Goal: Use online tool/utility: Use online tool/utility

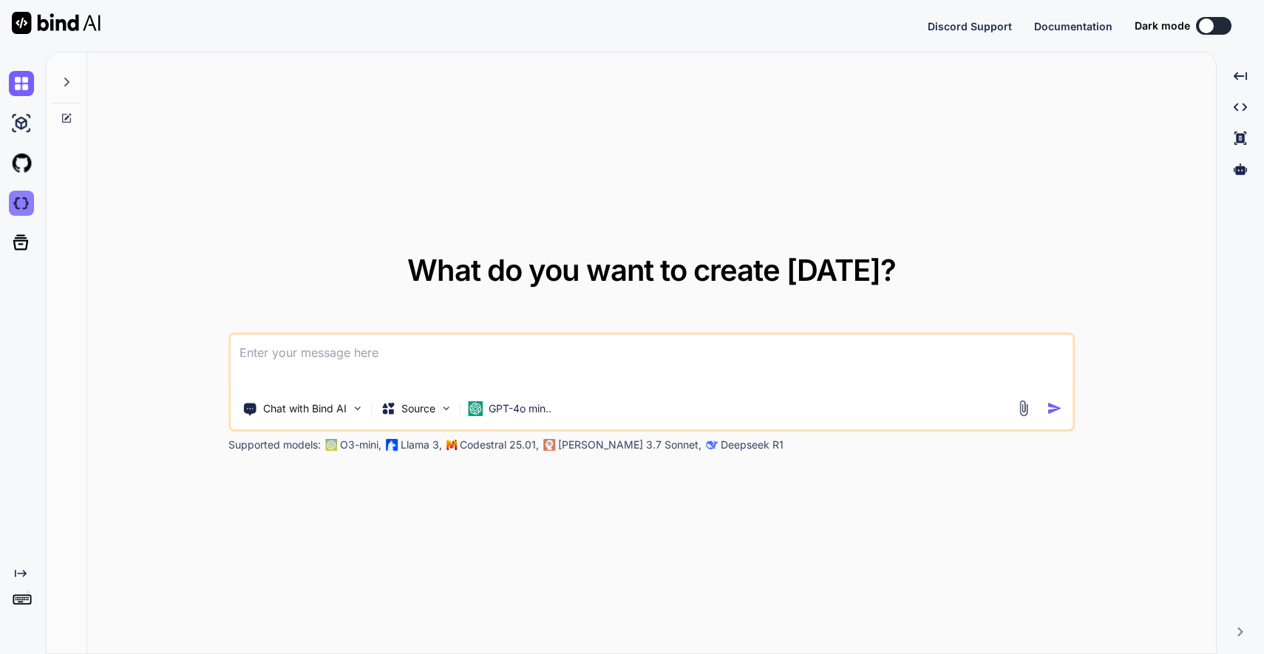
type textarea "x"
click at [20, 205] on img at bounding box center [21, 203] width 25 height 25
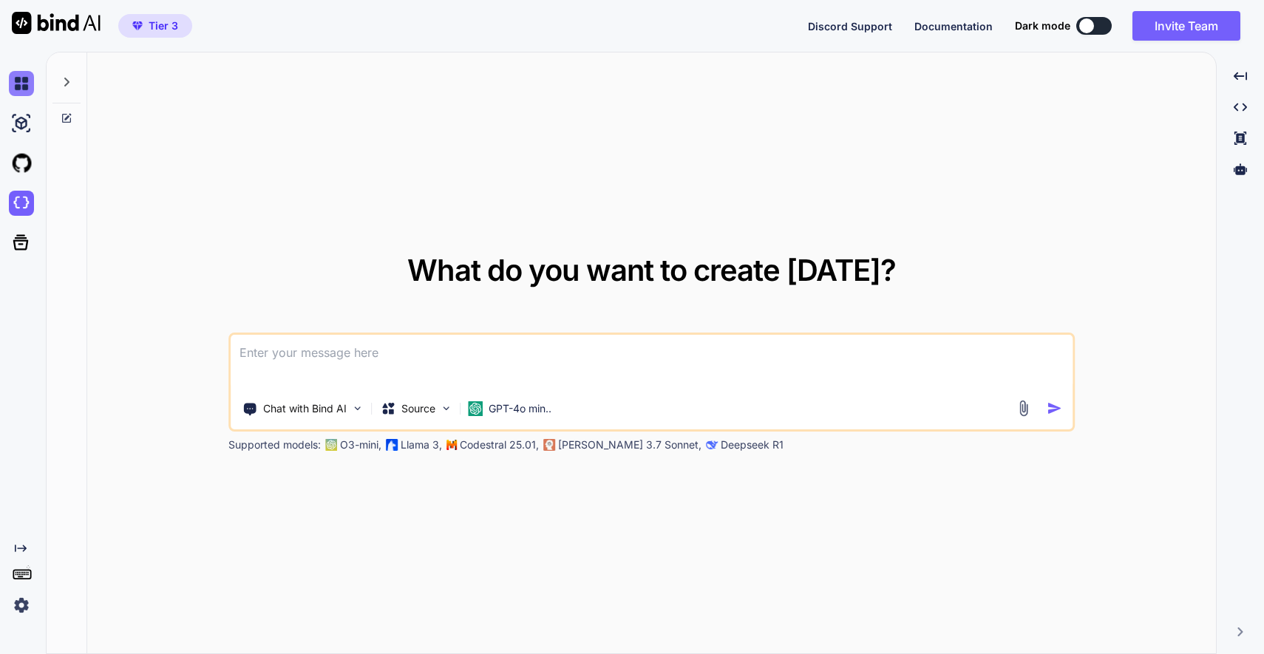
click at [24, 81] on img at bounding box center [21, 83] width 25 height 25
click at [19, 201] on img at bounding box center [21, 203] width 25 height 25
click at [22, 82] on img at bounding box center [21, 83] width 25 height 25
click at [66, 79] on icon at bounding box center [66, 82] width 5 height 9
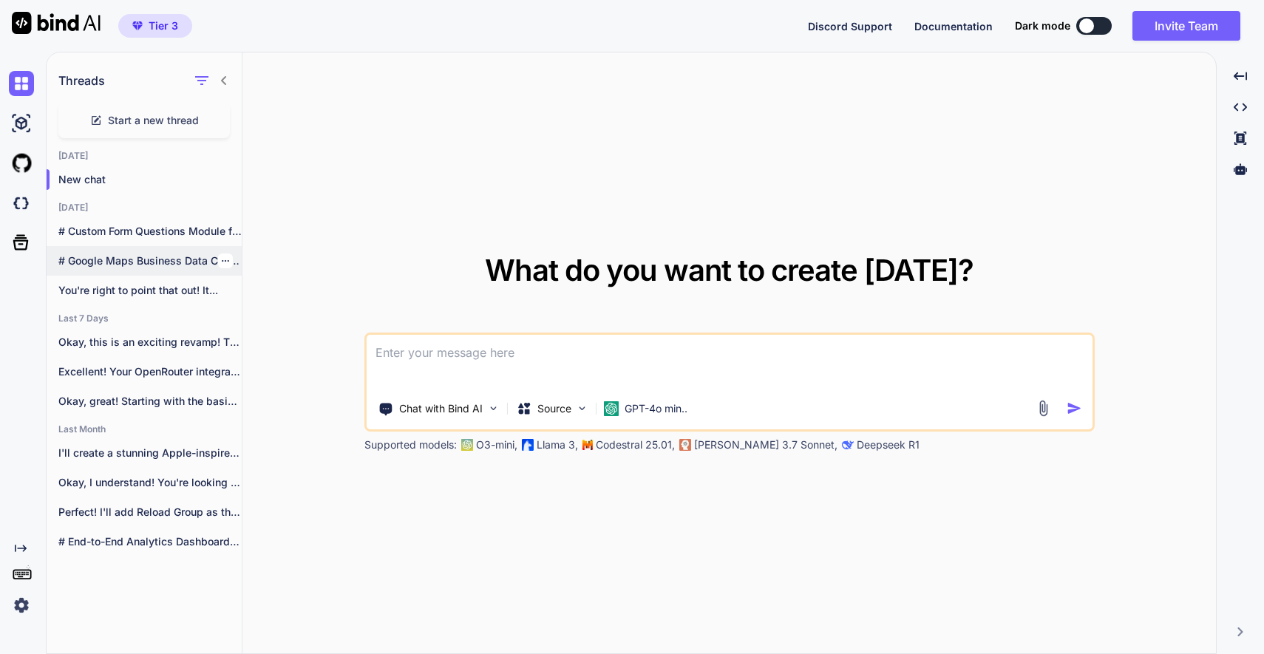
click at [221, 258] on icon "button" at bounding box center [225, 260] width 9 height 9
click at [253, 321] on span "Delete" at bounding box center [259, 320] width 32 height 15
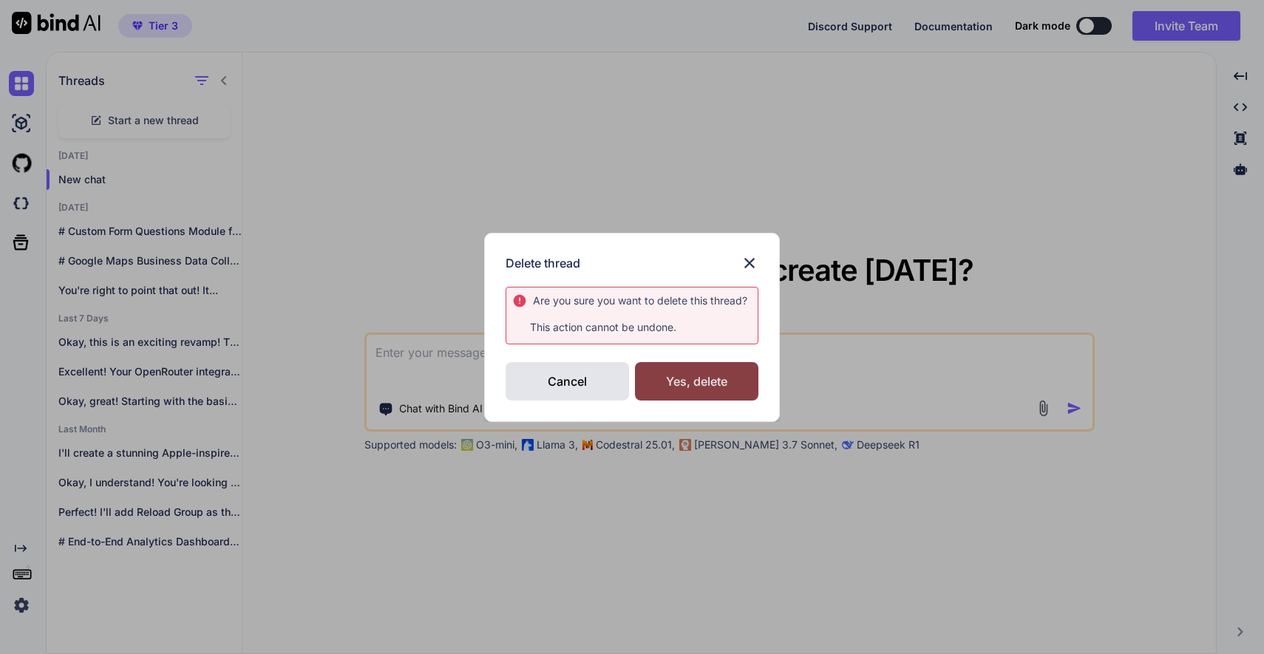
click at [722, 375] on div "Yes, delete" at bounding box center [696, 381] width 123 height 38
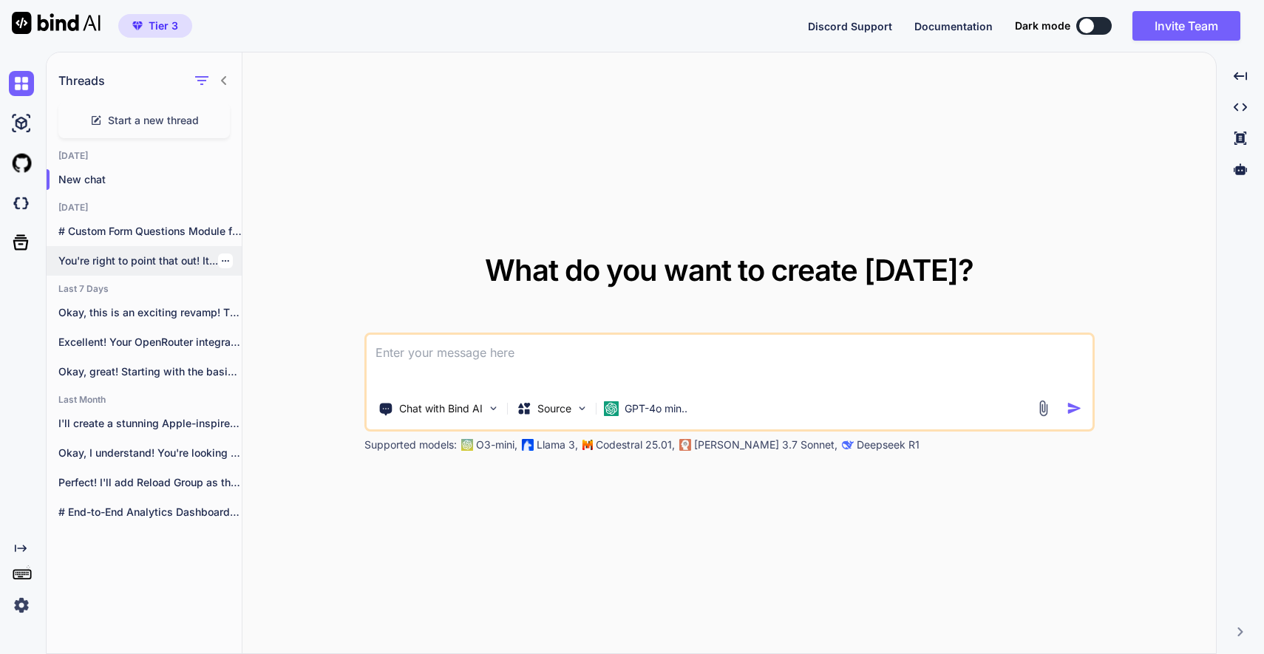
click at [131, 257] on p "You're right to point that out! It..." at bounding box center [149, 260] width 183 height 15
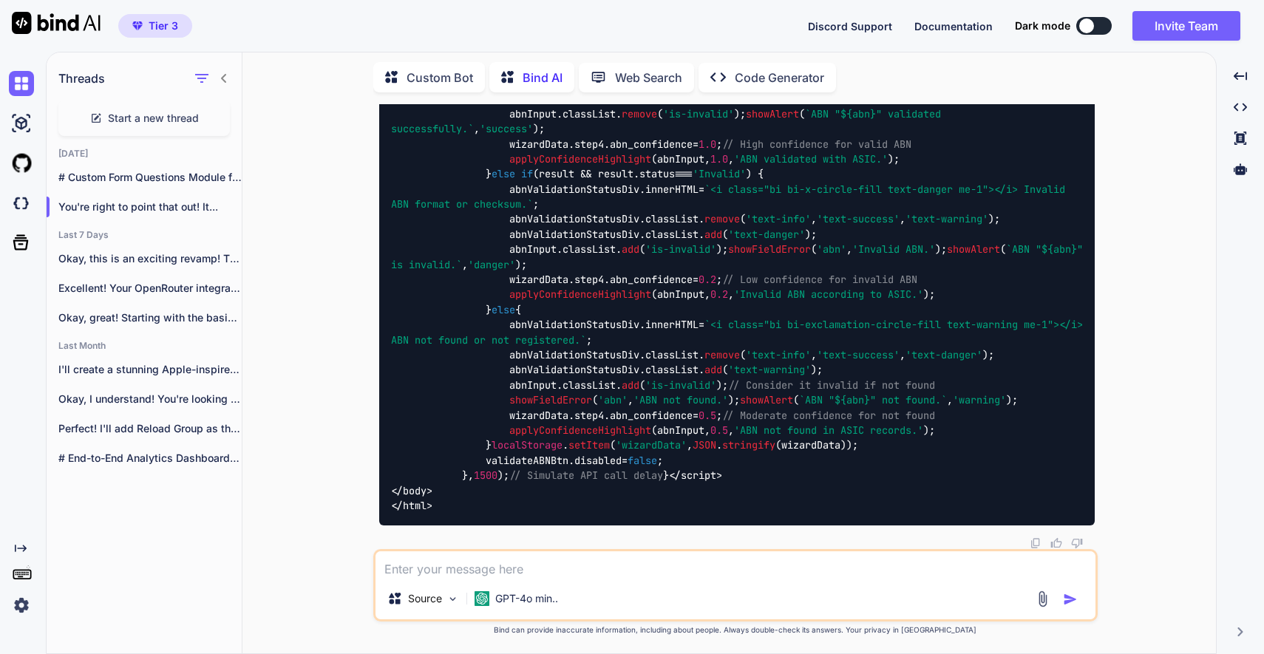
scroll to position [116761, 0]
drag, startPoint x: 638, startPoint y: 303, endPoint x: 733, endPoint y: 313, distance: 95.9
click at [135, 362] on p "I'll create a stunning Apple-inspired website for..." at bounding box center [149, 369] width 183 height 15
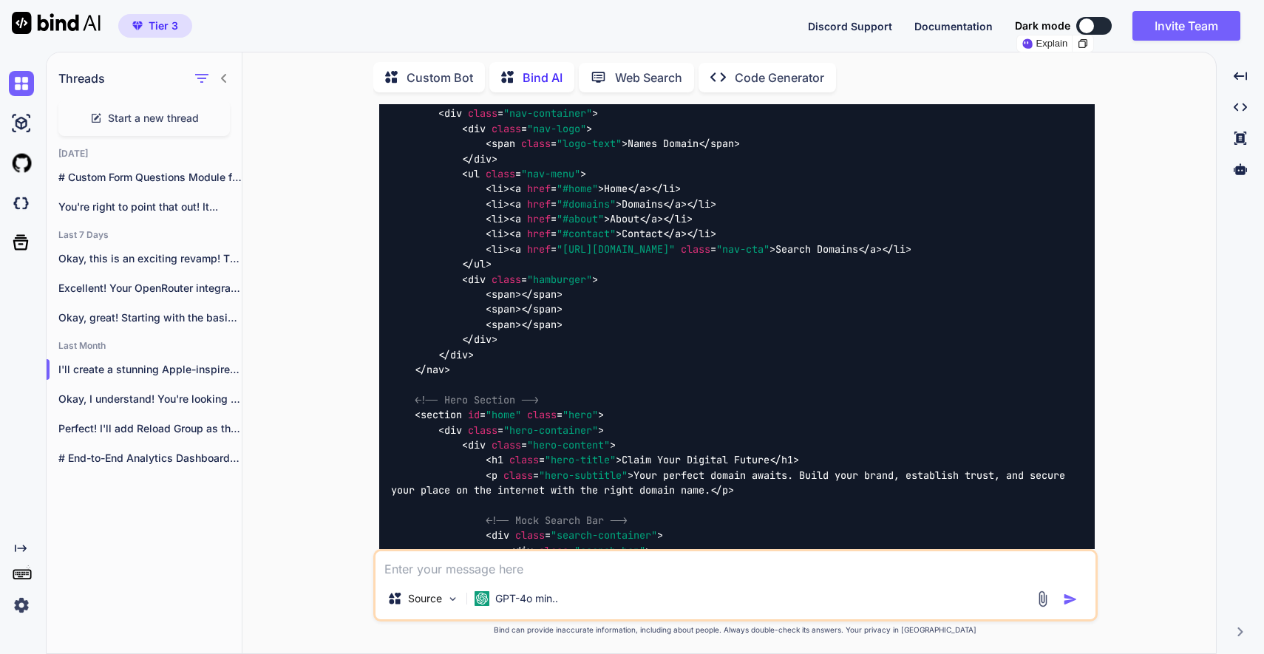
scroll to position [3552, 0]
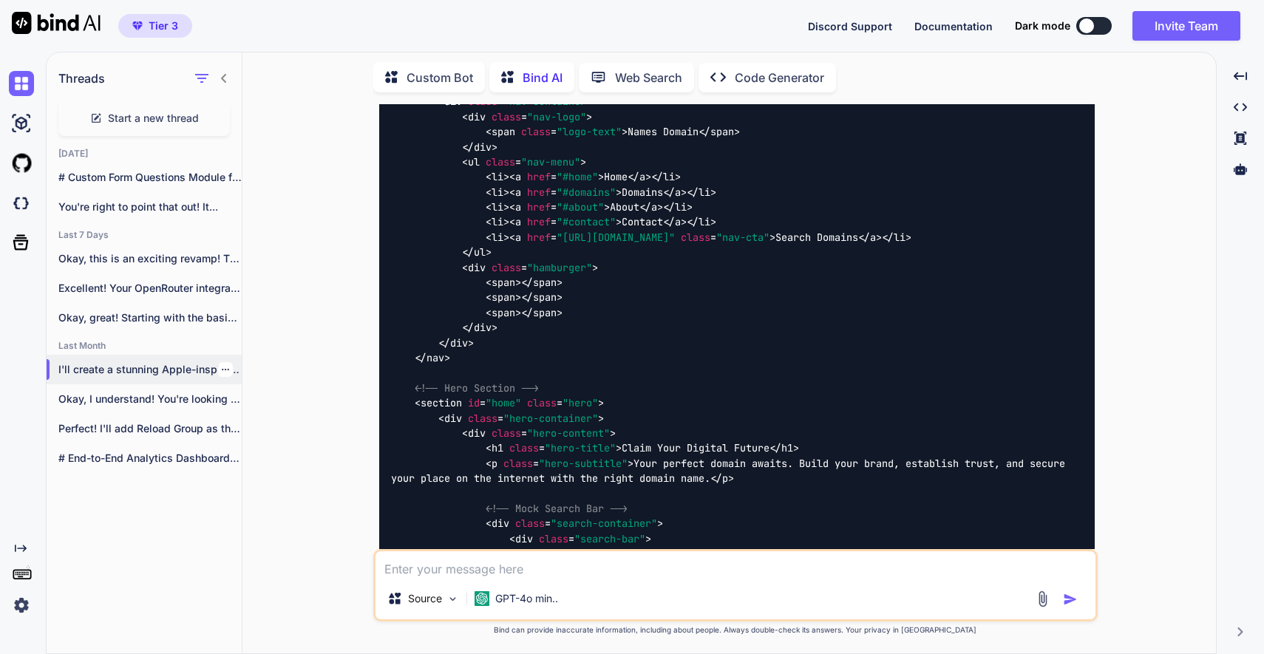
click at [221, 365] on icon "button" at bounding box center [225, 369] width 9 height 9
click at [256, 422] on span "Delete" at bounding box center [259, 425] width 32 height 15
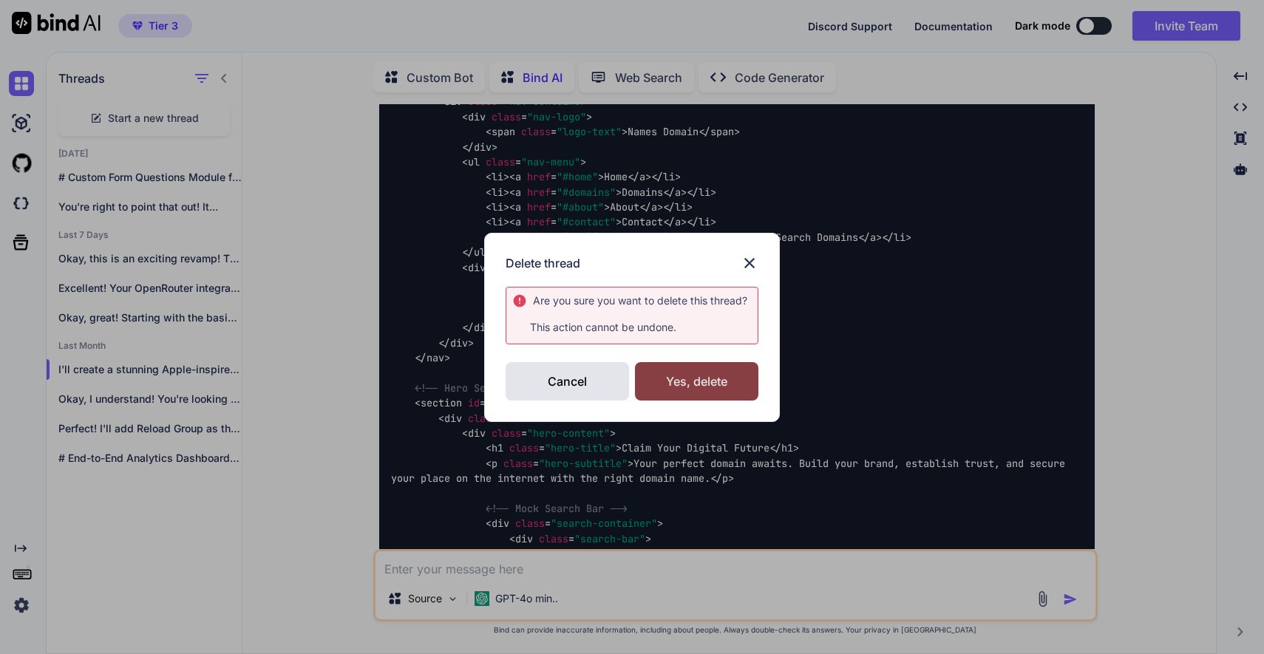
click at [668, 385] on div "Yes, delete" at bounding box center [696, 381] width 123 height 38
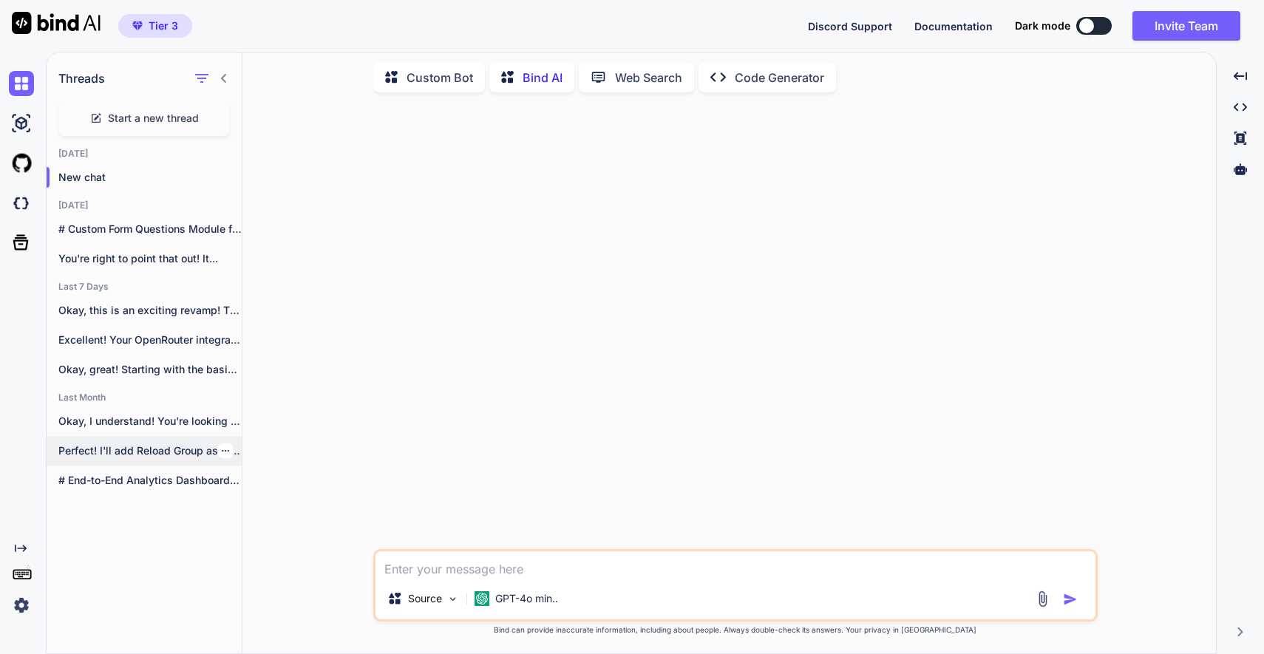
click at [126, 443] on p "Perfect! I'll add Reload Group as the..." at bounding box center [149, 450] width 183 height 15
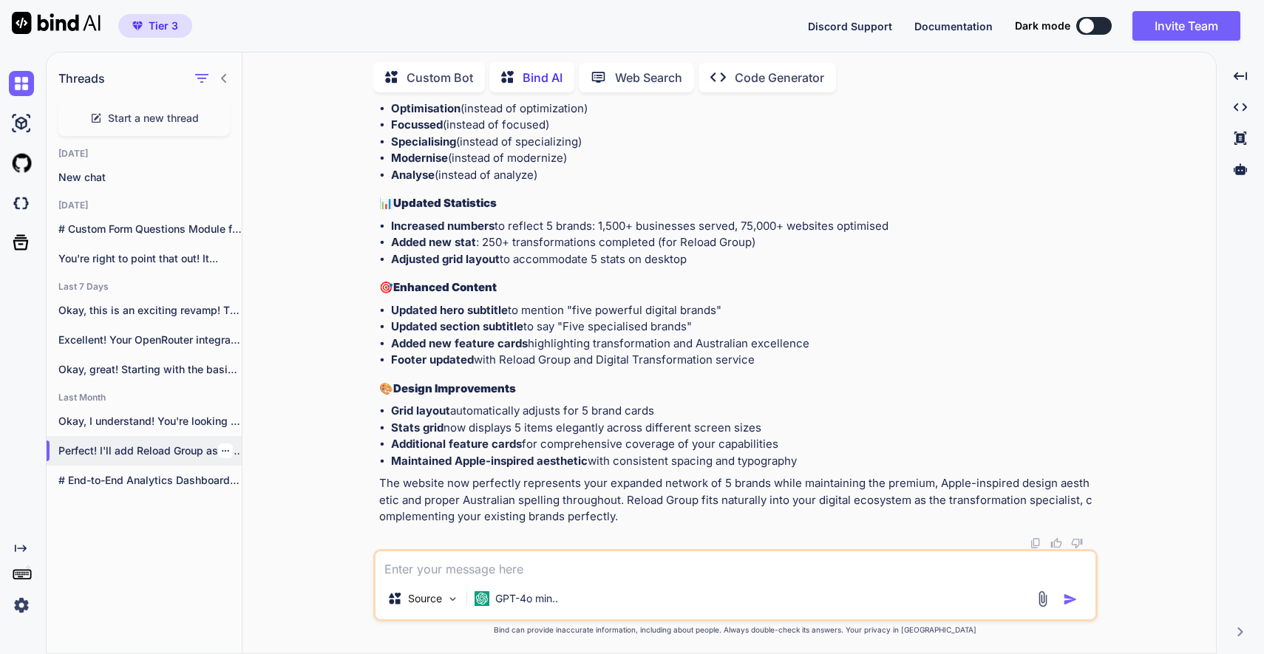
scroll to position [33594, 0]
click at [140, 477] on p "# End-to-End Analytics Dashboard Build Plan ##..." at bounding box center [149, 480] width 183 height 15
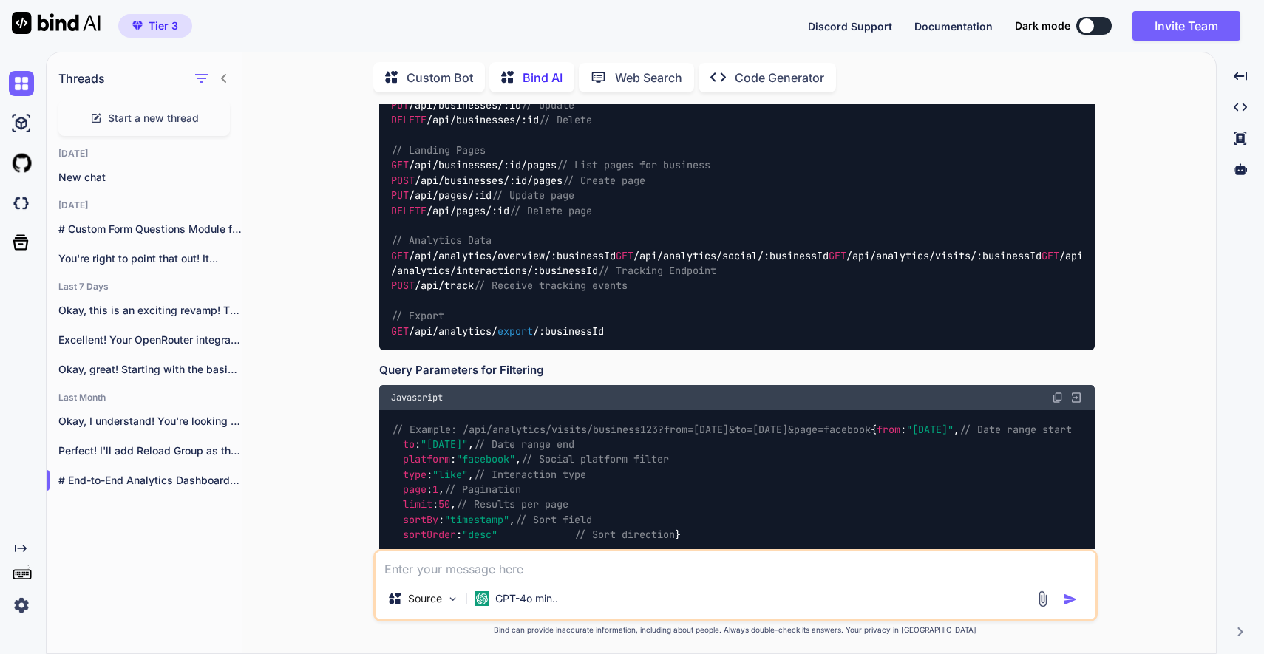
scroll to position [3493, 0]
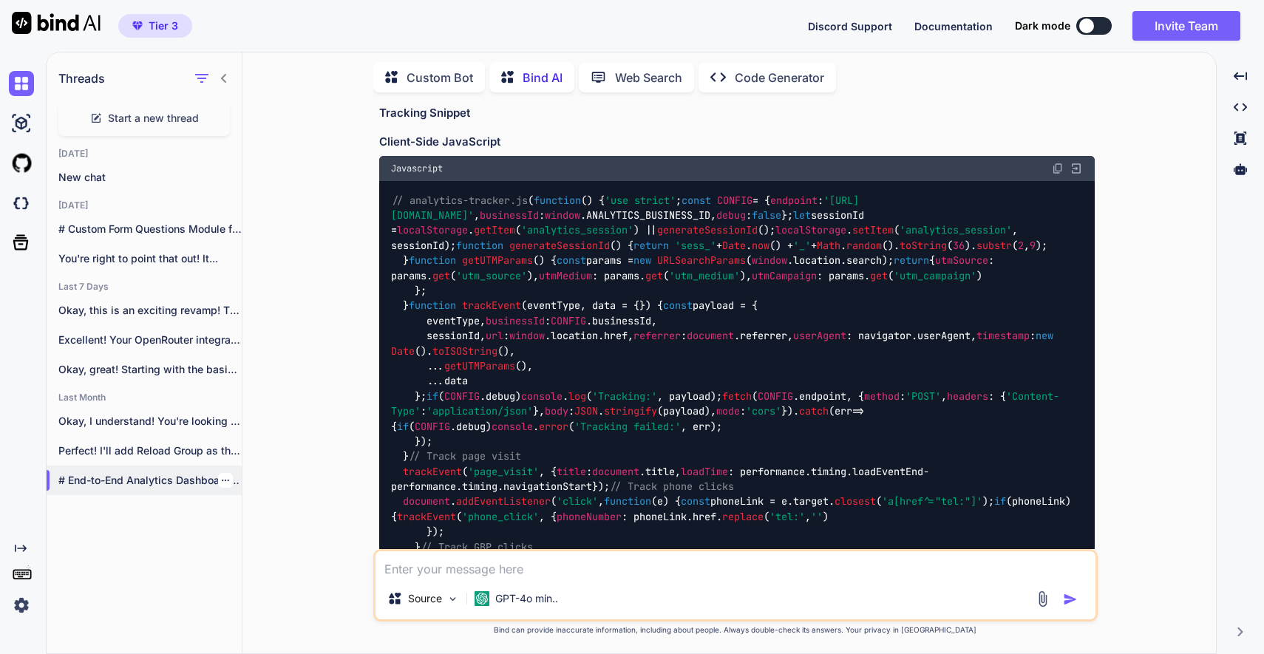
click at [221, 476] on icon "button" at bounding box center [225, 480] width 9 height 9
click at [266, 534] on span "Delete" at bounding box center [259, 535] width 32 height 15
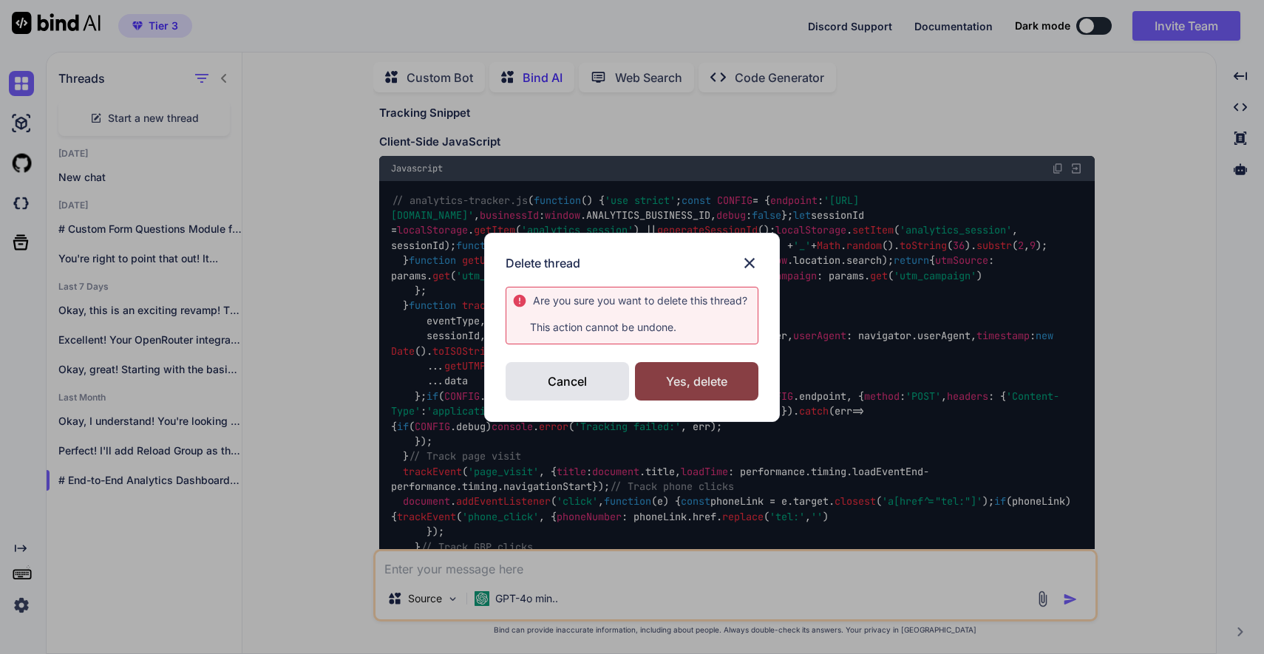
click at [687, 384] on div "Yes, delete" at bounding box center [696, 381] width 123 height 38
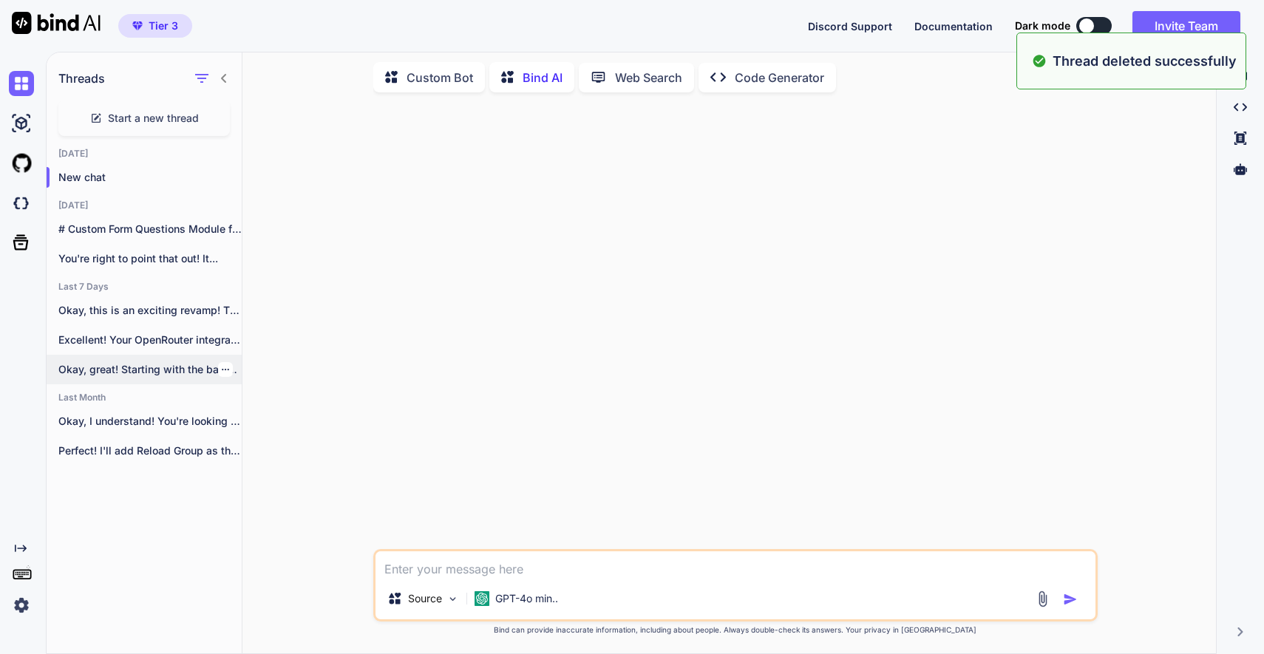
click at [142, 364] on p "Okay, great! Starting with the basics is..." at bounding box center [149, 369] width 183 height 15
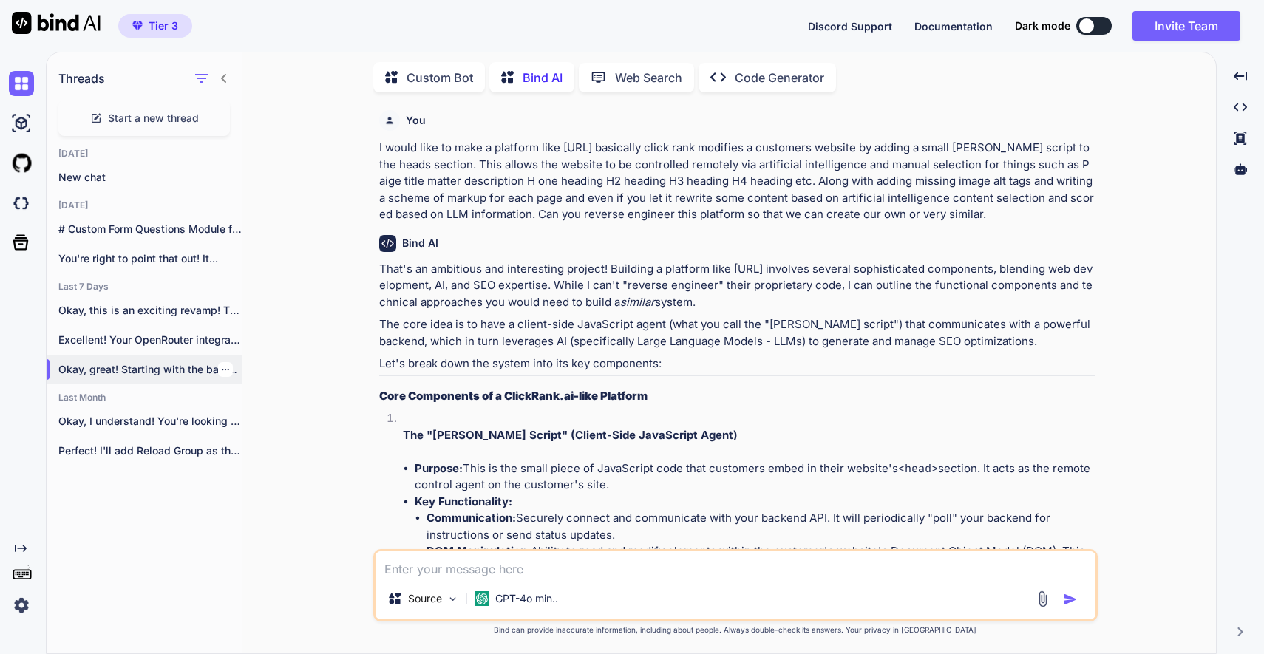
click at [221, 365] on icon "button" at bounding box center [225, 369] width 9 height 9
click at [266, 426] on span "Delete" at bounding box center [259, 425] width 32 height 15
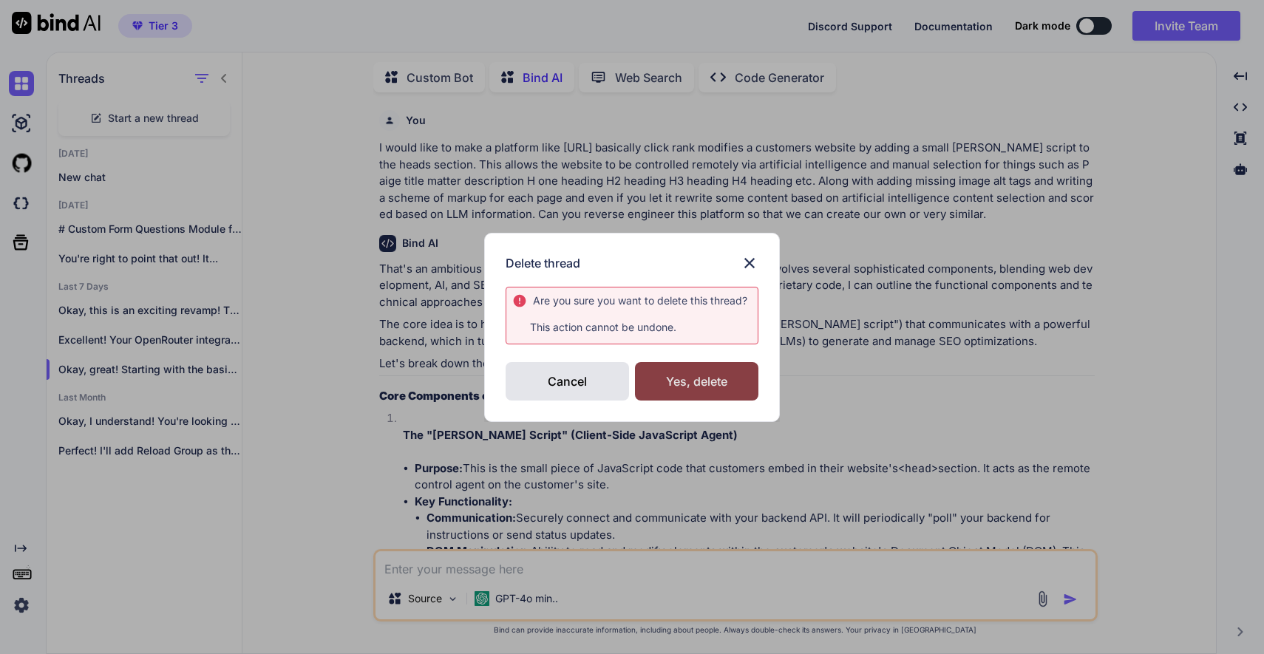
click at [694, 384] on div "Yes, delete" at bounding box center [696, 381] width 123 height 38
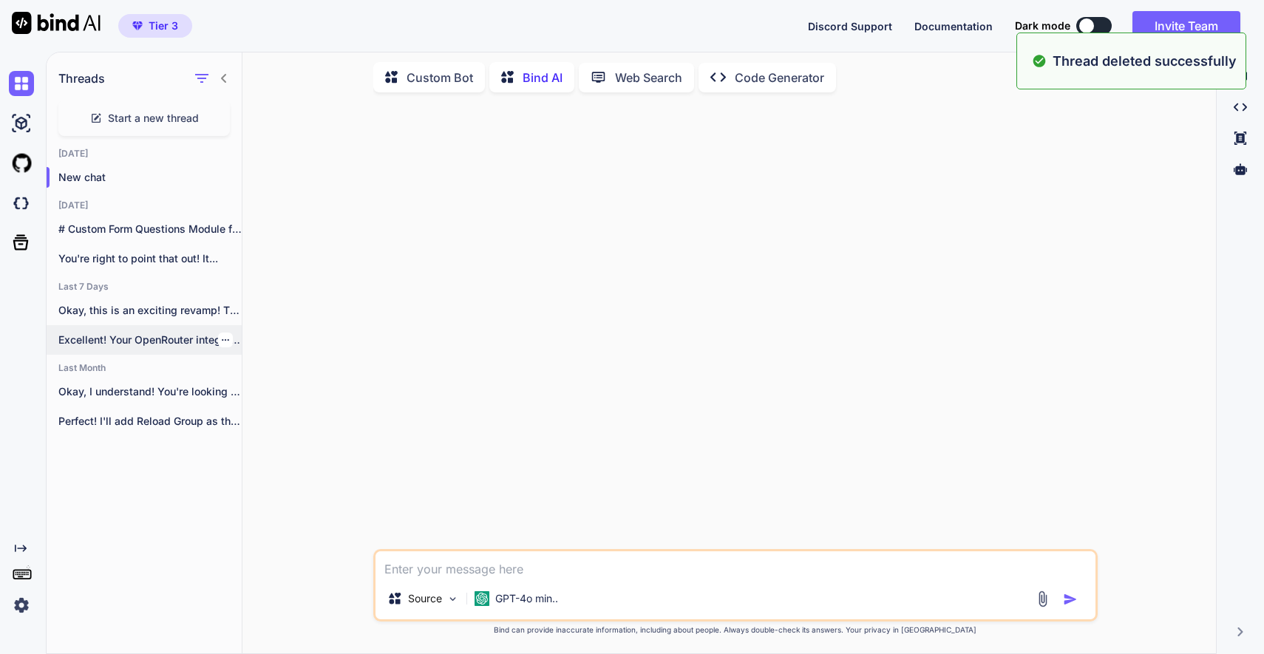
click at [149, 333] on p "Excellent! Your OpenRouter integration plan is spot-on..." at bounding box center [149, 340] width 183 height 15
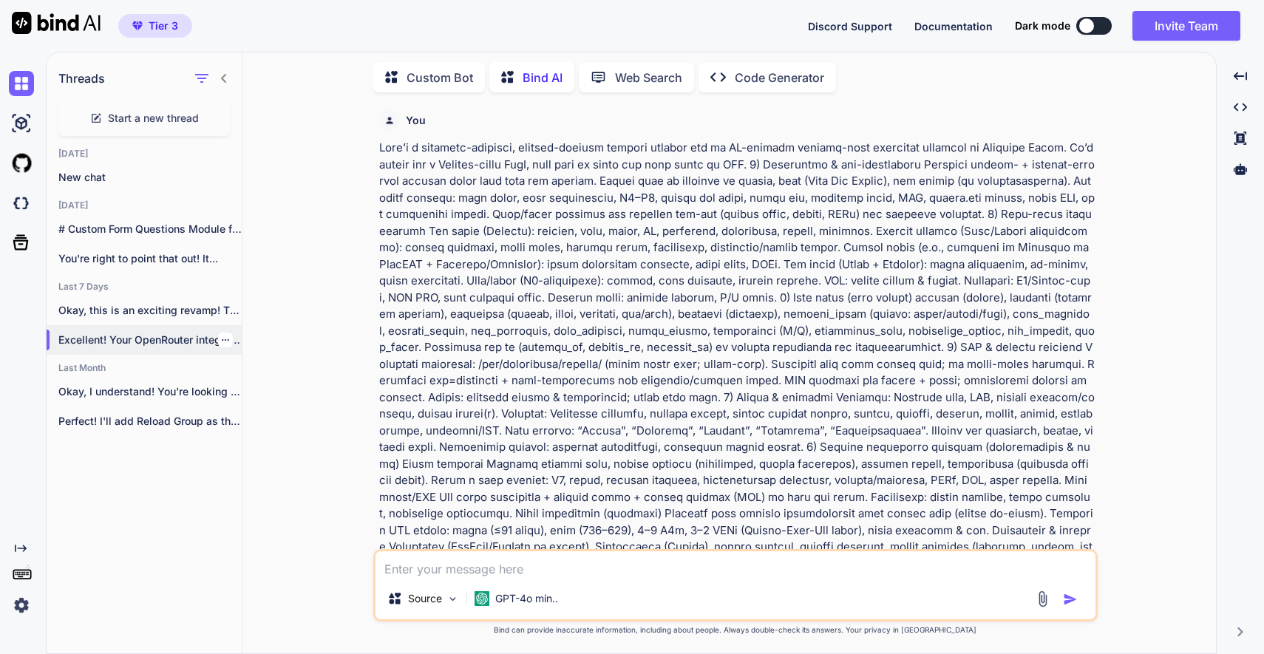
click at [221, 336] on icon "button" at bounding box center [225, 340] width 9 height 9
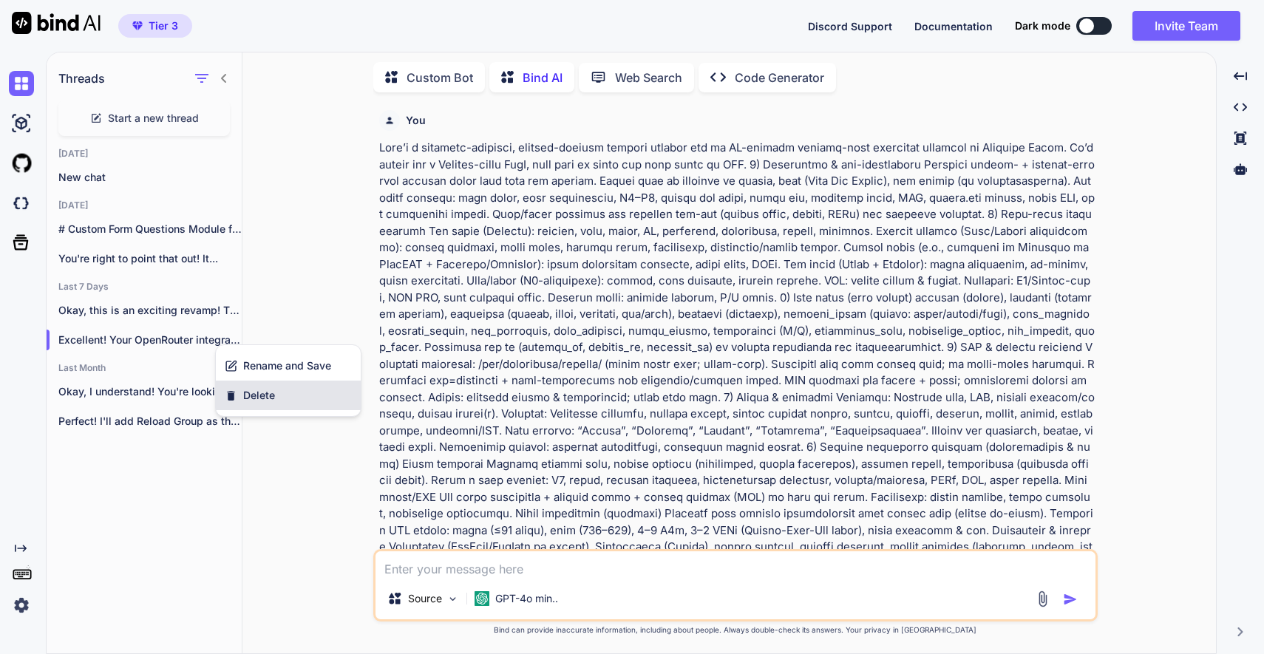
click at [258, 396] on span "Delete" at bounding box center [259, 395] width 32 height 15
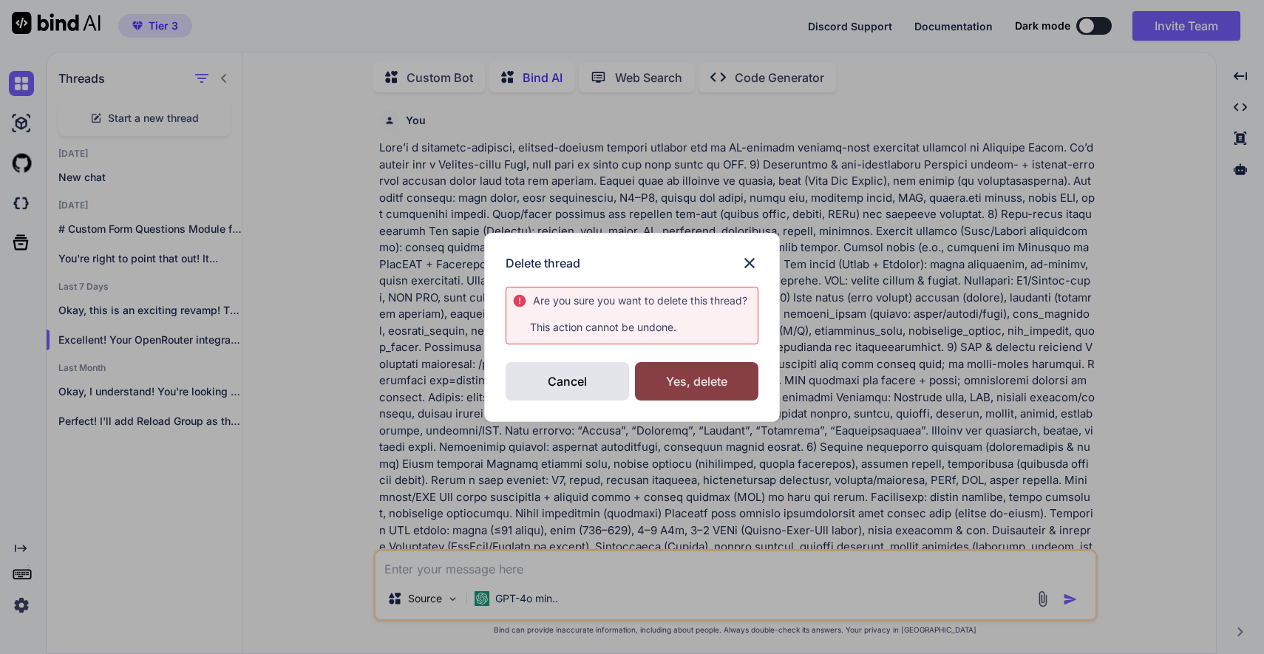
click at [724, 375] on div "Yes, delete" at bounding box center [696, 381] width 123 height 38
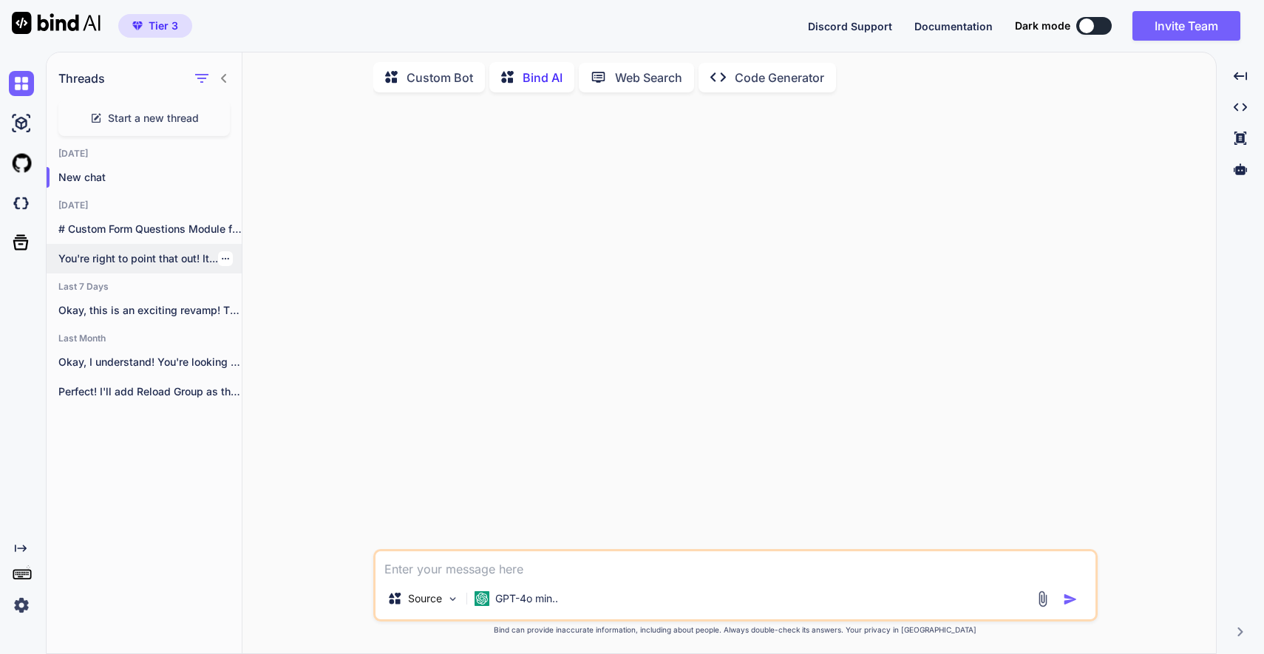
click at [139, 256] on p "You're right to point that out! It..." at bounding box center [149, 258] width 183 height 15
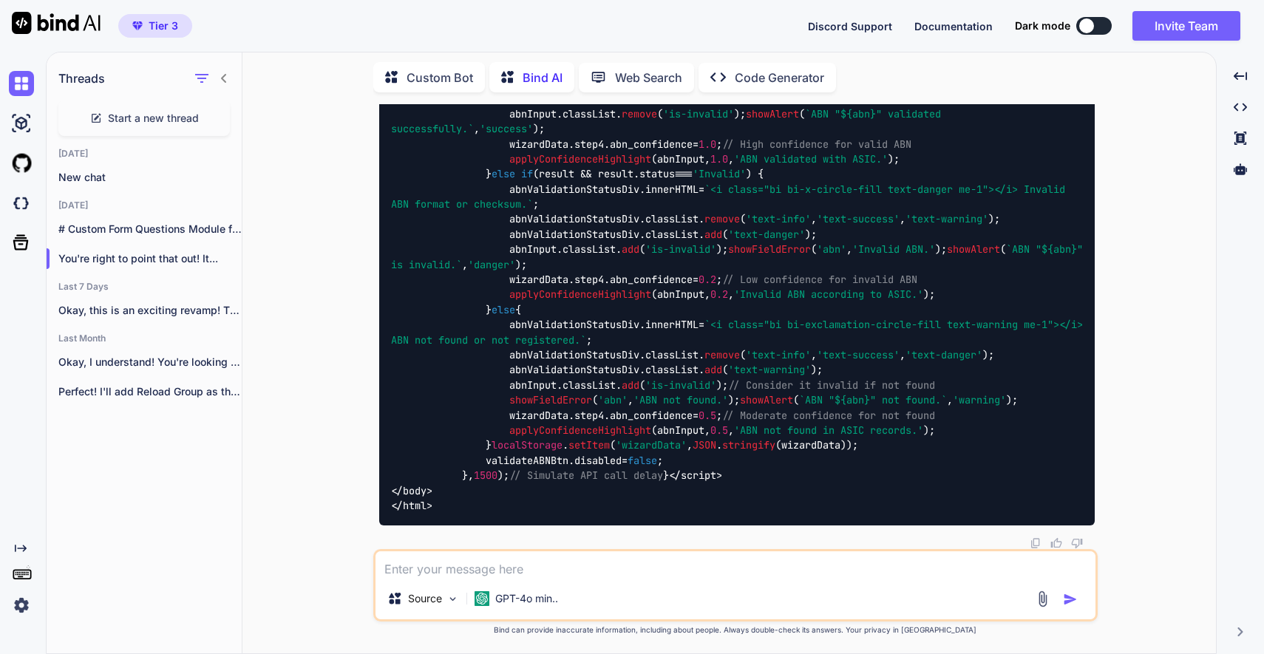
scroll to position [116844, 0]
click at [1242, 105] on icon "Created with Pixso." at bounding box center [1239, 107] width 13 height 13
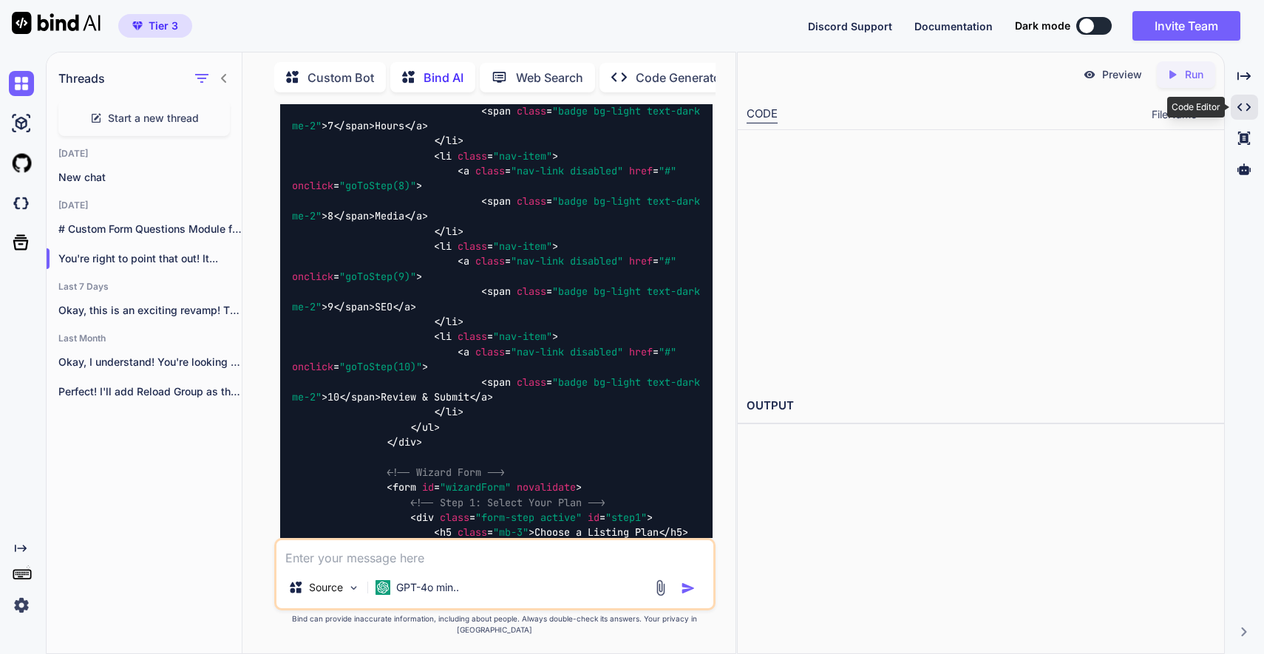
scroll to position [151345, 0]
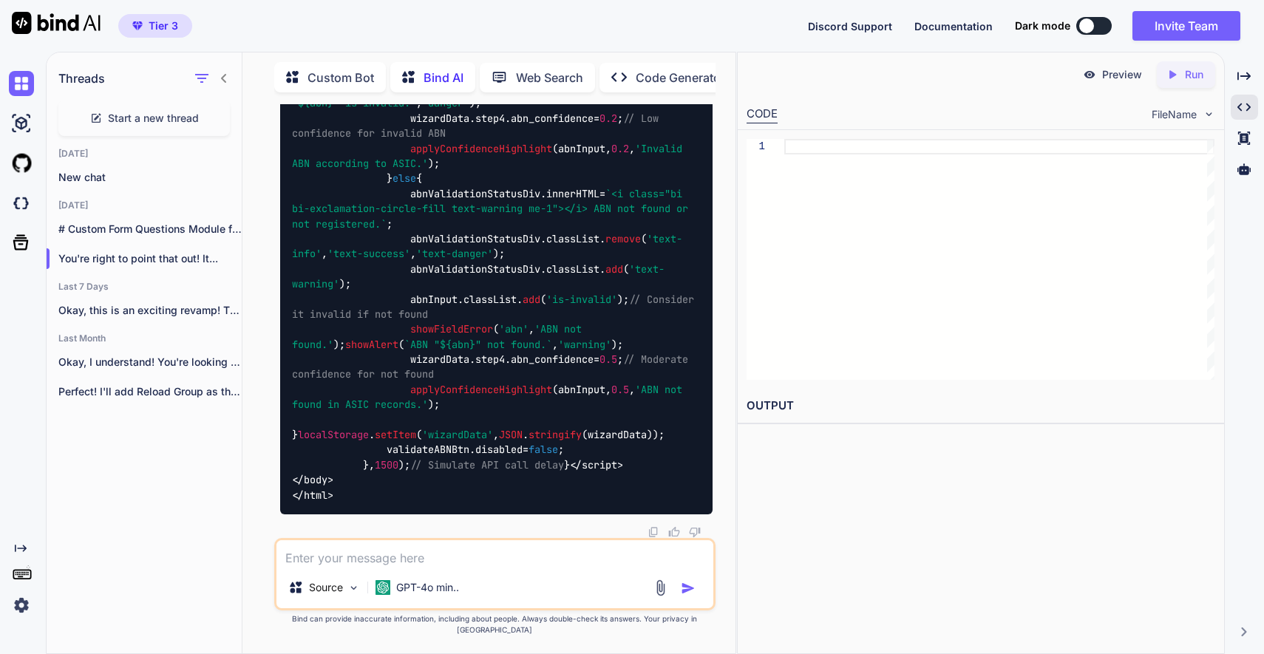
click at [1182, 75] on icon "Created with Pixso." at bounding box center [1174, 74] width 19 height 13
click at [1167, 75] on icon "Created with Pixso." at bounding box center [1171, 74] width 13 height 13
click at [170, 223] on p "# Custom Form Questions Module for Business..." at bounding box center [149, 229] width 183 height 15
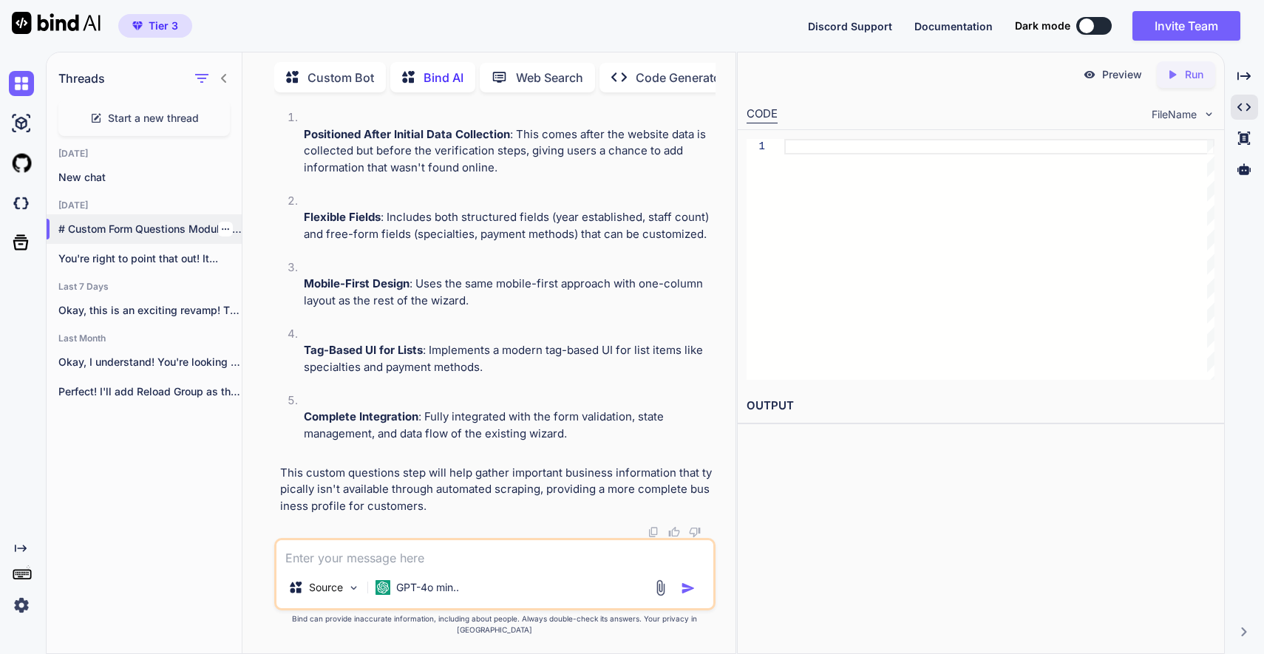
scroll to position [38751, 0]
click at [133, 222] on p "# Custom Form Questions Module for Business..." at bounding box center [149, 229] width 183 height 15
click at [222, 228] on icon "button" at bounding box center [225, 228] width 7 height 1
click at [262, 281] on span "Delete" at bounding box center [259, 284] width 32 height 15
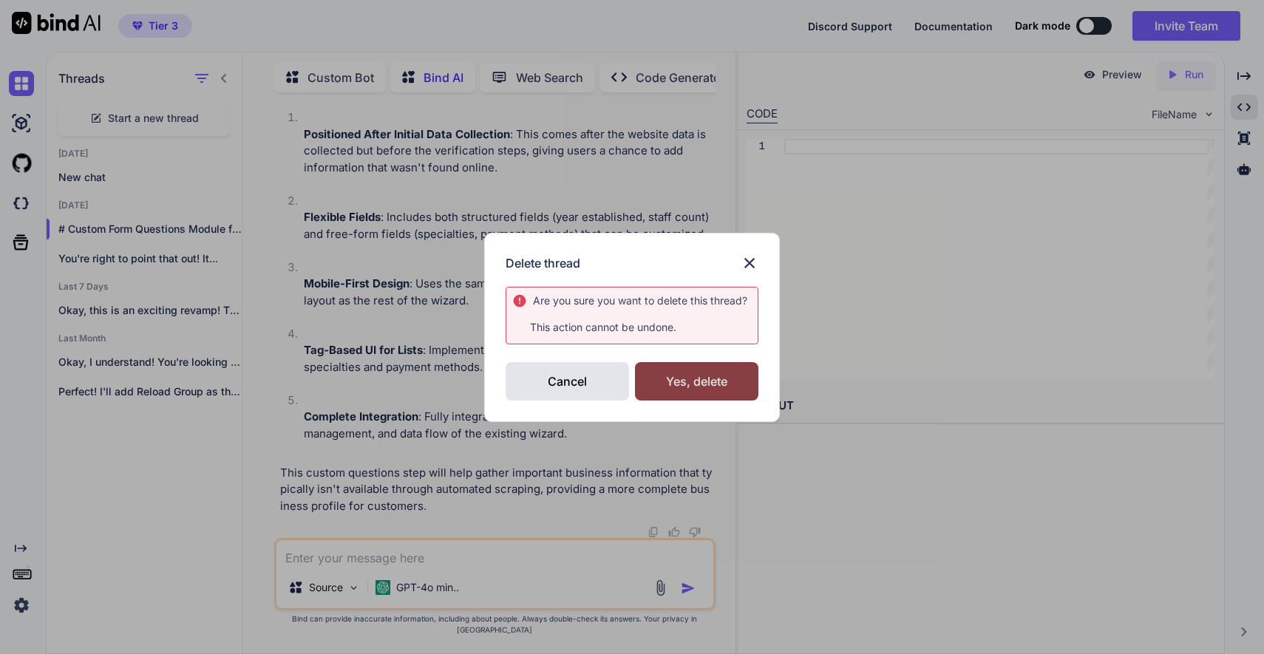
click at [706, 382] on div "Yes, delete" at bounding box center [696, 381] width 123 height 38
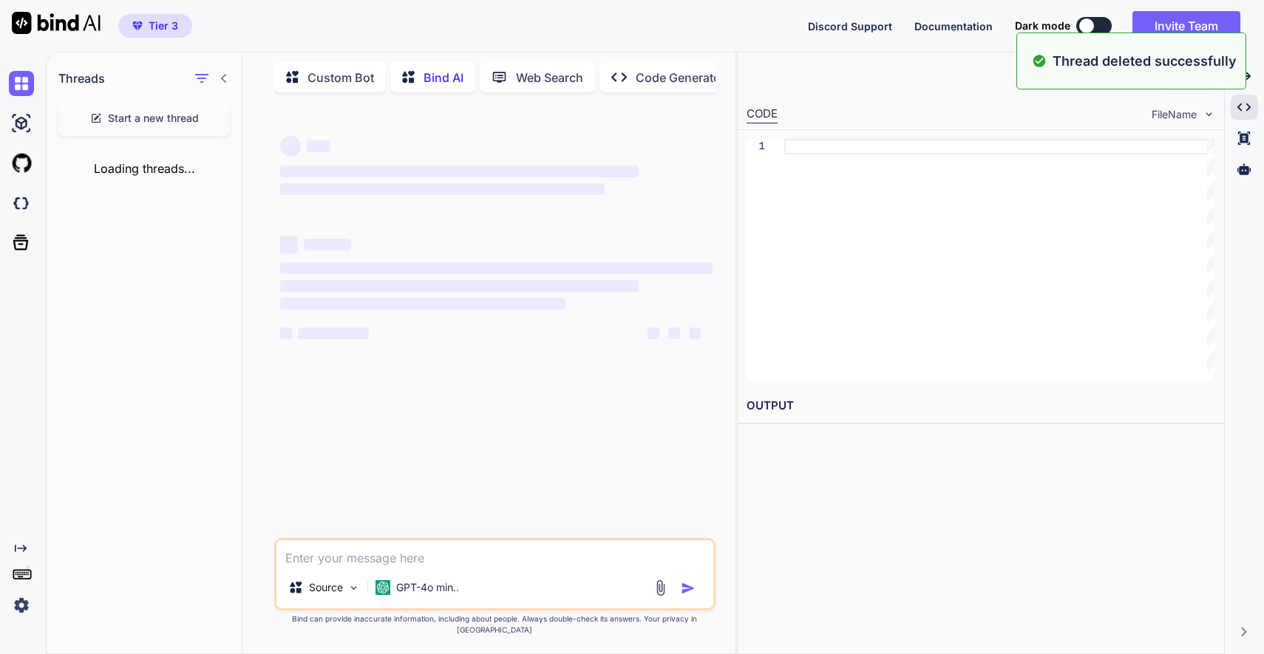
scroll to position [0, 0]
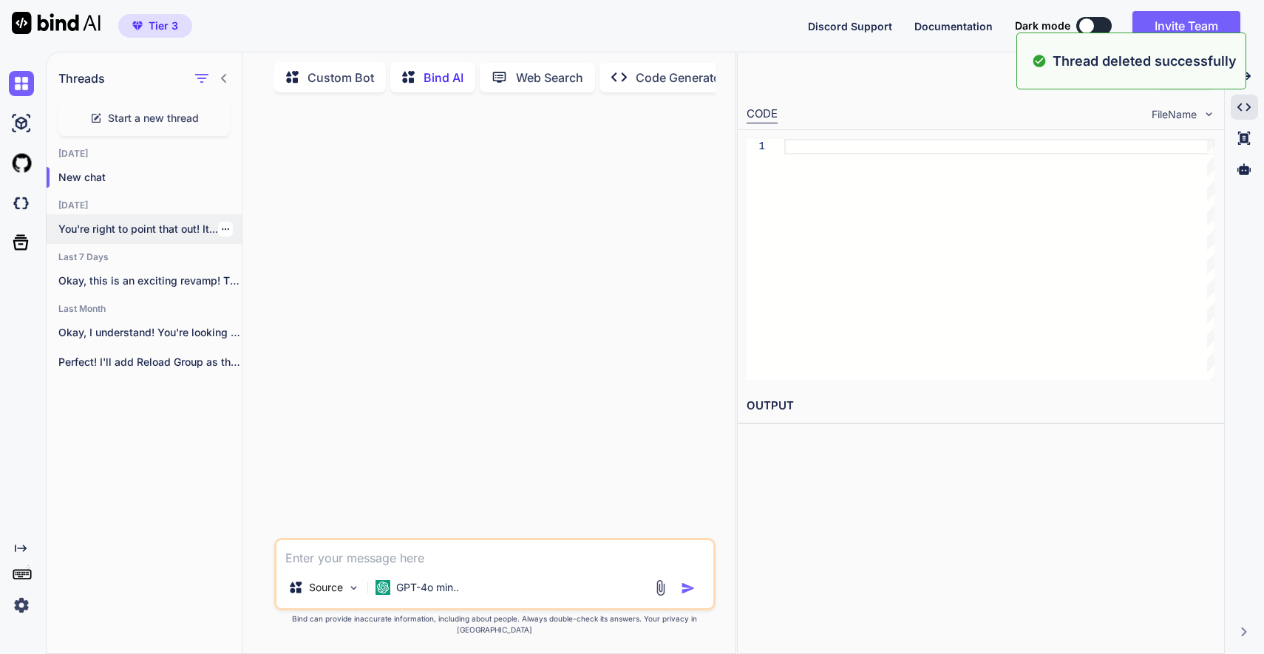
click at [156, 224] on p "You're right to point that out! It..." at bounding box center [149, 229] width 183 height 15
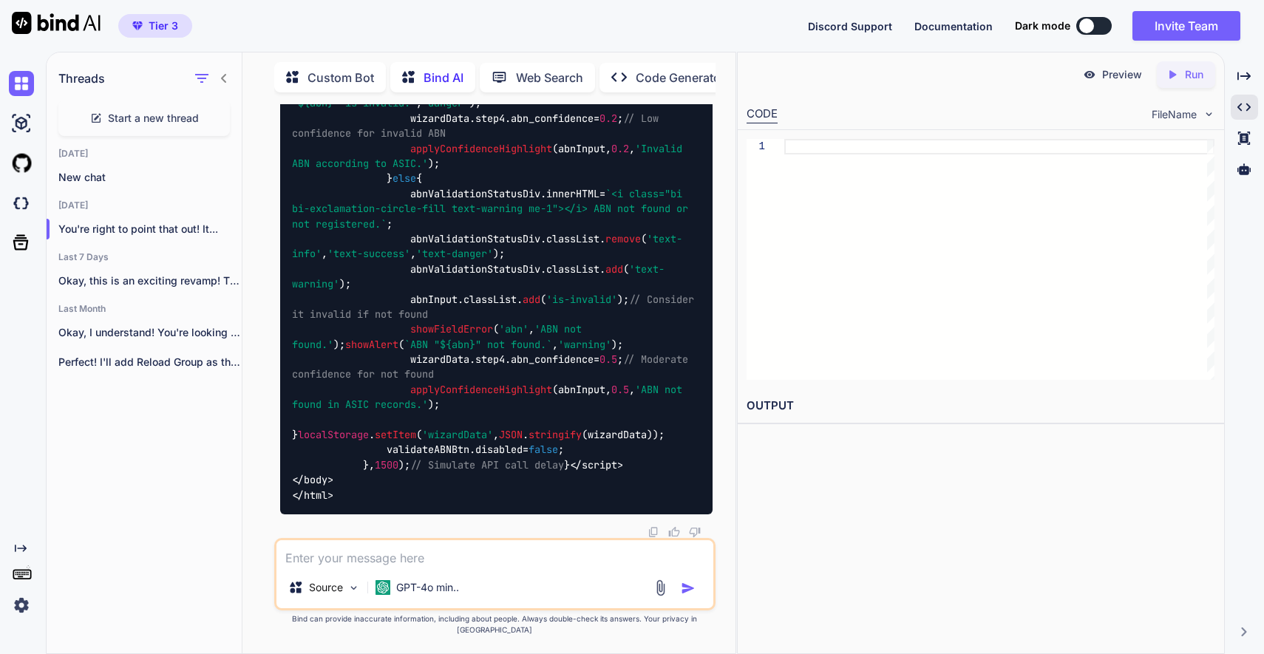
scroll to position [151362, 0]
click at [1030, 72] on div "Preview Created with Pixso. Run" at bounding box center [981, 74] width 486 height 44
click at [1107, 75] on p "Preview" at bounding box center [1122, 74] width 40 height 15
click at [654, 69] on p "Code Generator" at bounding box center [680, 78] width 89 height 18
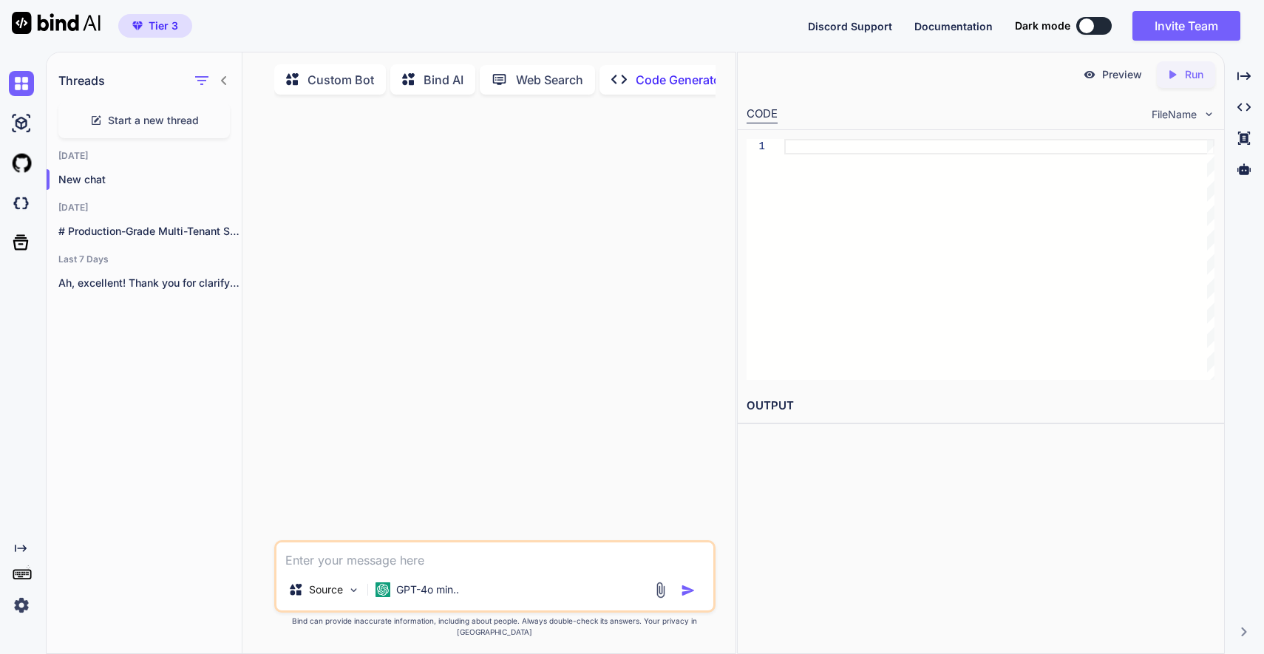
click at [656, 80] on p "Code Generator" at bounding box center [680, 80] width 89 height 18
click at [433, 75] on p "Bind AI" at bounding box center [443, 80] width 40 height 18
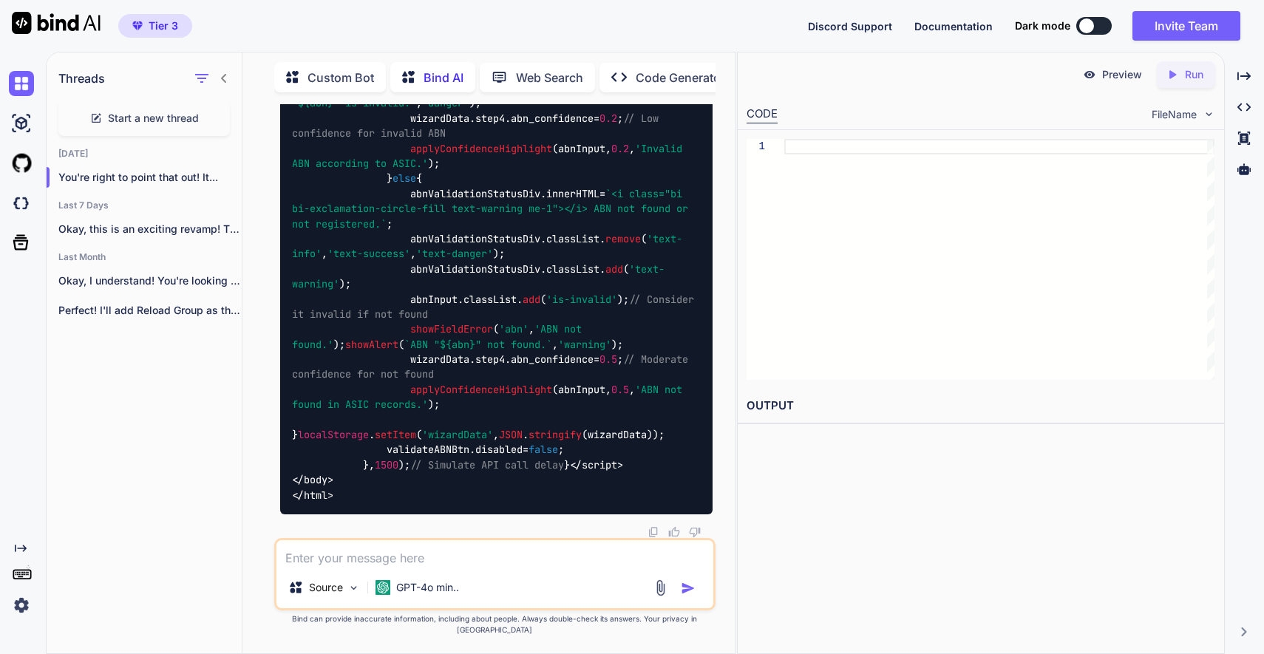
scroll to position [151362, 0]
click at [221, 173] on icon "button" at bounding box center [225, 177] width 9 height 9
click at [265, 233] on span "Delete" at bounding box center [259, 232] width 32 height 15
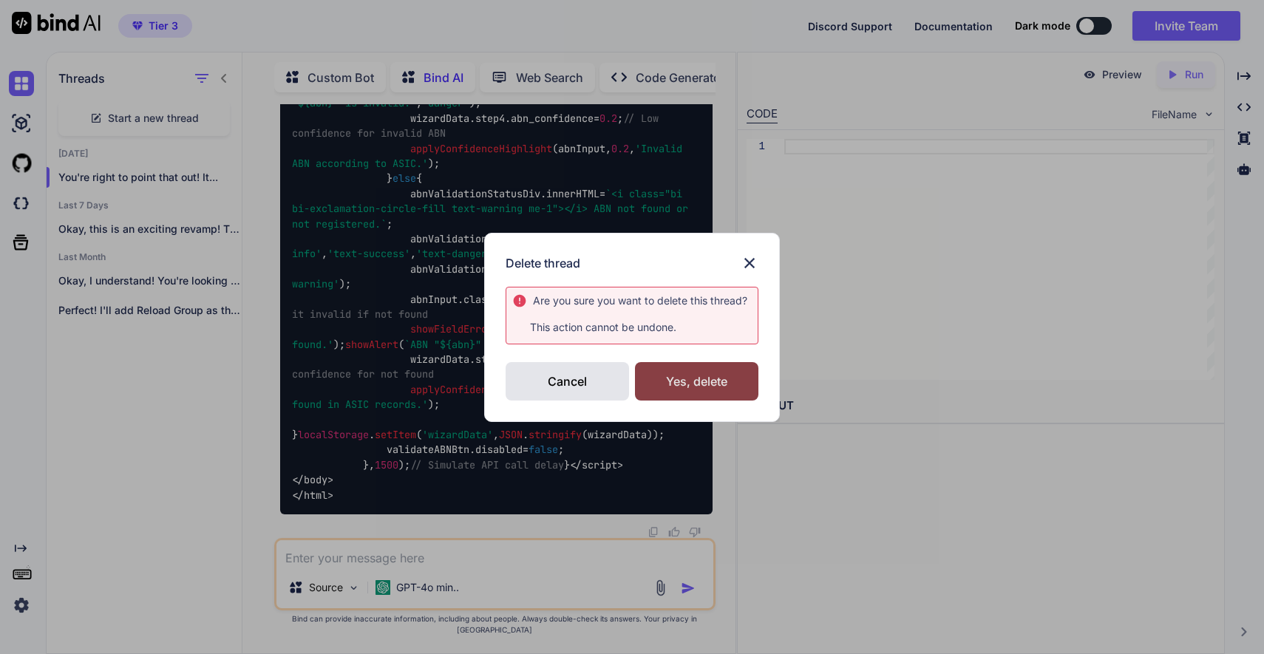
click at [720, 376] on div "Yes, delete" at bounding box center [696, 381] width 123 height 38
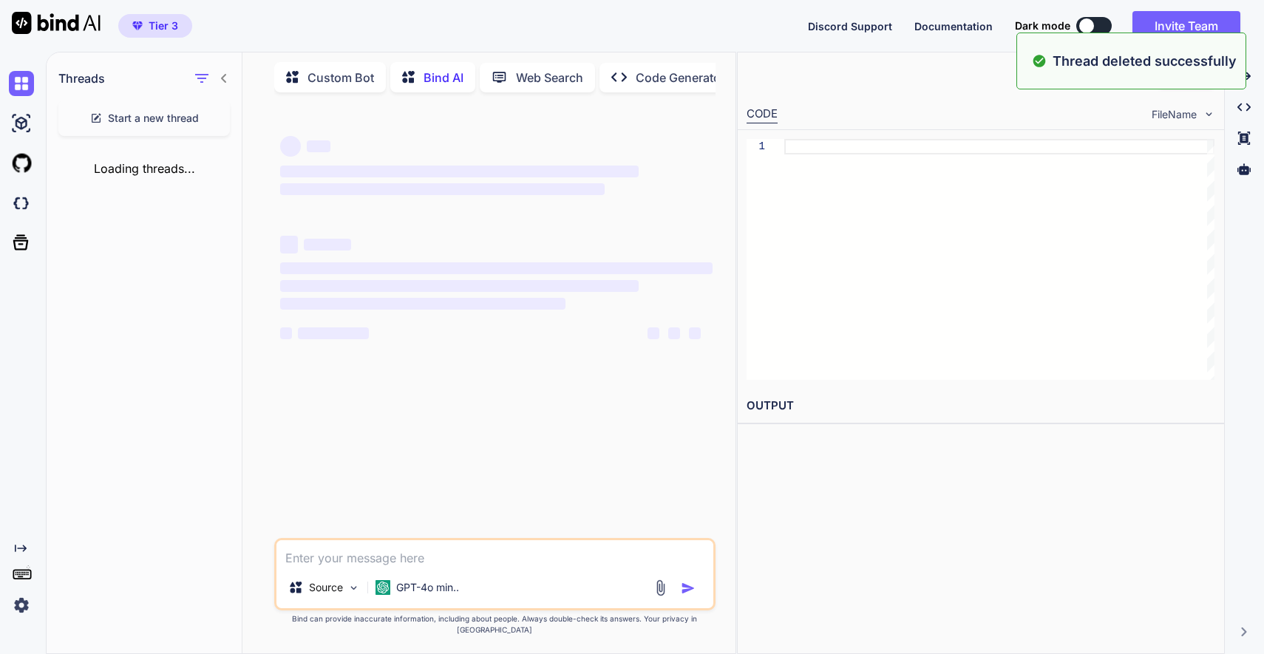
scroll to position [0, 0]
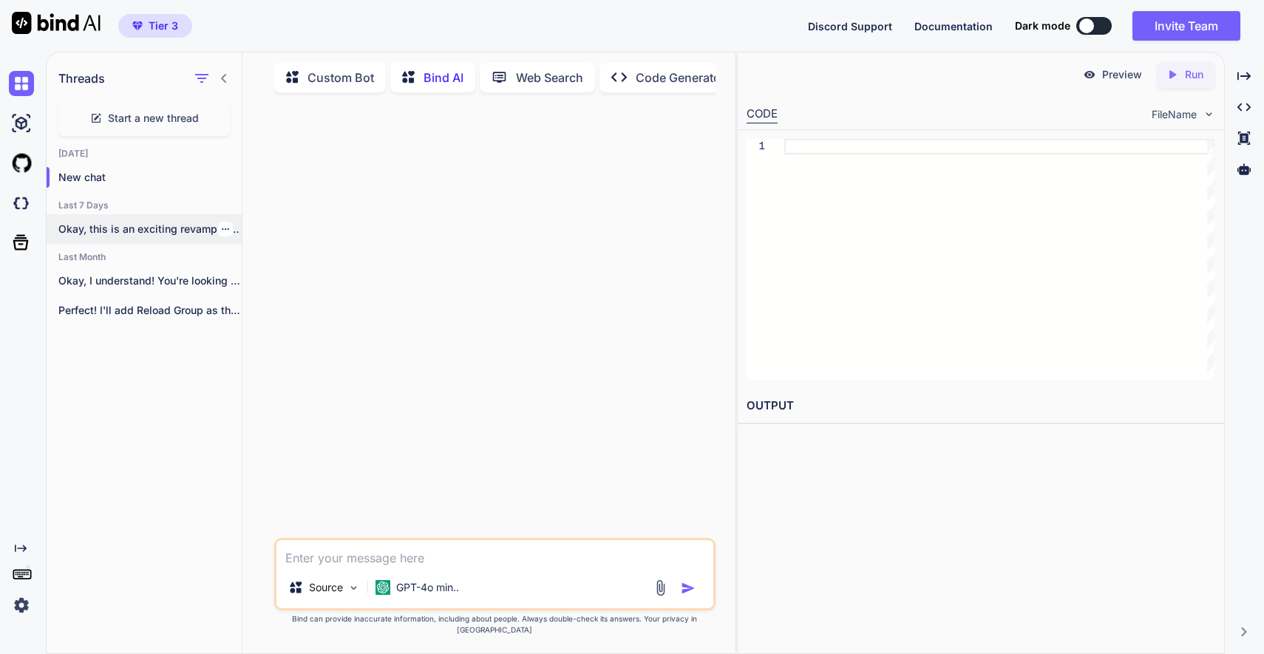
click at [130, 222] on p "Okay, this is an exciting revamp! The..." at bounding box center [149, 229] width 183 height 15
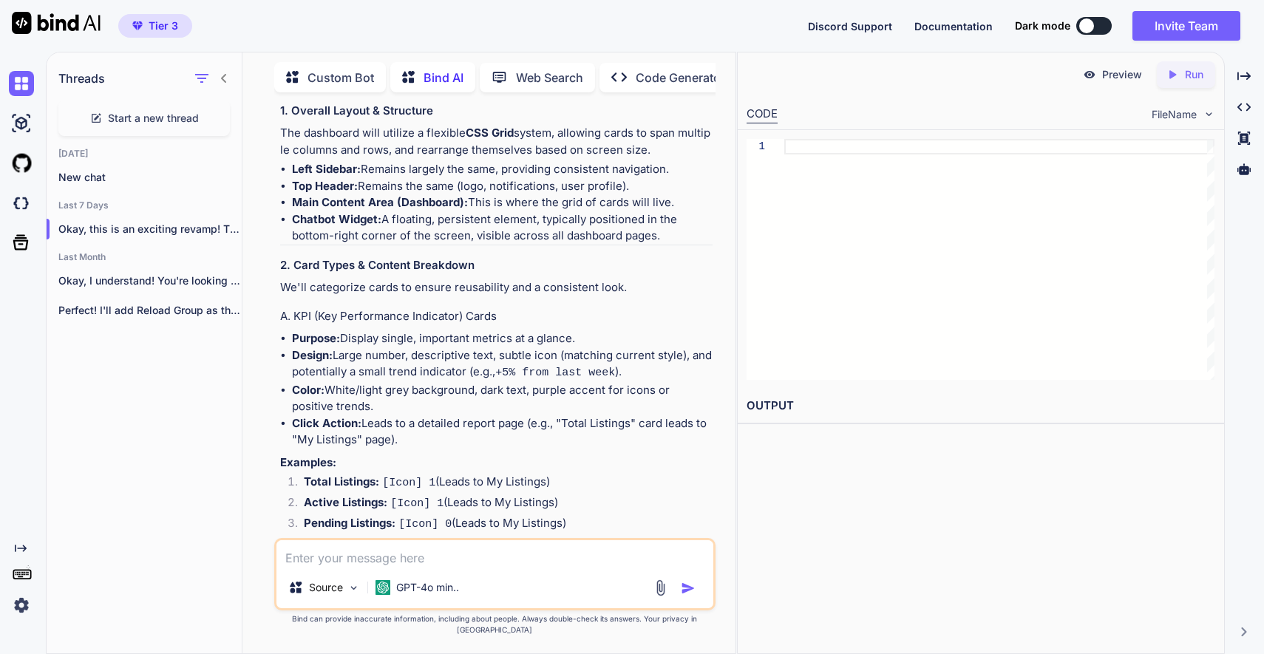
scroll to position [633, 0]
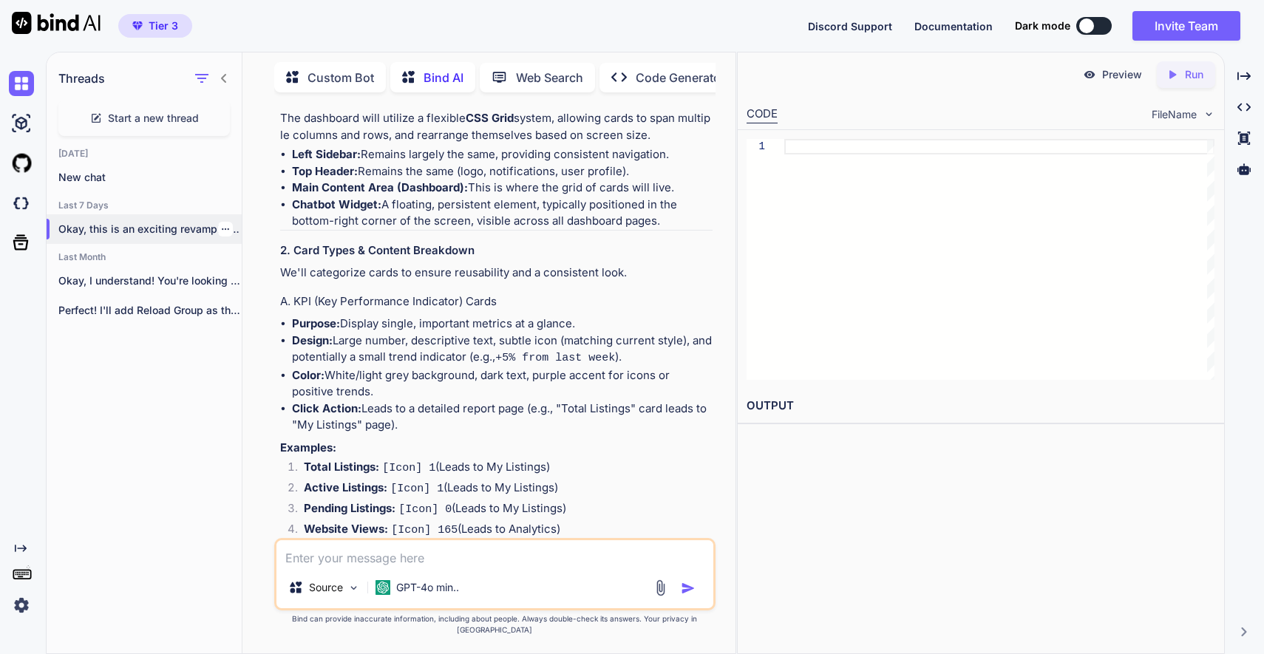
click at [221, 225] on icon "button" at bounding box center [225, 229] width 9 height 9
click at [276, 281] on div "Delete" at bounding box center [288, 285] width 145 height 30
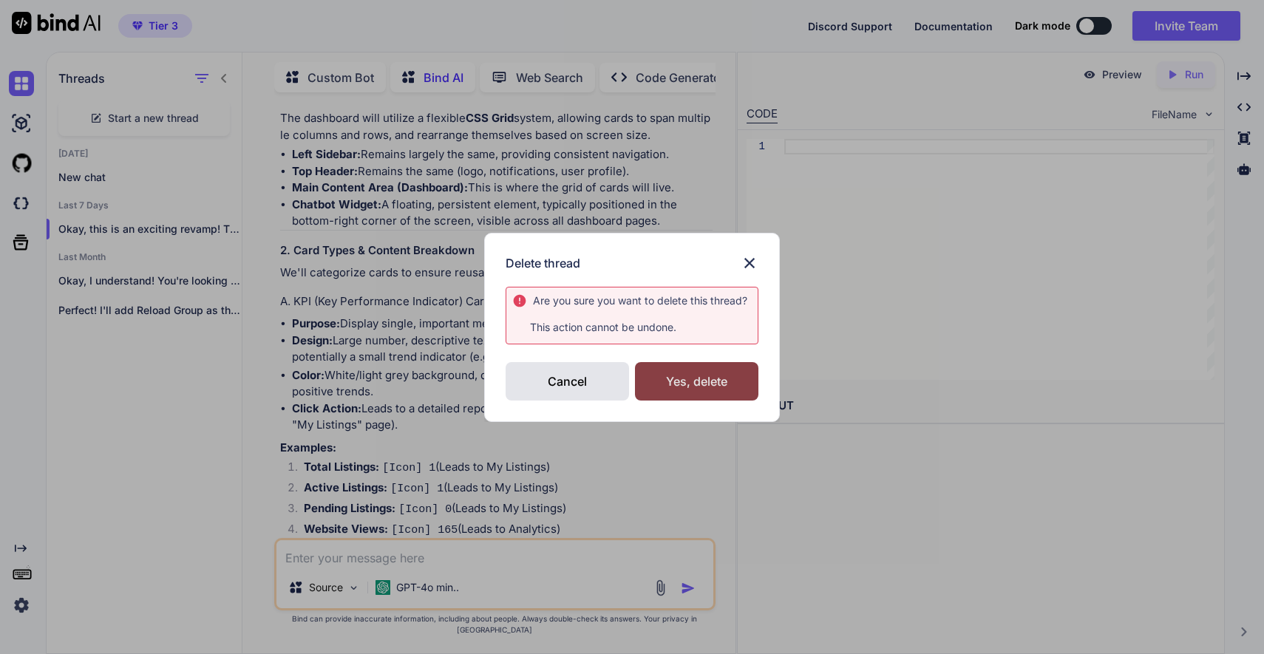
click at [715, 388] on div "Yes, delete" at bounding box center [696, 381] width 123 height 38
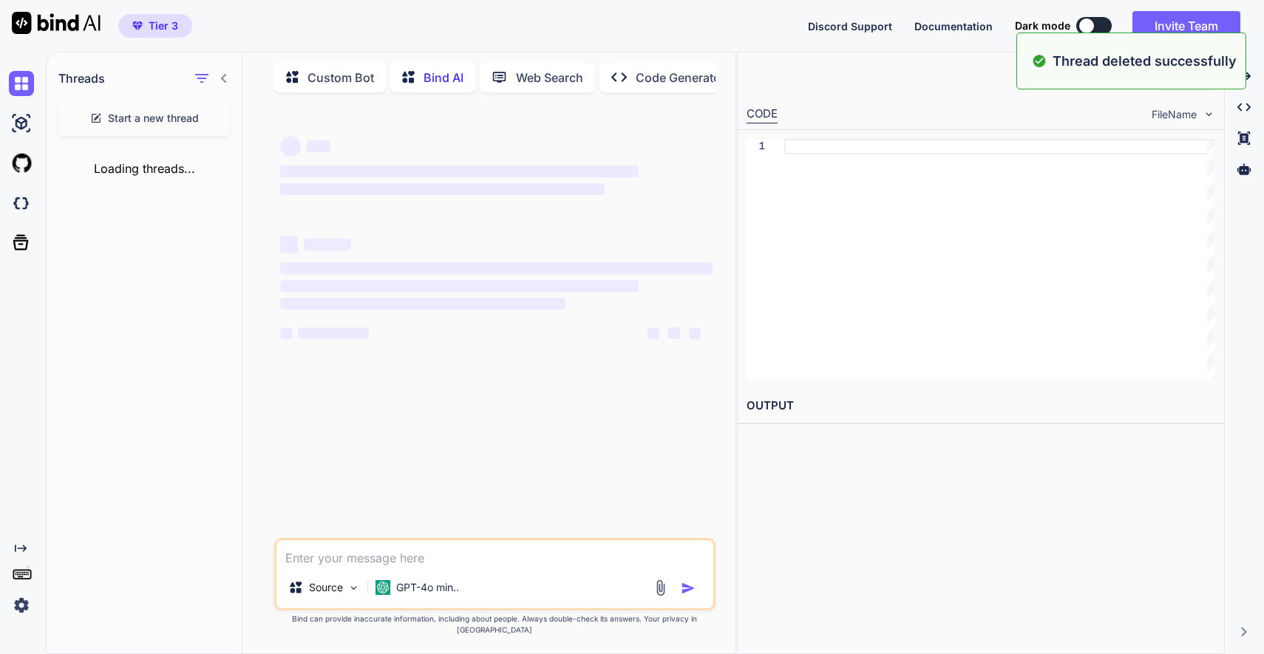
scroll to position [0, 0]
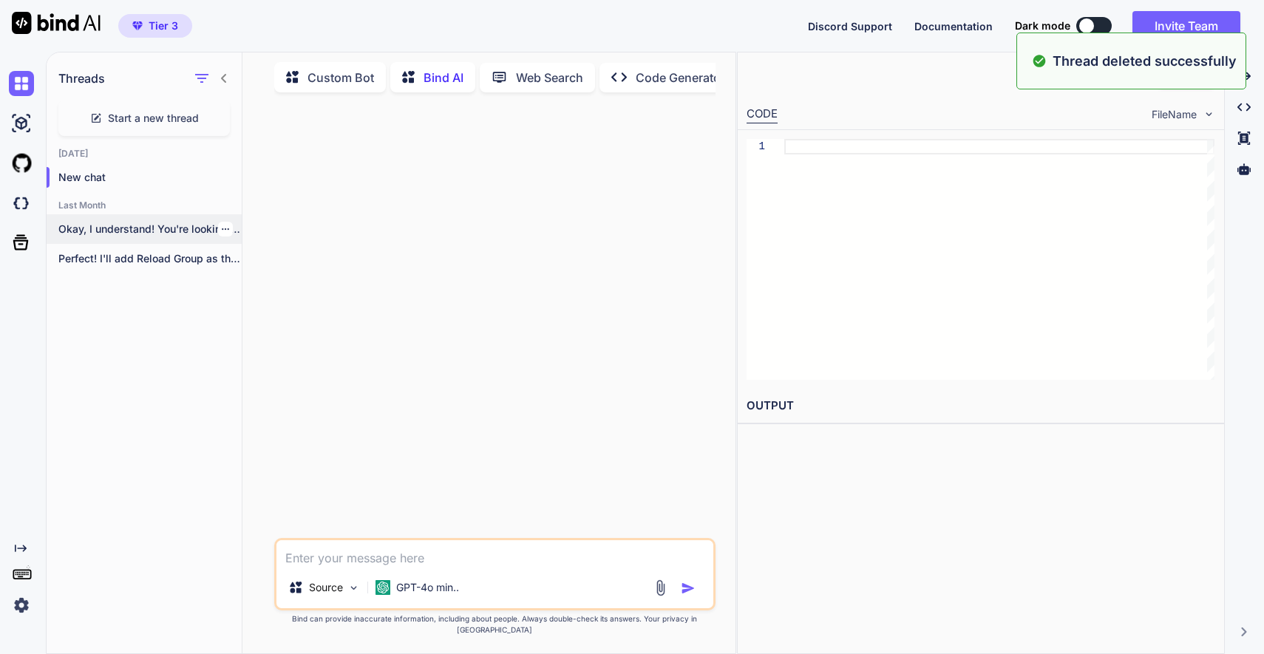
click at [146, 222] on p "Okay, I understand! You're looking to build..." at bounding box center [149, 229] width 183 height 15
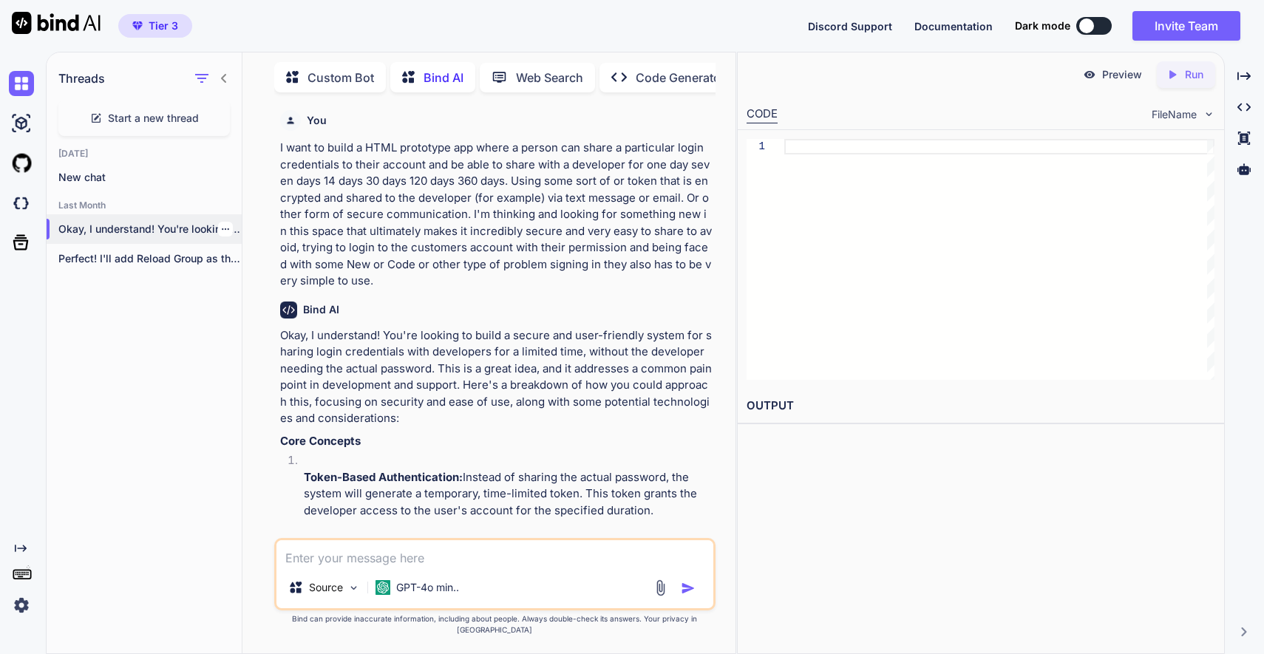
click at [221, 225] on icon "button" at bounding box center [225, 229] width 9 height 9
click at [277, 284] on div "Delete" at bounding box center [288, 285] width 145 height 30
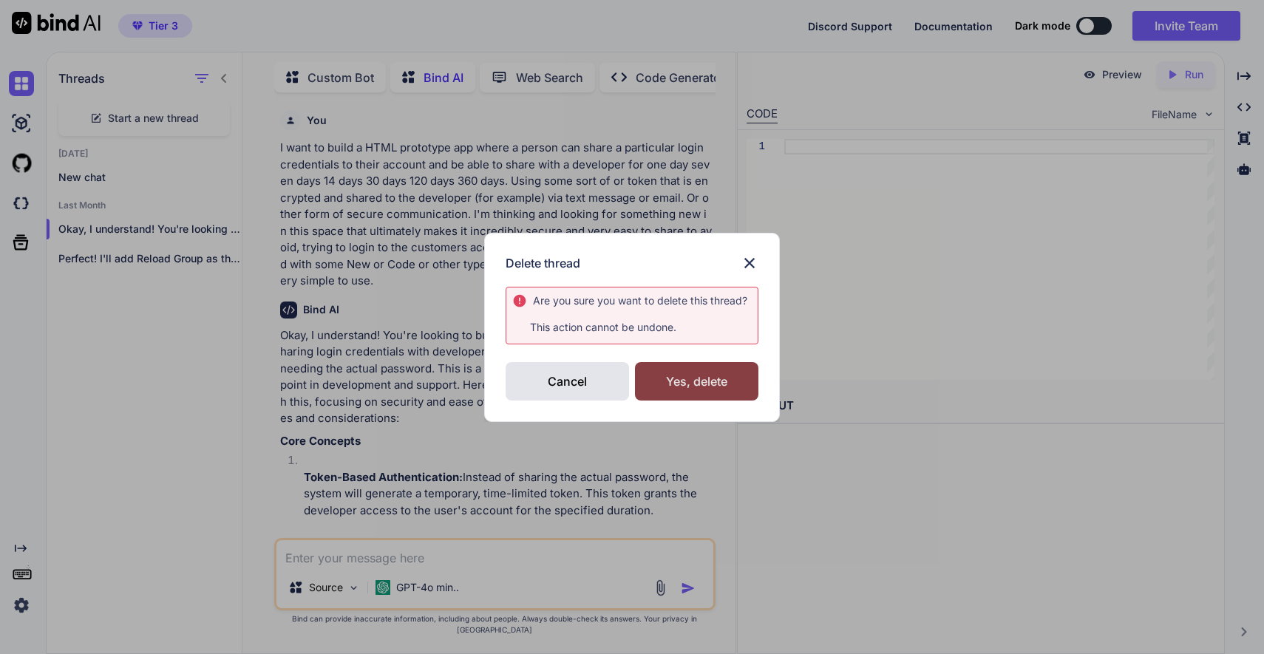
click at [718, 372] on div "Yes, delete" at bounding box center [696, 381] width 123 height 38
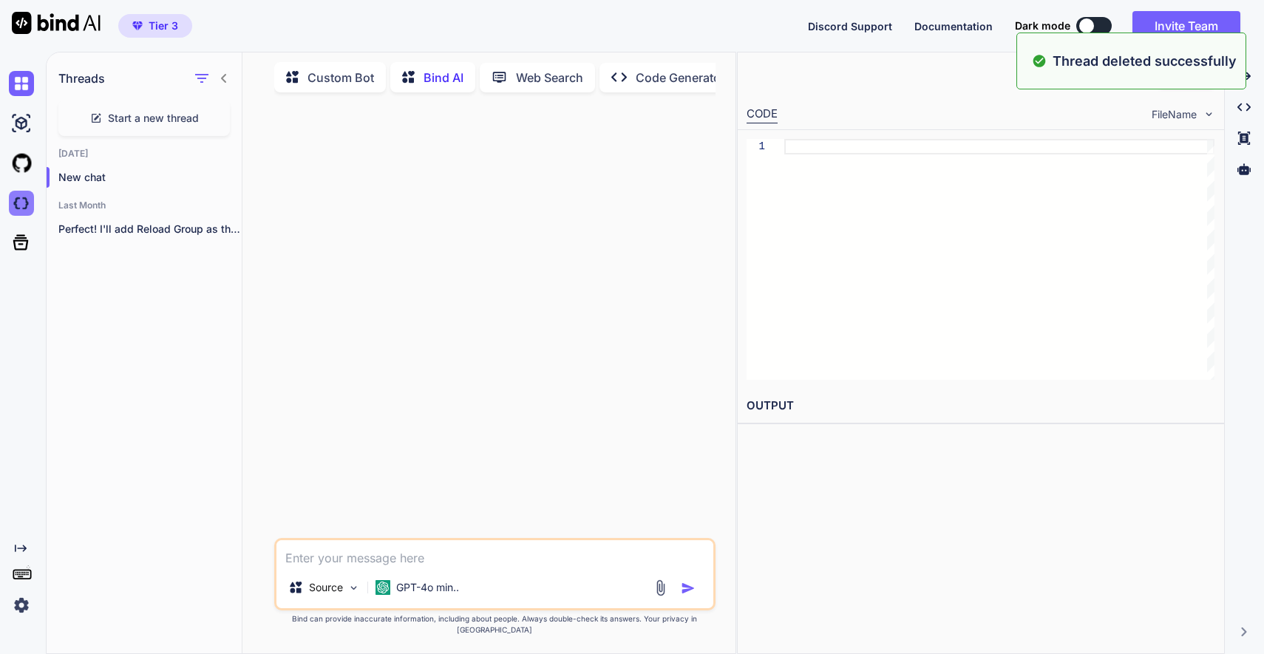
click at [27, 197] on img at bounding box center [21, 203] width 25 height 25
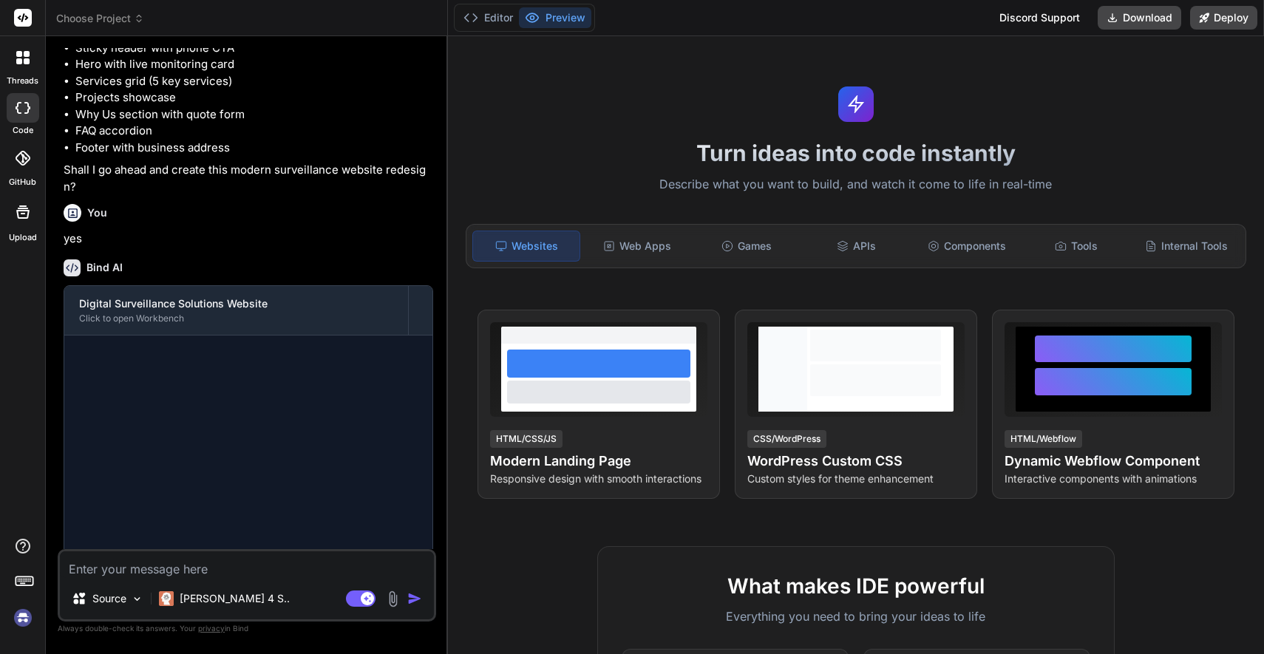
scroll to position [1627, 0]
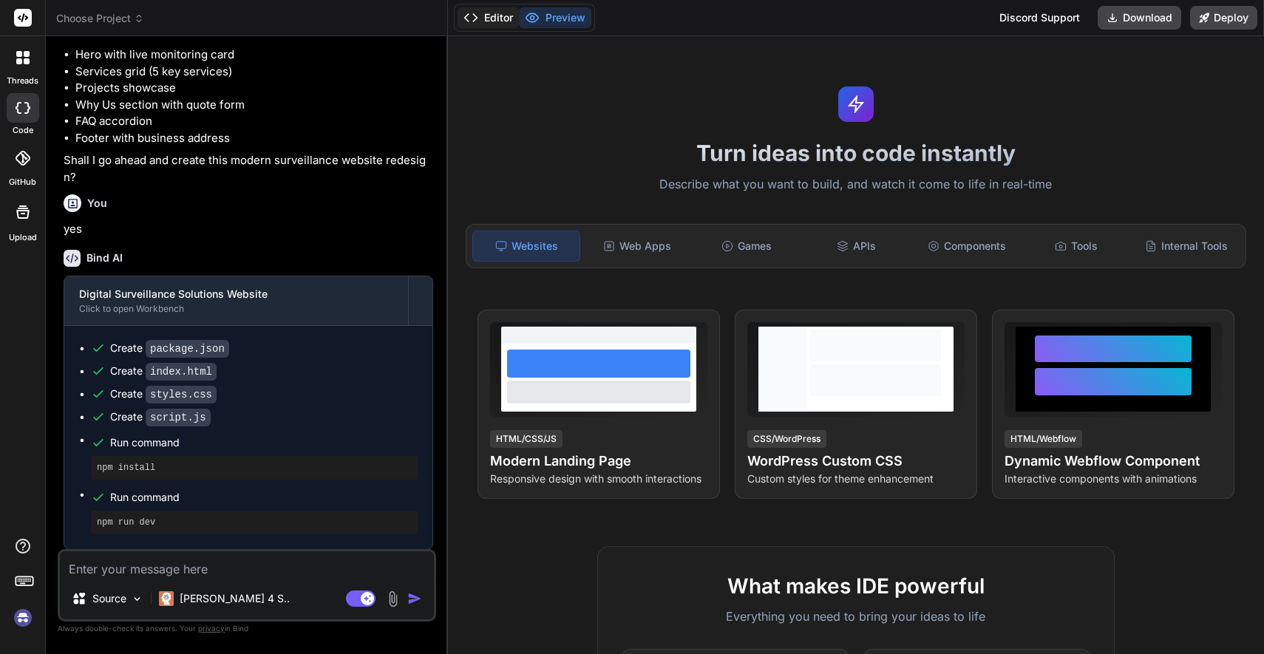
click at [499, 16] on button "Editor" at bounding box center [487, 17] width 61 height 21
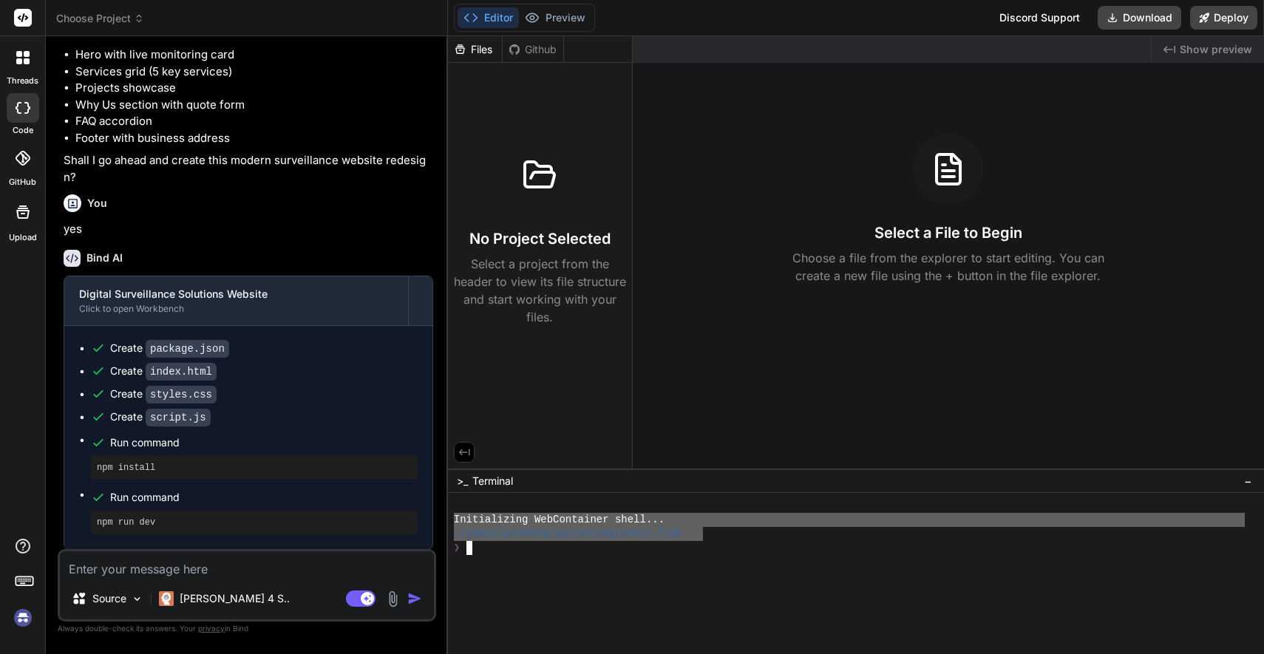
drag, startPoint x: 704, startPoint y: 536, endPoint x: 457, endPoint y: 498, distance: 249.7
click at [448, 516] on div "❯❯❯❯❯❯❯❯❯❯❯❯❯❯❯❯❯❯❯❯❯❯❯❯❯❯❯❯❯❯❯❯ Initializing WebContainer shell... ~/y0kcklukd…" at bounding box center [856, 573] width 816 height 161
click at [714, 366] on div "Created with Pixso. Show preview Select a File to Begin Choose a file from the …" at bounding box center [948, 252] width 631 height 432
click at [554, 16] on button "Preview" at bounding box center [555, 17] width 72 height 21
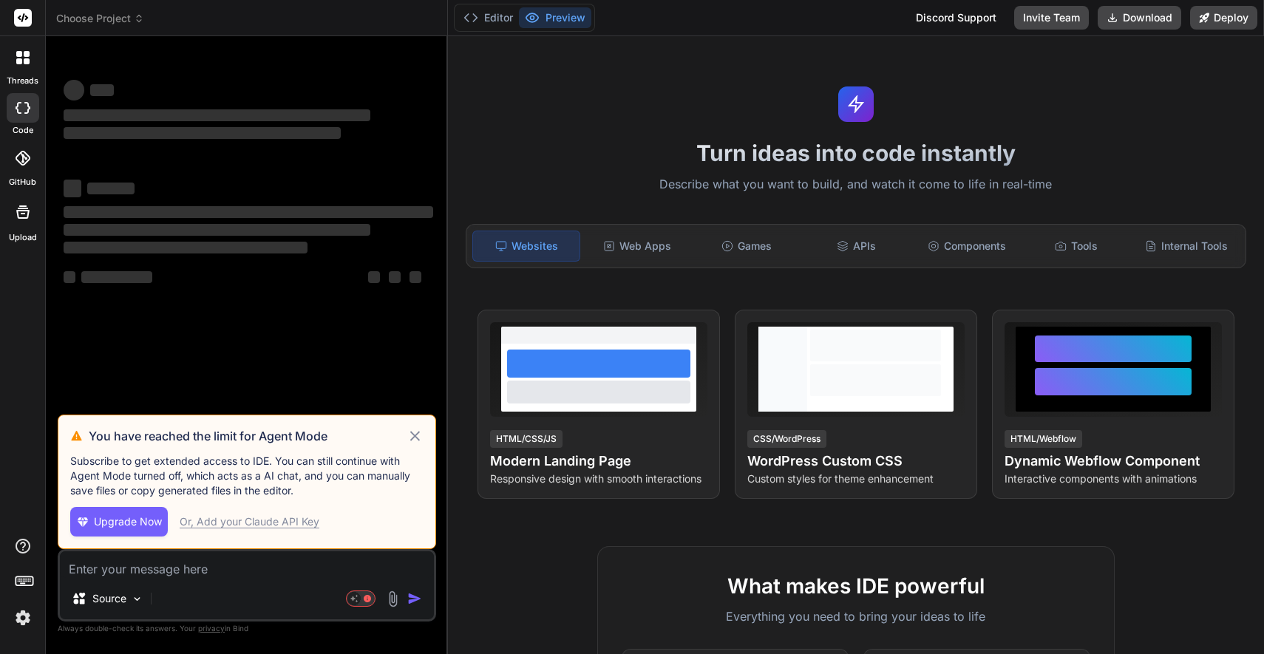
scroll to position [0, 0]
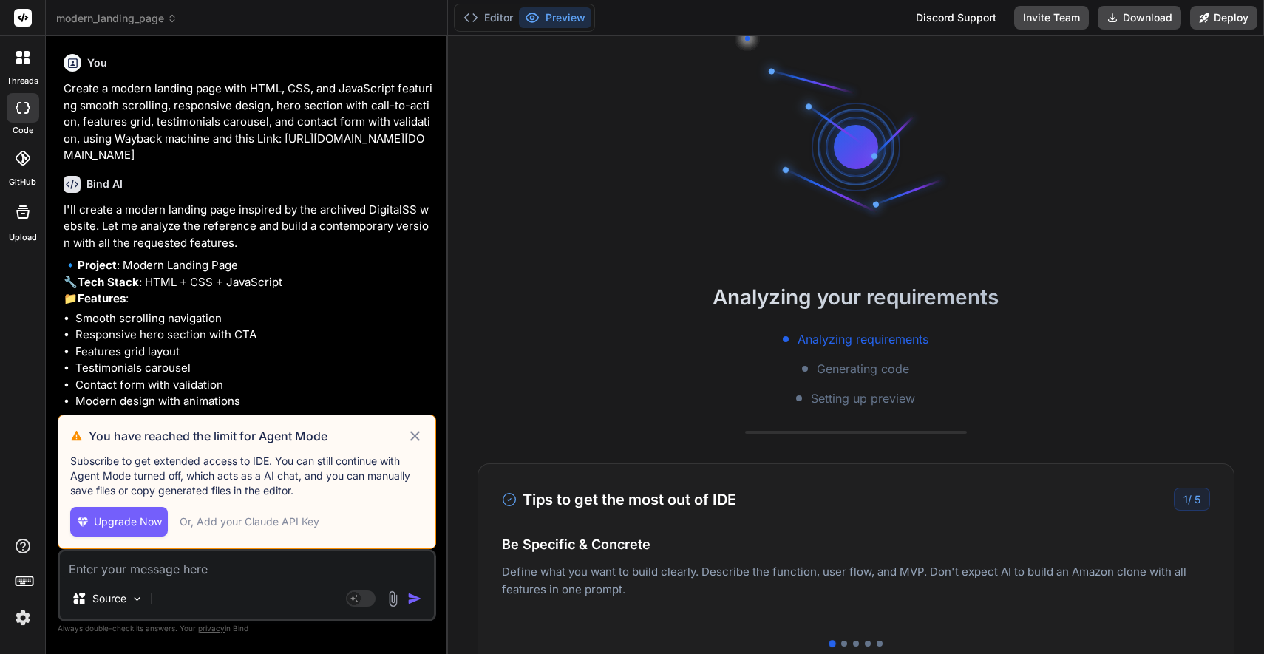
click at [416, 432] on icon at bounding box center [414, 436] width 17 height 18
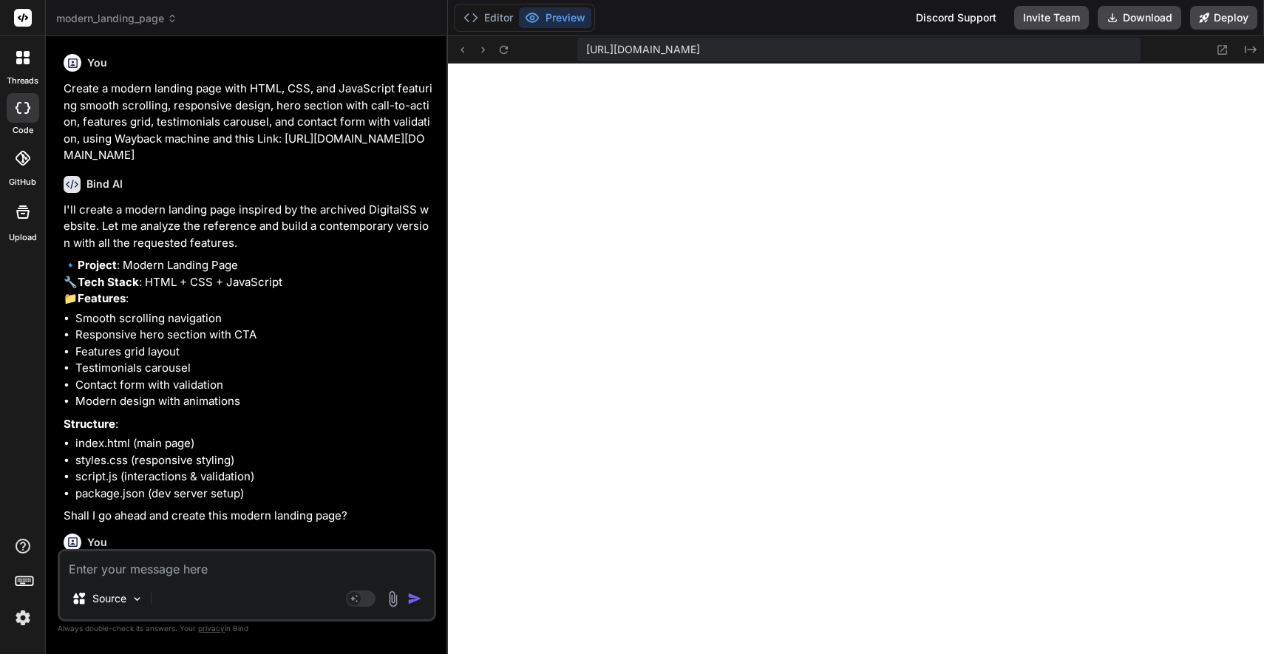
scroll to position [520, 0]
click at [129, 16] on span "modern_landing_page" at bounding box center [116, 18] width 121 height 15
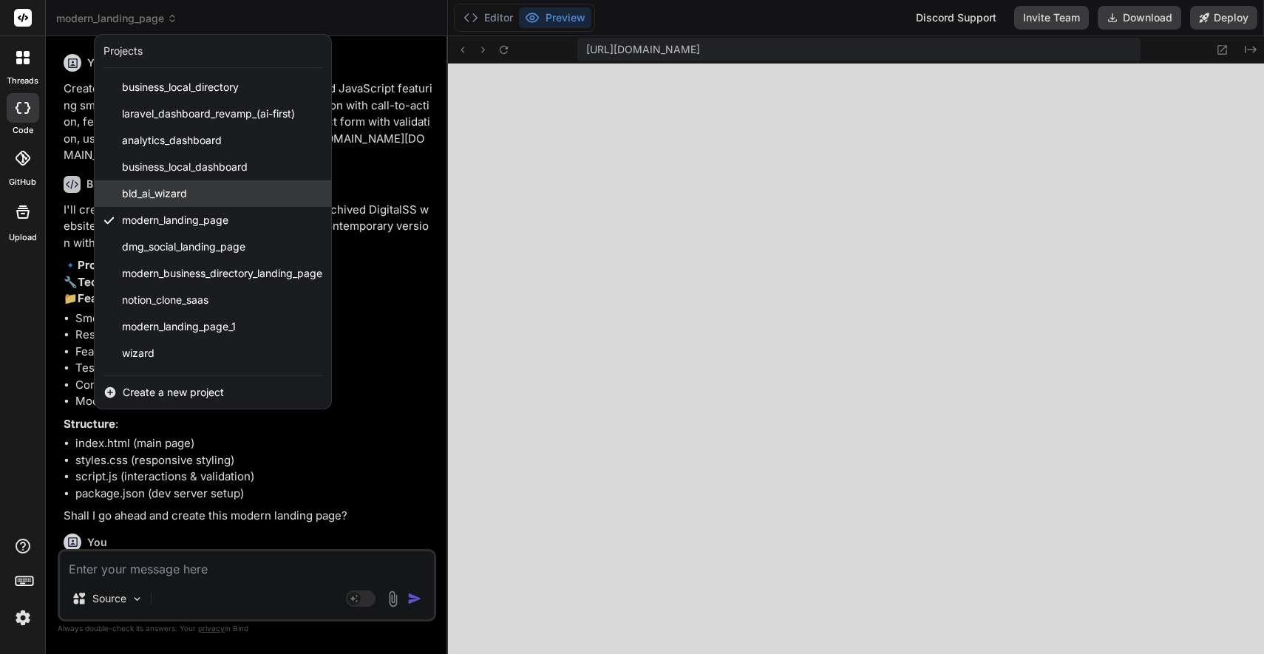
click at [140, 188] on span "bld_ai_wizard" at bounding box center [154, 193] width 65 height 15
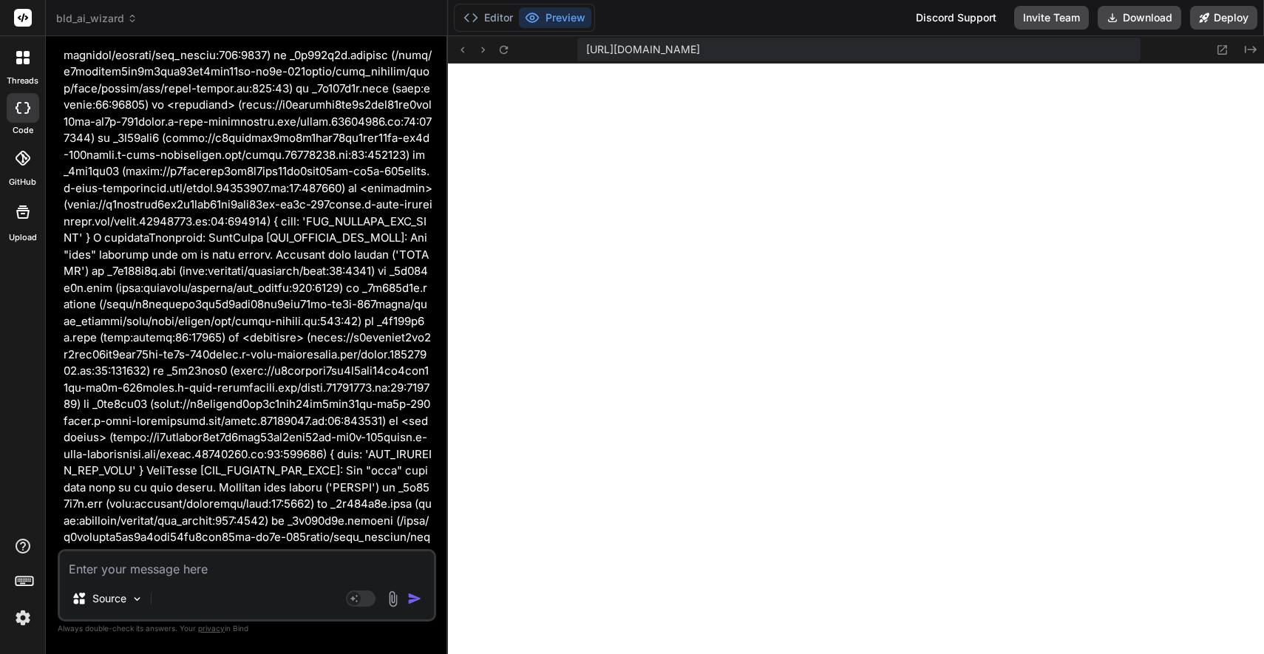
scroll to position [3959, 0]
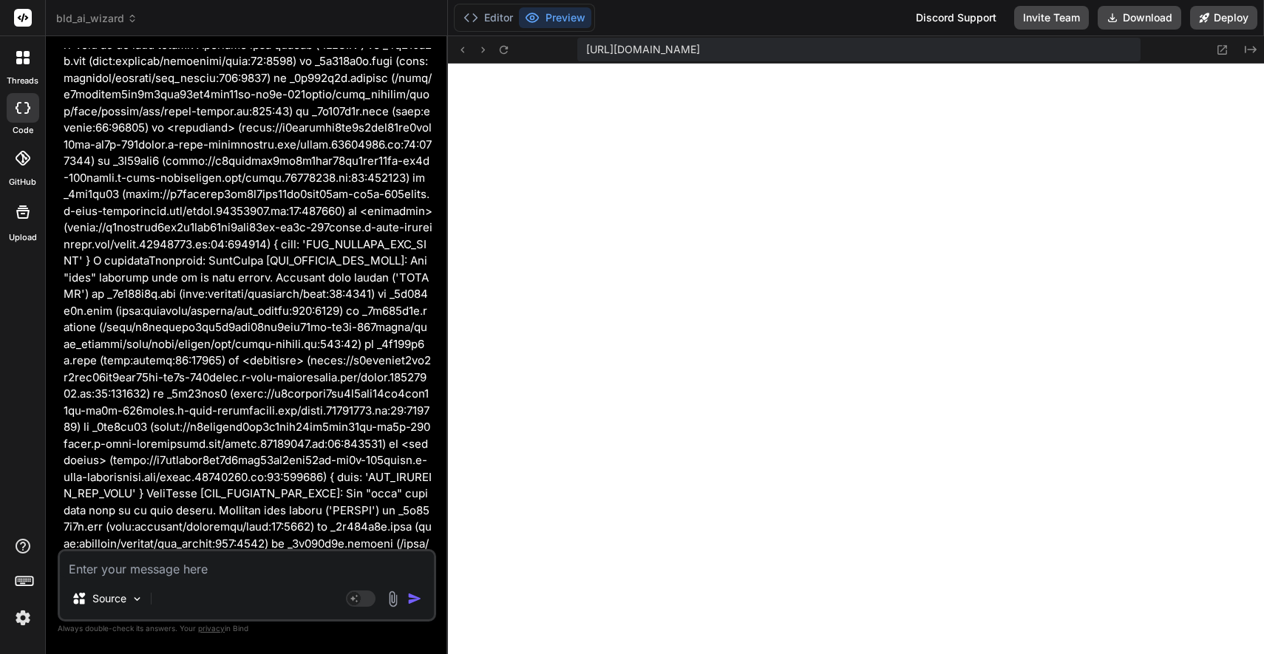
click at [122, 17] on span "bld_ai_wizard" at bounding box center [96, 18] width 81 height 15
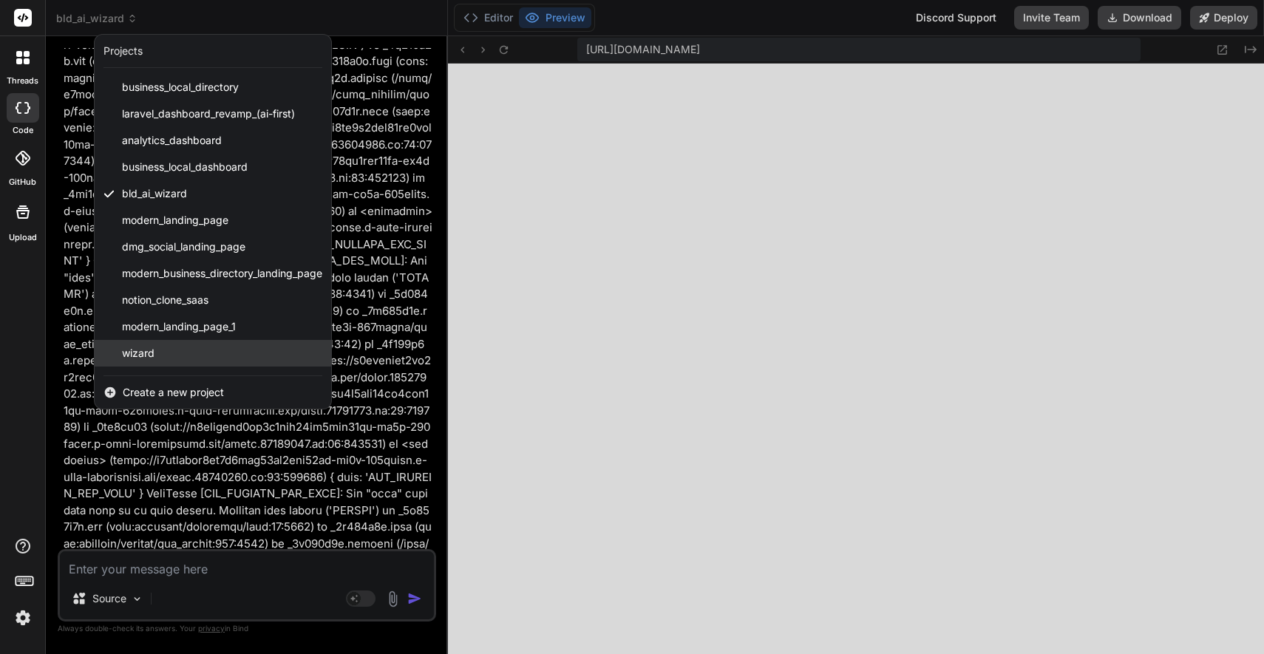
click at [130, 355] on span "wizard" at bounding box center [138, 353] width 33 height 15
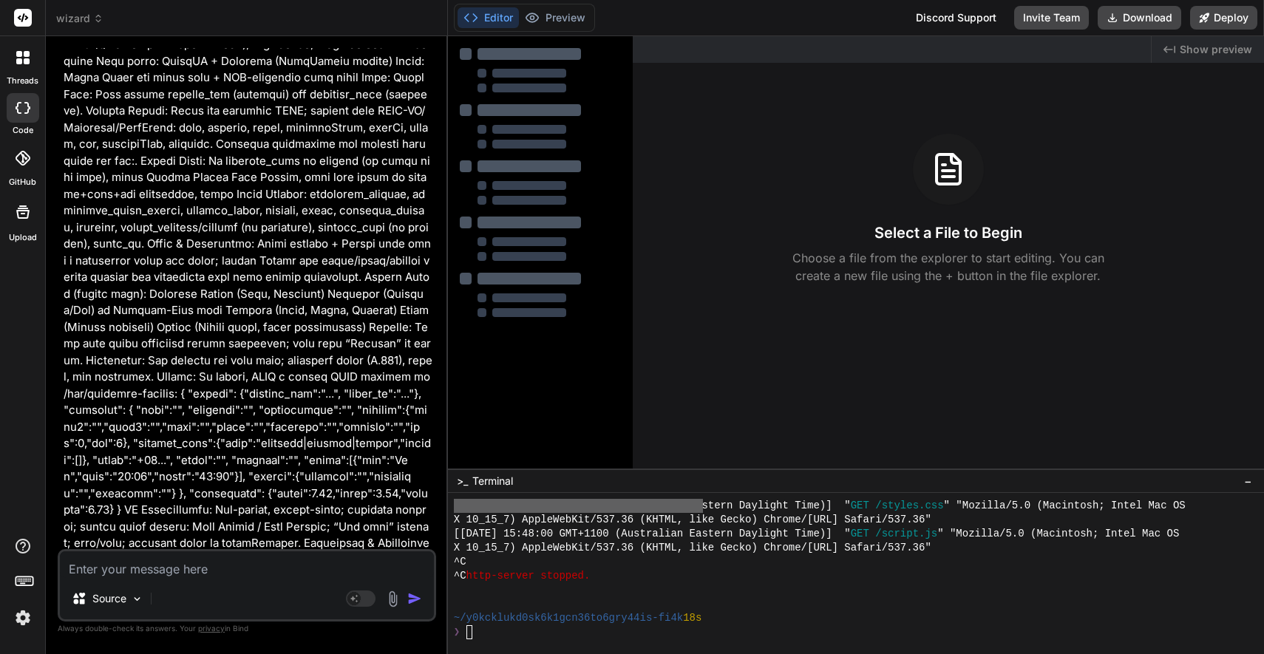
type textarea "x"
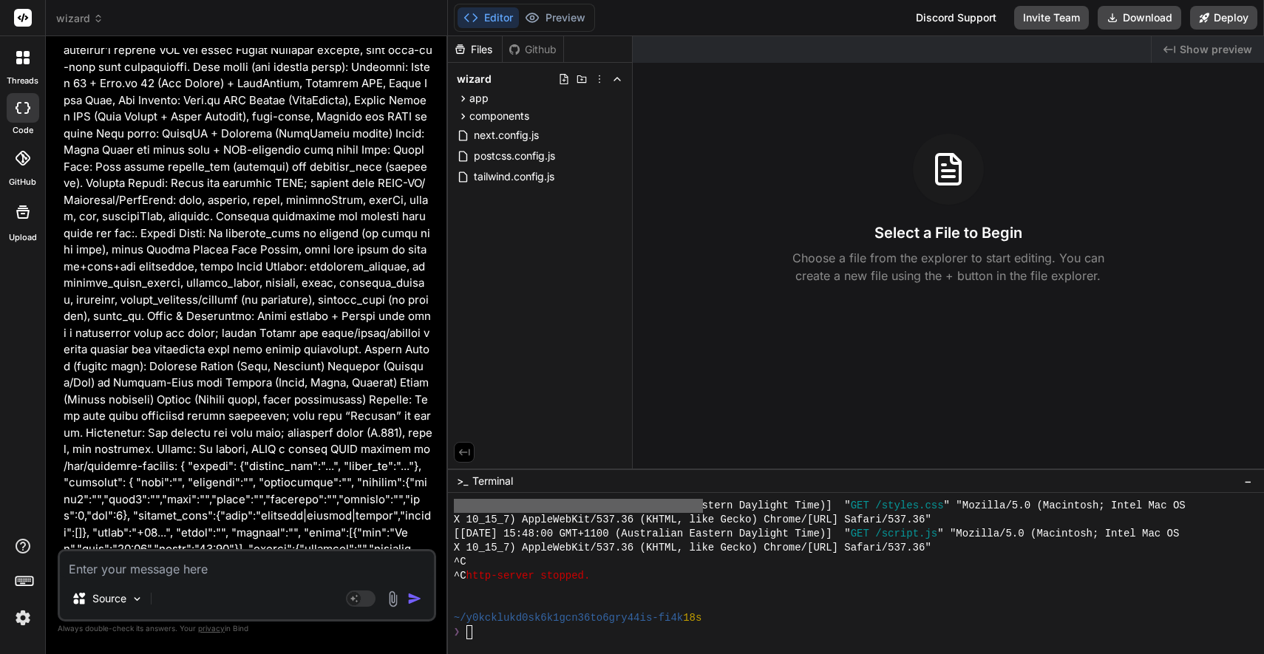
scroll to position [0, 0]
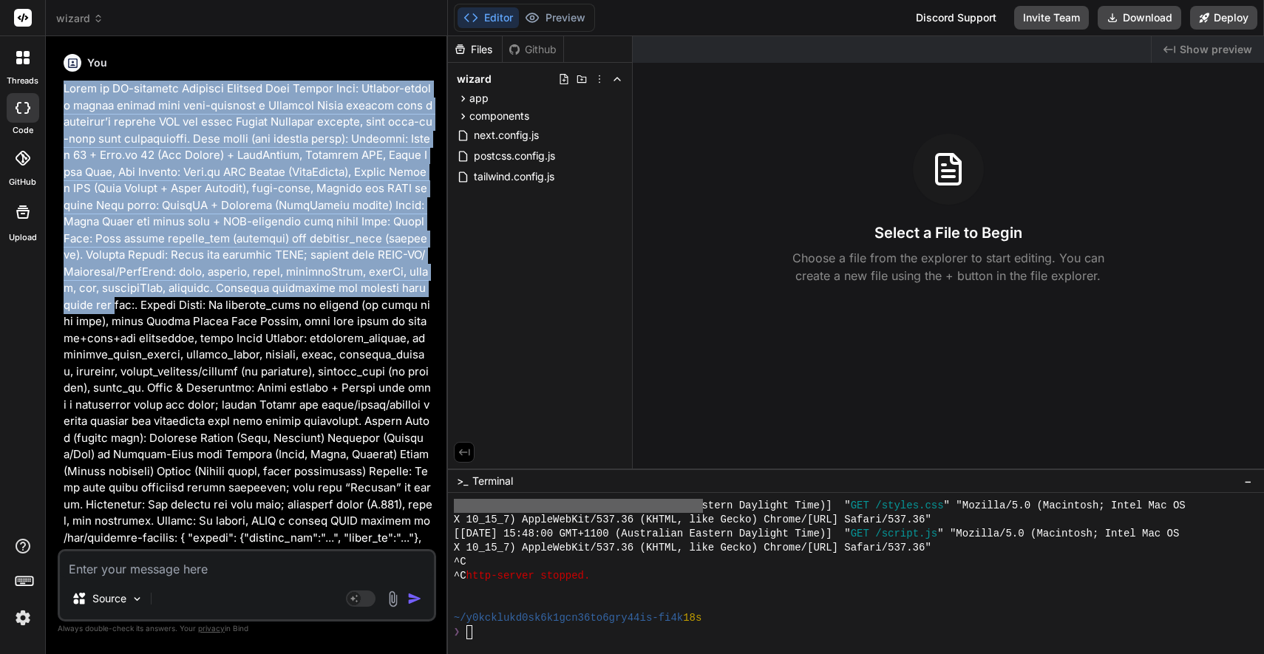
drag, startPoint x: 65, startPoint y: 86, endPoint x: 392, endPoint y: 286, distance: 383.8
click at [394, 287] on p at bounding box center [249, 422] width 370 height 682
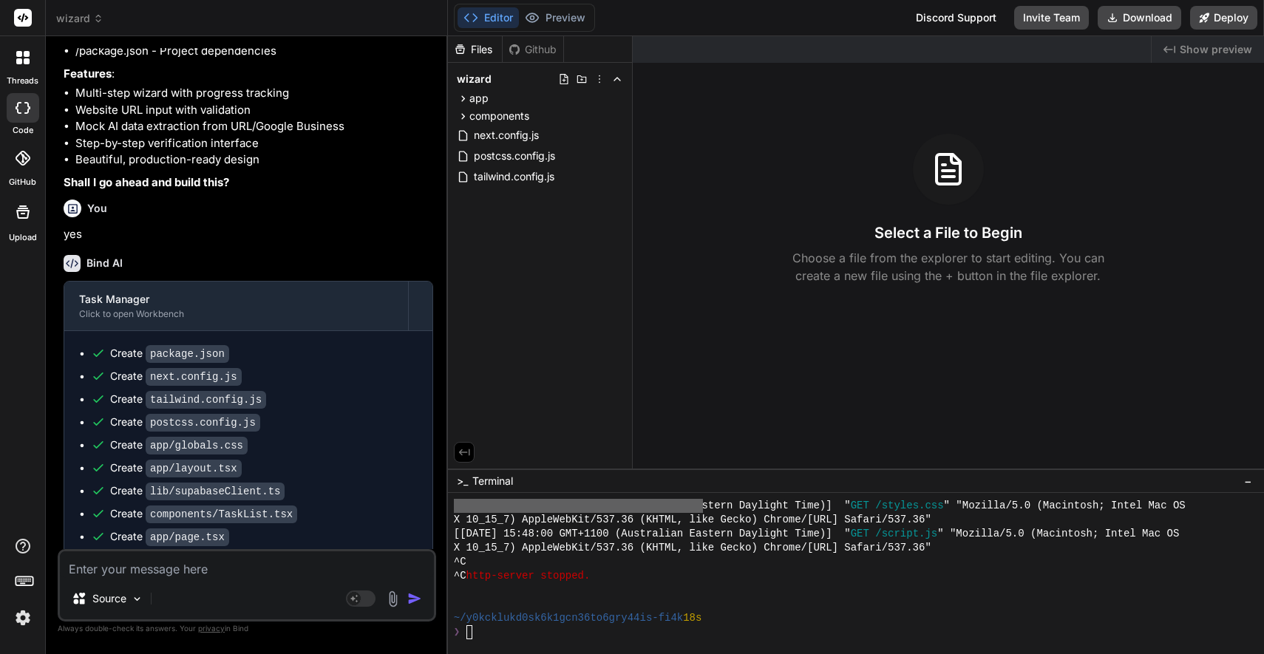
scroll to position [1715, 0]
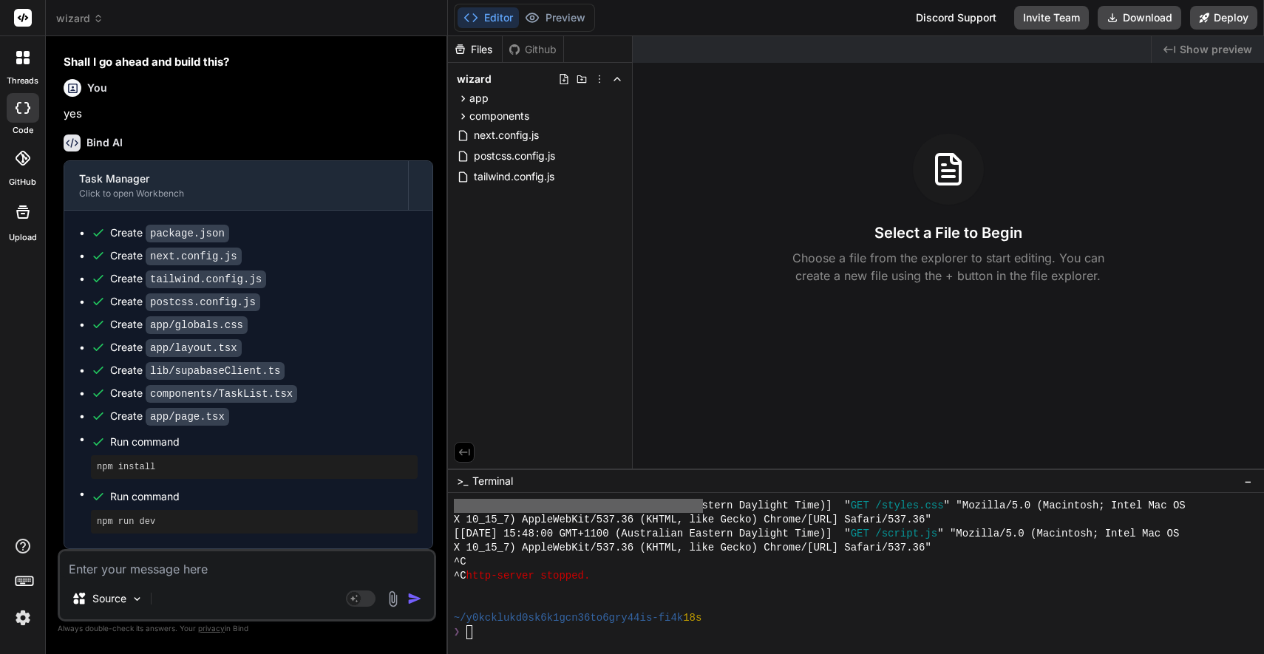
click at [154, 570] on textarea at bounding box center [247, 564] width 374 height 27
type textarea "Un"
type textarea "x"
type textarea "Una"
type textarea "x"
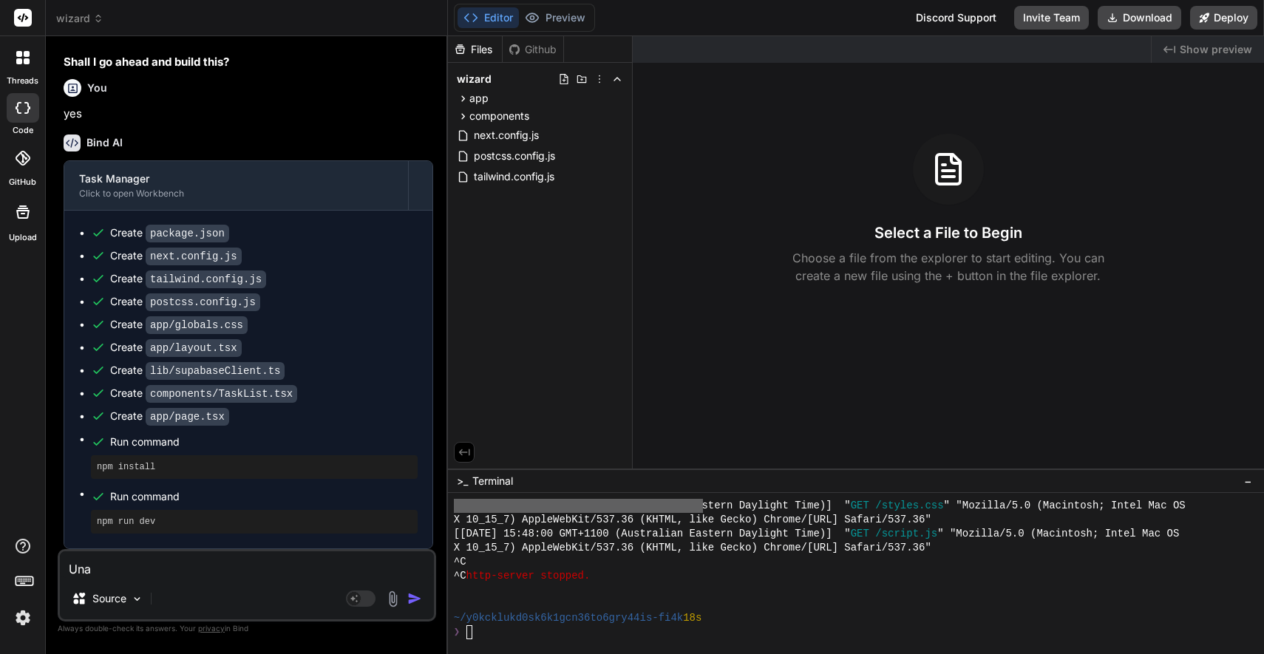
type textarea "Unable"
type textarea "x"
type textarea "Unable to"
type textarea "x"
type textarea "Unable to pre-"
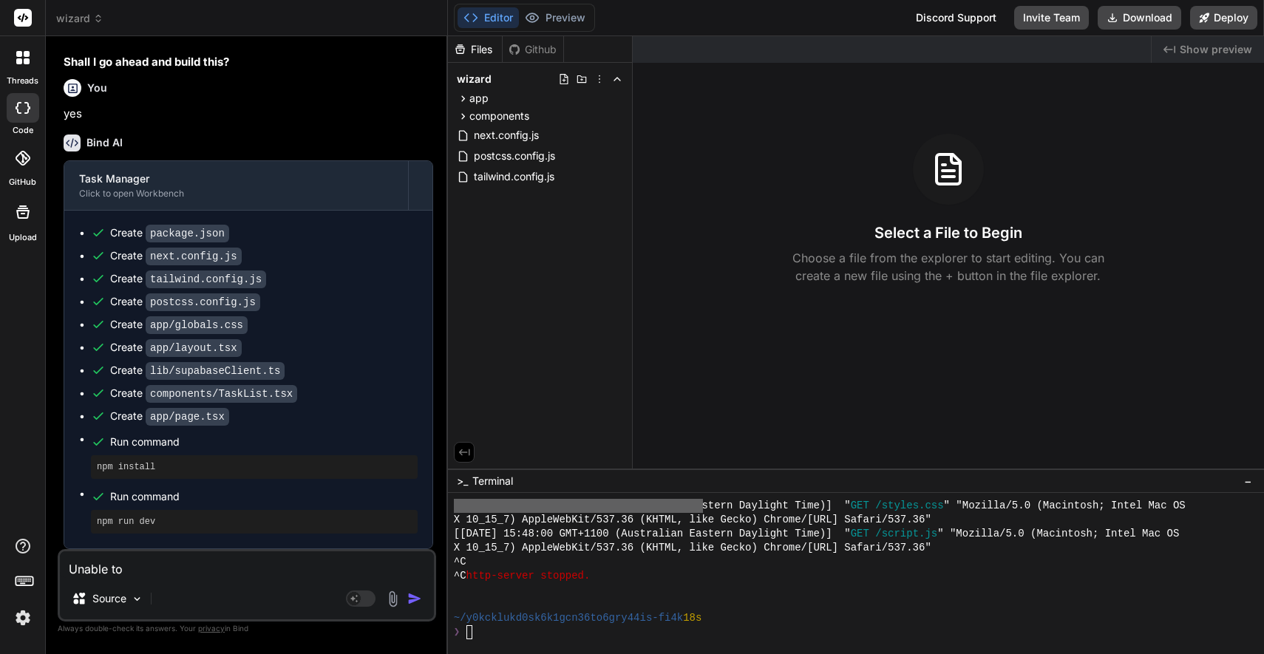
type textarea "x"
type textarea "Unable to preview"
type textarea "x"
type textarea "Unable to preview"
click at [413, 597] on img "button" at bounding box center [414, 598] width 15 height 15
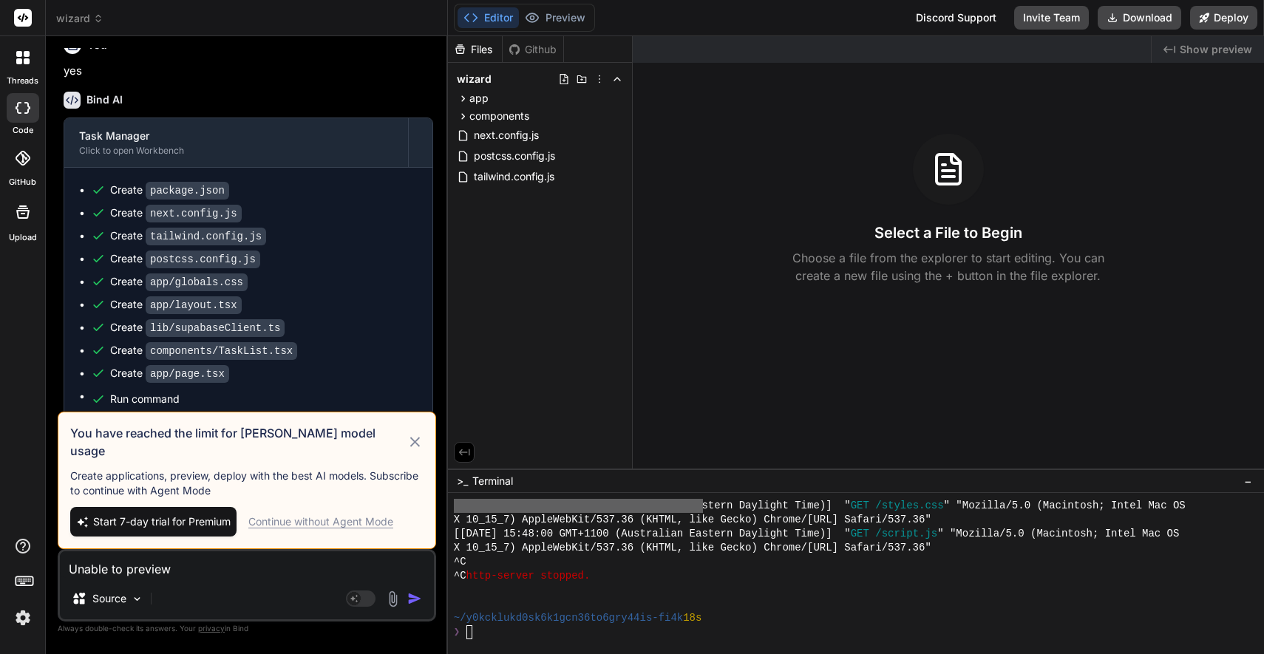
click at [295, 519] on div "Continue without Agent Mode" at bounding box center [320, 521] width 145 height 15
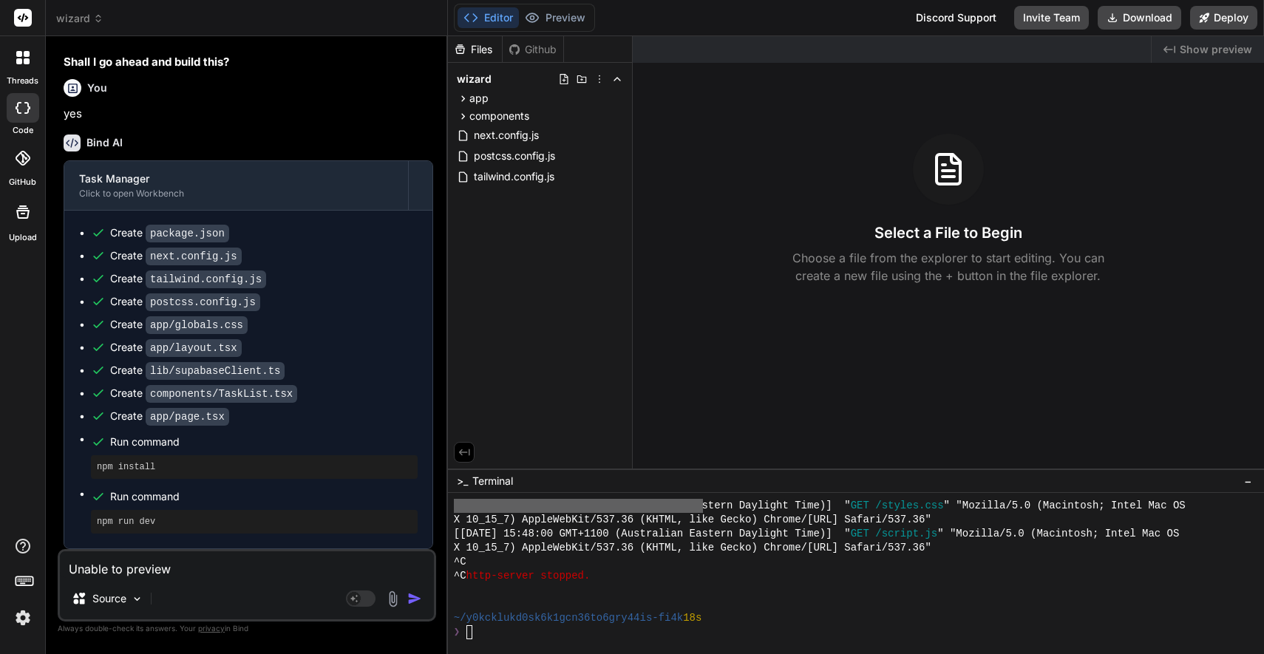
click at [413, 598] on img "button" at bounding box center [414, 598] width 15 height 15
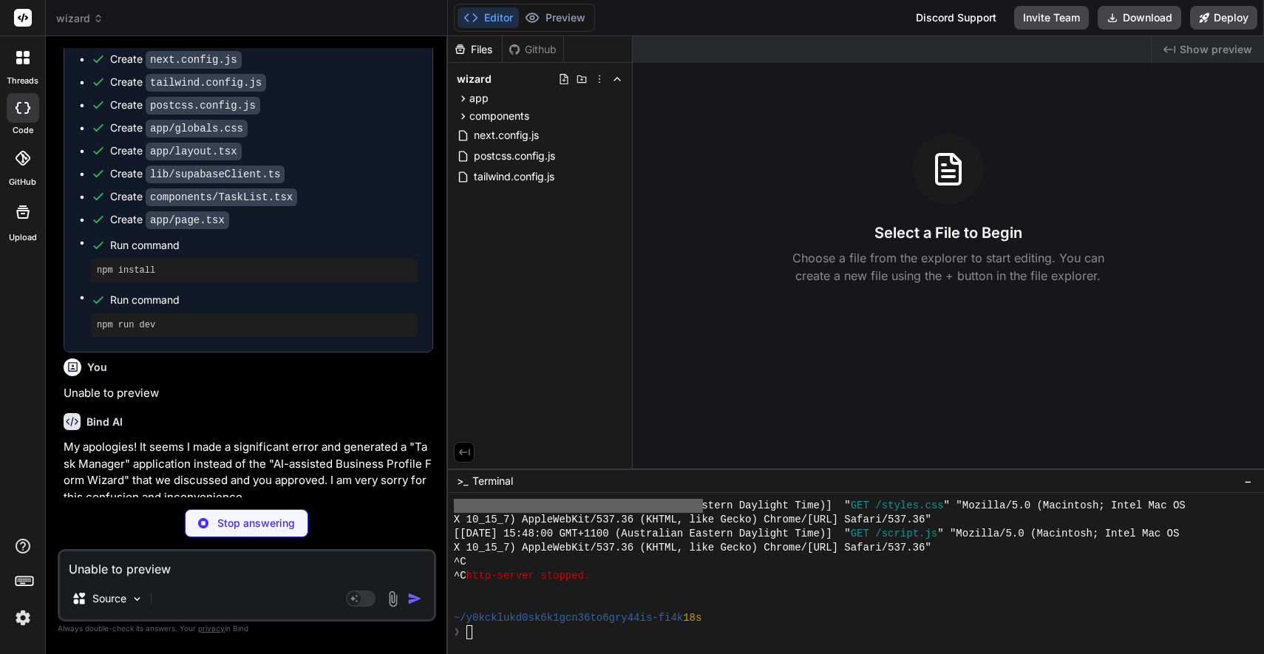
scroll to position [1868, 0]
type textarea "x"
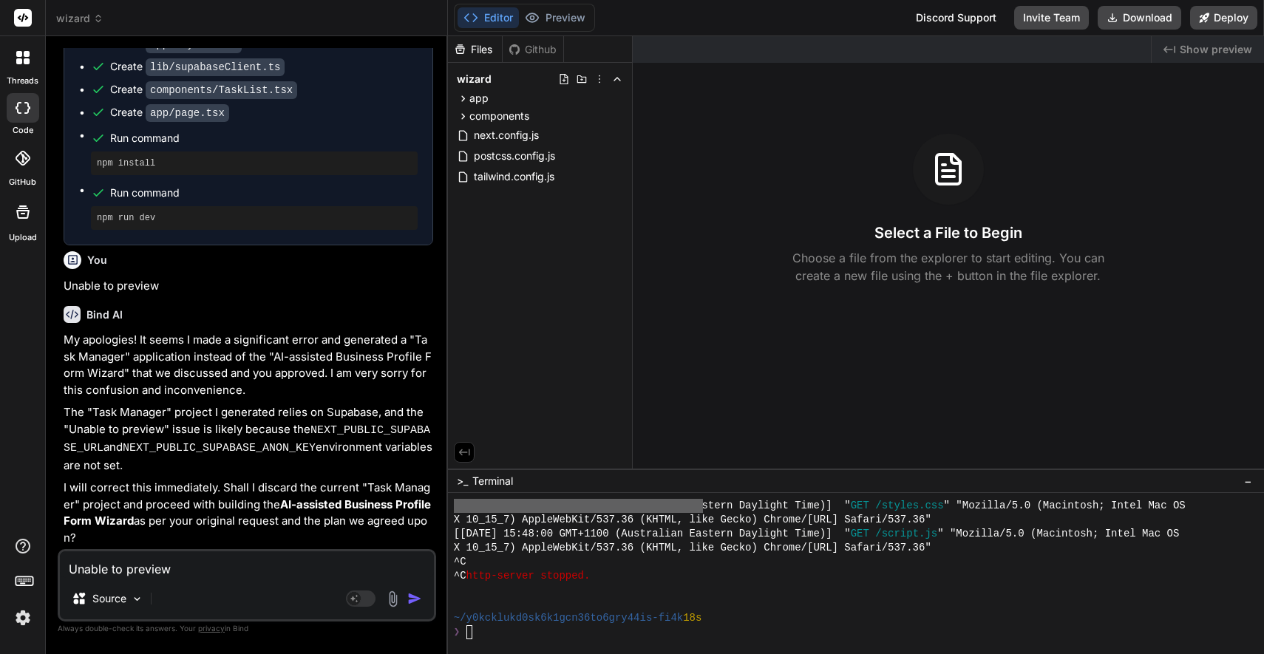
scroll to position [2016, 0]
click at [137, 575] on textarea "Unable to preview" at bounding box center [247, 564] width 374 height 27
type textarea "y"
type textarea "x"
type textarea "ye"
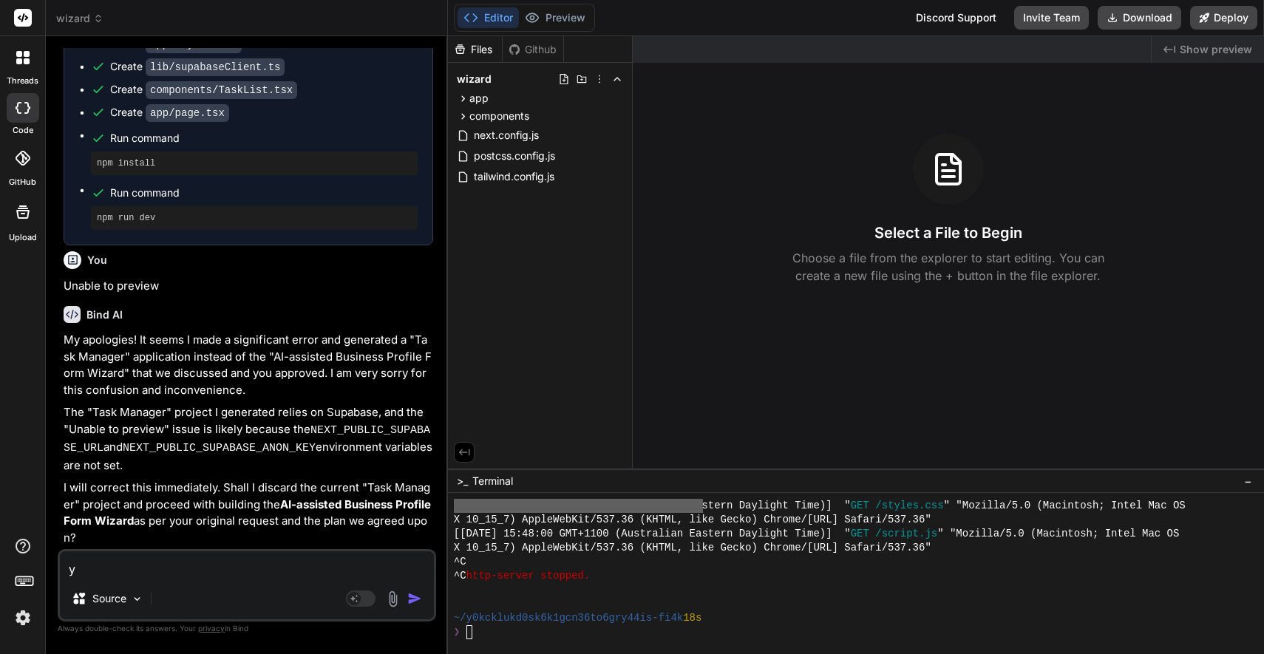
type textarea "x"
type textarea "yes"
type textarea "x"
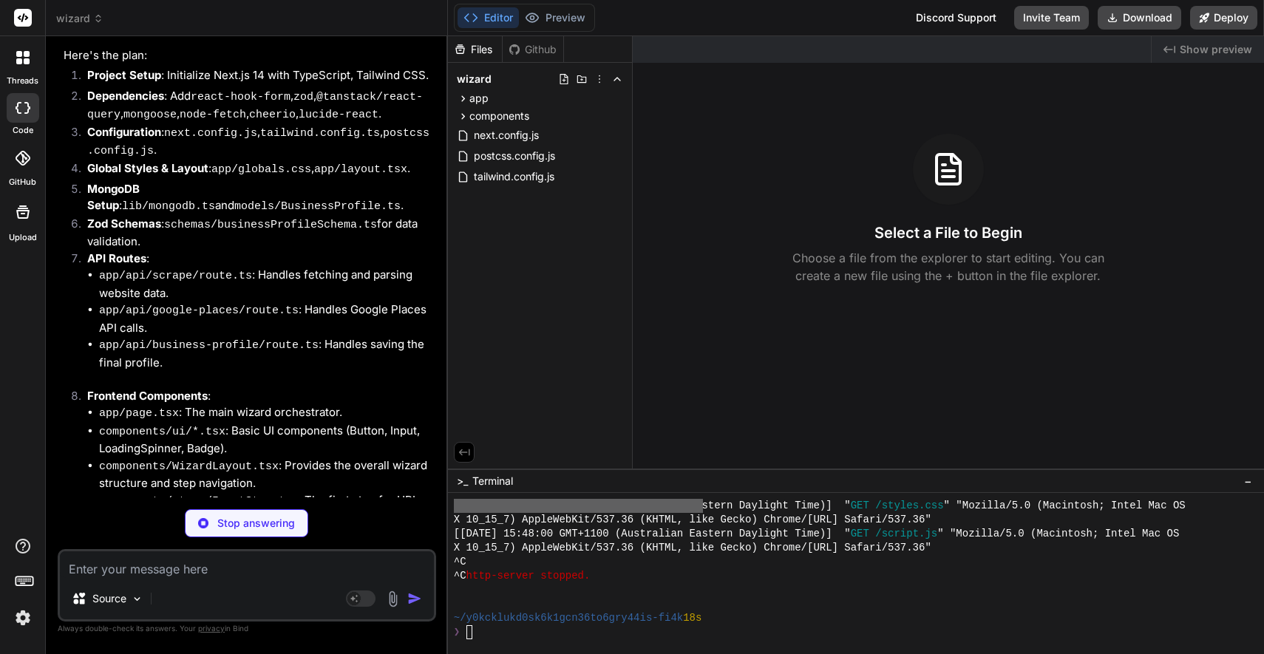
scroll to position [2475, 0]
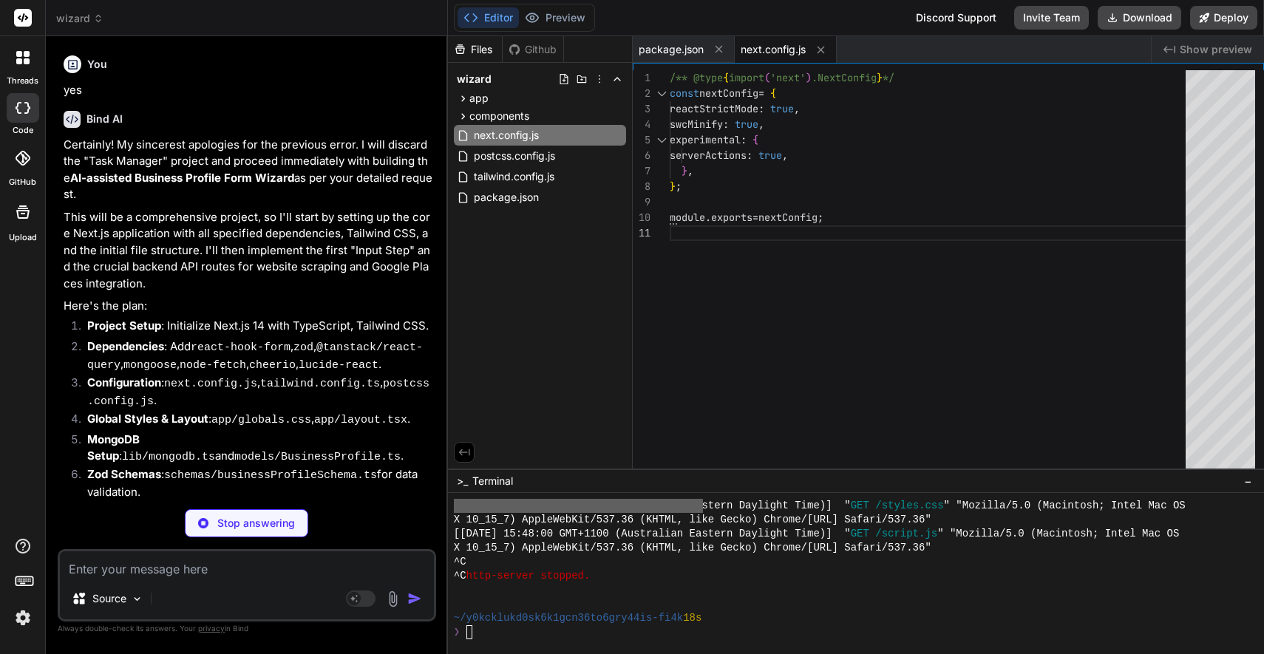
type textarea "x"
type textarea "}, }, plugins: [], }; export default config;"
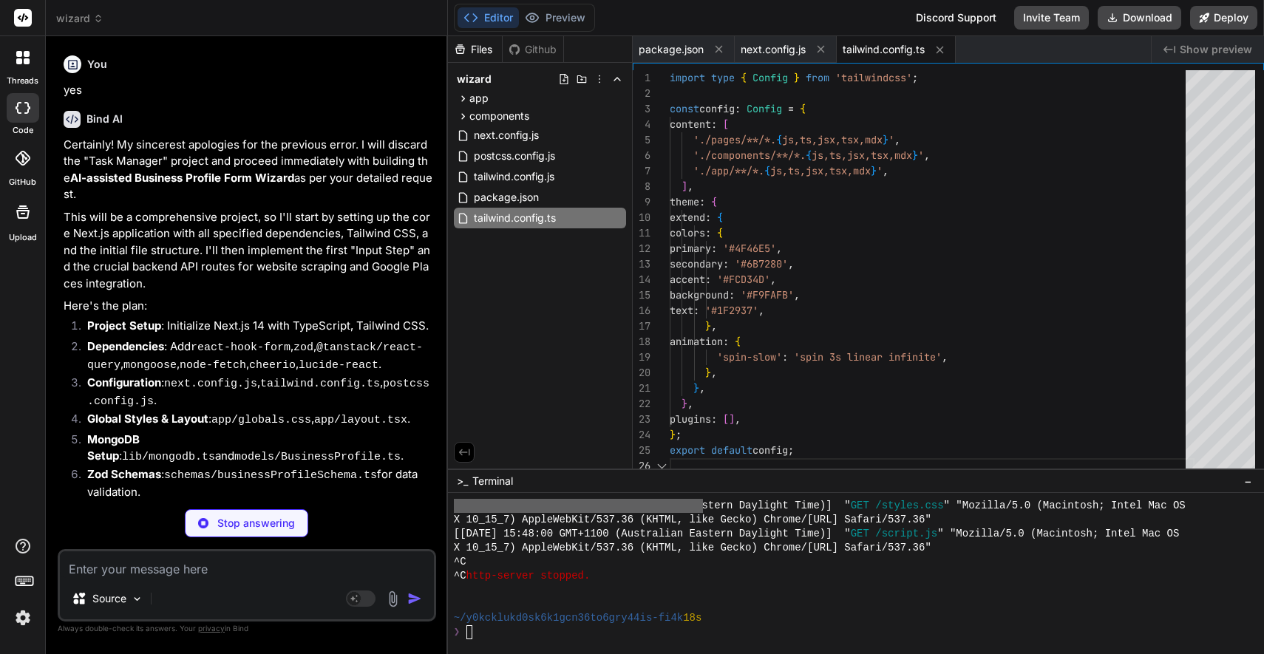
type textarea "x"
type textarea "module.exports = { plugins: { tailwindcss: {}, autoprefixer: {}, }, };"
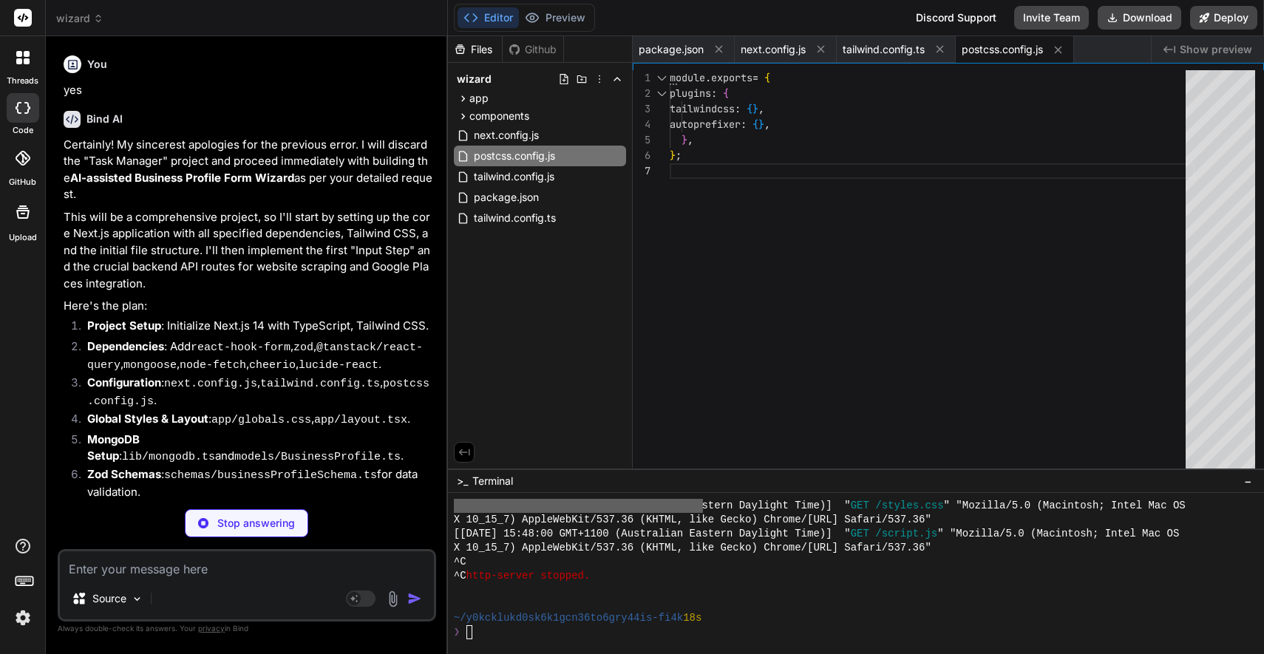
type textarea "x"
type textarea "background: #888; border-radius: 10px; } ::-webkit-scrollbar-thumb:hover { back…"
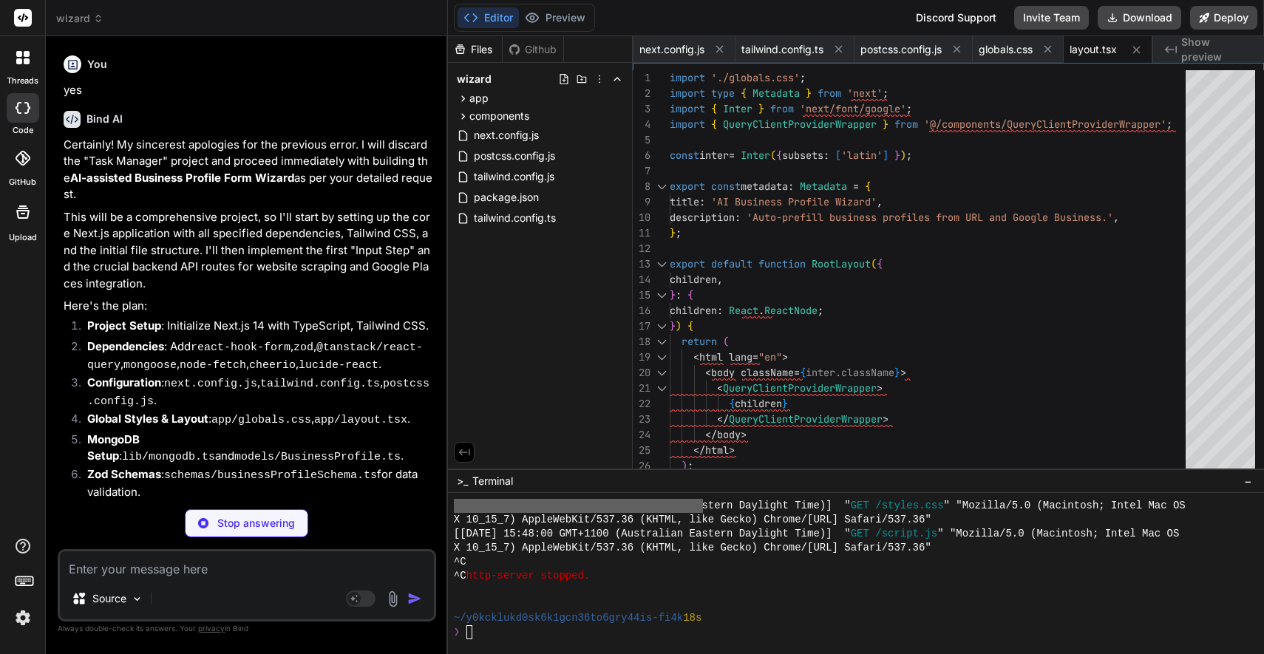
type textarea "x"
type textarea "<QueryClientProvider client={queryClient}> {children} </QueryClientProvider> );…"
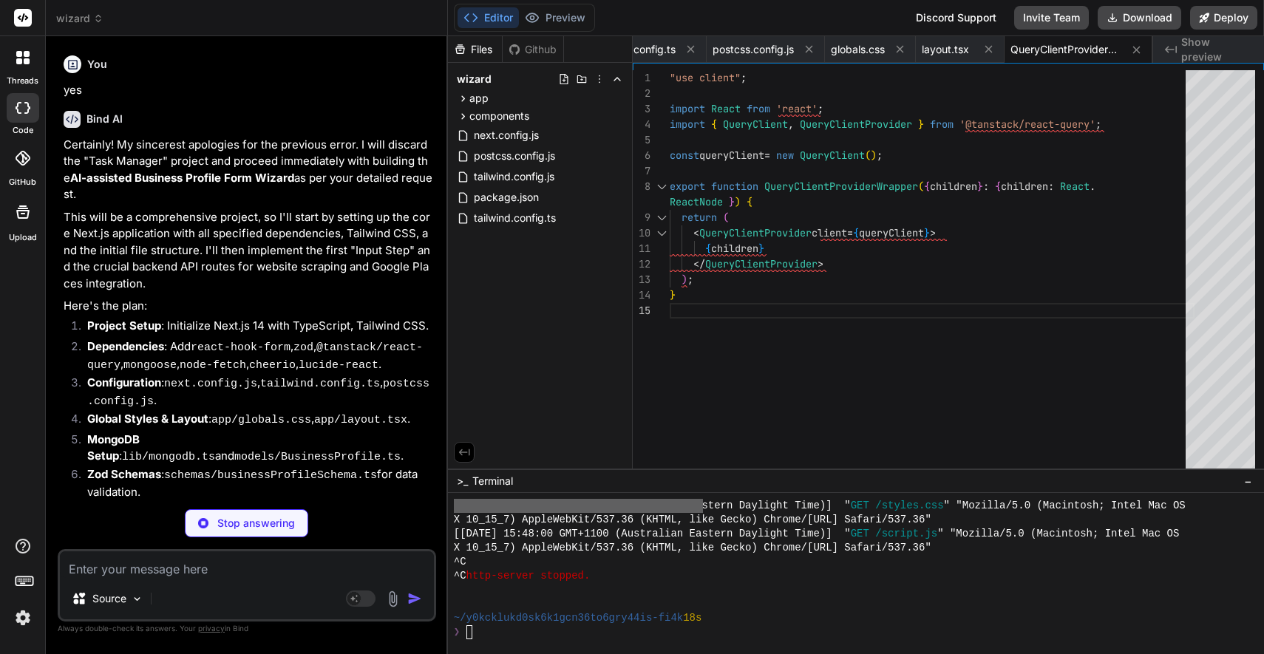
type textarea "x"
type textarea "}); } cached.mongoose.conn = await cached.mongoose.promise; return cached.mongo…"
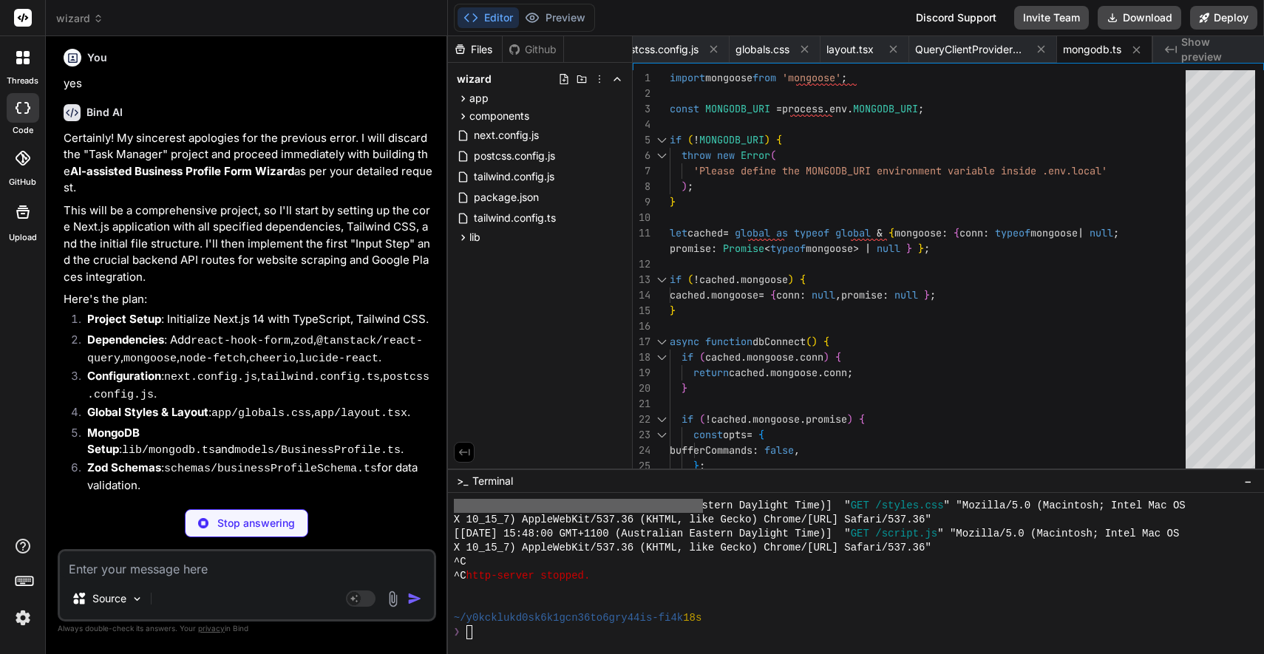
scroll to position [2613, 0]
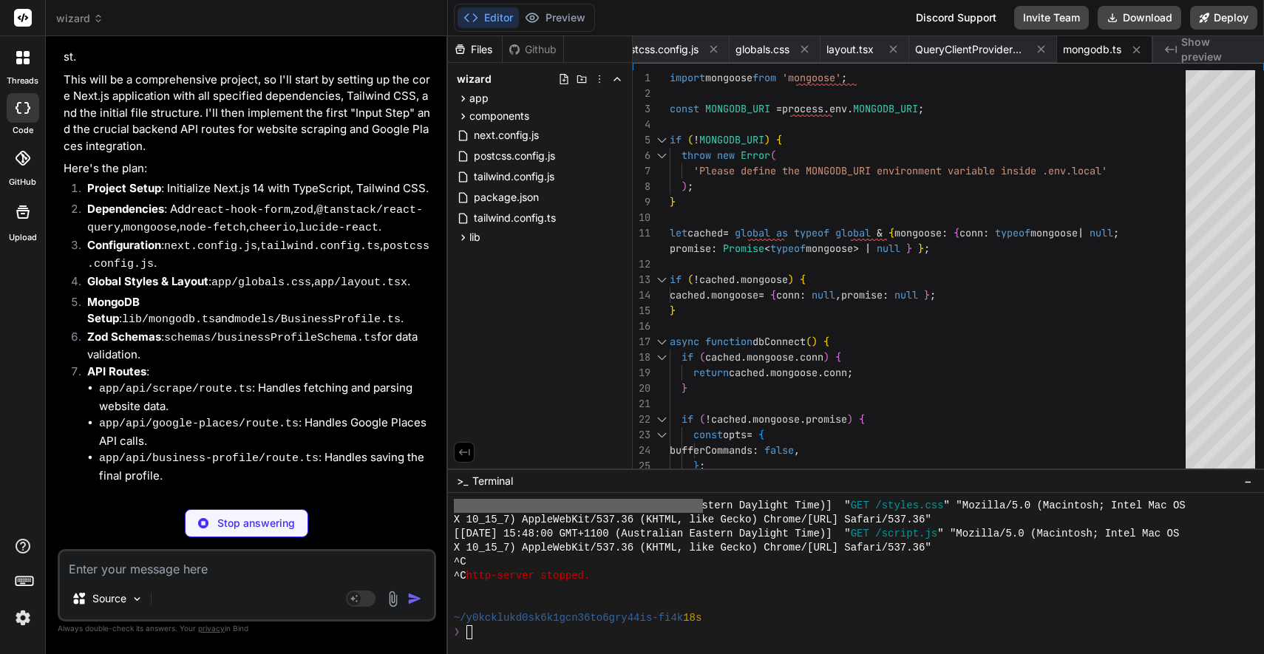
type textarea "x"
type textarea "}, confidence: ConfidenceSchema, }, { timestamps: true, }); export default (mon…"
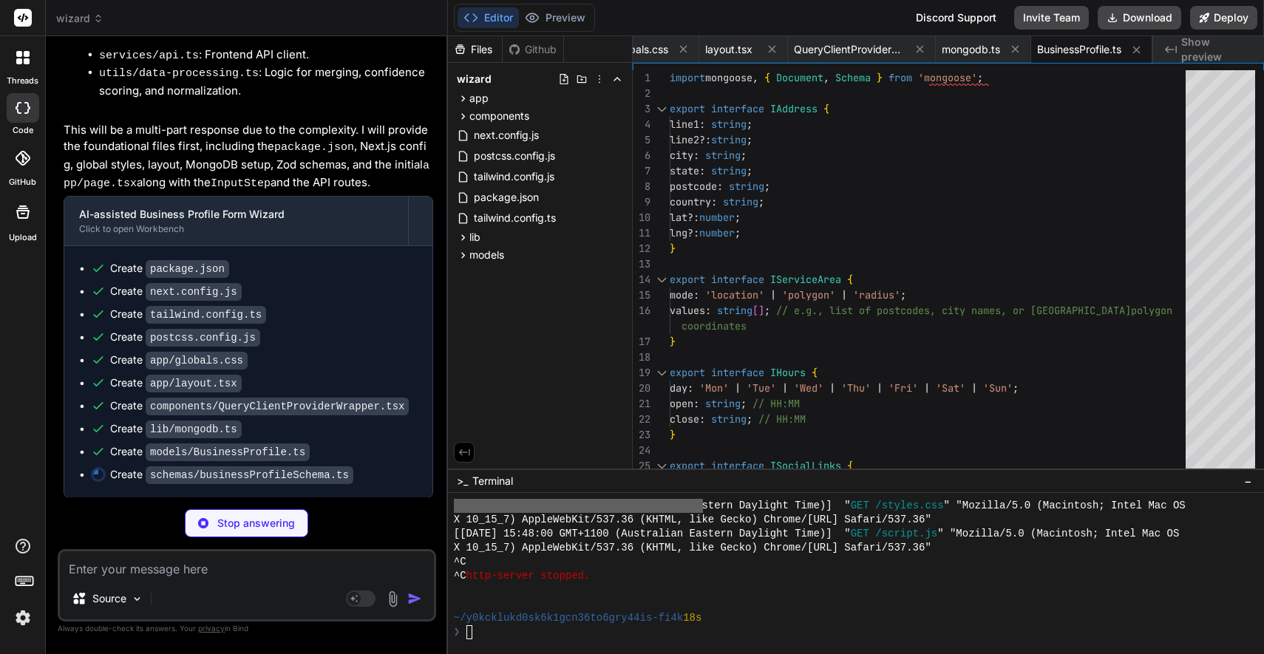
scroll to position [3296, 0]
type textarea "x"
type textarea "export type ServiceAreaData = z.infer<typeof serviceAreaSchema>; export type Ho…"
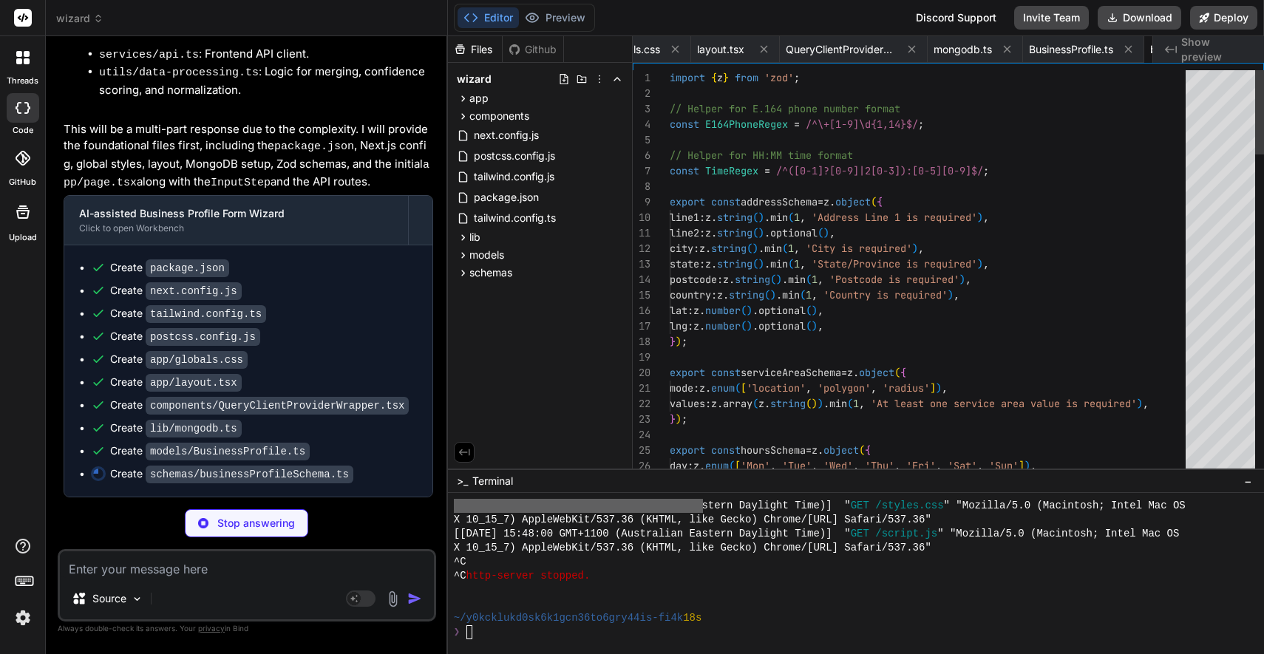
scroll to position [77, 0]
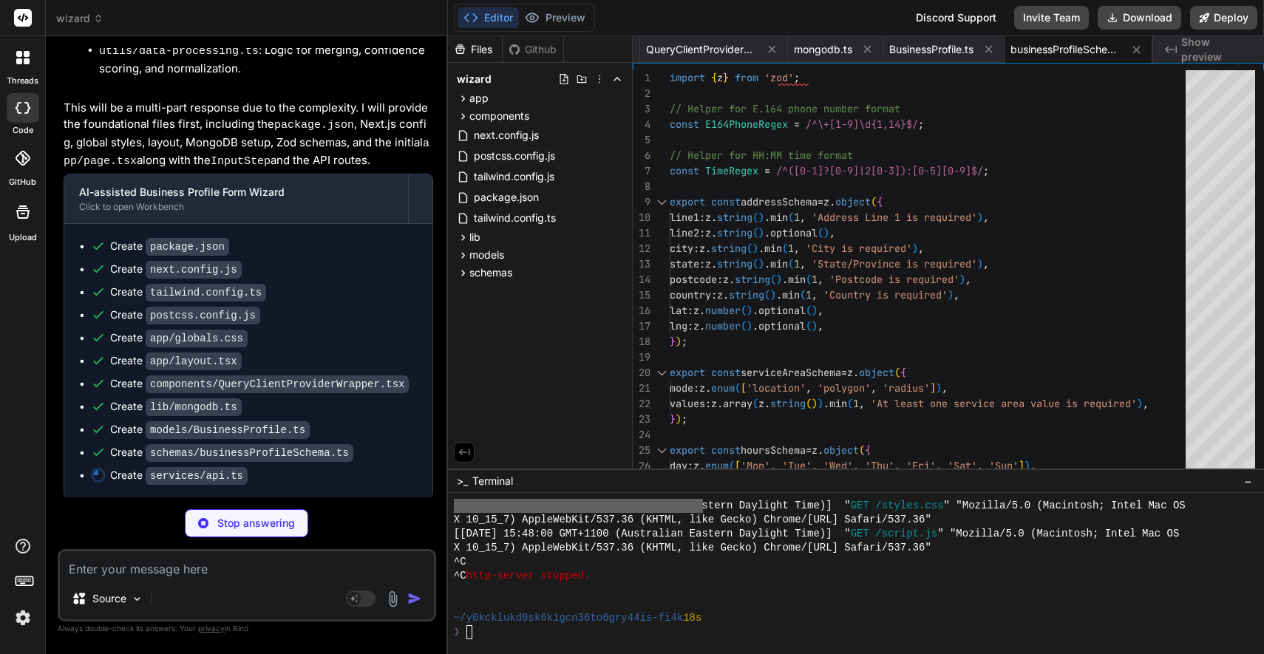
type textarea "x"
type textarea "throw new Error(errorData.message || 'Failed to submit business profile'); } re…"
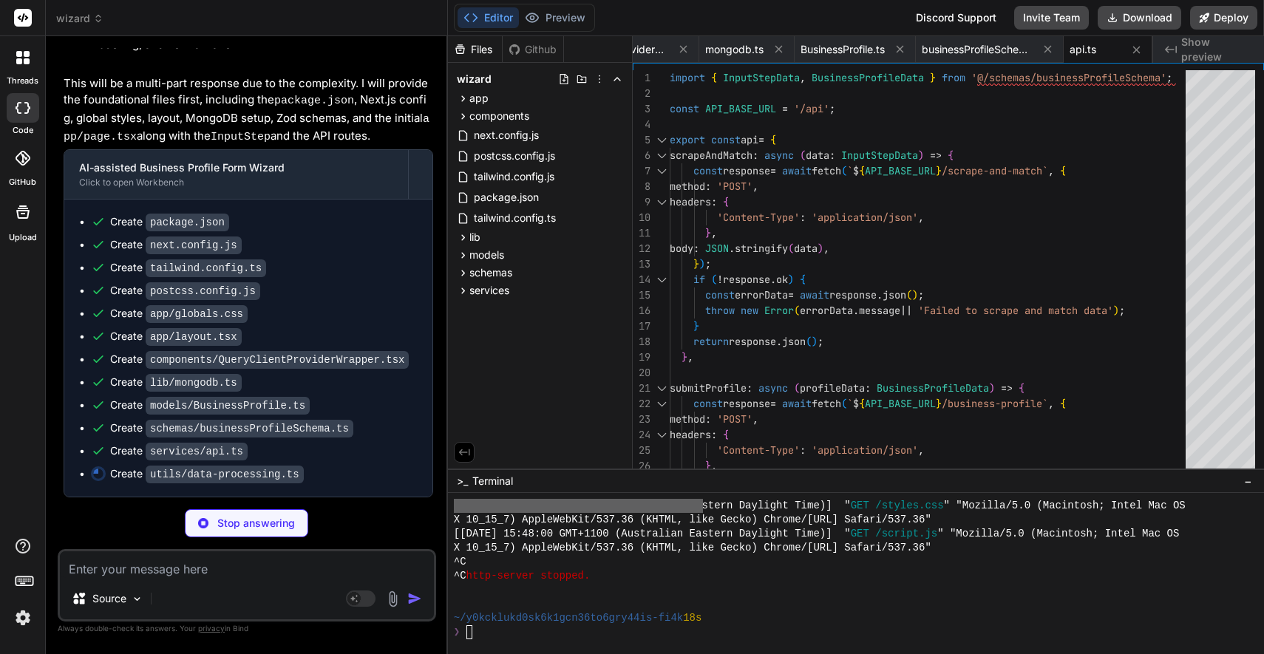
scroll to position [3340, 0]
type textarea "x"
type textarea "if (url.includes('facebook.com')) social.facebook = url; else if (url.includes(…"
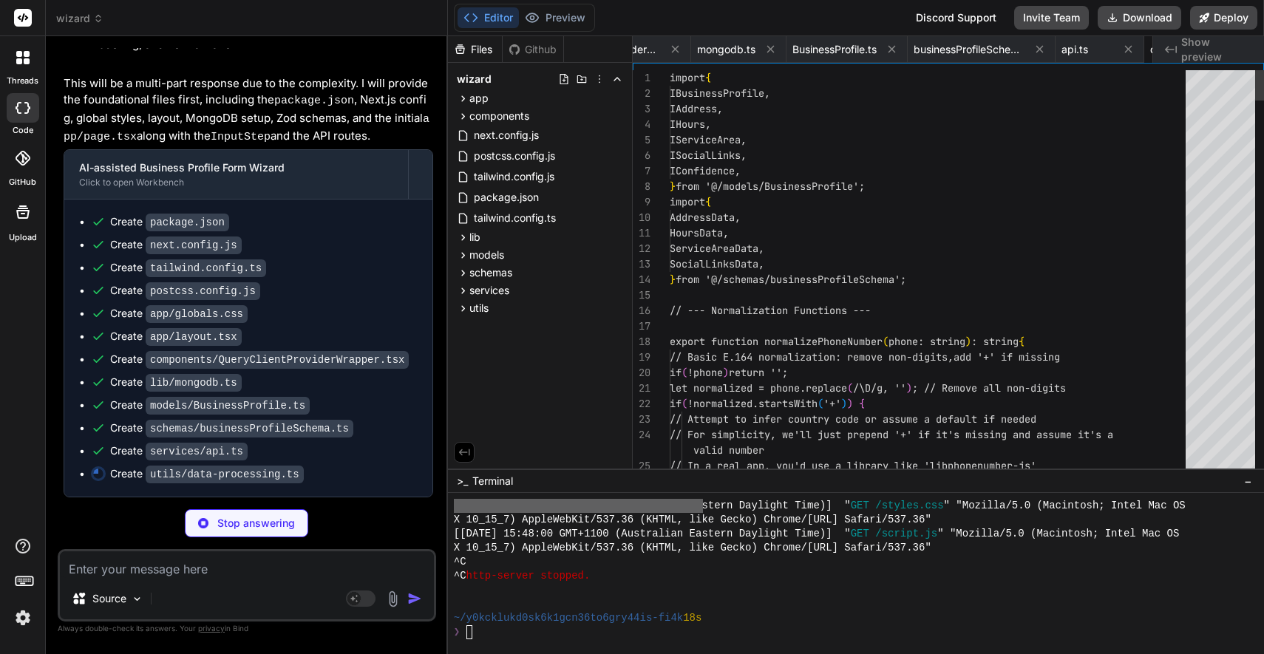
scroll to position [0, 839]
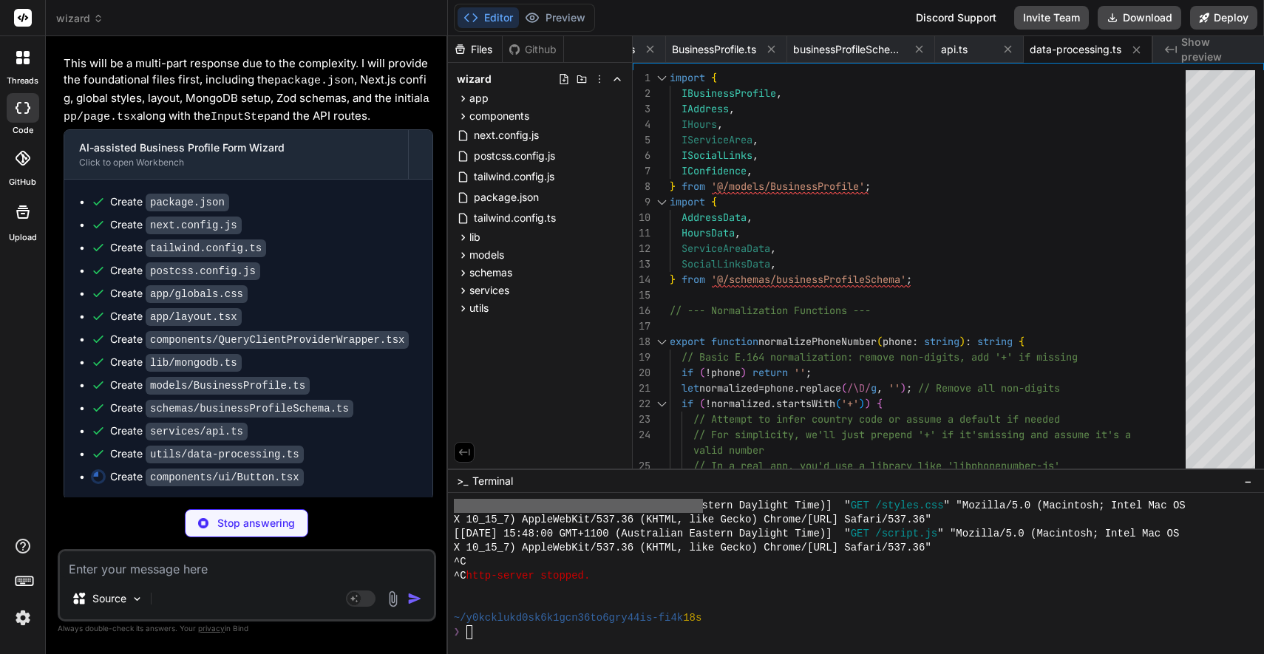
type textarea "x"
type textarea "} ); Button.displayName = 'Button'; export { Button, buttonVariants };"
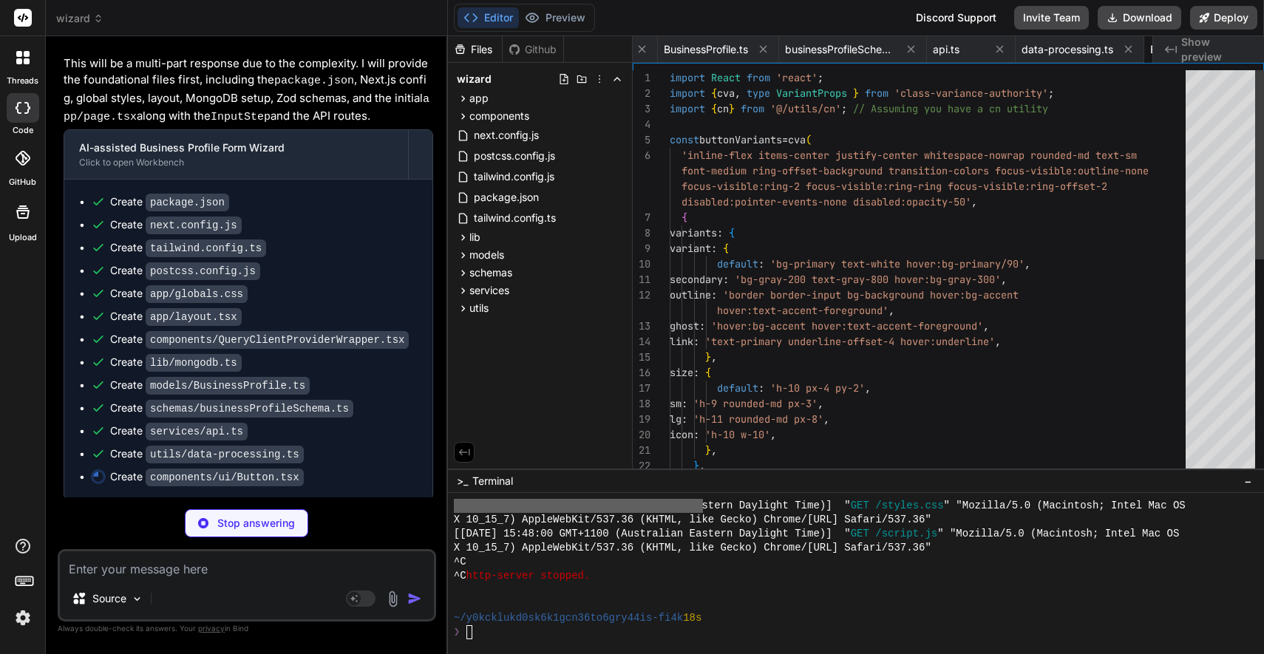
scroll to position [0, 928]
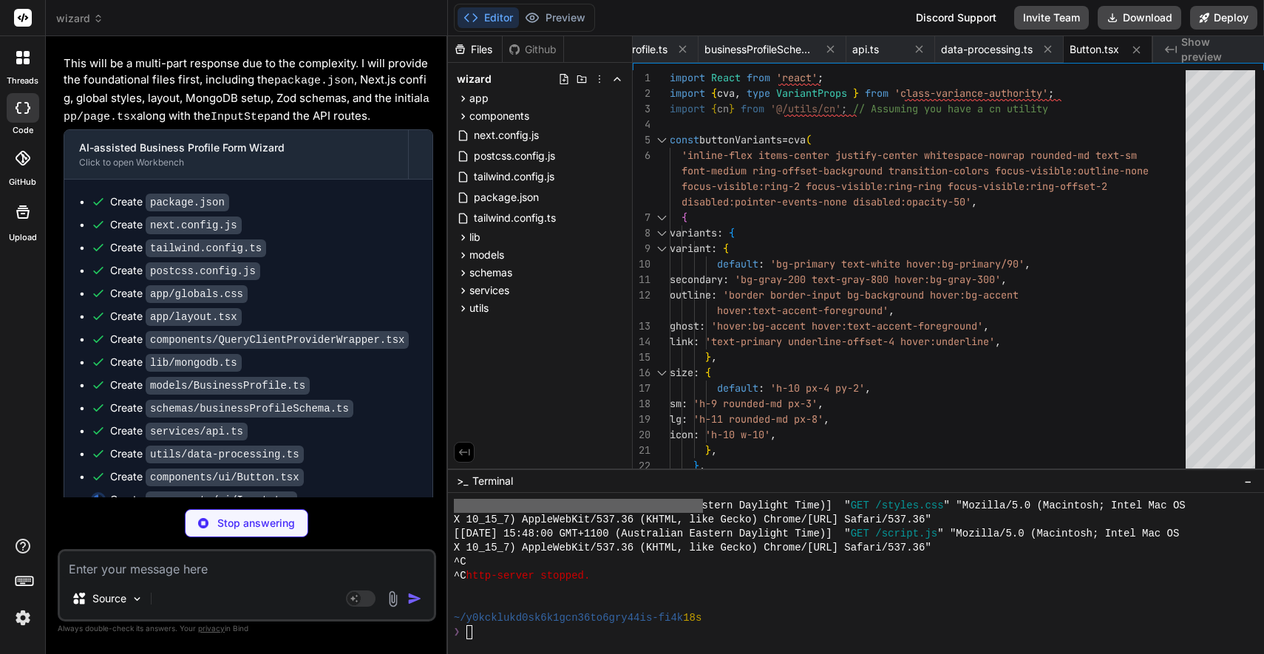
type textarea "x"
type textarea "ref={ref} {...props} /> ); } ); Input.displayName = 'Input'; export { Input };"
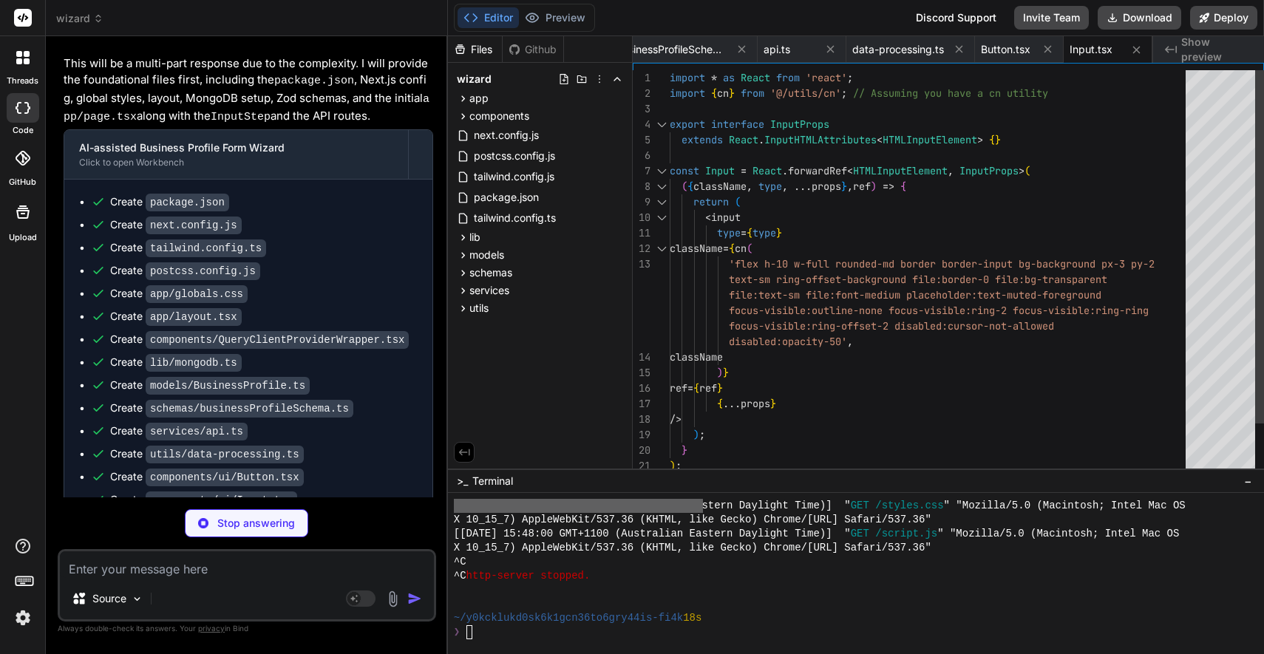
type textarea "x"
type textarea "<Loader2 size={size} className={`animate-spin text-primary ${className}`} /> );…"
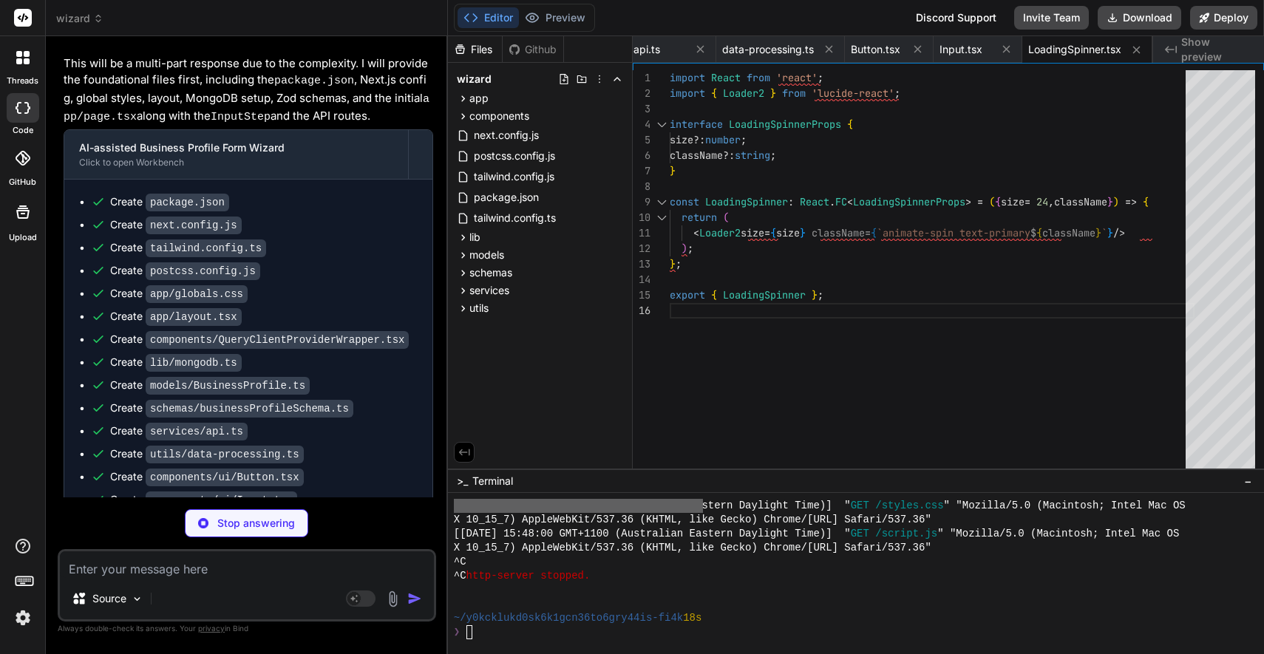
type textarea "x"
type textarea "function Badge({ className, variant, ...props }: BadgeProps) { return ( <div cl…"
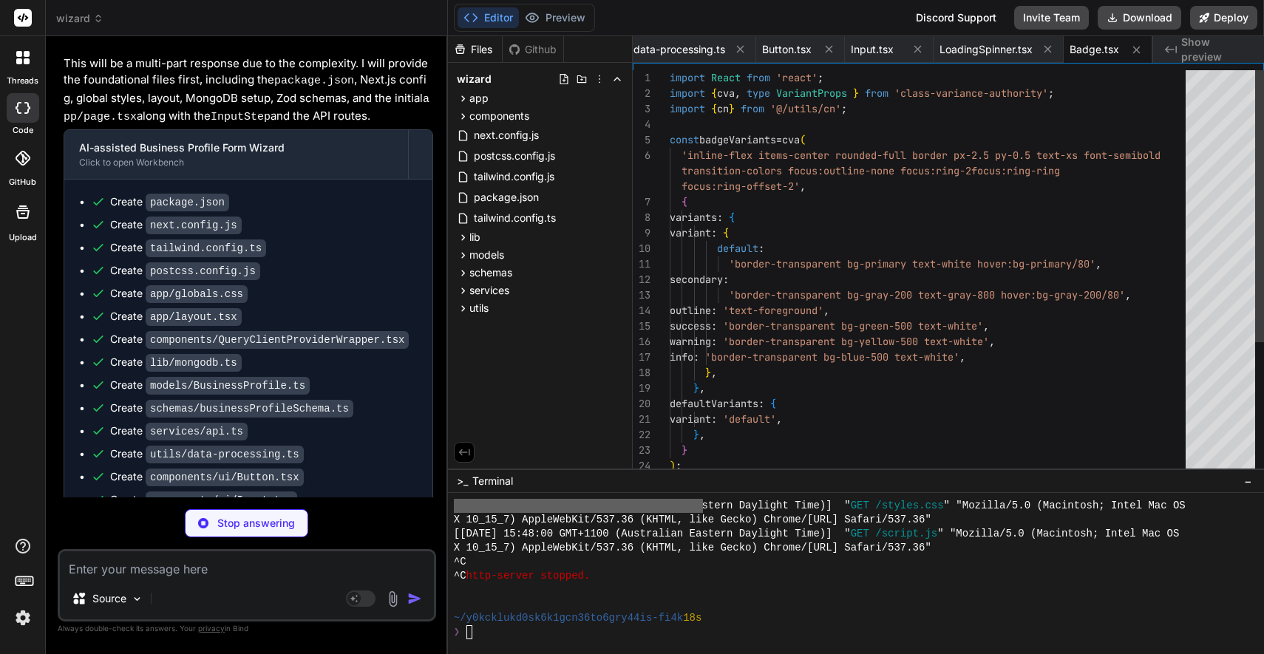
type textarea "x"
type textarea "import { type ClassValue, clsx } from 'clsx'; import { twMerge } from 'tailwind…"
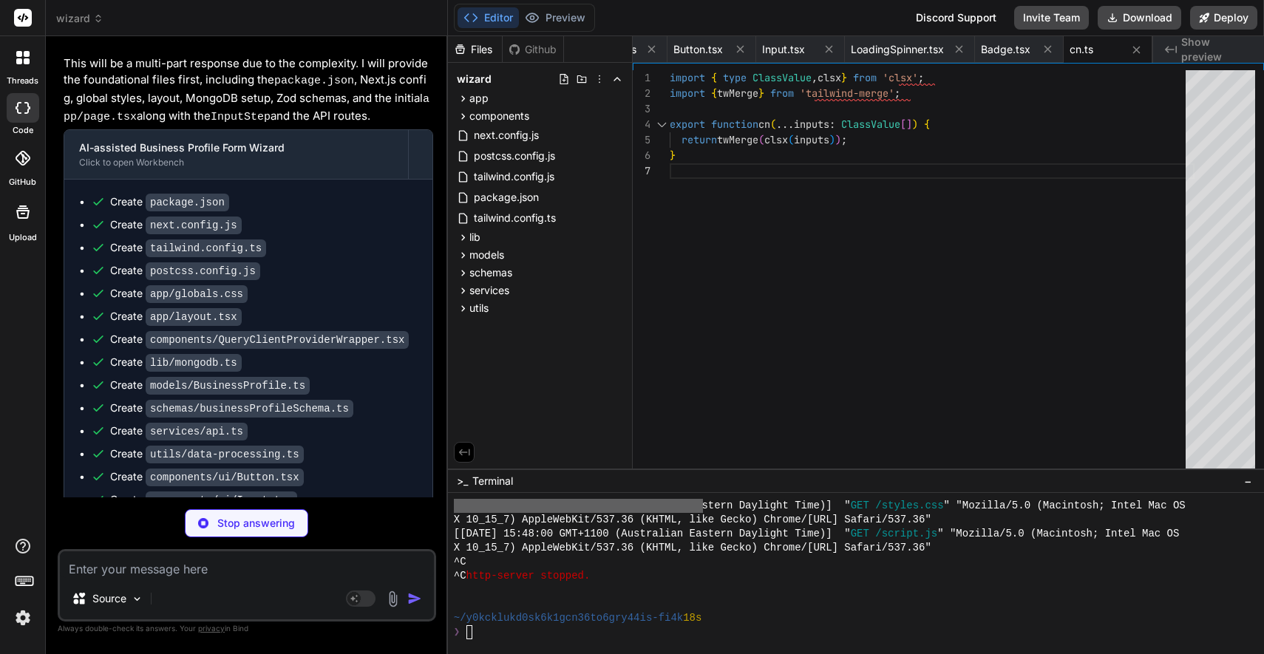
type textarea "x"
type textarea "</div> </div> </div> ); }; export { WizardLayout };"
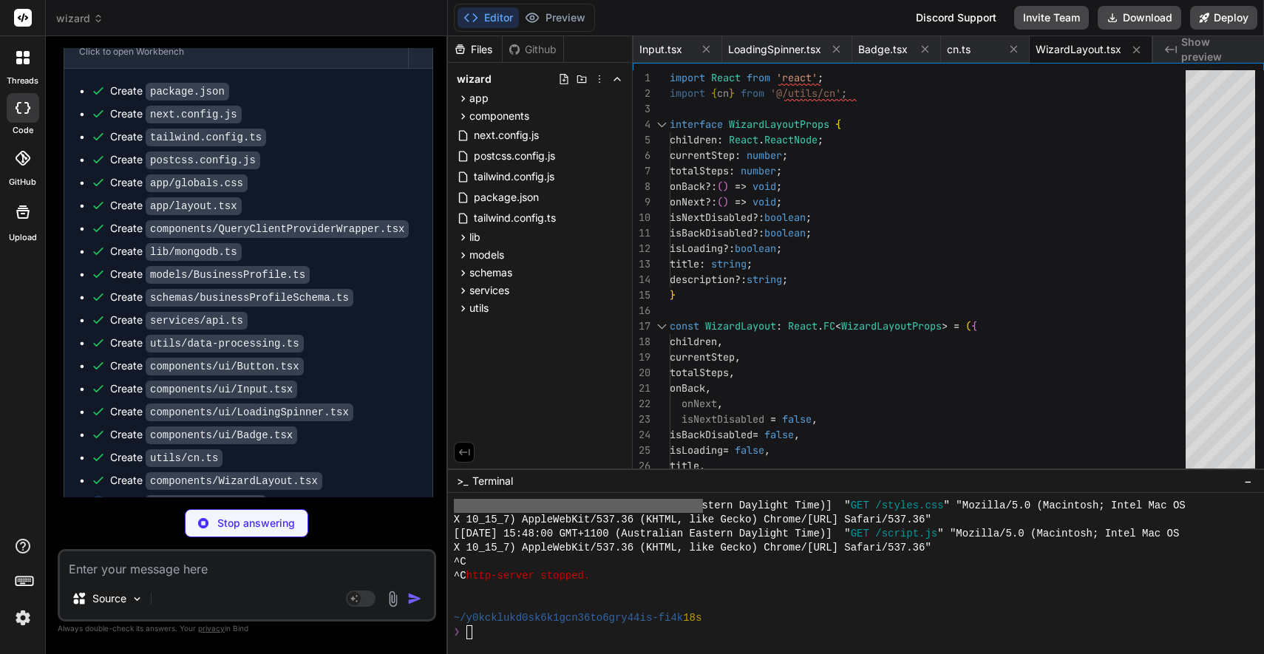
scroll to position [3496, 0]
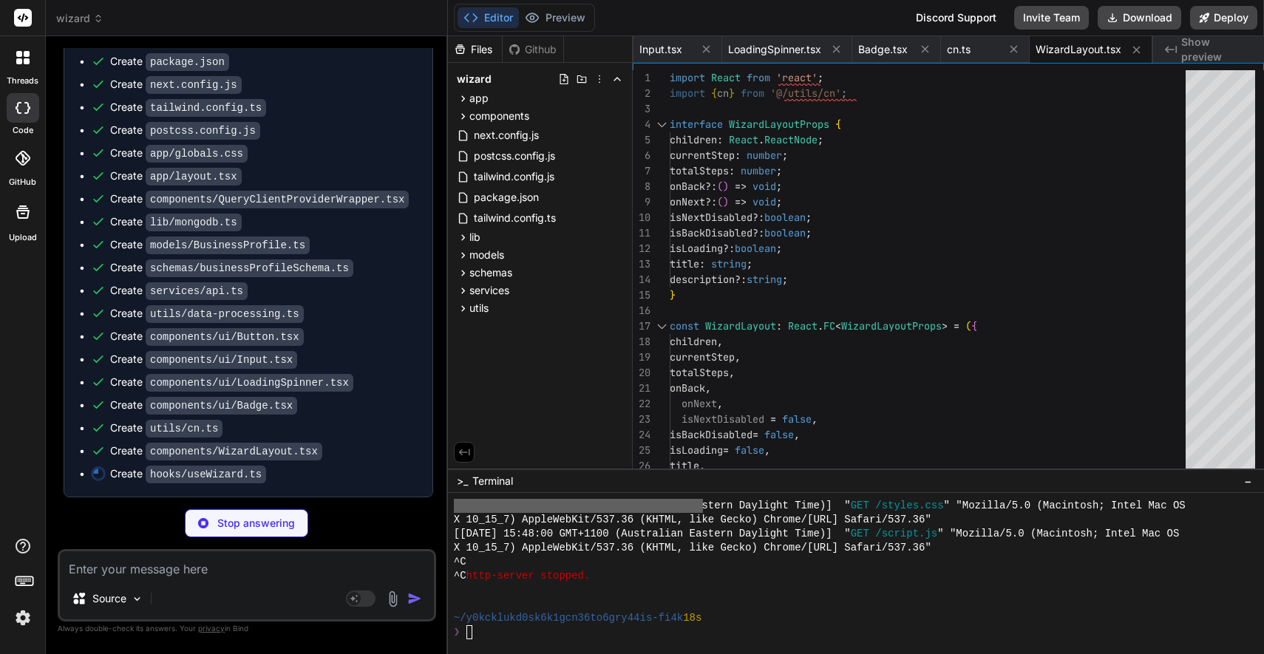
type textarea "x"
type textarea "updateWizardData, updateFinalProfile, goToNextStep, goToPreviousStep, resetWiza…"
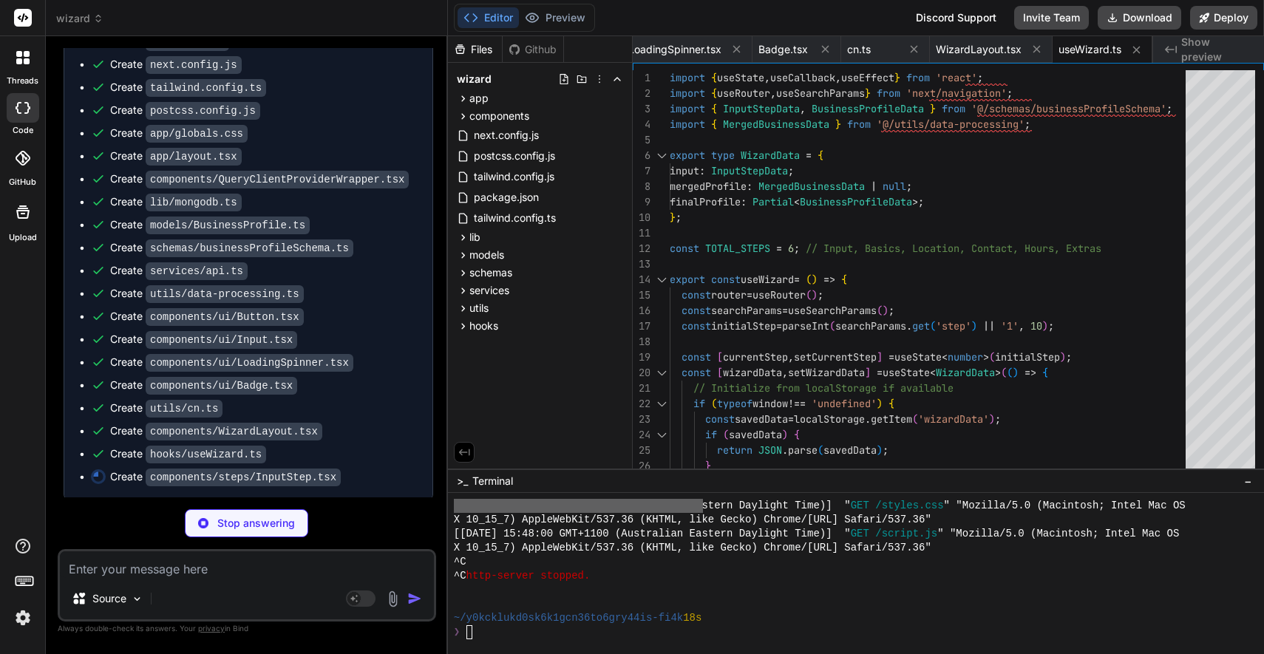
scroll to position [3518, 0]
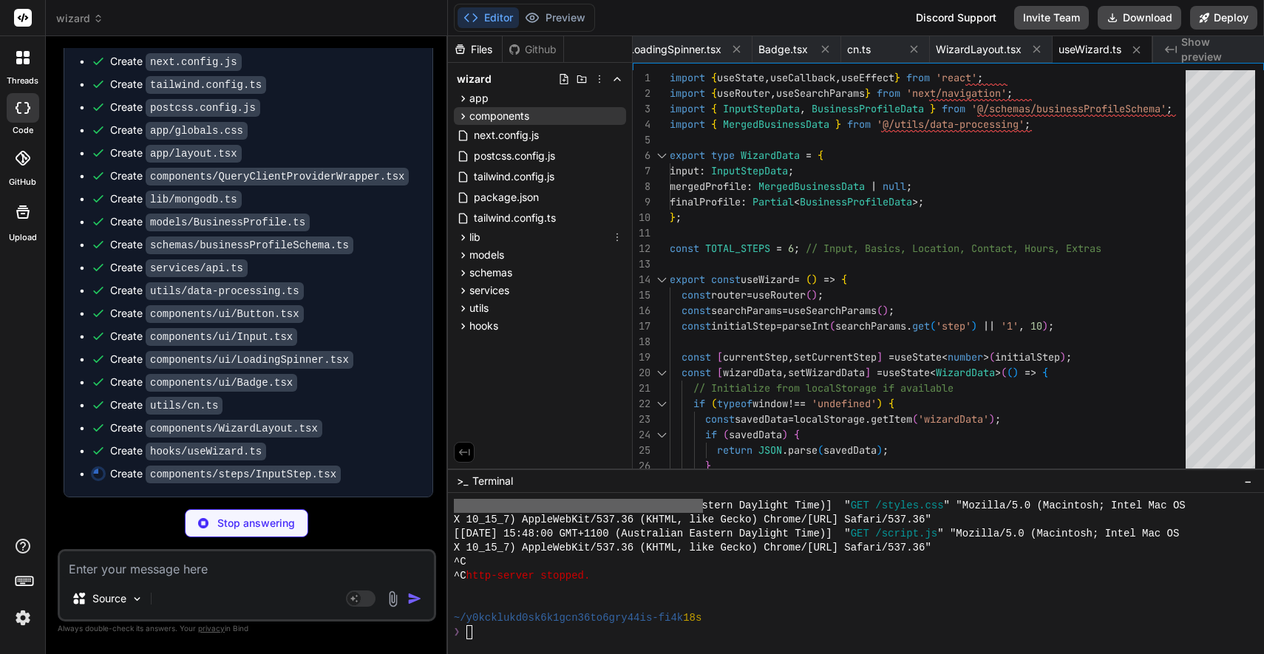
type textarea "x"
type textarea ")} </Button> </div> </form> ); }; export { InputStep };"
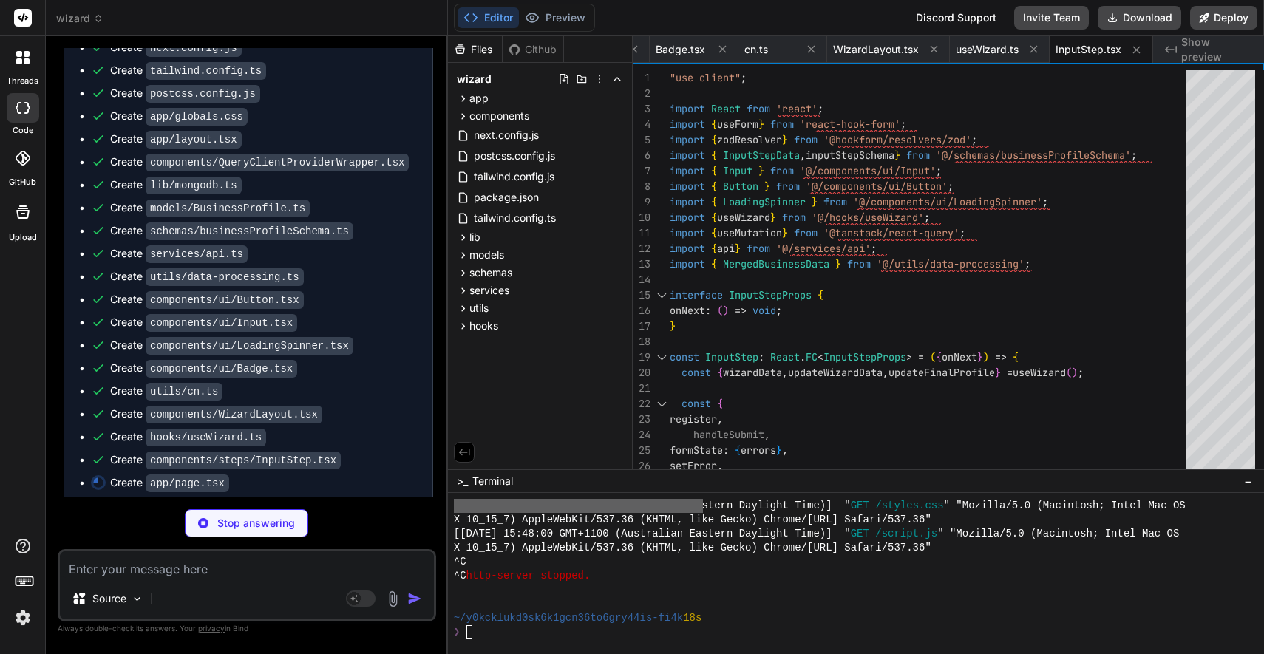
type textarea "x"
type textarea "isNextDisabled={true} // Disabled by default, individual steps will enable thei…"
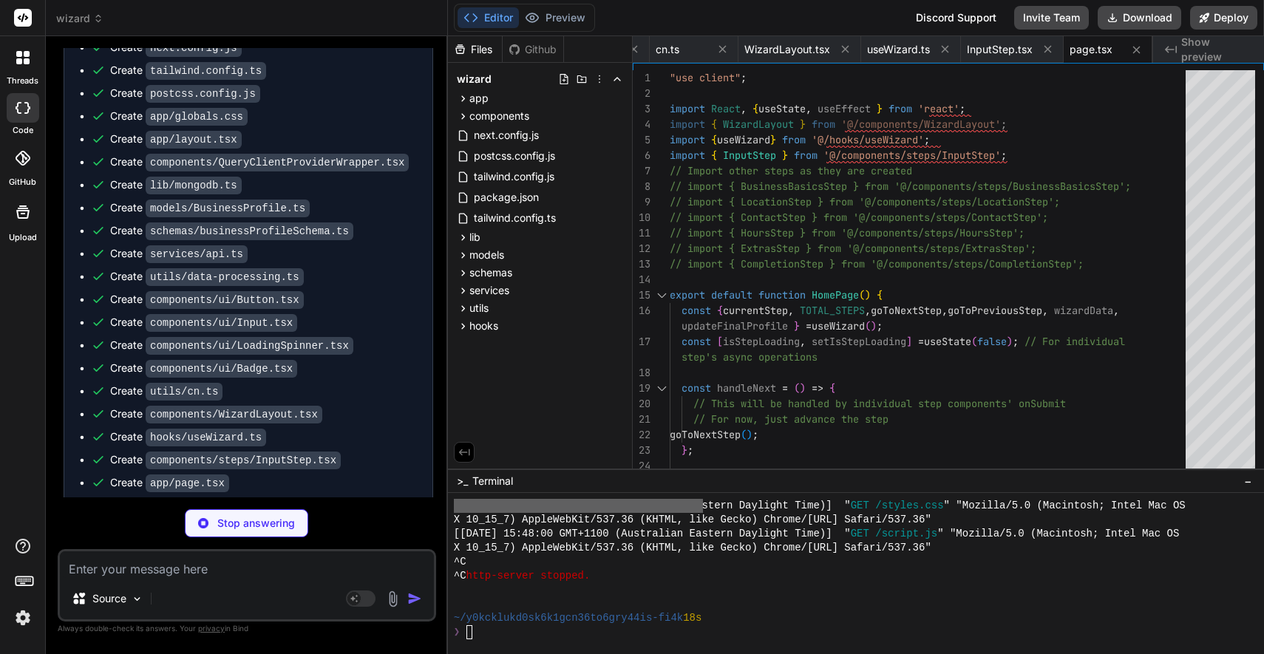
type textarea "x"
type textarea "}"
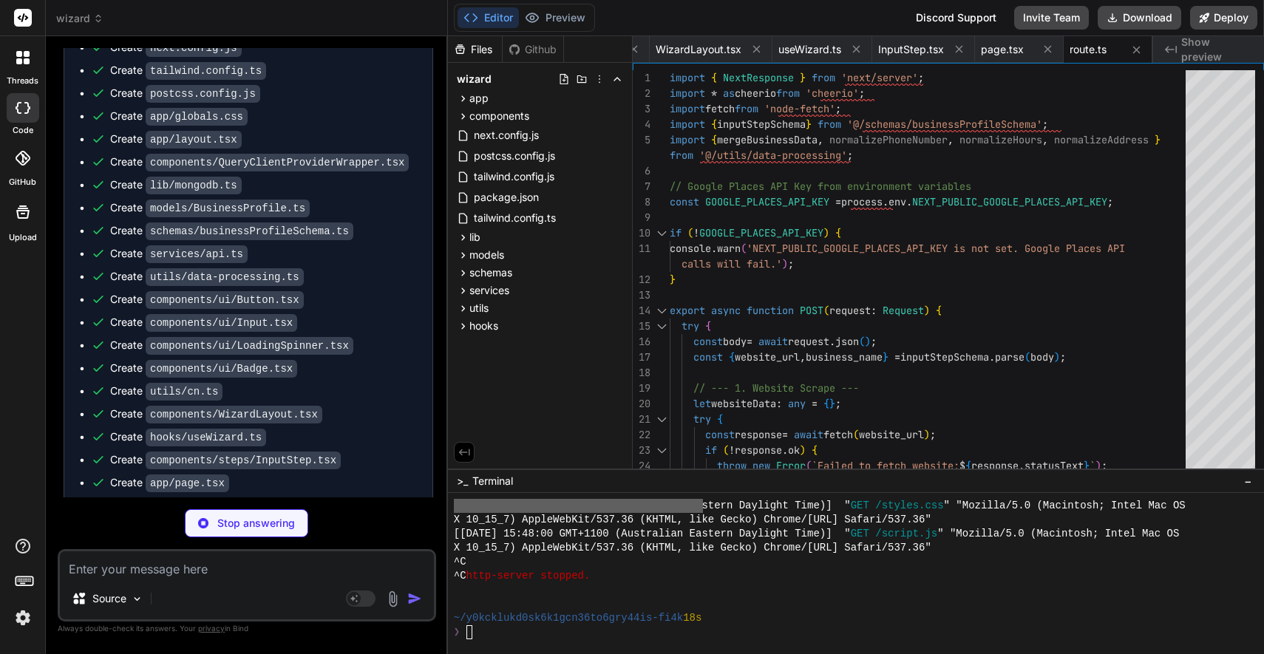
type textarea "x"
type textarea "return NextResponse.json({ message: 'Validation failed', errors: (error as any)…"
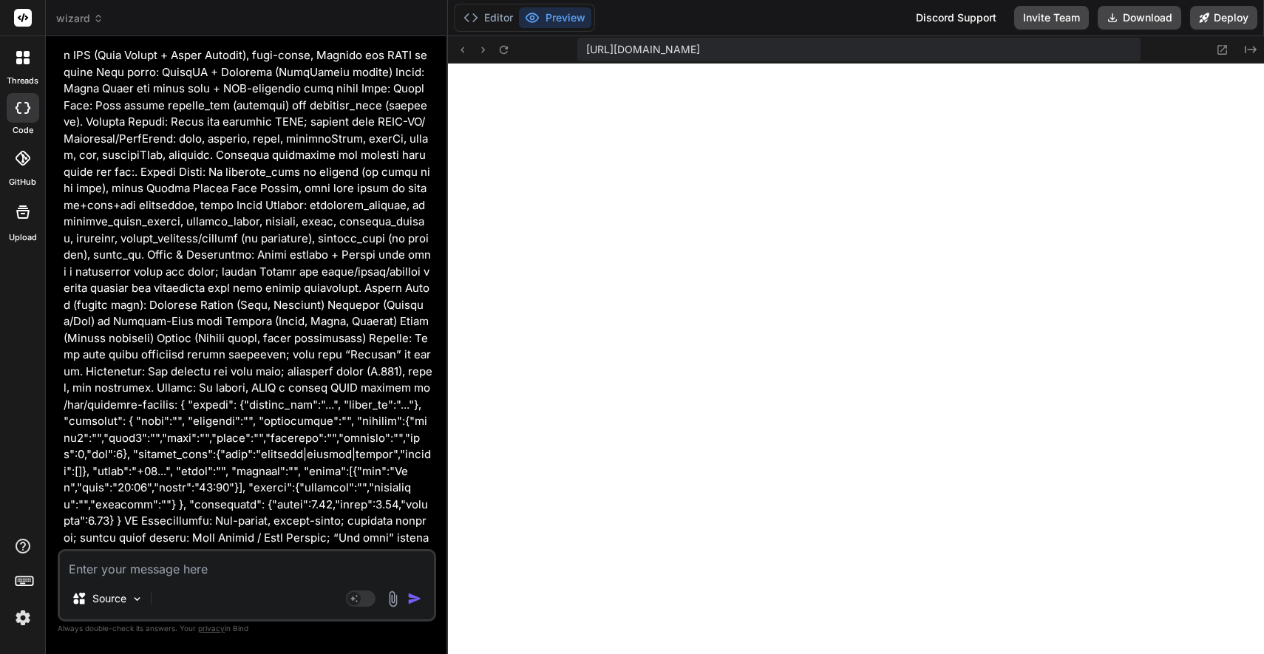
scroll to position [0, 0]
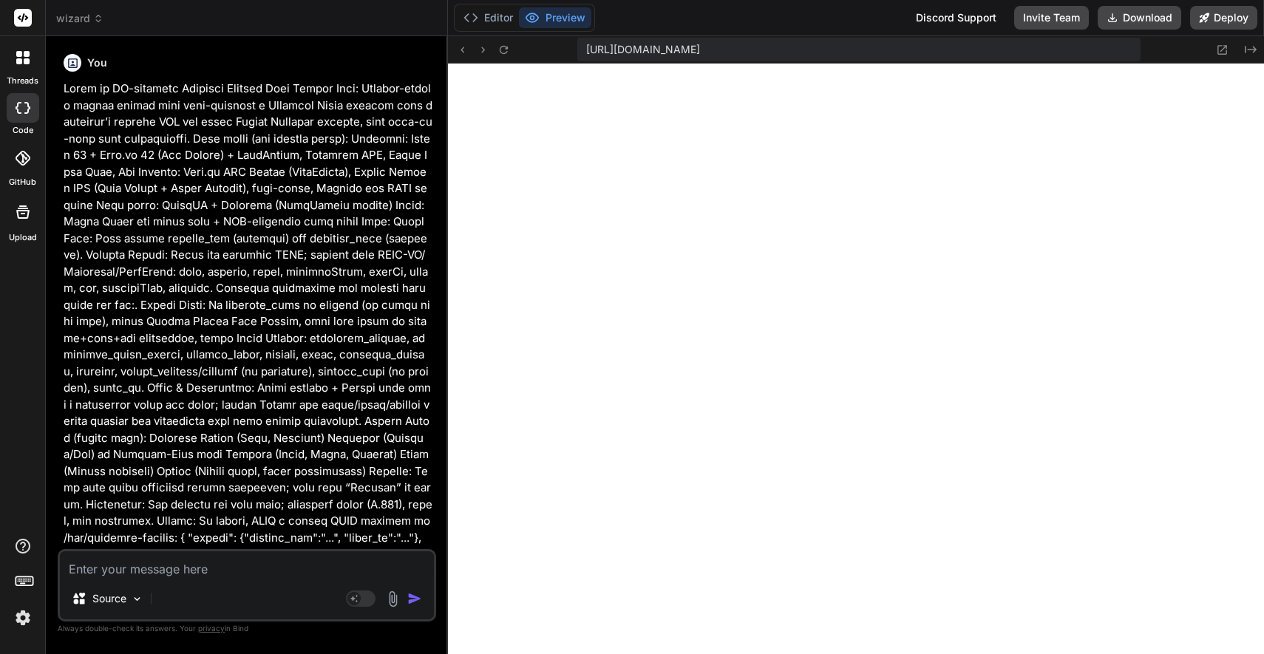
click at [95, 16] on icon at bounding box center [98, 18] width 10 height 10
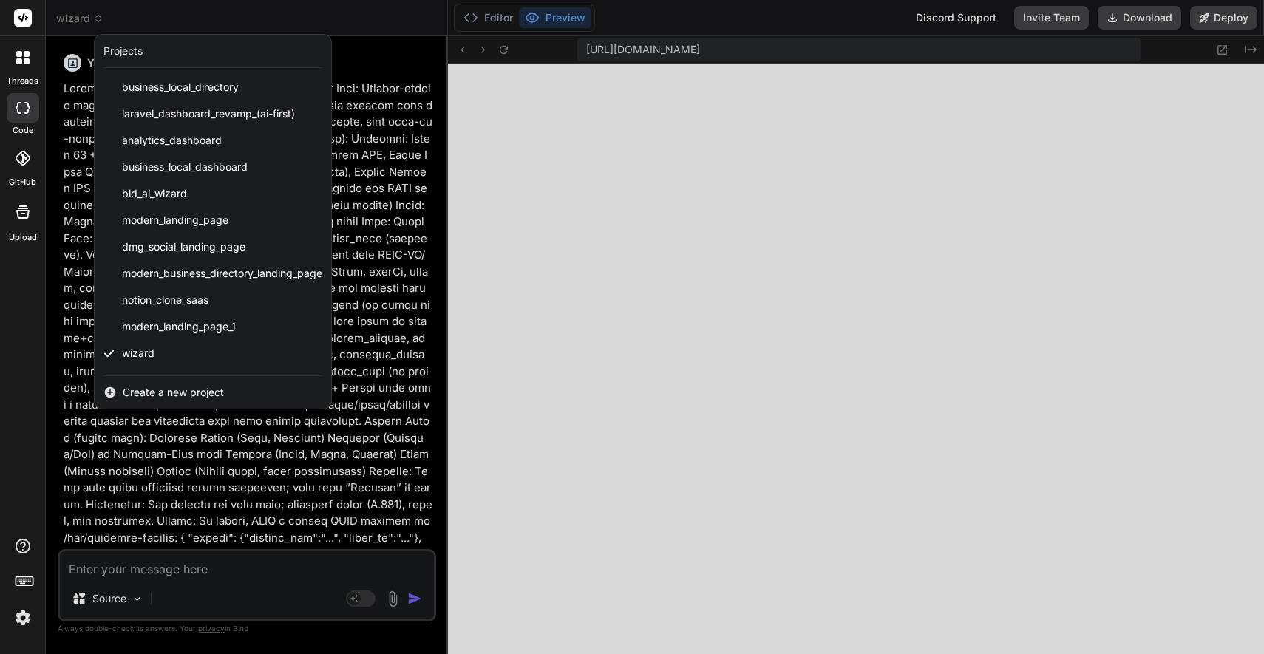
click at [20, 58] on icon at bounding box center [22, 57] width 13 height 13
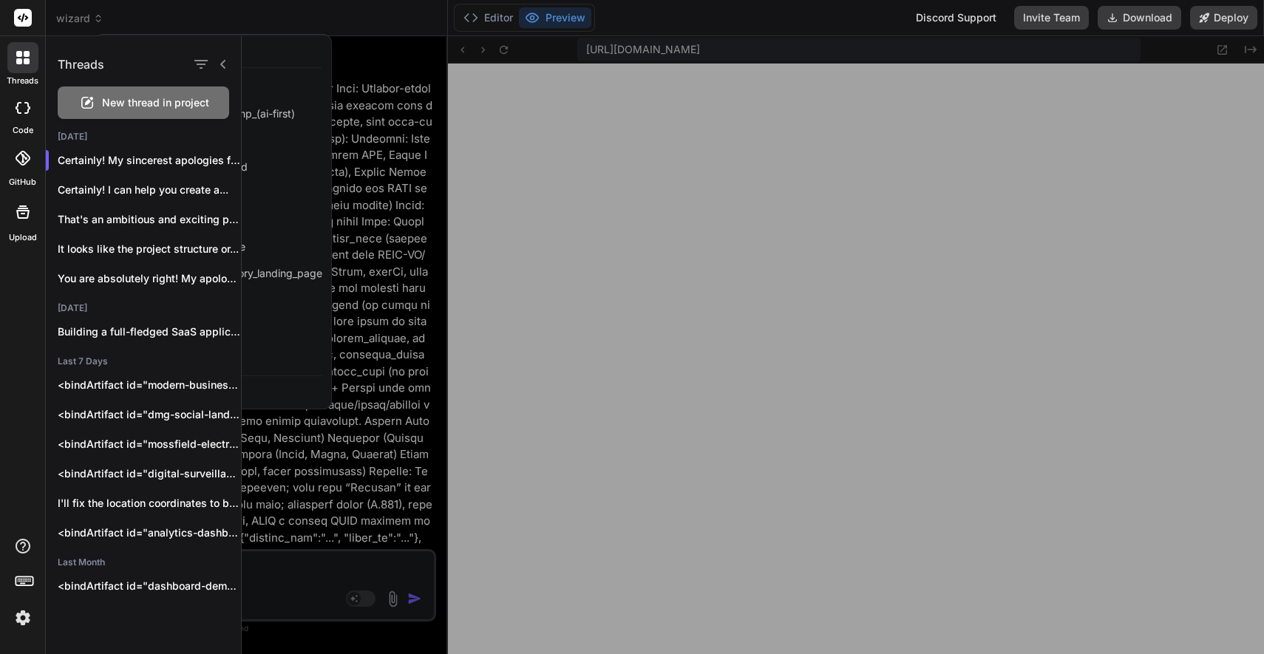
click at [23, 104] on icon at bounding box center [23, 108] width 15 height 12
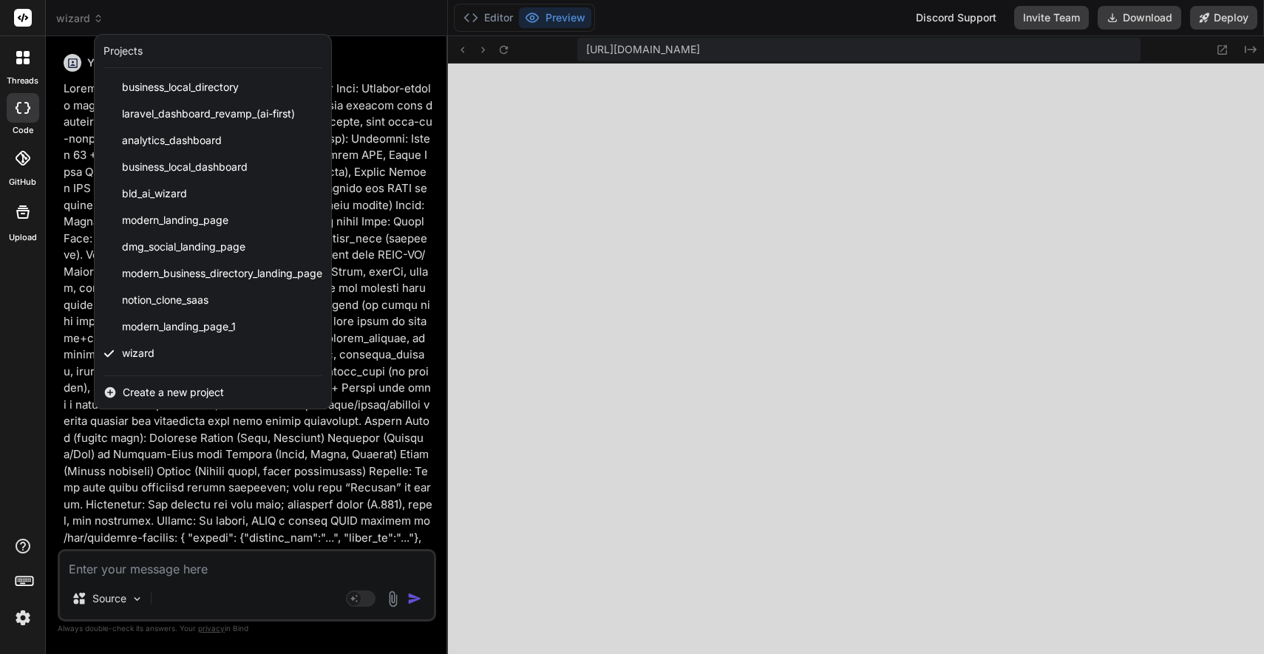
type textarea "x"
drag, startPoint x: 647, startPoint y: 440, endPoint x: 638, endPoint y: 438, distance: 9.7
click at [647, 440] on div at bounding box center [632, 327] width 1264 height 654
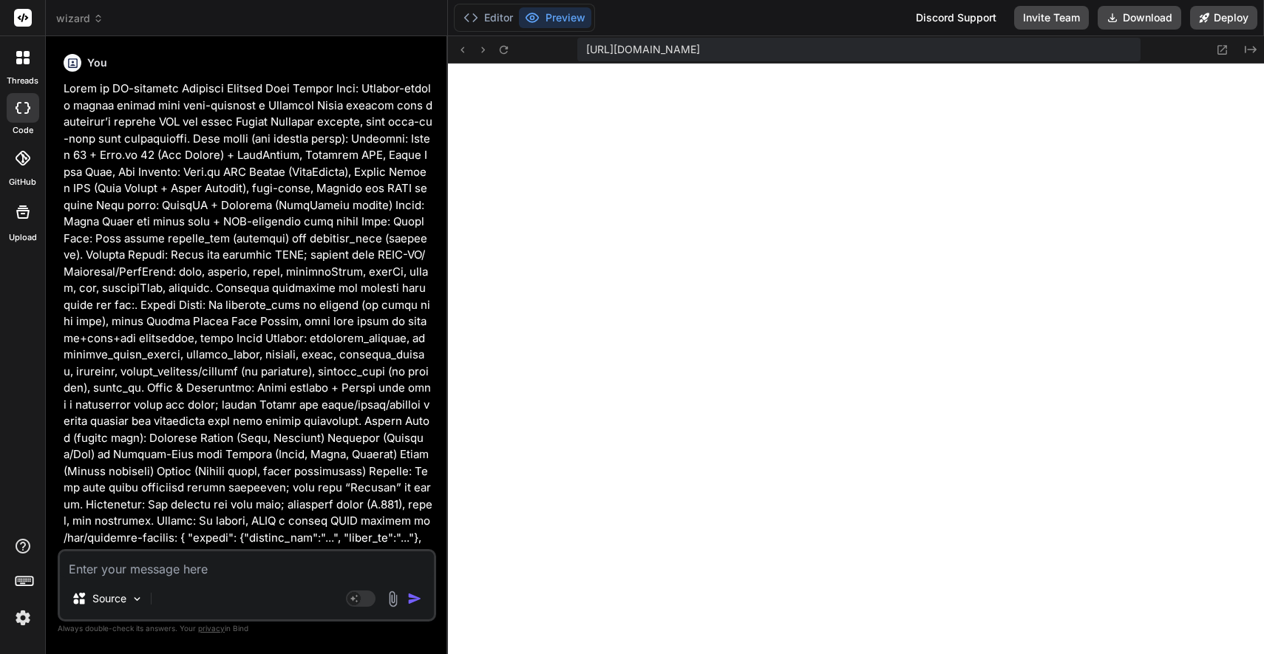
click at [18, 52] on icon at bounding box center [19, 54] width 6 height 6
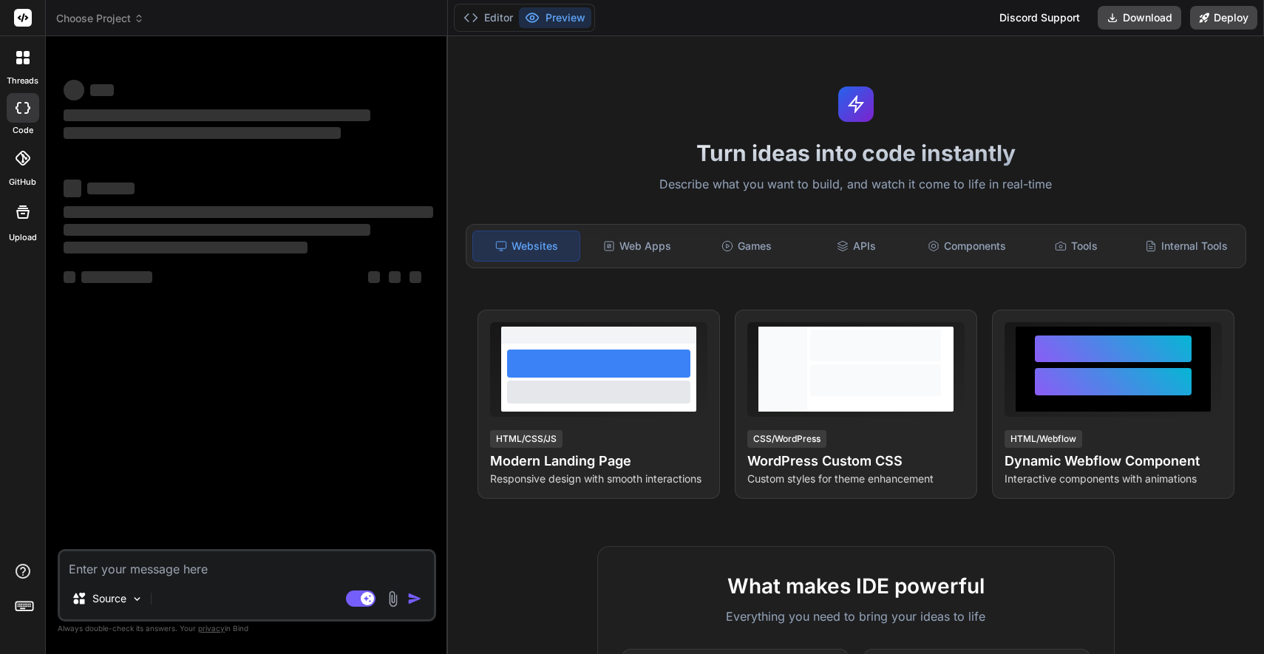
click at [24, 52] on icon at bounding box center [27, 54] width 6 height 6
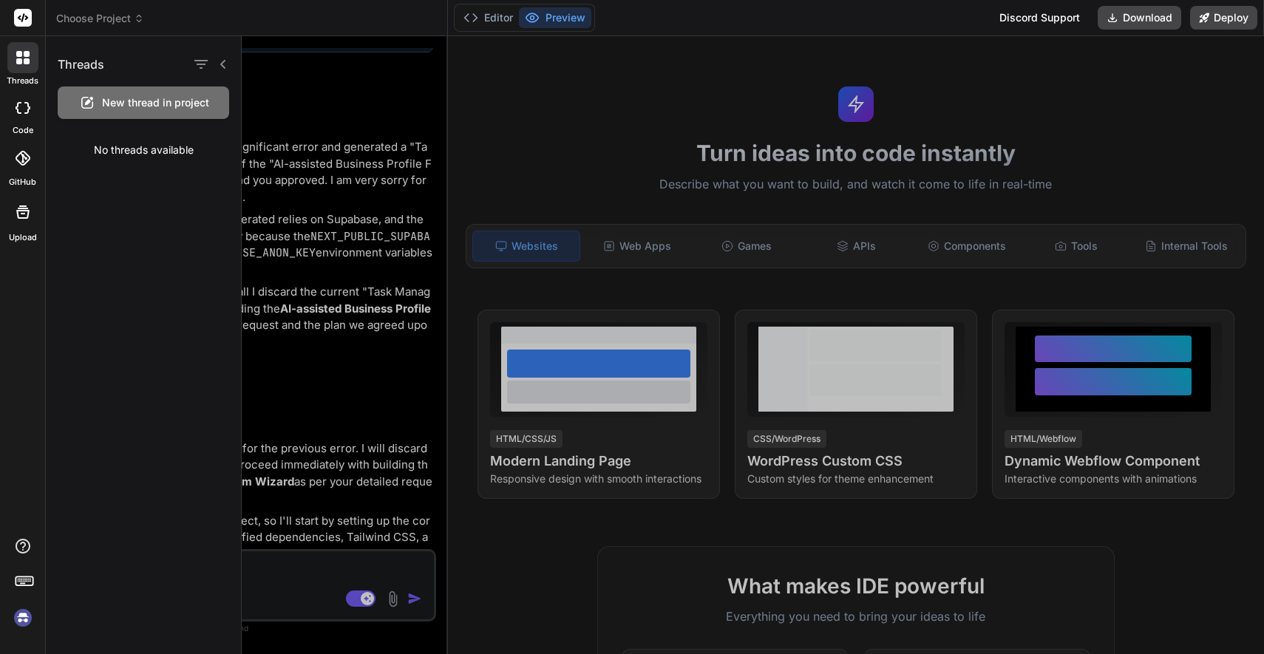
scroll to position [1182, 0]
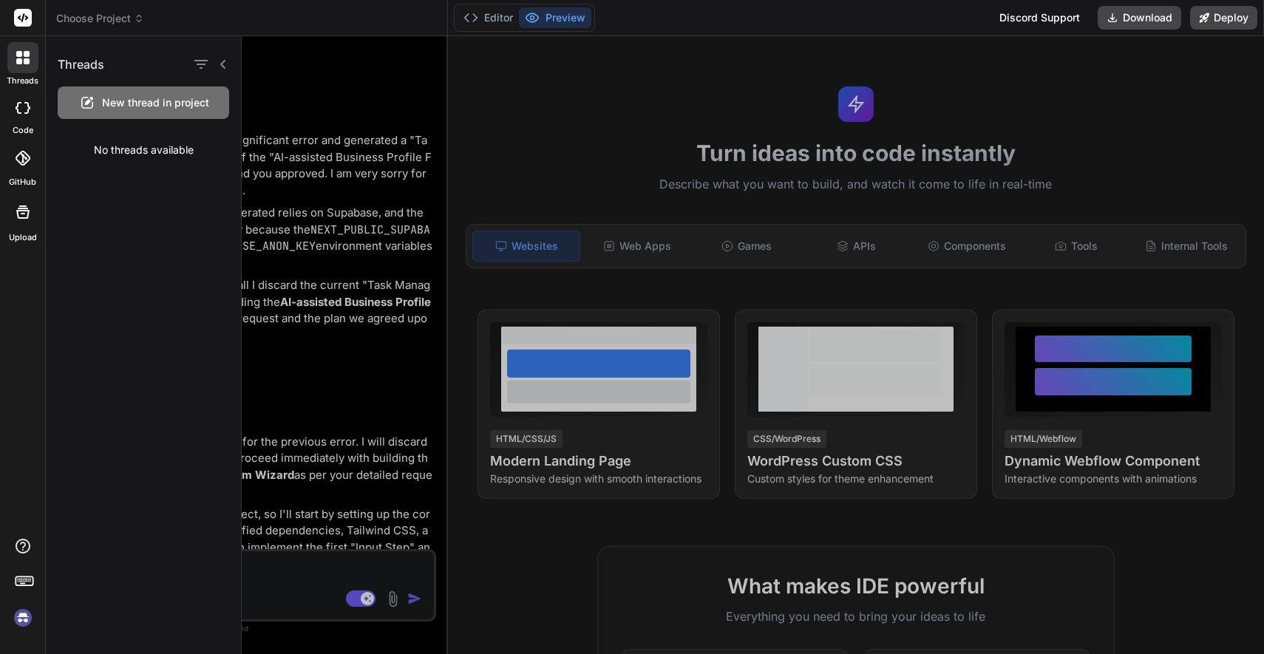
click at [20, 105] on icon at bounding box center [23, 108] width 15 height 12
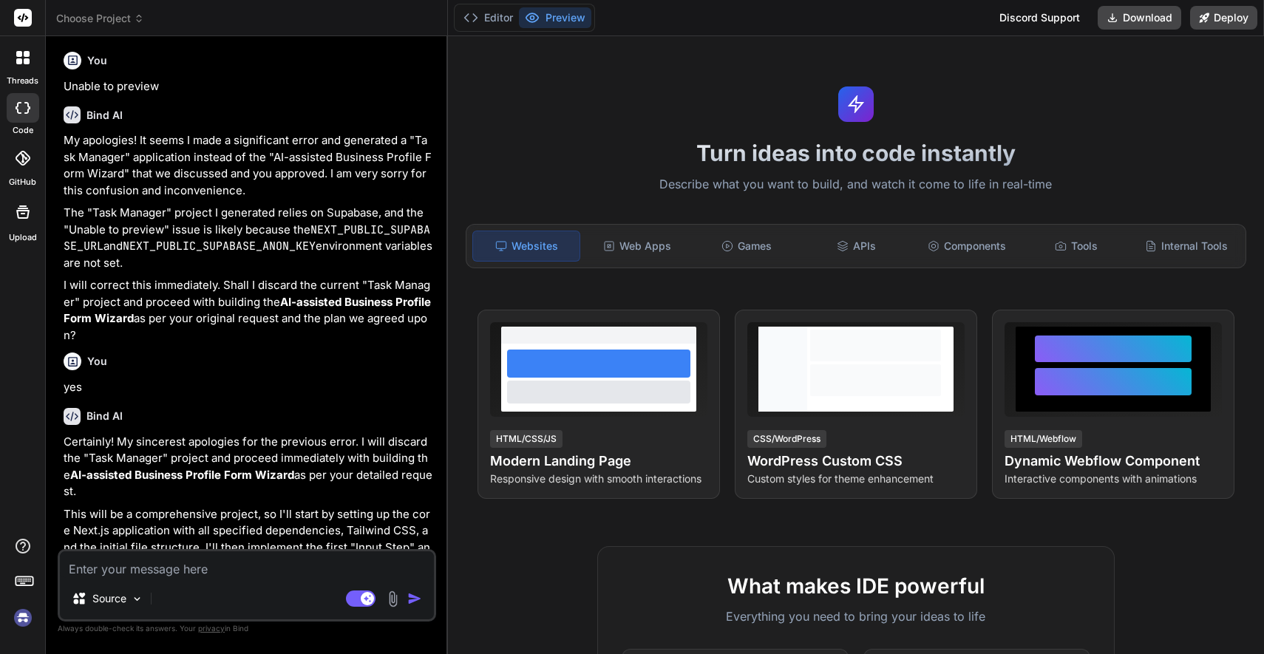
click at [26, 109] on icon at bounding box center [23, 108] width 15 height 12
click at [134, 13] on icon at bounding box center [139, 18] width 10 height 10
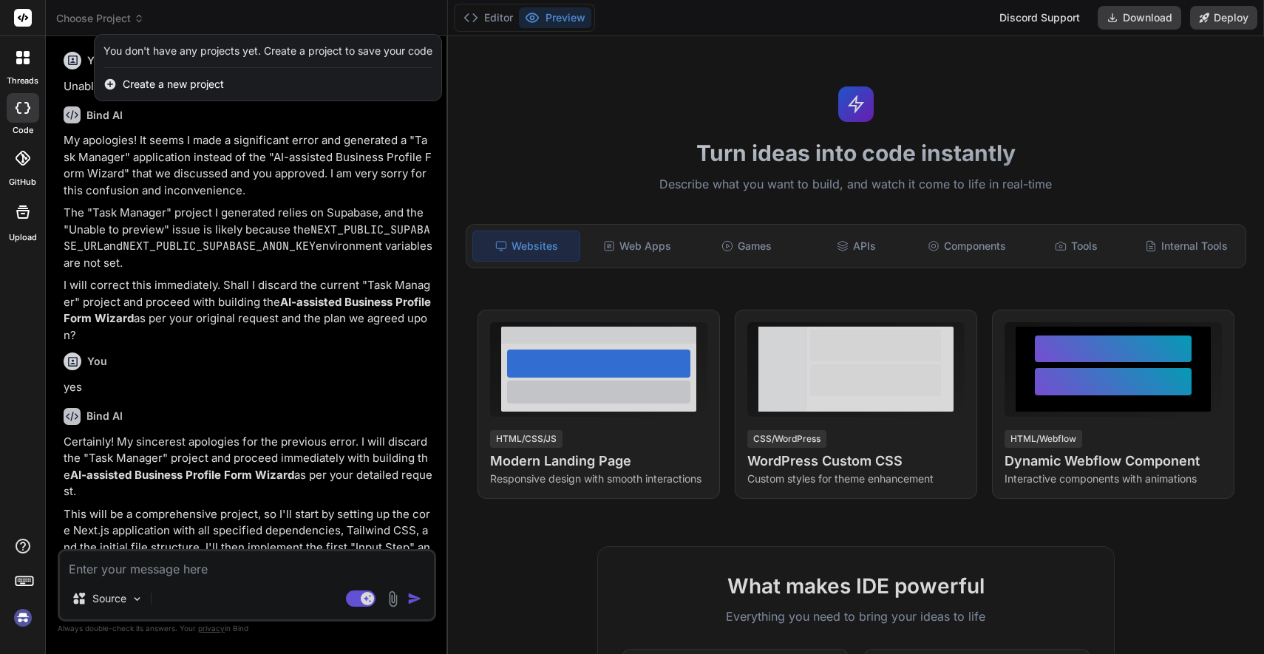
click at [489, 17] on div at bounding box center [632, 327] width 1264 height 654
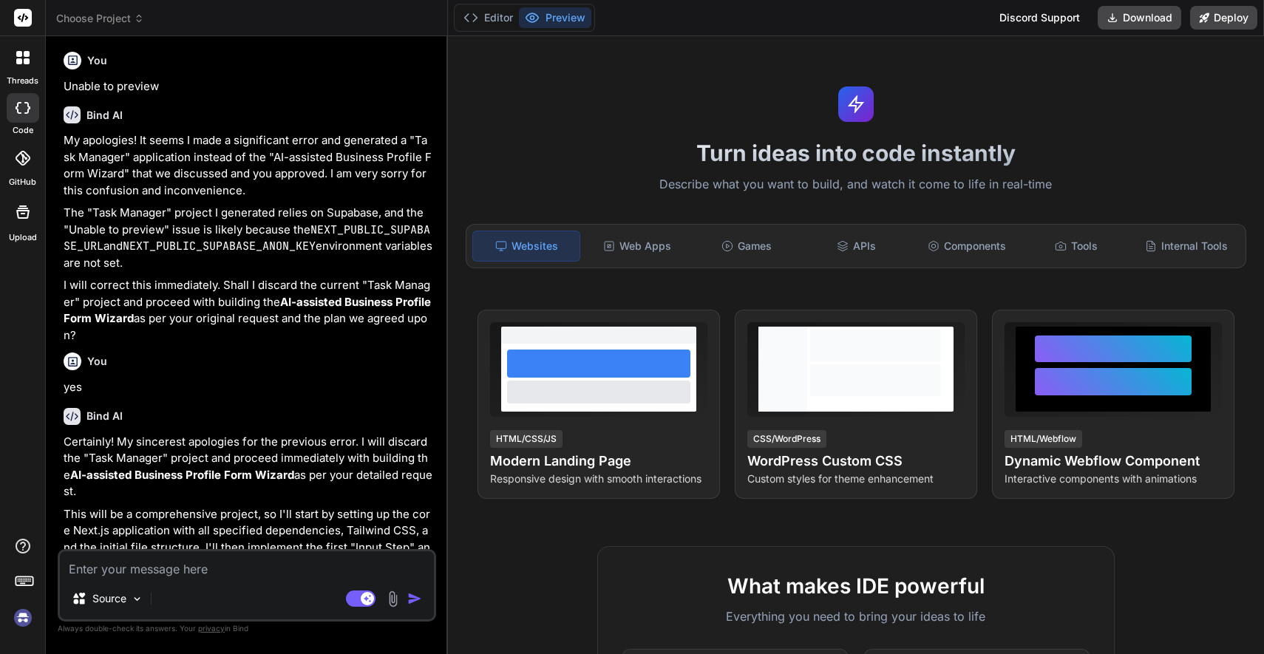
click at [13, 55] on div at bounding box center [22, 57] width 31 height 31
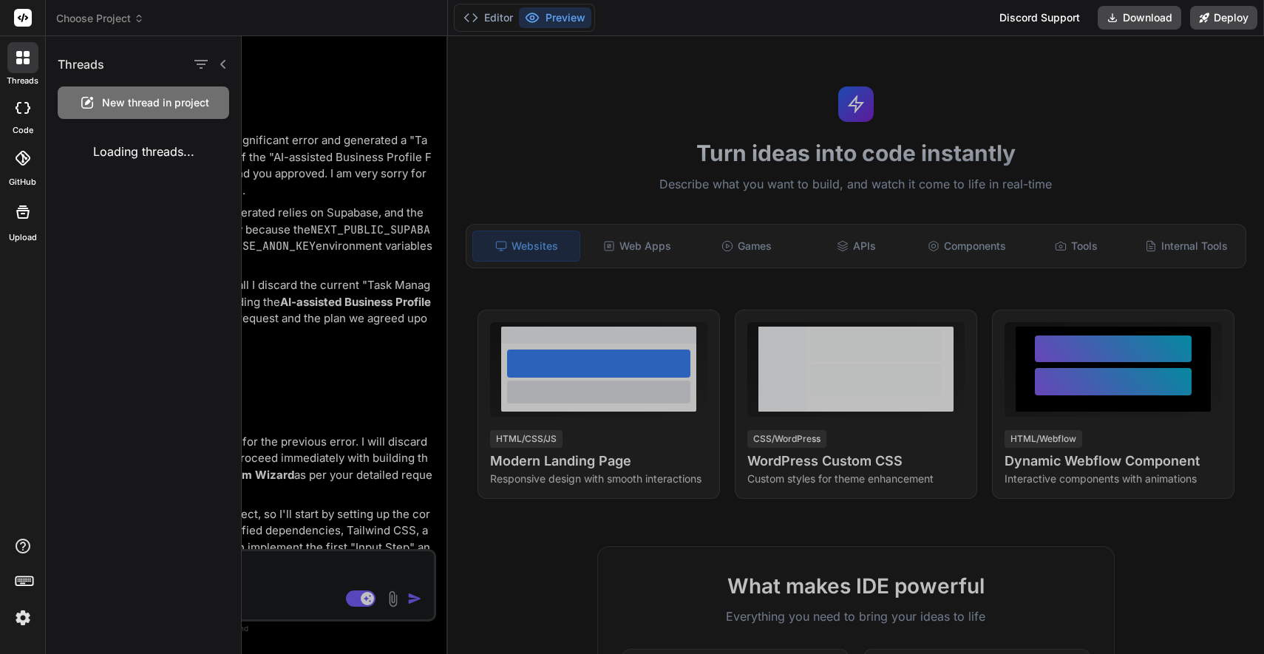
click at [24, 619] on img at bounding box center [22, 617] width 25 height 25
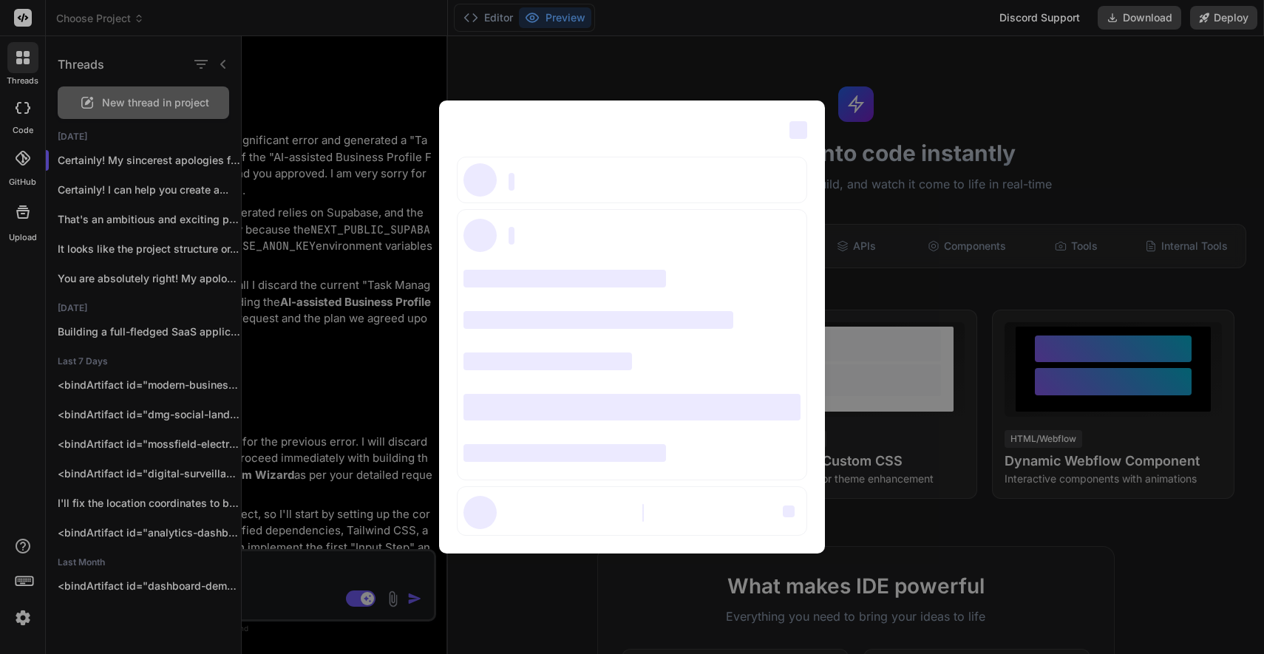
scroll to position [0, 0]
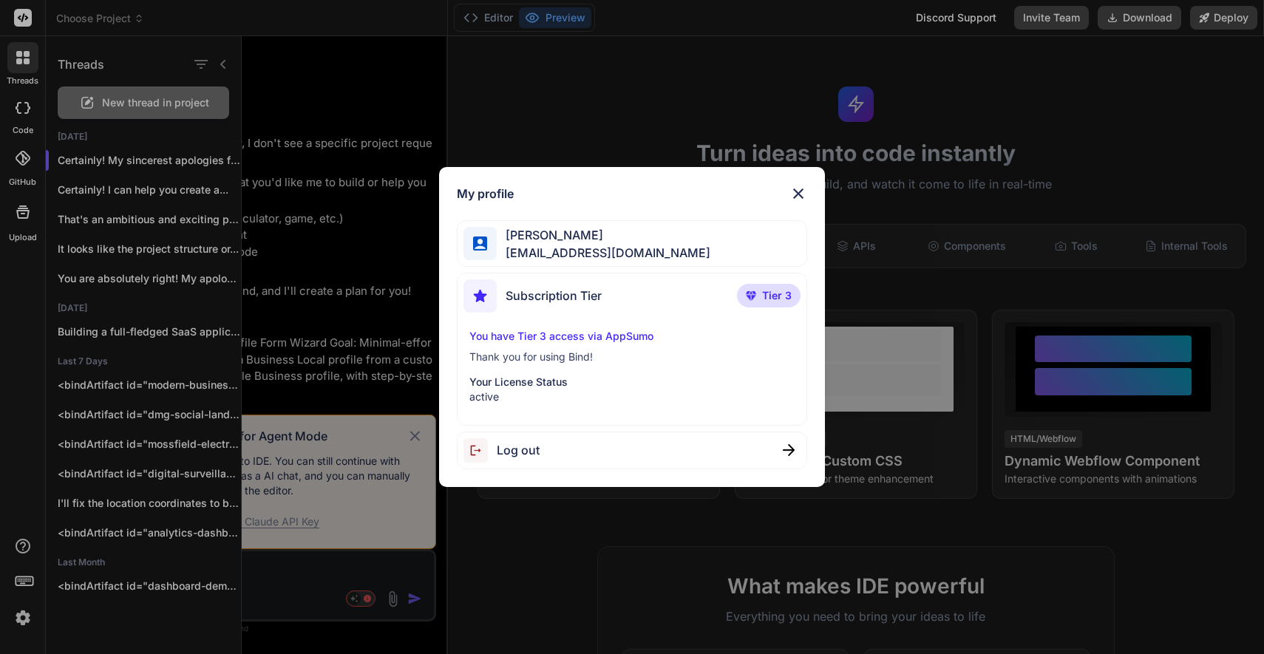
click at [672, 378] on p "Your License Status" at bounding box center [631, 382] width 325 height 15
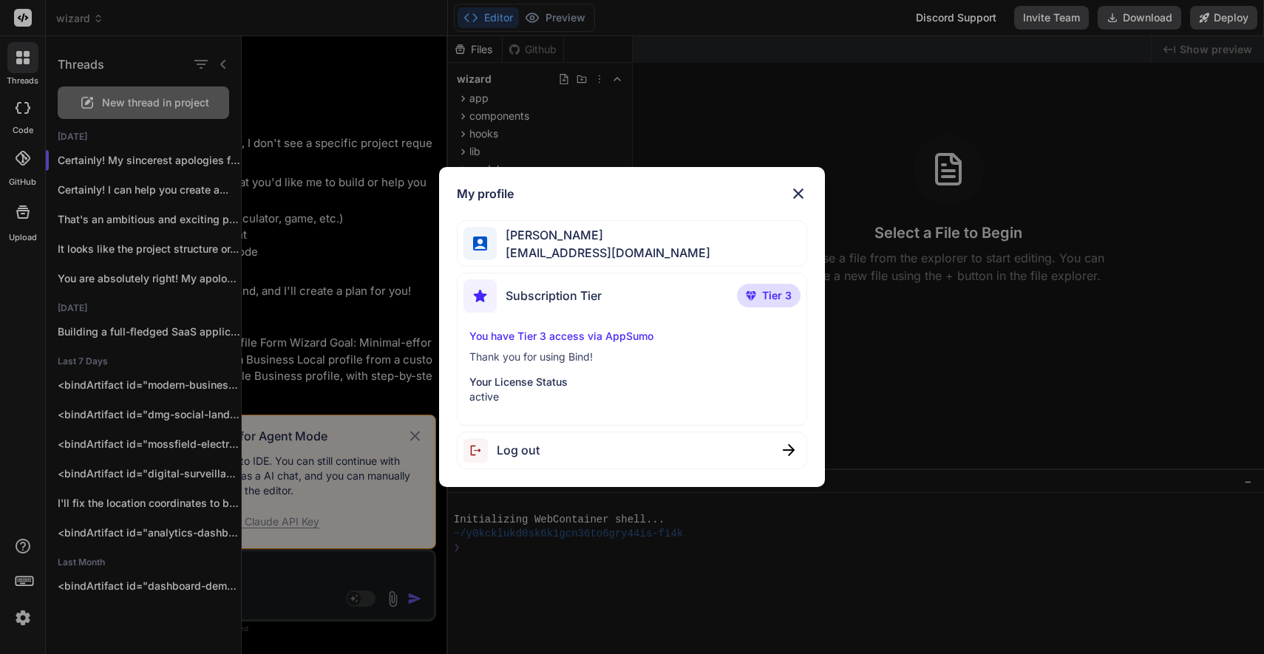
click at [799, 189] on img at bounding box center [798, 194] width 18 height 18
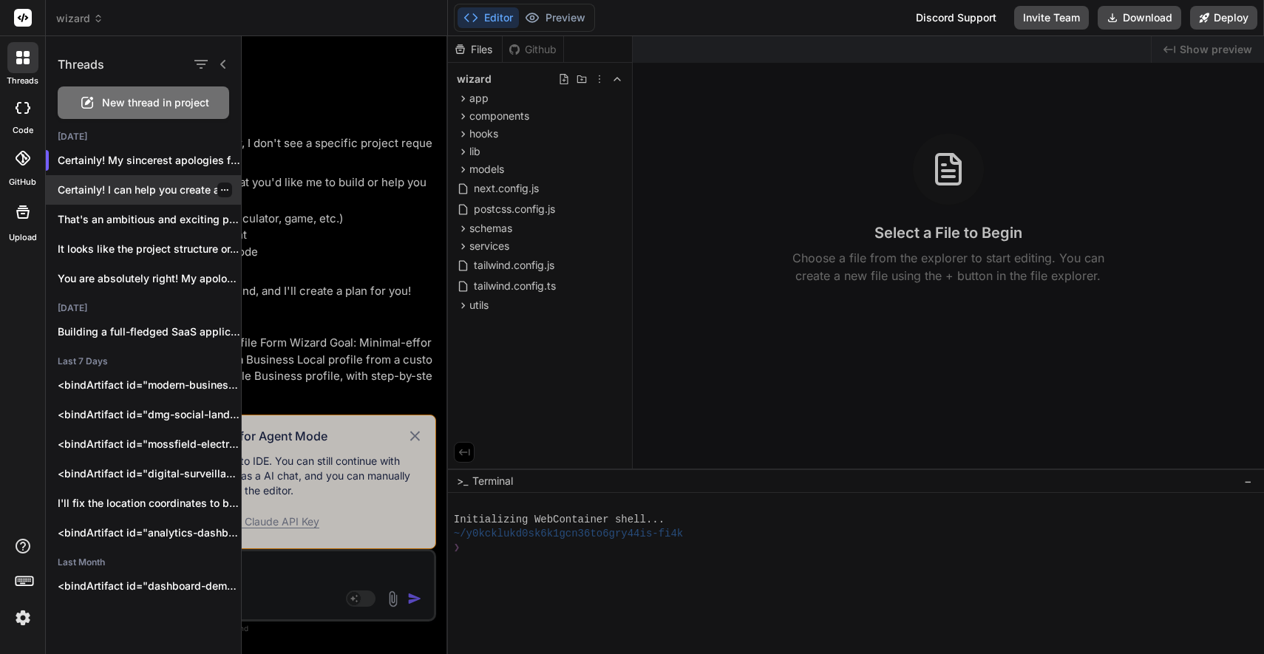
click at [129, 188] on p "Certainly! I can help you create a..." at bounding box center [149, 190] width 183 height 15
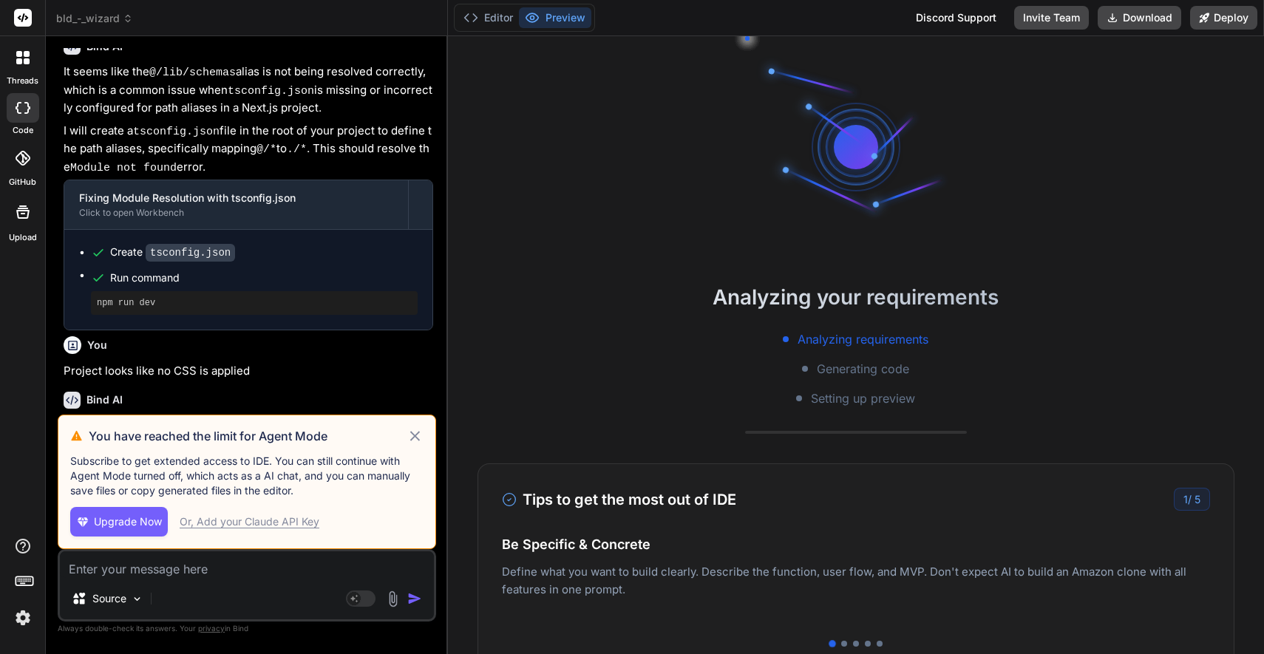
scroll to position [2539, 0]
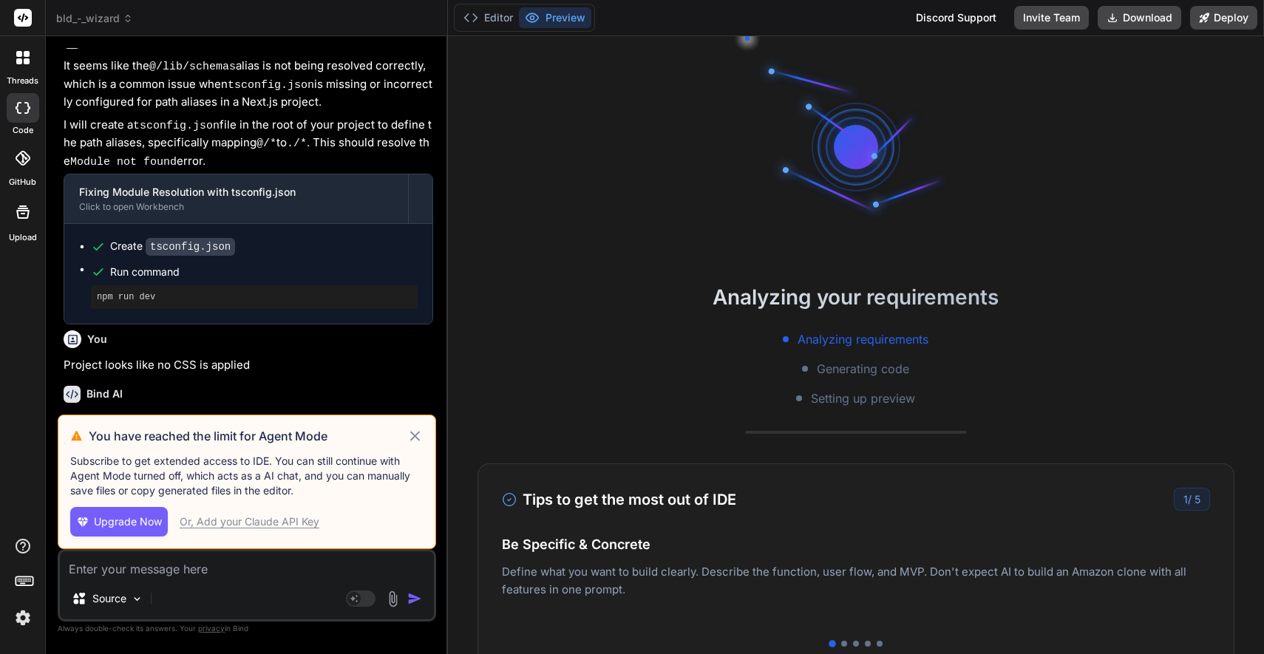
click at [415, 438] on icon at bounding box center [415, 436] width 10 height 10
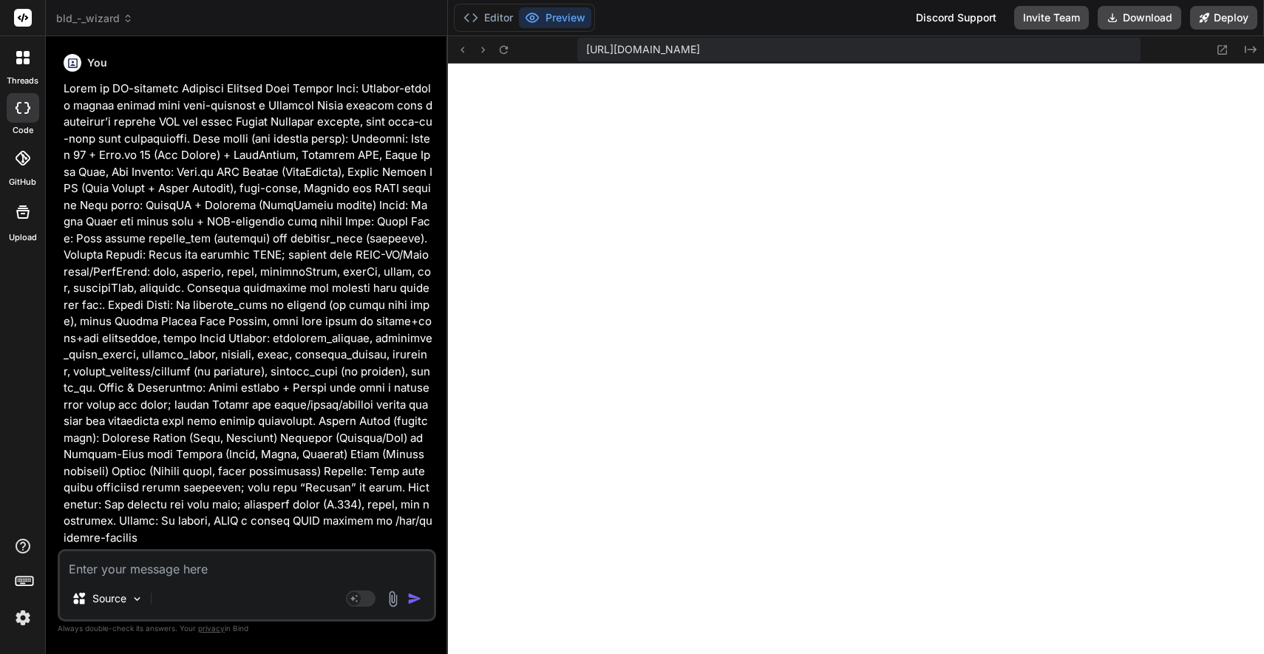
scroll to position [520, 0]
click at [104, 21] on span "bld_-_wizard" at bounding box center [94, 18] width 77 height 15
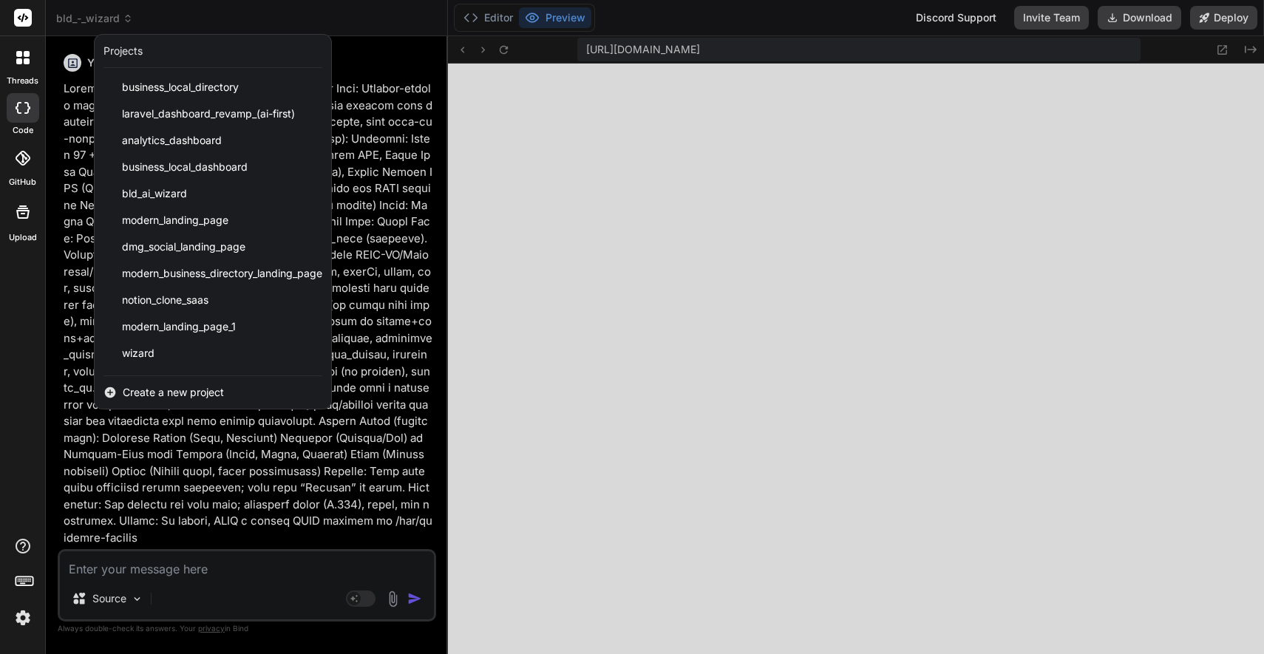
click at [621, 261] on div at bounding box center [632, 327] width 1264 height 654
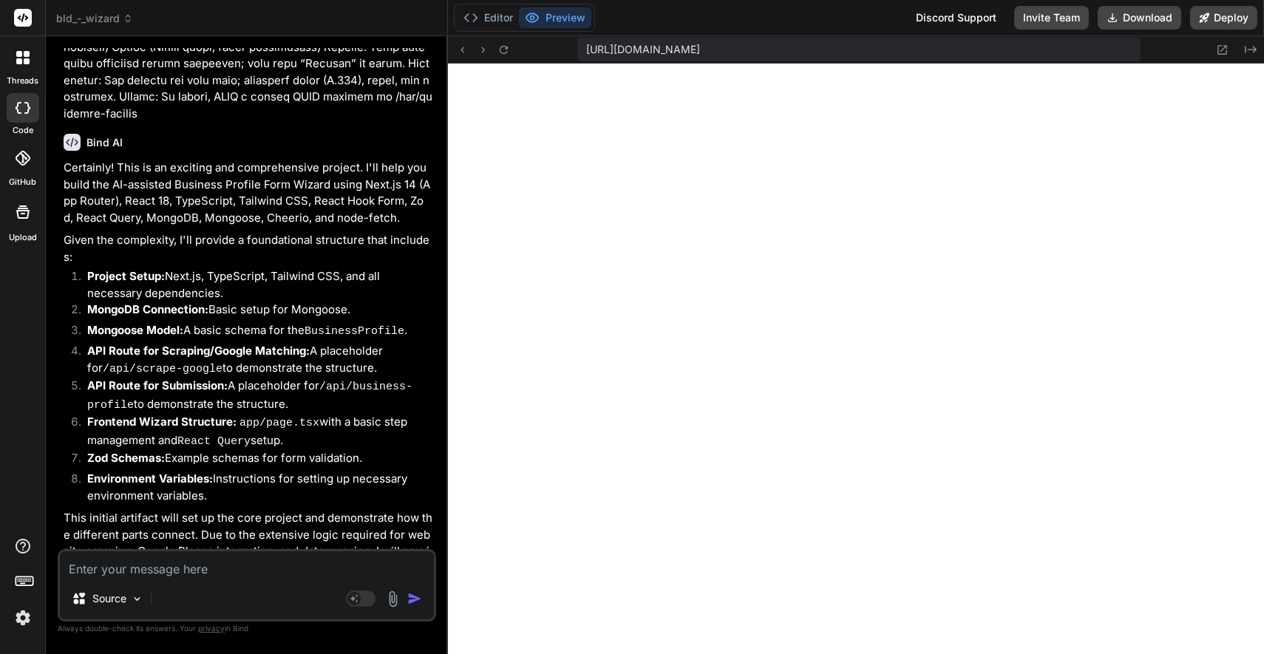
scroll to position [0, 0]
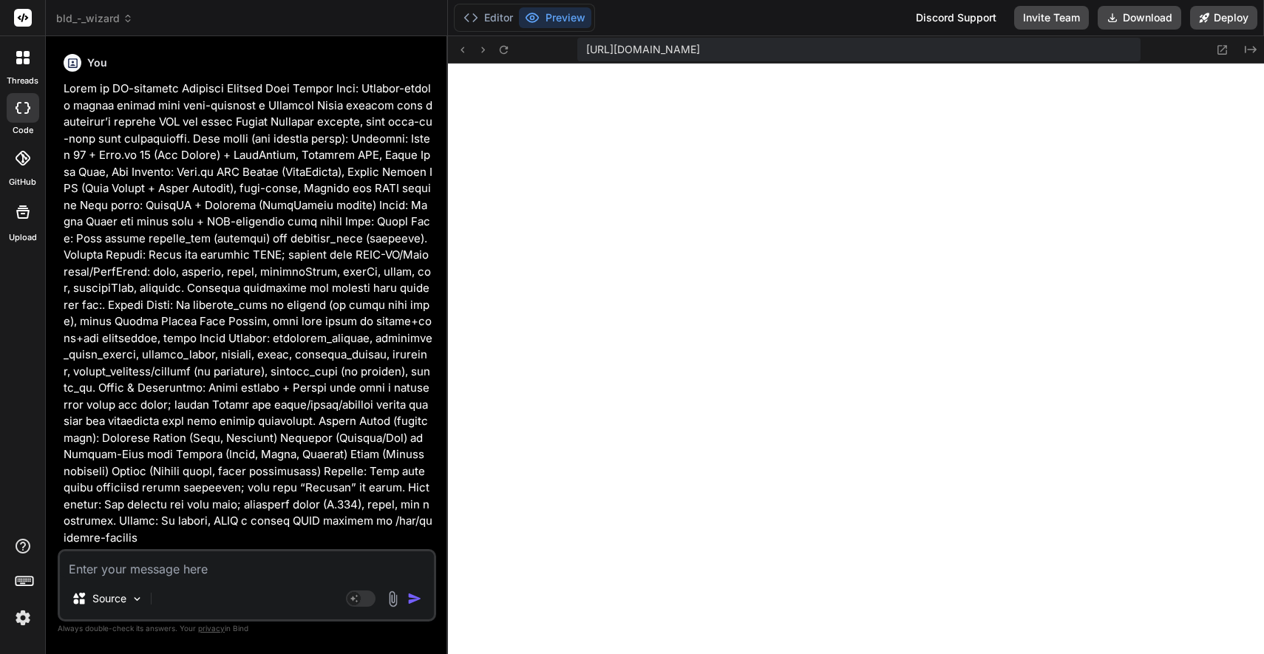
click at [27, 617] on img at bounding box center [22, 617] width 25 height 25
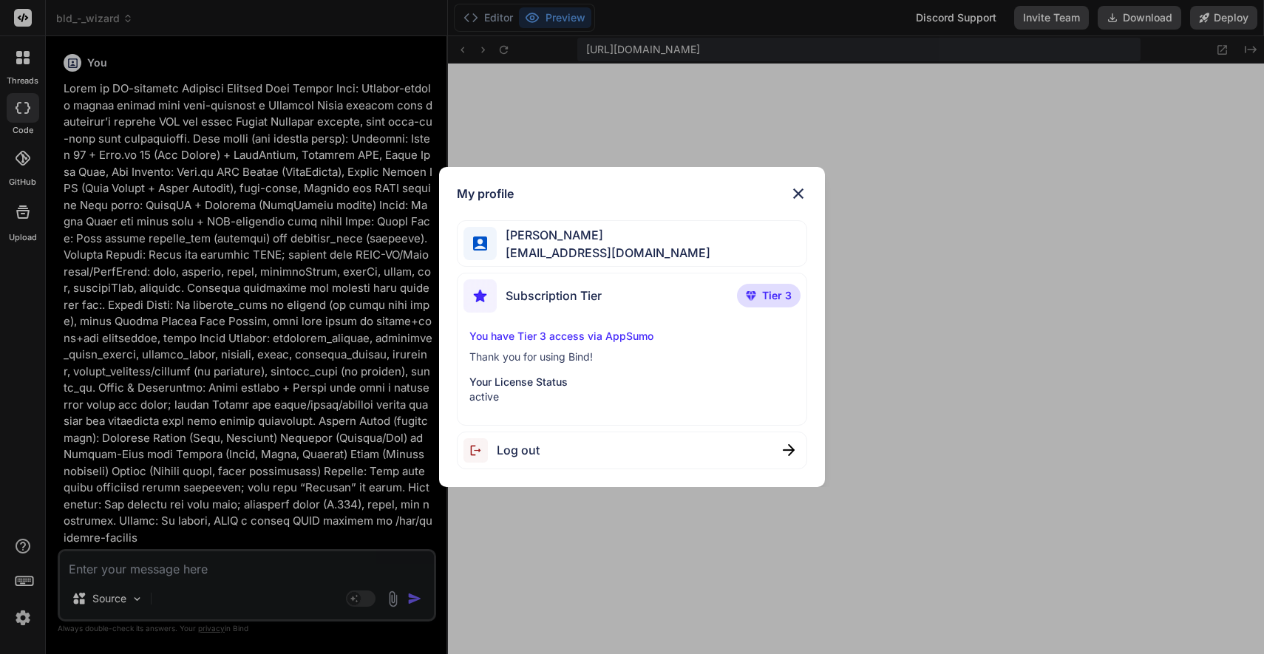
click at [796, 197] on img at bounding box center [798, 194] width 18 height 18
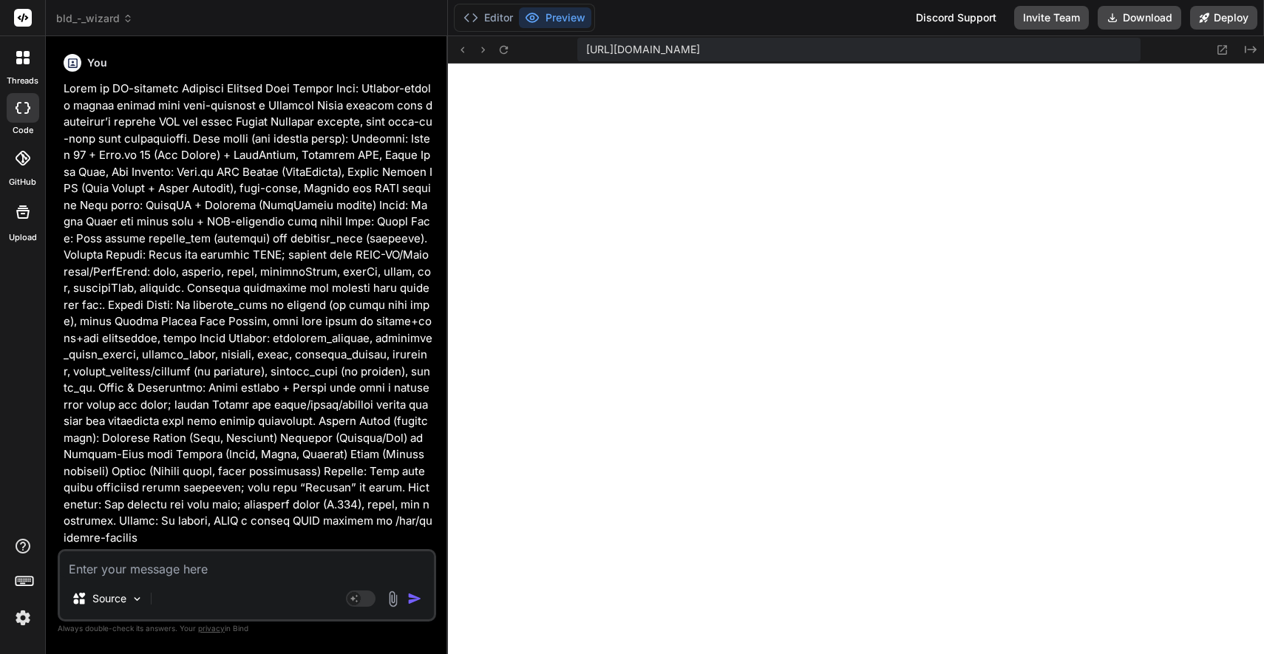
click at [27, 58] on icon at bounding box center [22, 57] width 13 height 13
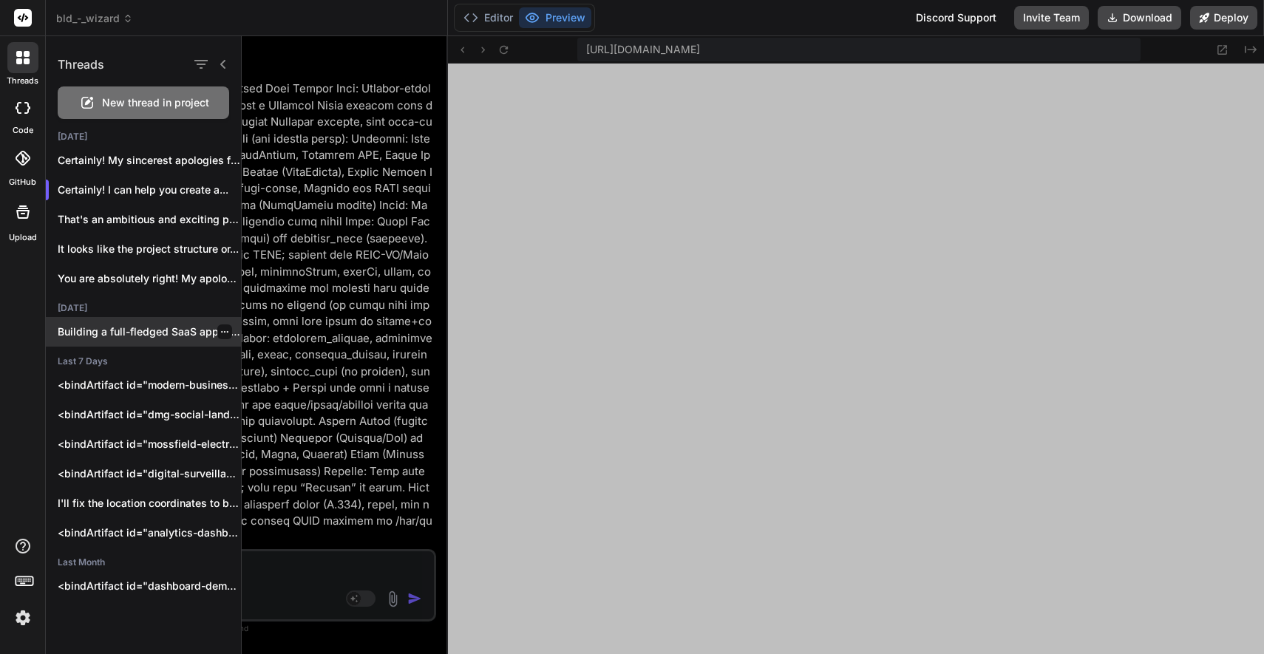
click at [129, 331] on p "Building a full-fledged SaaS application like PhoneWagon..." at bounding box center [149, 331] width 183 height 15
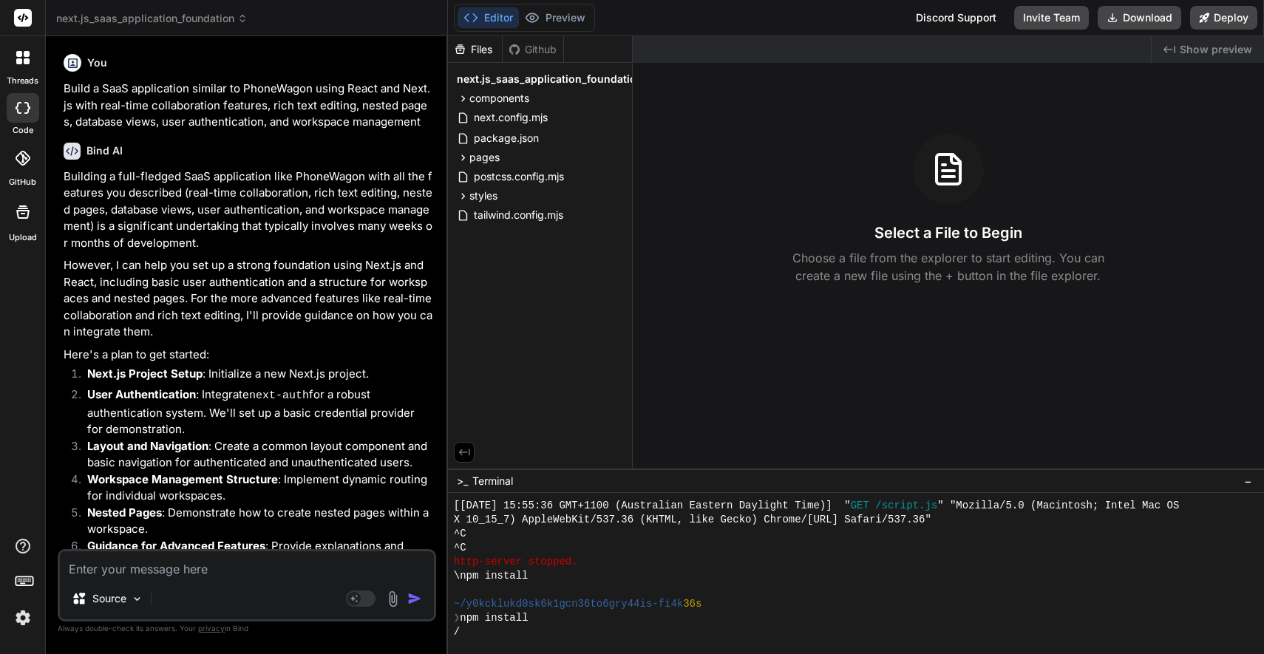
click at [165, 14] on span "next.js_saas_application_foundation" at bounding box center [151, 18] width 191 height 15
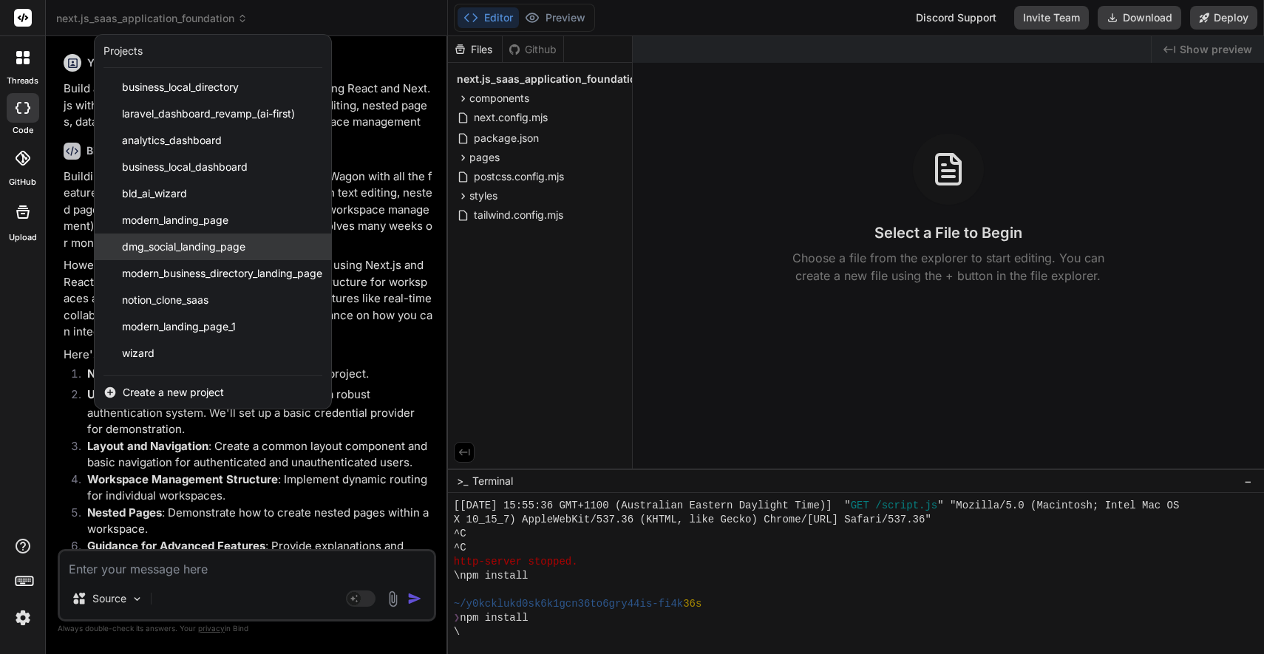
click at [162, 244] on span "dmg_social_landing_page" at bounding box center [183, 246] width 123 height 15
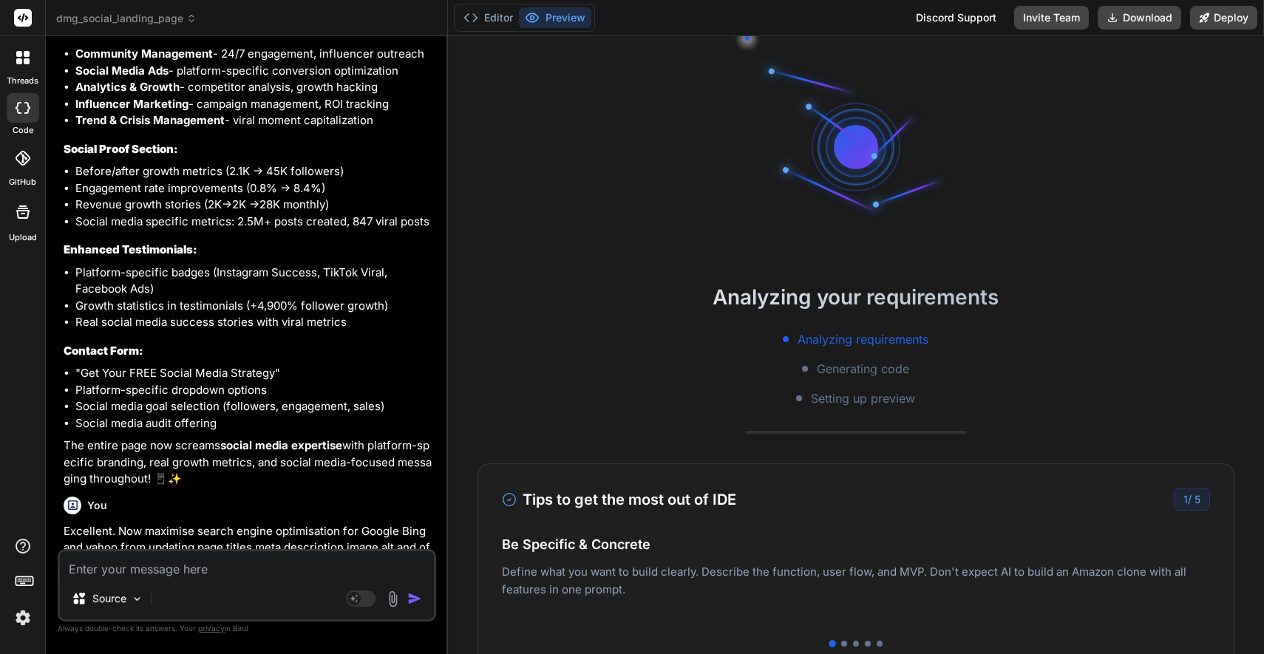
scroll to position [2533, 0]
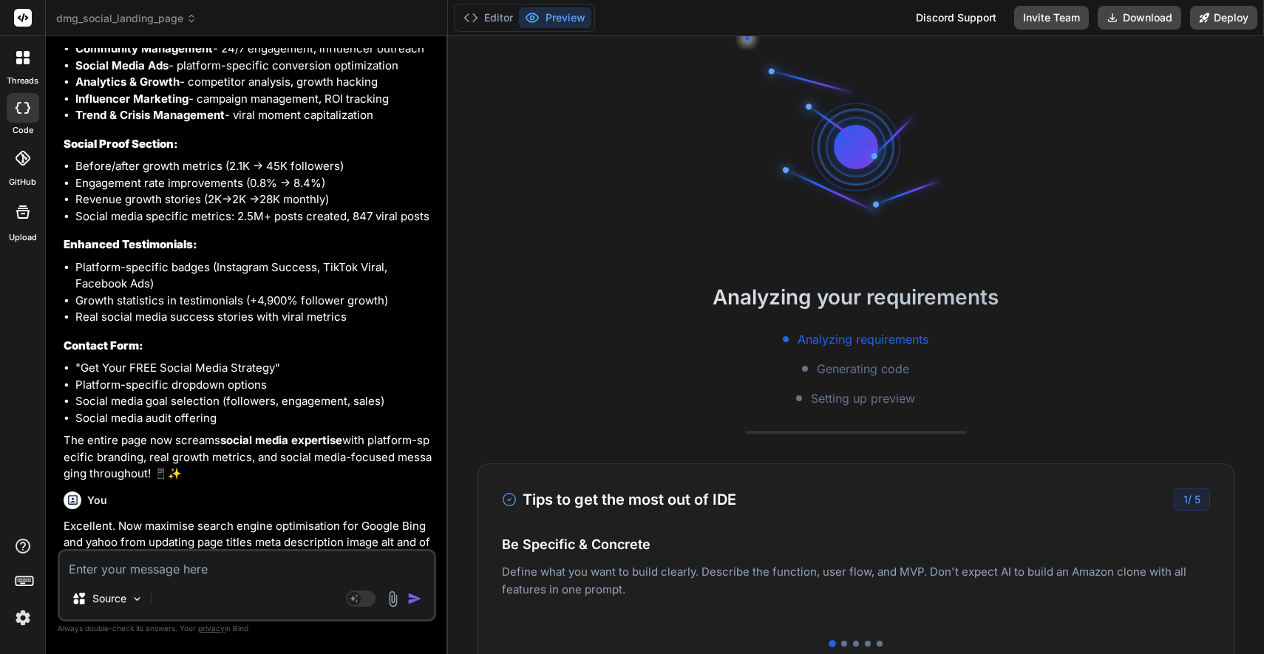
click at [27, 56] on icon at bounding box center [27, 54] width 6 height 6
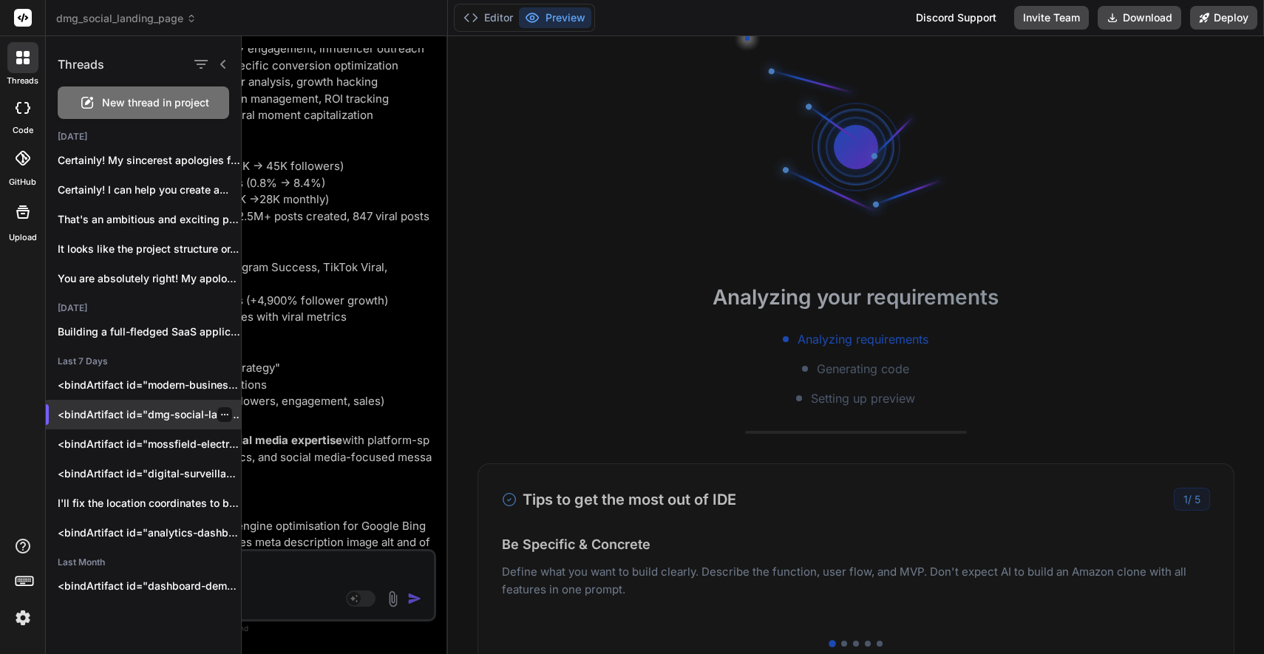
click at [220, 411] on icon "button" at bounding box center [224, 414] width 9 height 9
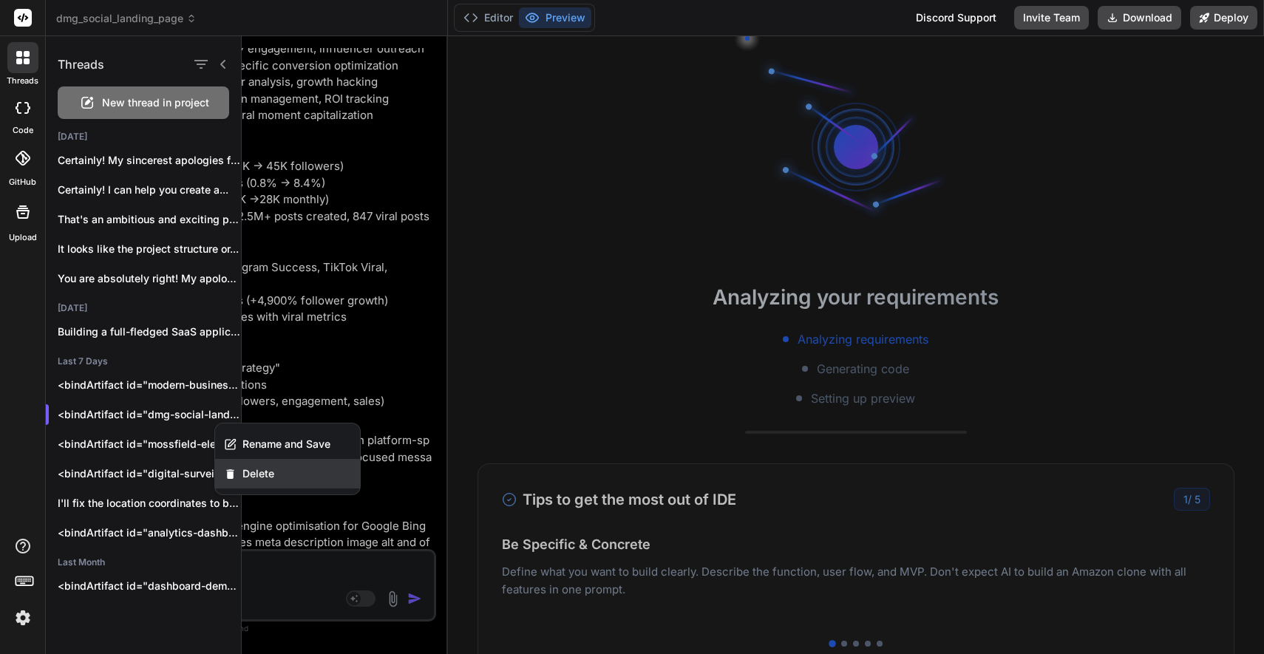
click at [255, 472] on span "Delete" at bounding box center [258, 473] width 32 height 15
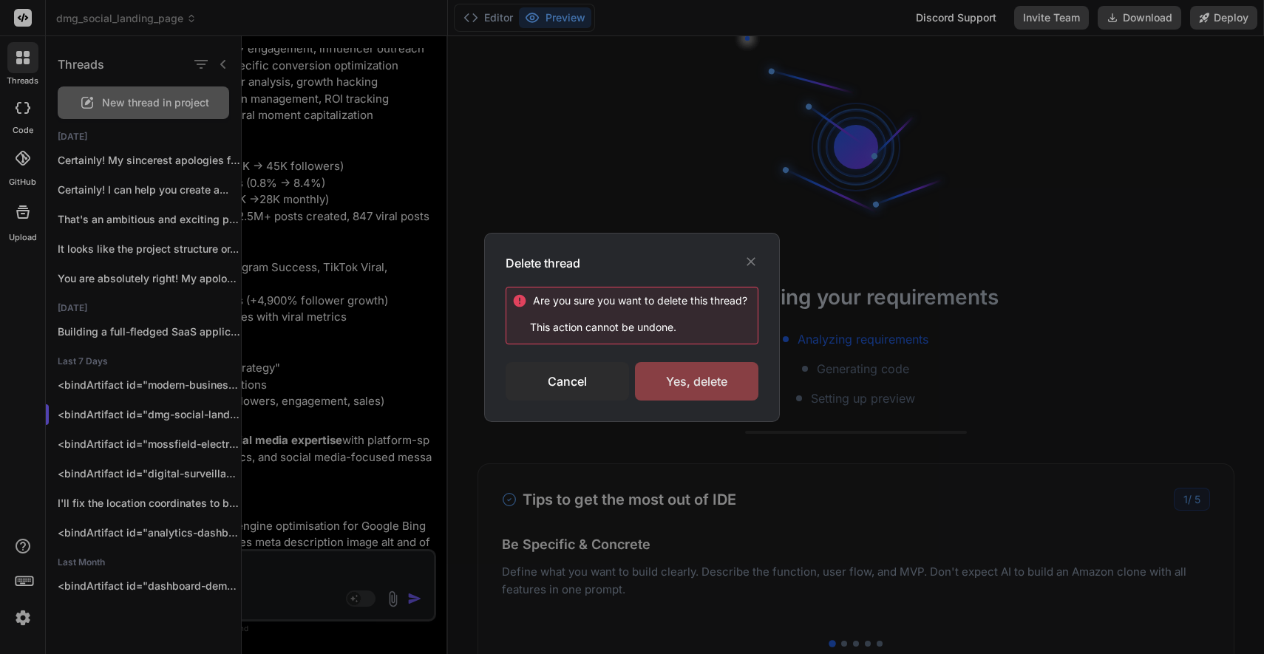
click at [673, 385] on div "Yes, delete" at bounding box center [696, 381] width 123 height 38
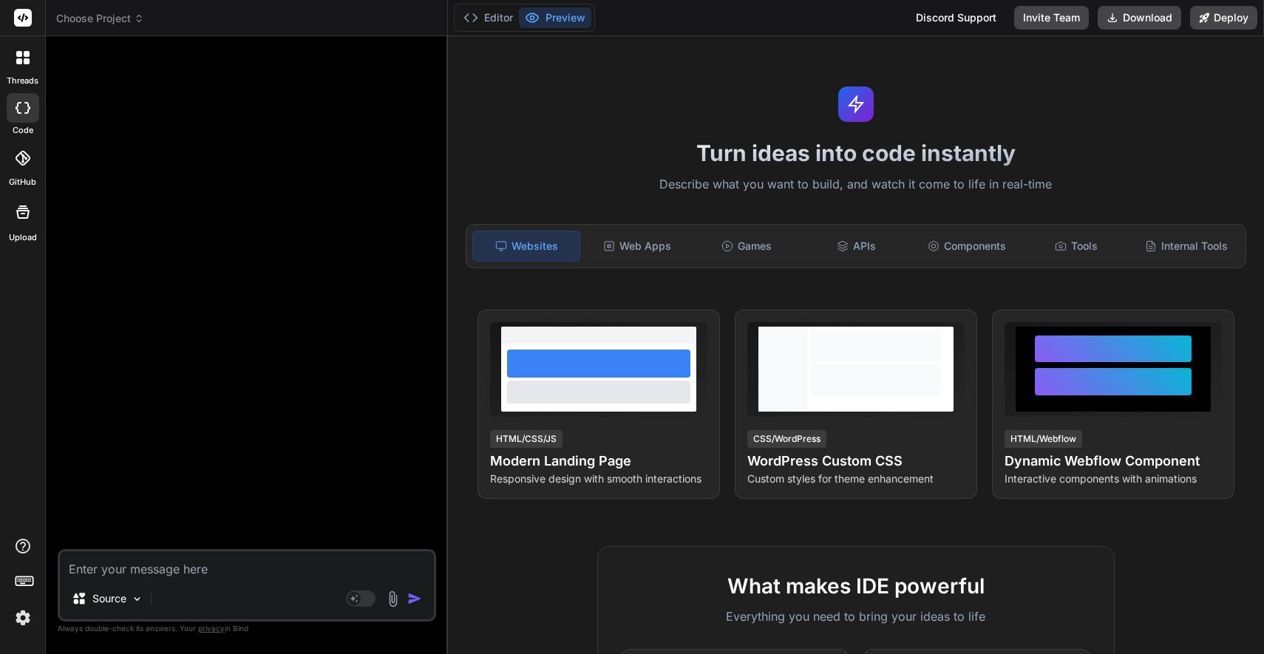
click at [18, 103] on icon at bounding box center [19, 108] width 6 height 12
click at [22, 104] on icon at bounding box center [23, 108] width 15 height 12
click at [25, 49] on div at bounding box center [22, 57] width 31 height 31
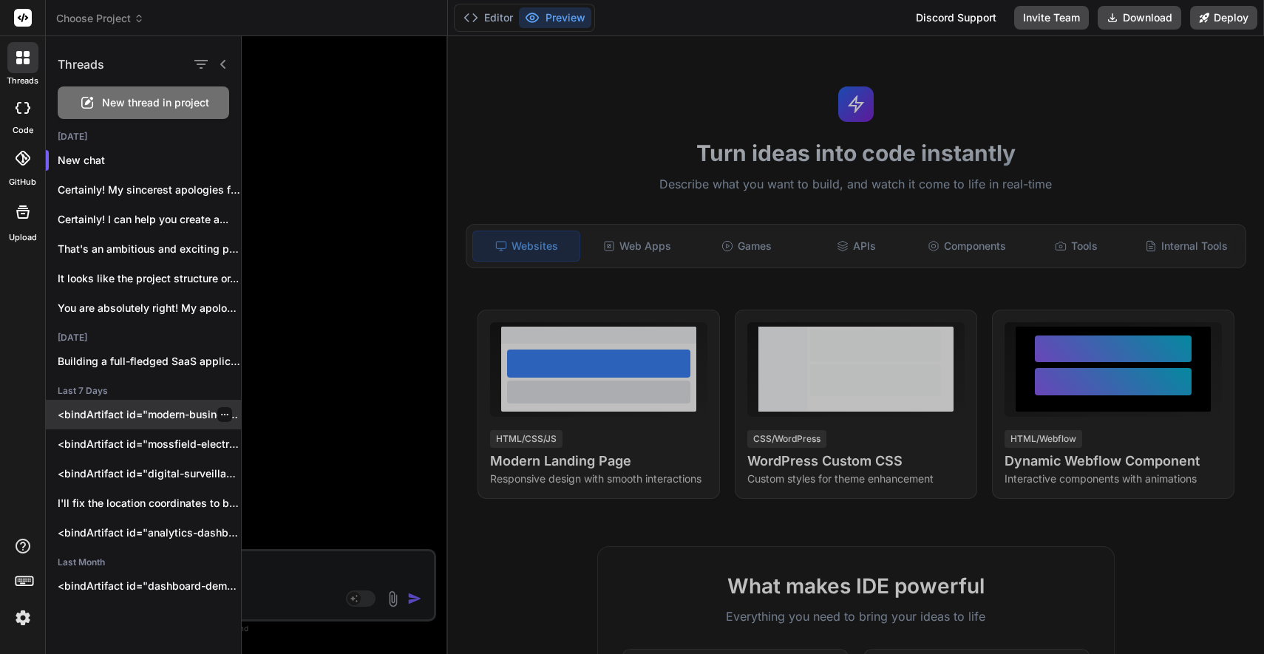
click at [165, 413] on p "<bindArtifact id="modern-business-directory" title="Modern Business Directory L…" at bounding box center [149, 414] width 183 height 15
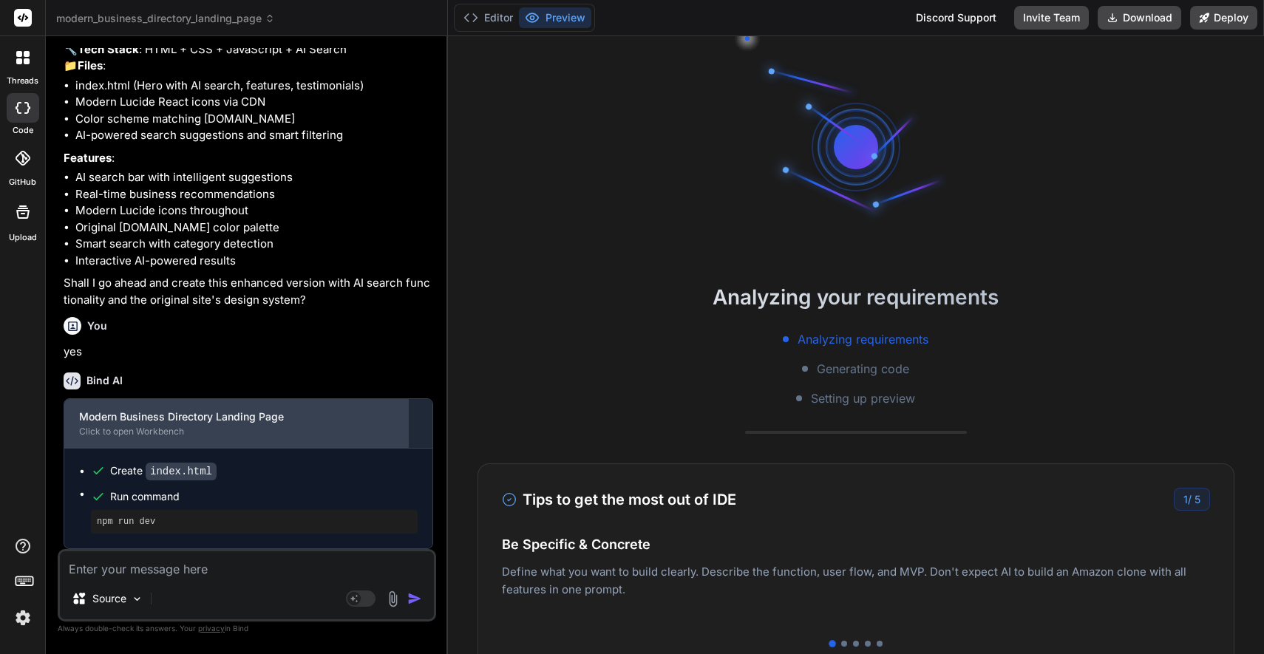
scroll to position [1562, 0]
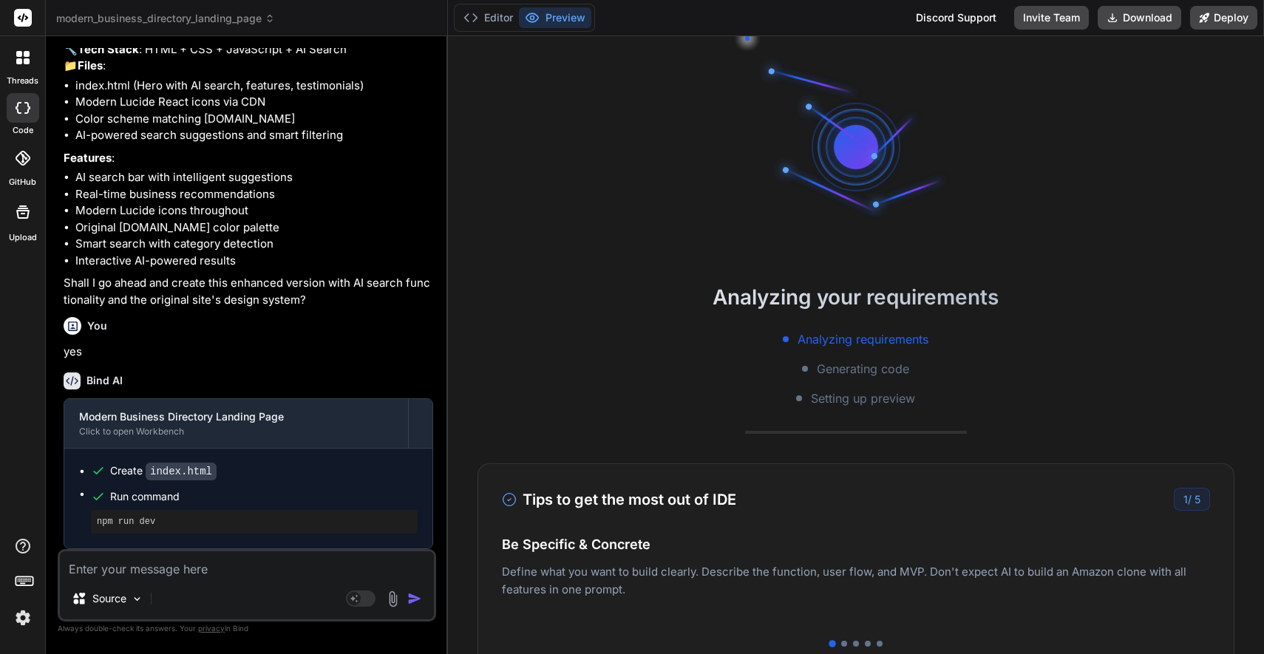
click at [136, 15] on span "modern_business_directory_landing_page" at bounding box center [165, 18] width 219 height 15
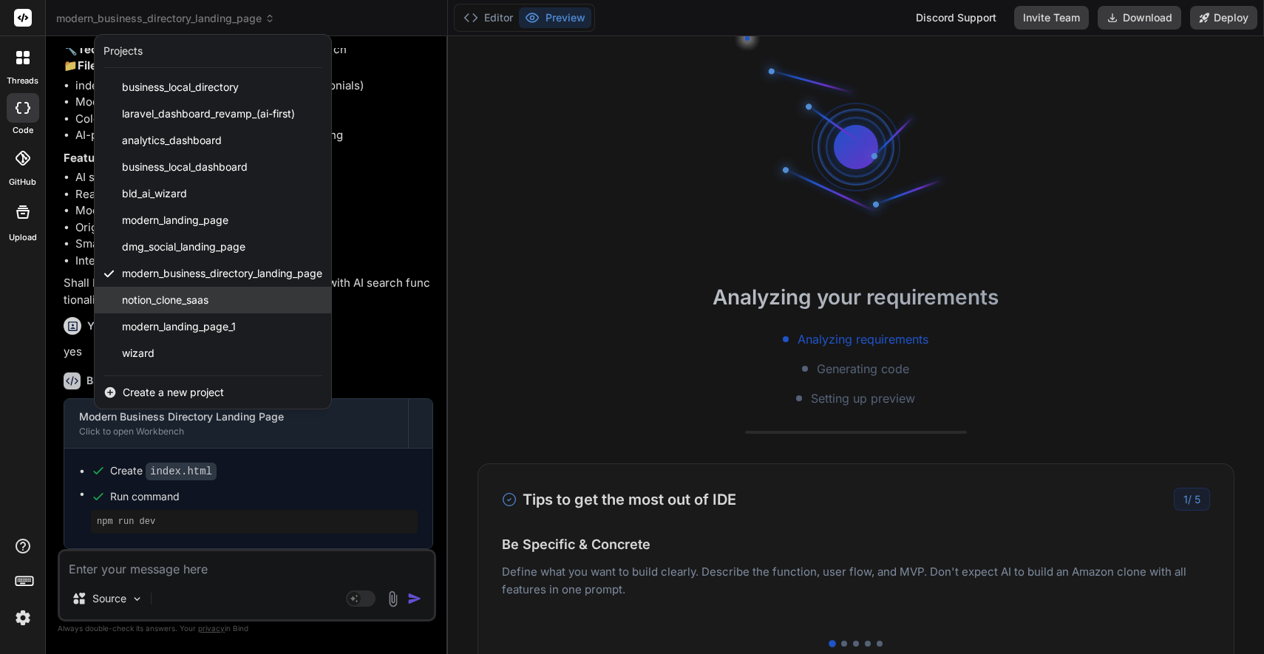
click at [162, 299] on span "notion_clone_saas" at bounding box center [165, 300] width 86 height 15
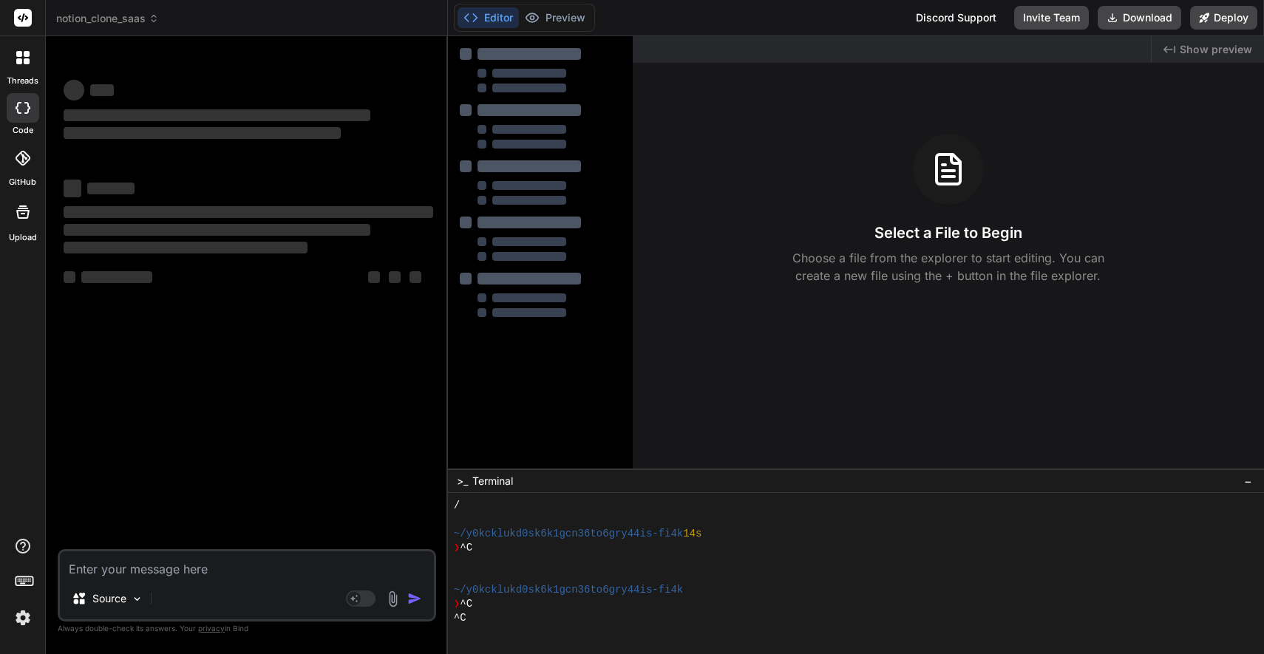
scroll to position [758, 0]
click at [19, 51] on icon at bounding box center [22, 57] width 13 height 13
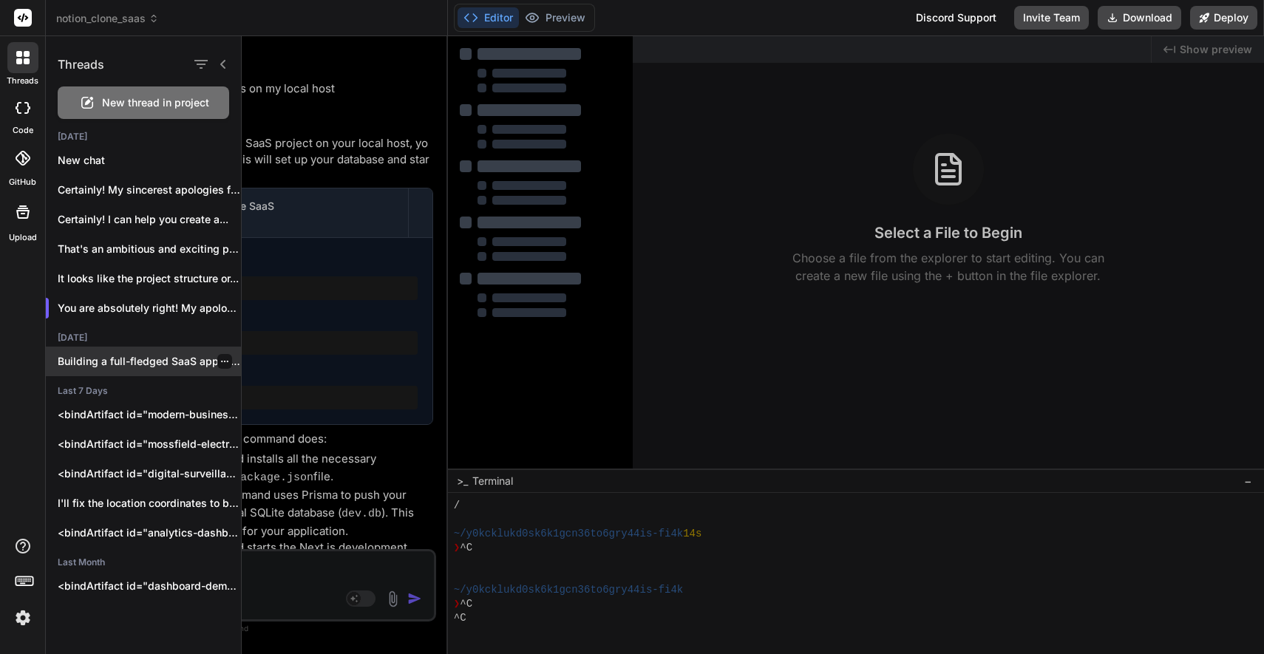
click at [192, 358] on p "Building a full-fledged SaaS application like PhoneWagon..." at bounding box center [149, 361] width 183 height 15
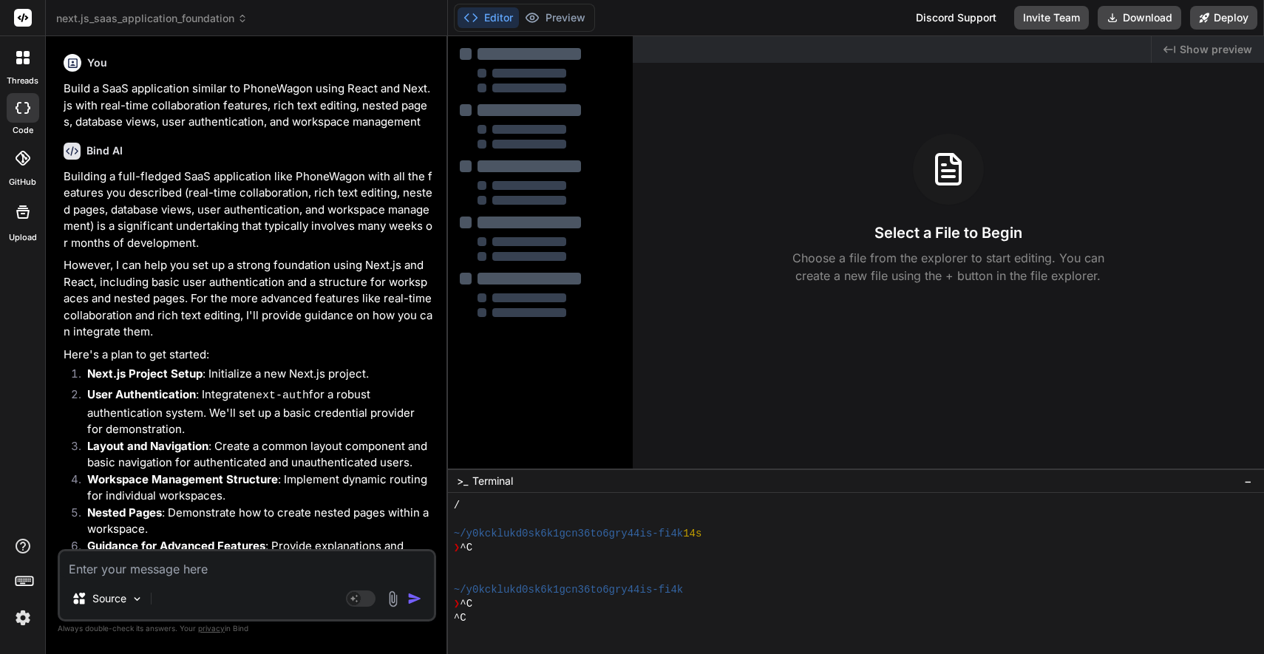
click at [28, 105] on icon at bounding box center [27, 108] width 6 height 12
click at [26, 52] on icon at bounding box center [27, 54] width 6 height 6
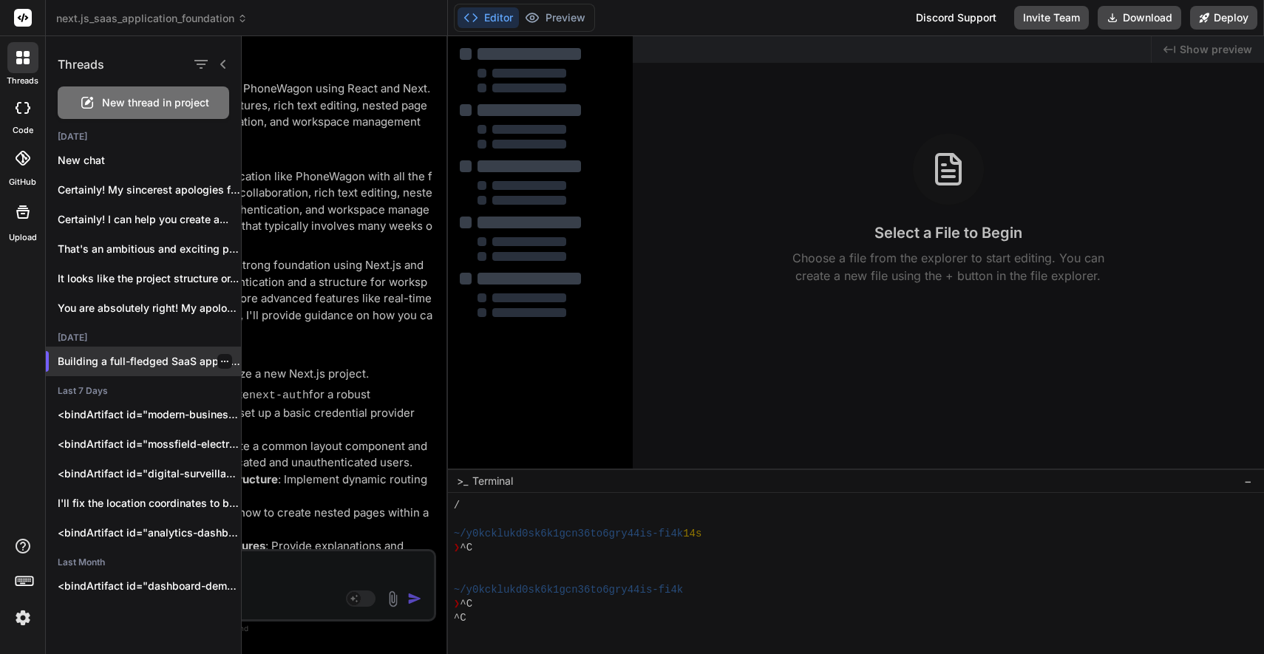
click at [220, 357] on icon "button" at bounding box center [224, 361] width 9 height 9
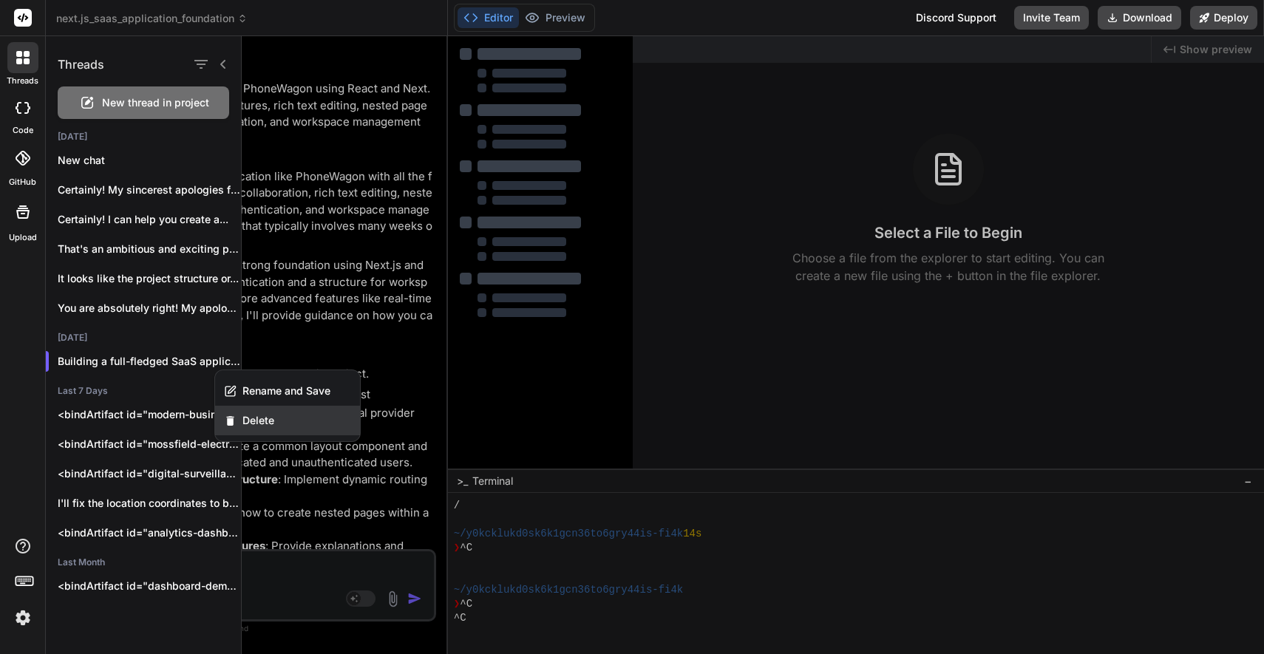
click at [262, 417] on span "Delete" at bounding box center [258, 420] width 32 height 15
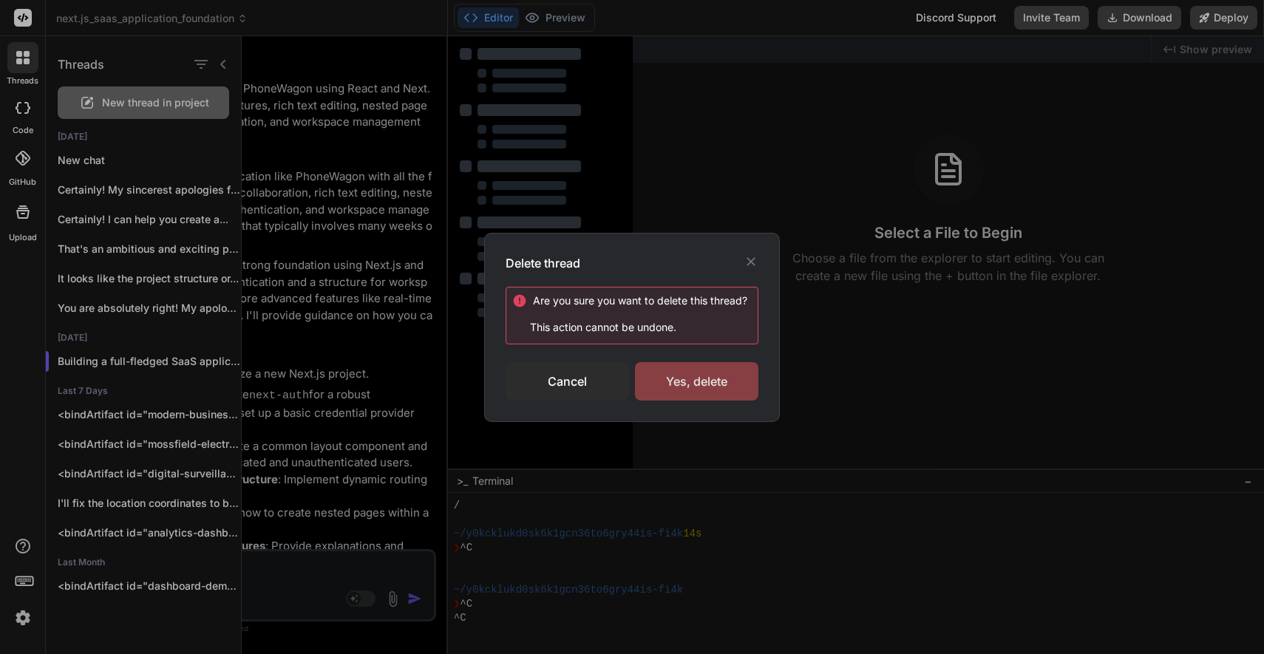
click at [686, 385] on div "Yes, delete" at bounding box center [696, 381] width 123 height 38
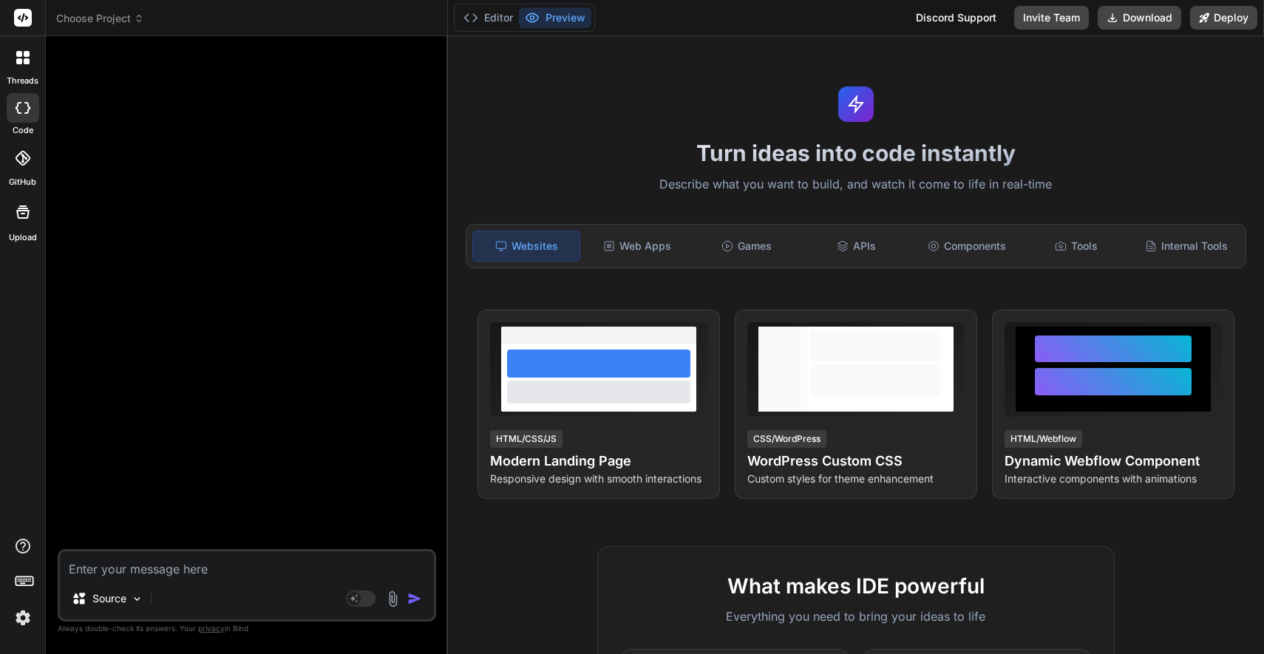
click at [19, 51] on icon at bounding box center [19, 54] width 6 height 6
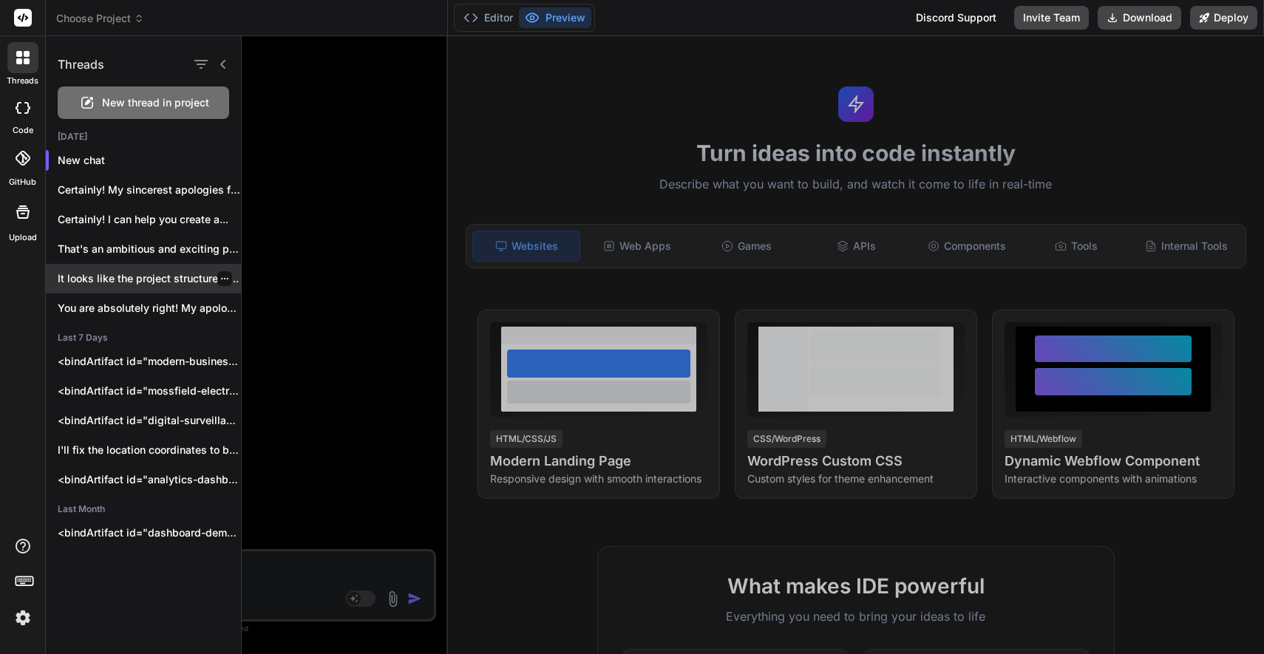
click at [185, 275] on p "It looks like the project structure or..." at bounding box center [149, 278] width 183 height 15
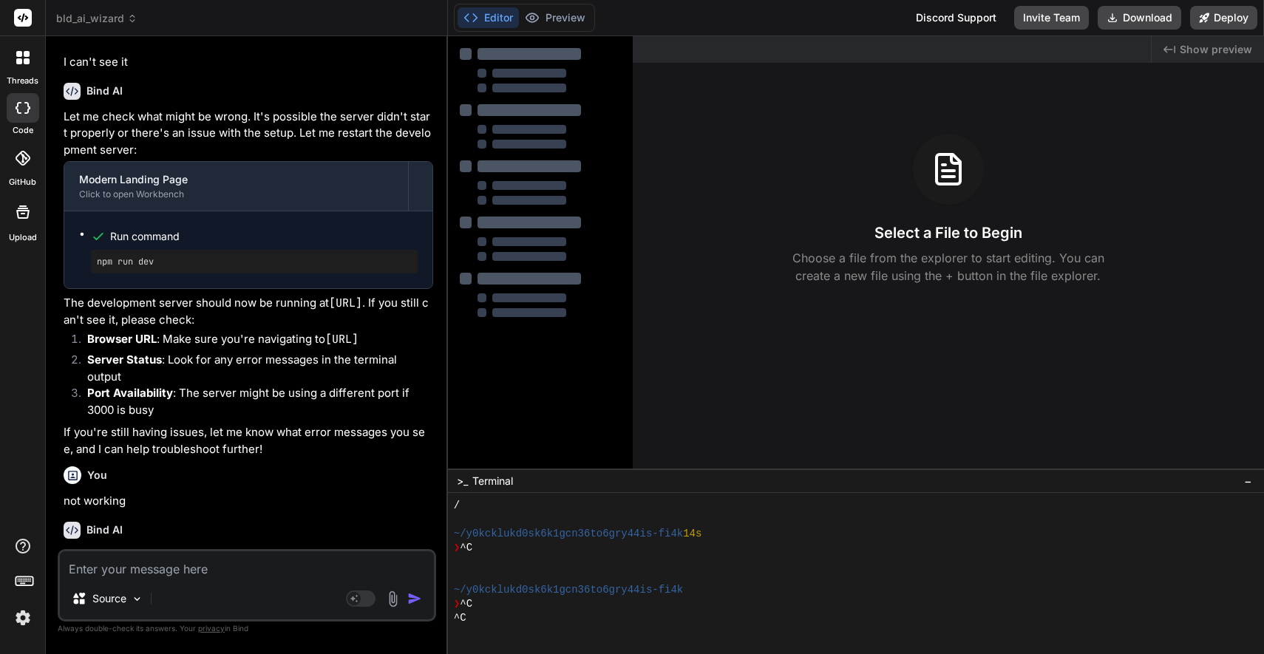
scroll to position [0, 0]
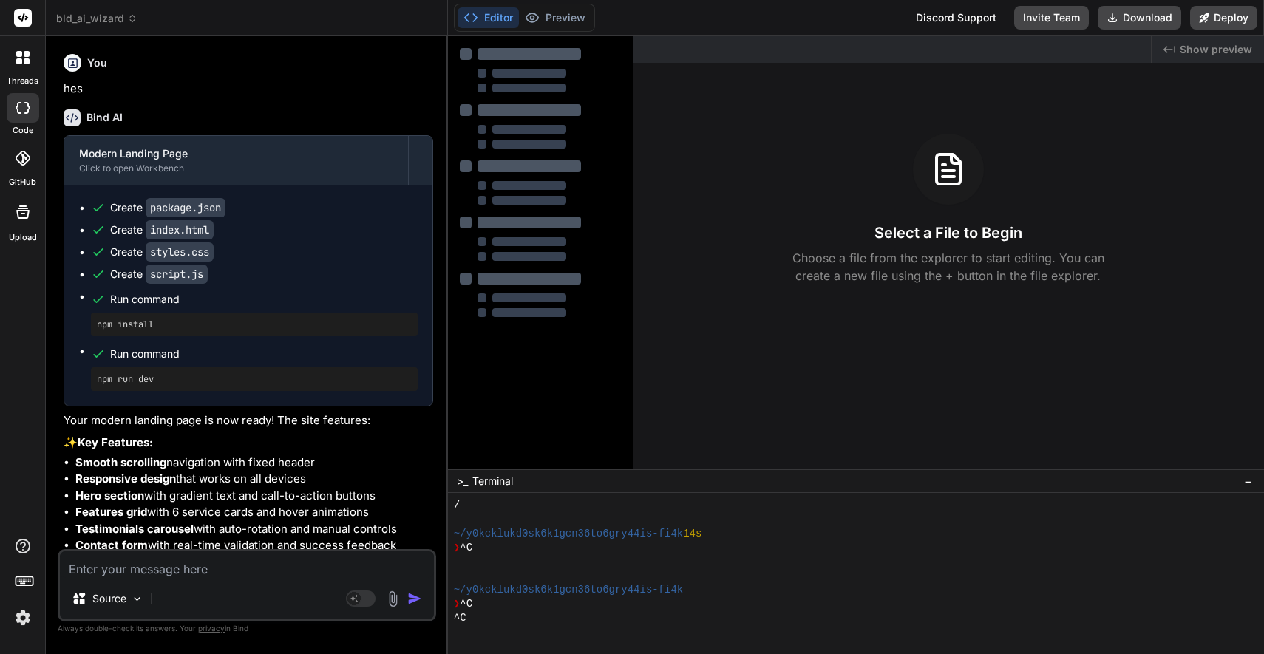
click at [19, 52] on icon at bounding box center [19, 54] width 6 height 6
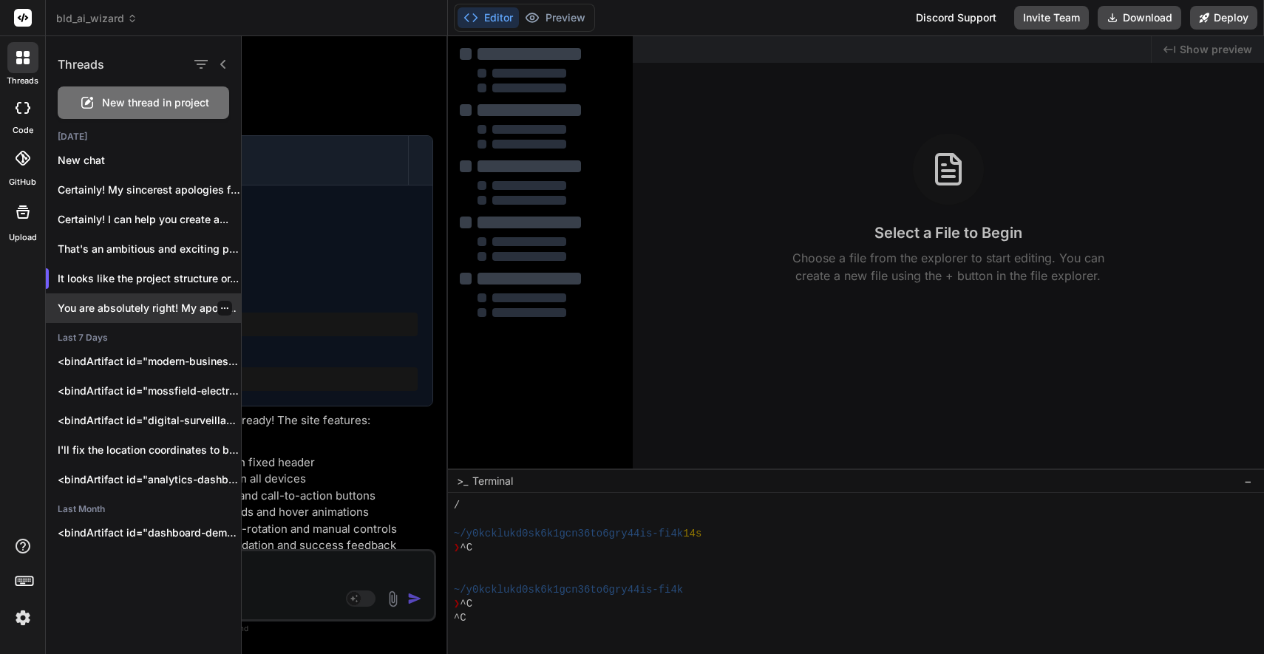
click at [106, 310] on p "You are absolutely right! My apologies for..." at bounding box center [149, 308] width 183 height 15
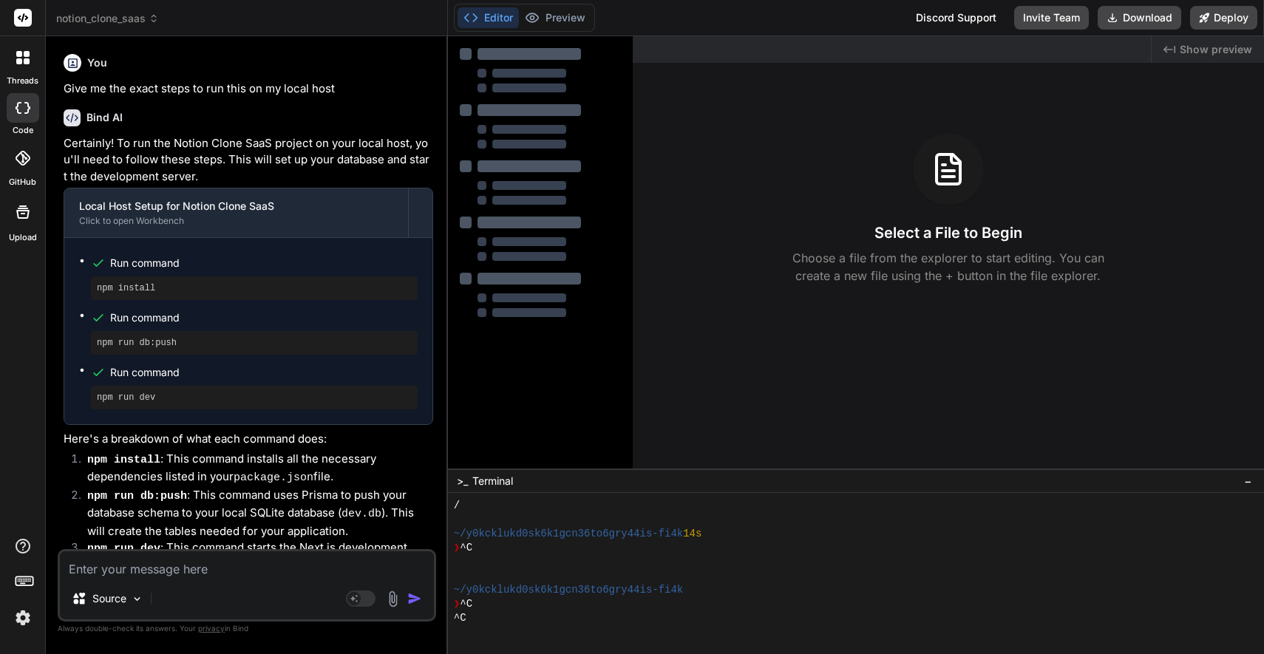
click at [24, 49] on div at bounding box center [22, 57] width 31 height 31
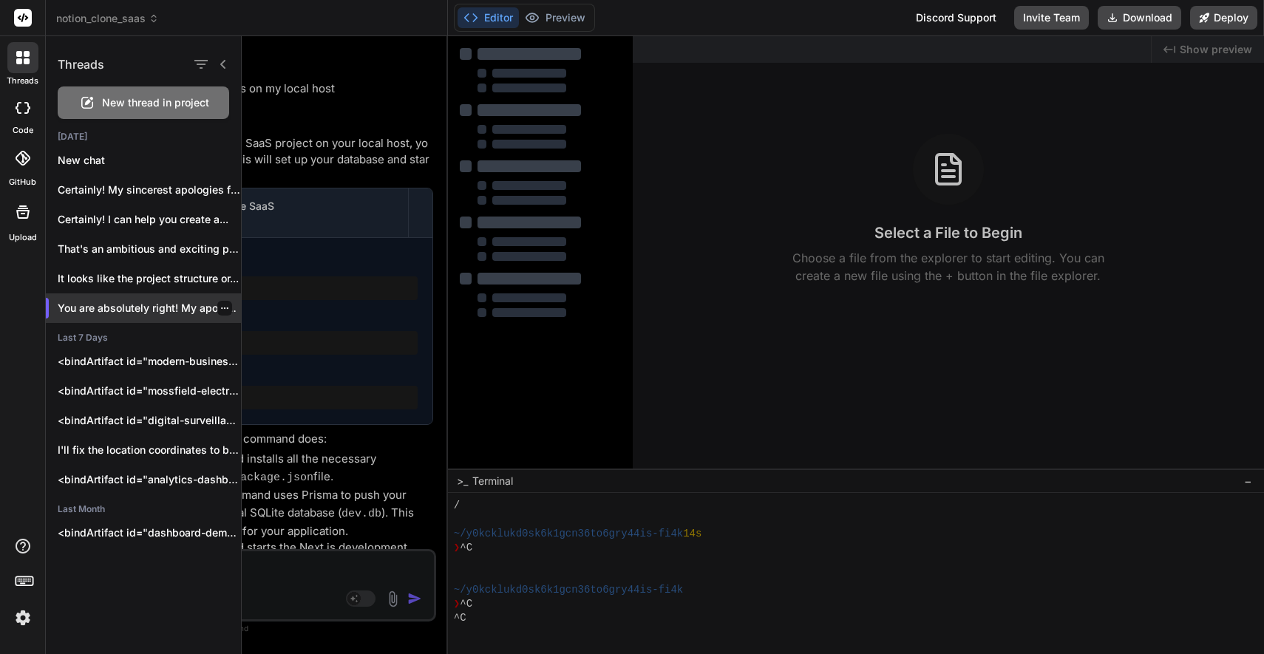
click at [164, 306] on p "You are absolutely right! My apologies for..." at bounding box center [149, 308] width 183 height 15
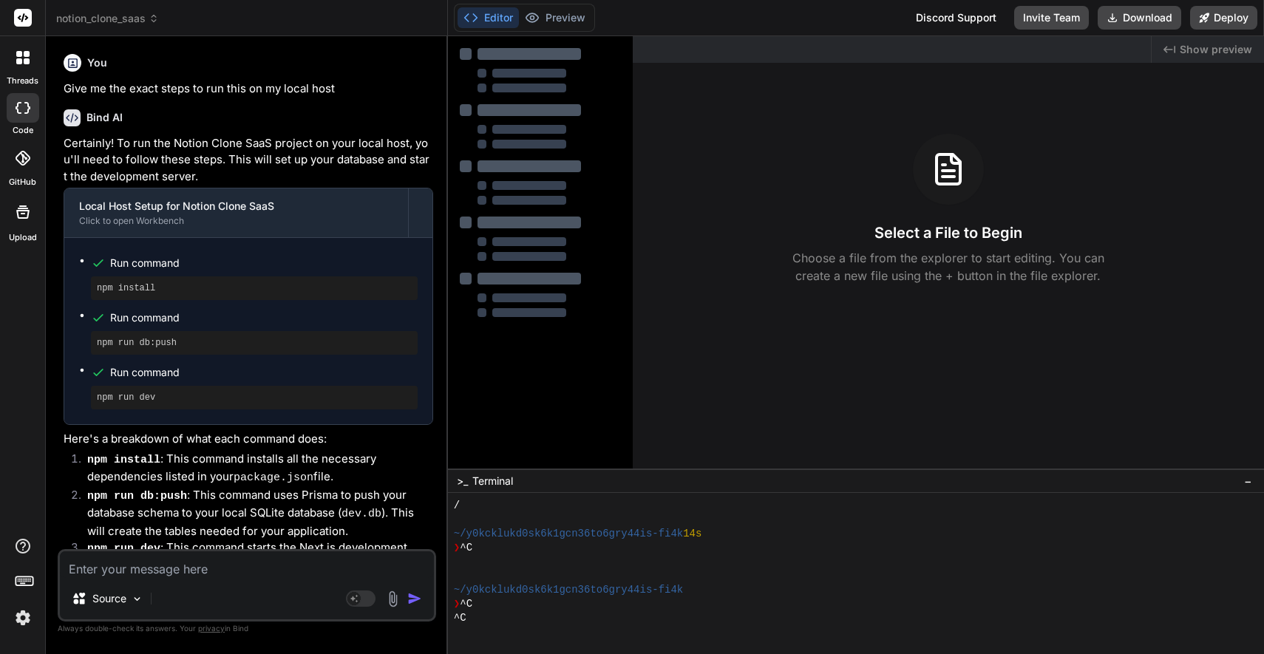
click at [101, 16] on span "notion_clone_saas" at bounding box center [107, 18] width 103 height 15
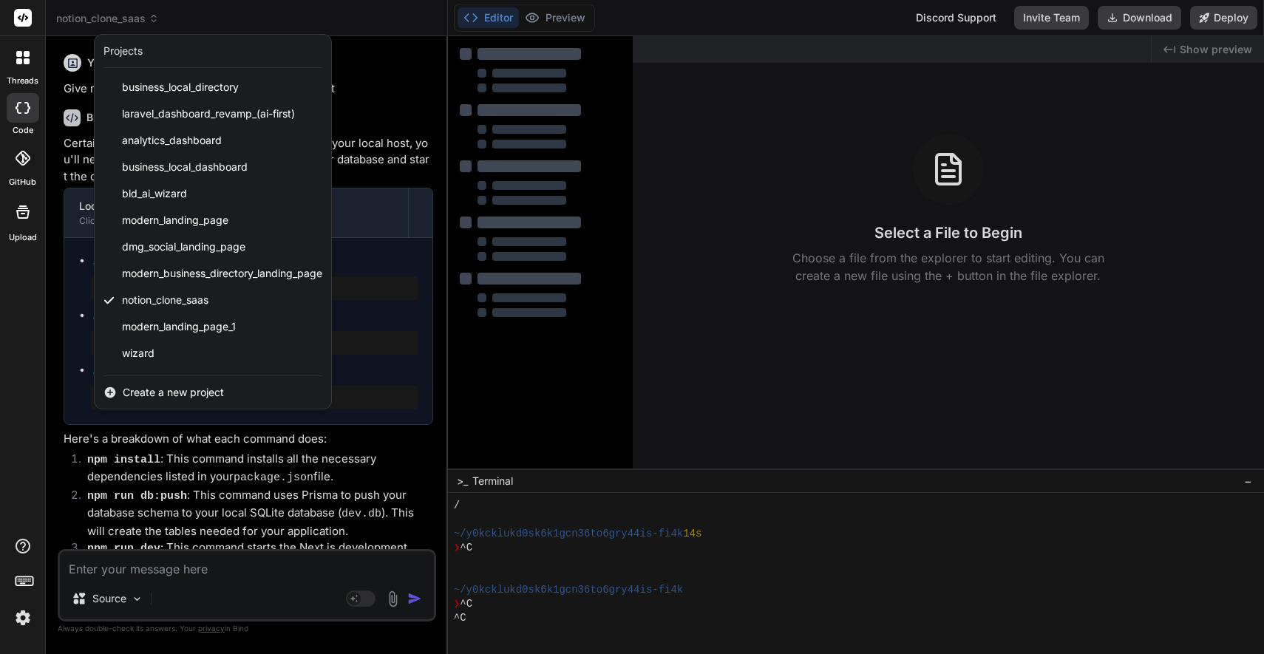
click at [24, 54] on icon at bounding box center [27, 54] width 6 height 6
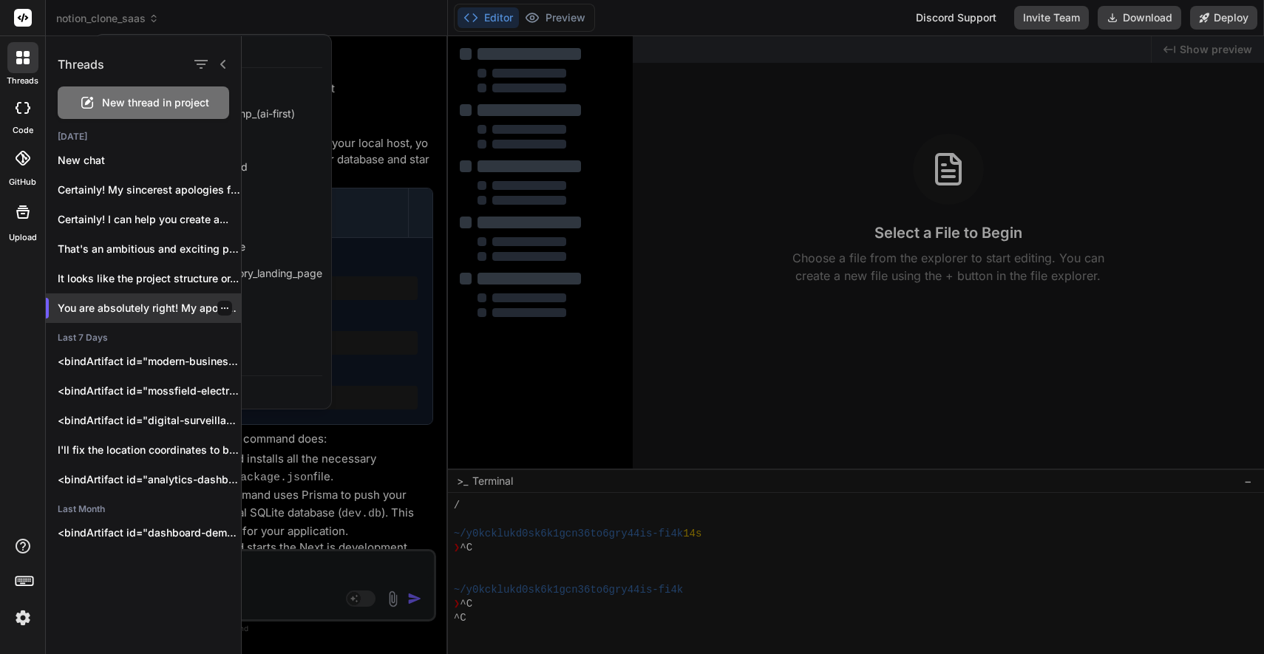
click at [220, 305] on icon "button" at bounding box center [224, 308] width 9 height 9
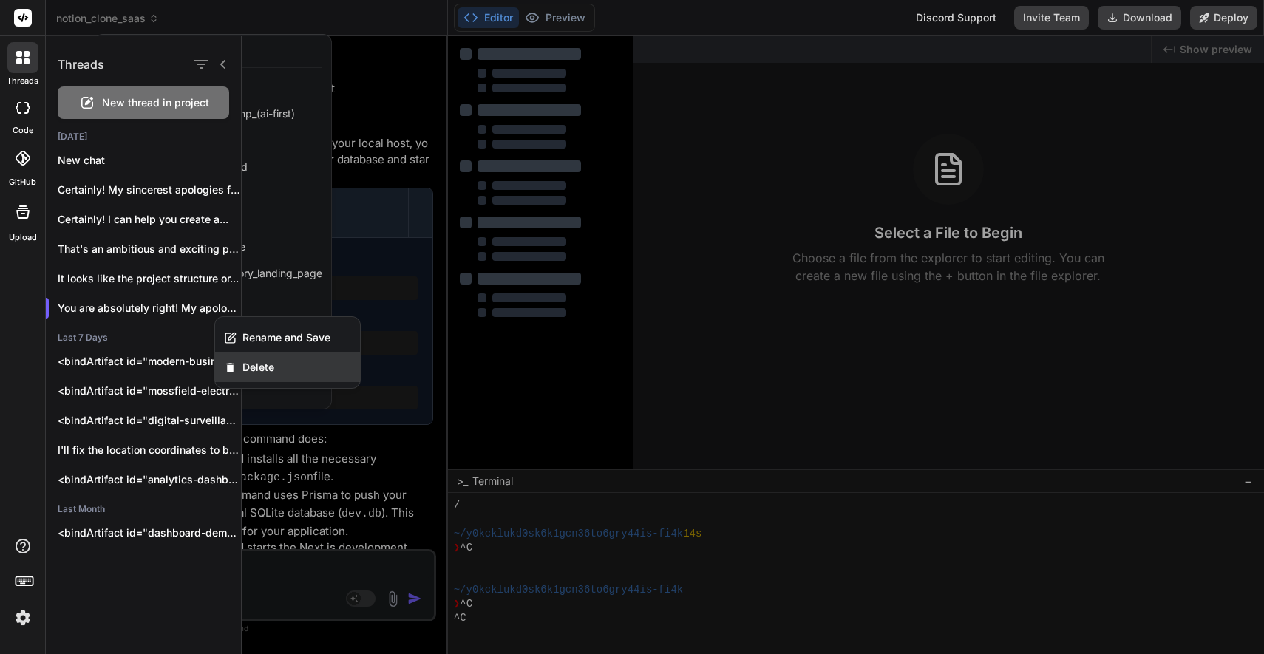
click at [251, 361] on span "Delete" at bounding box center [258, 367] width 32 height 15
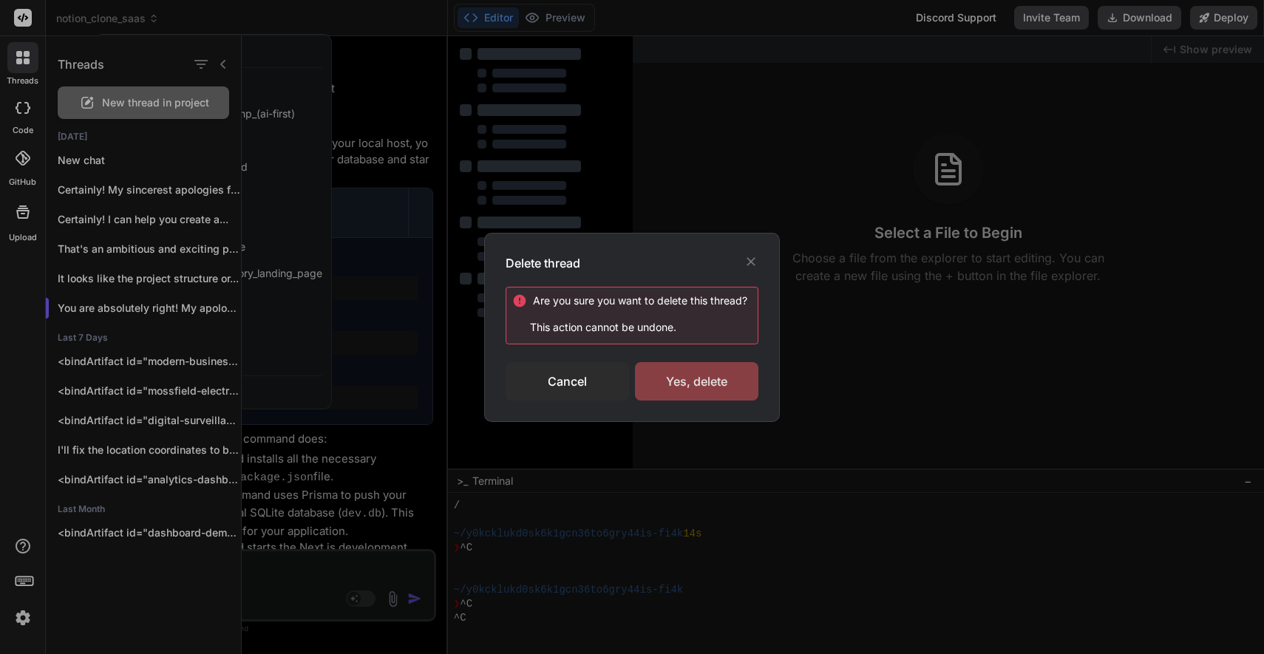
click at [720, 387] on div "Yes, delete" at bounding box center [696, 381] width 123 height 38
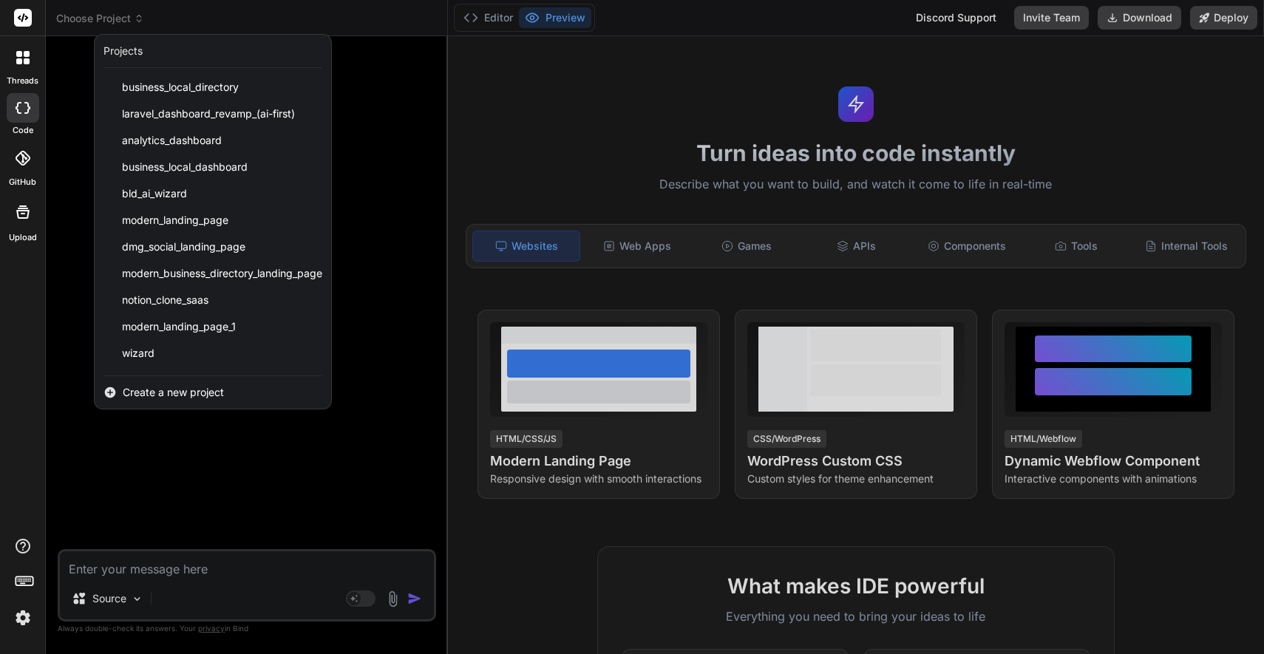
click at [21, 52] on icon at bounding box center [19, 54] width 6 height 6
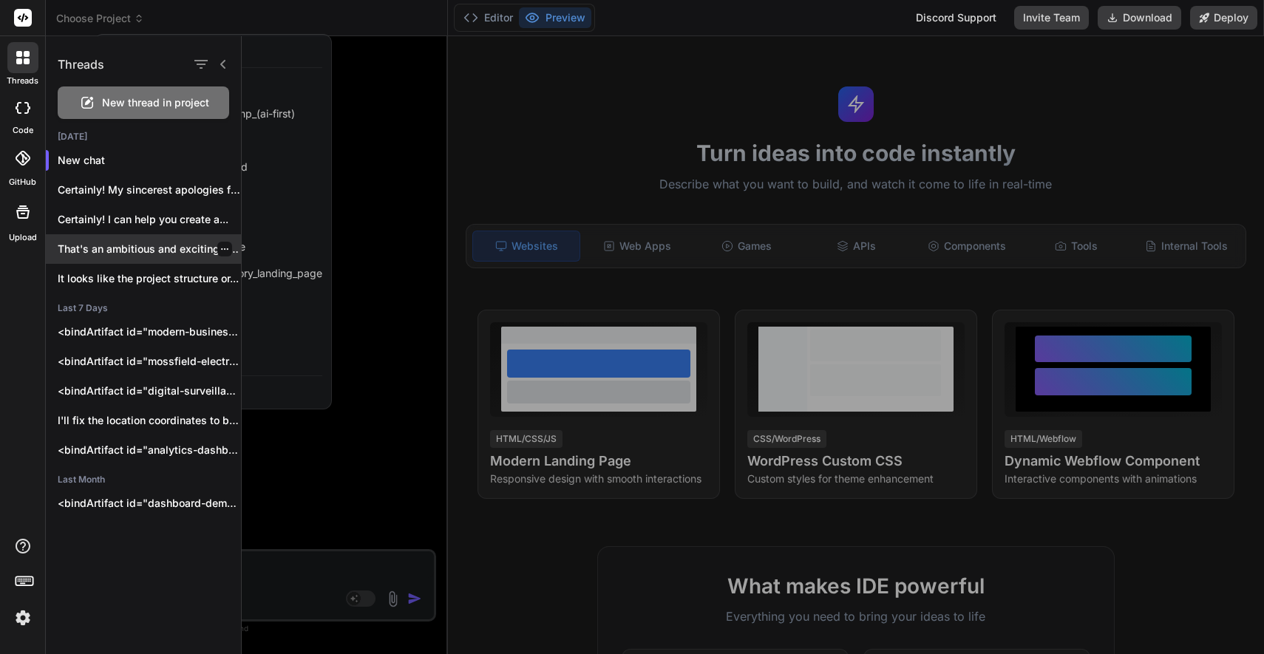
click at [144, 245] on p "That's an ambitious and exciting project! Building..." at bounding box center [149, 249] width 183 height 15
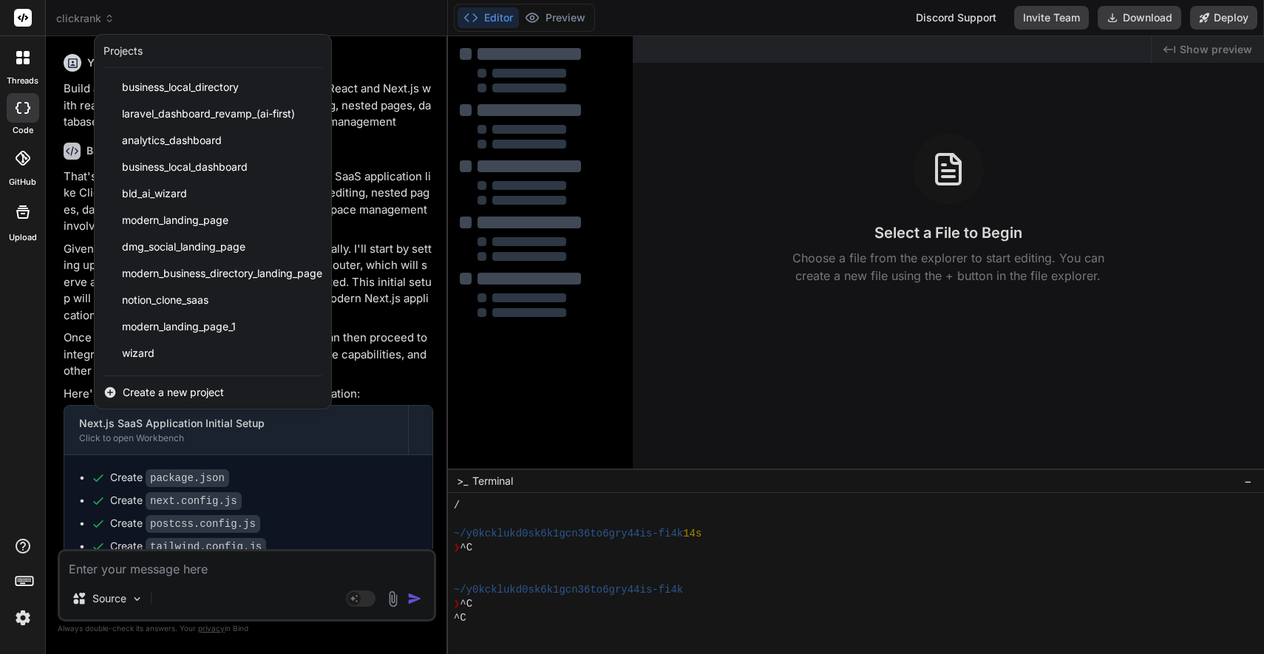
click at [385, 18] on div at bounding box center [632, 327] width 1264 height 654
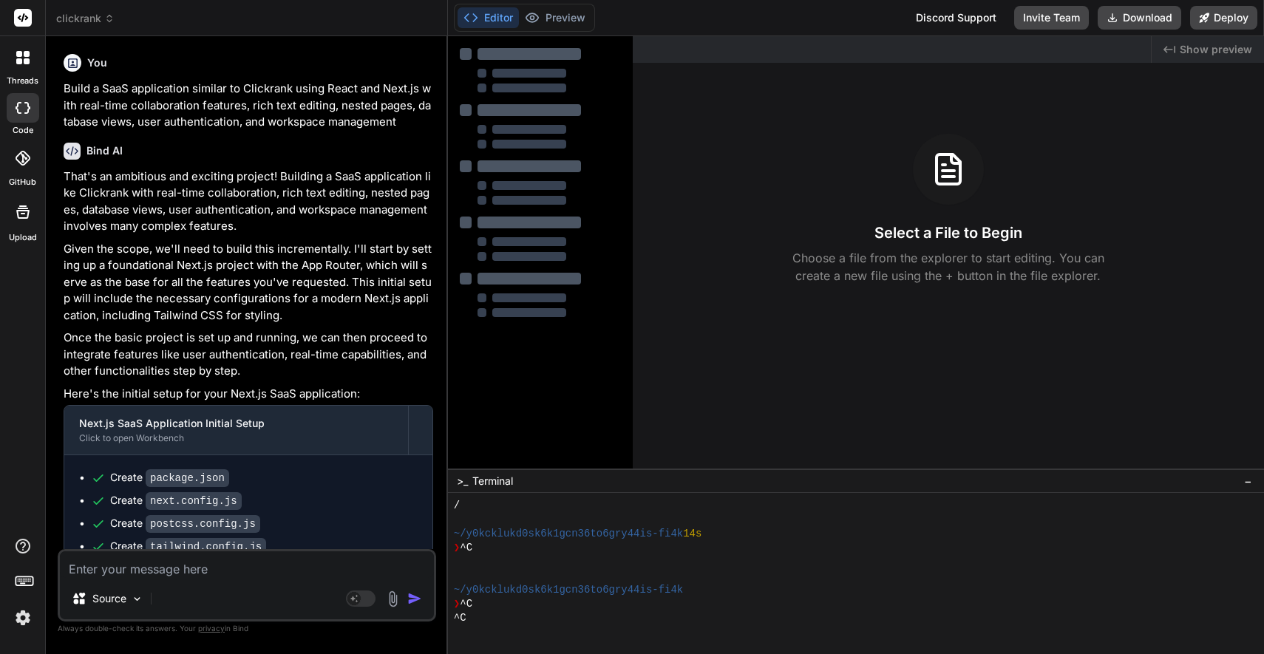
click at [19, 47] on div at bounding box center [22, 57] width 31 height 31
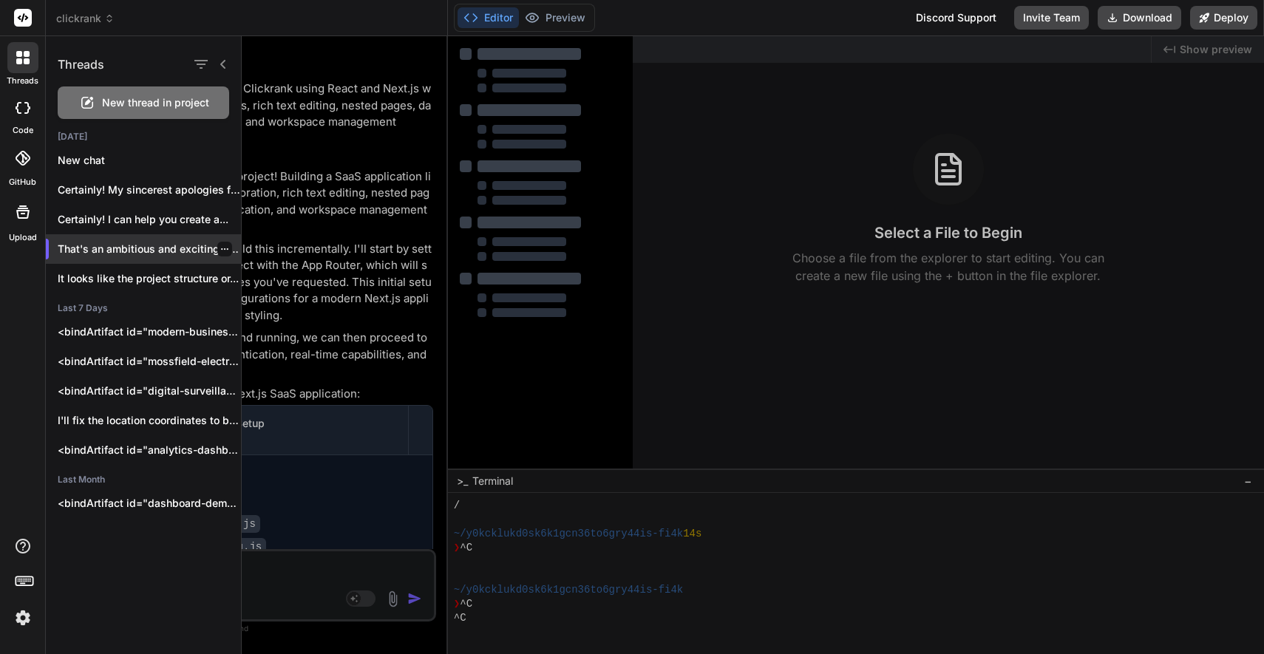
click at [222, 246] on icon "button" at bounding box center [224, 249] width 9 height 9
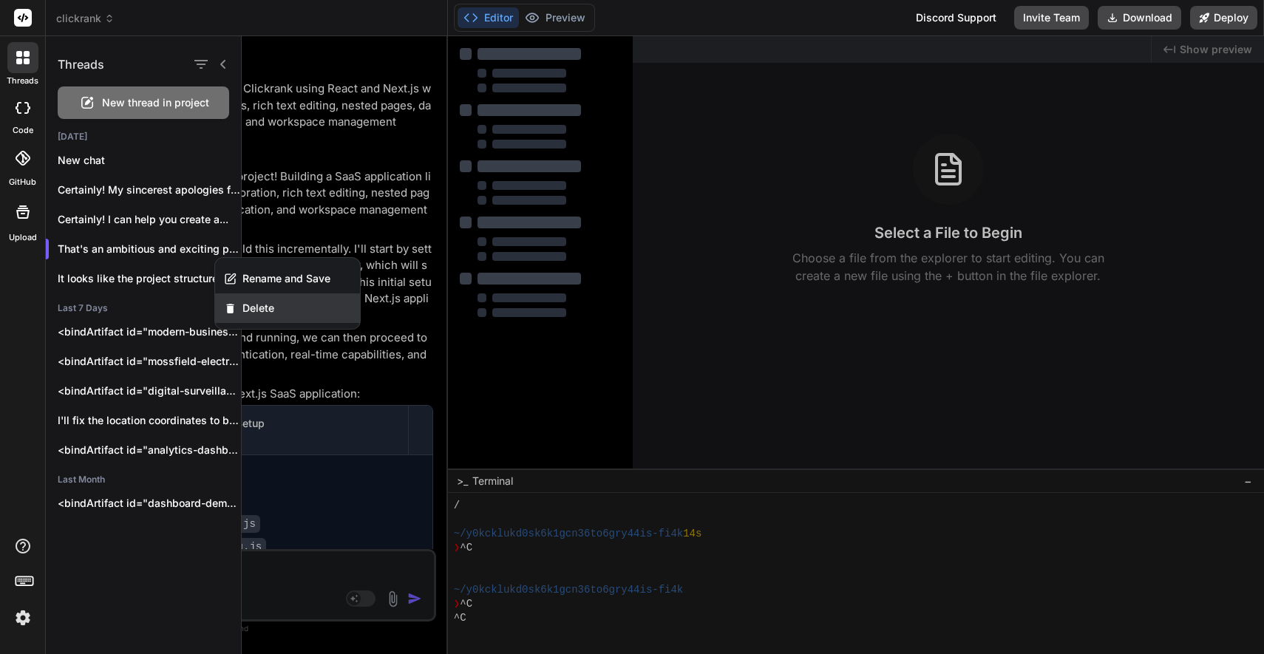
click at [252, 303] on span "Delete" at bounding box center [258, 308] width 32 height 15
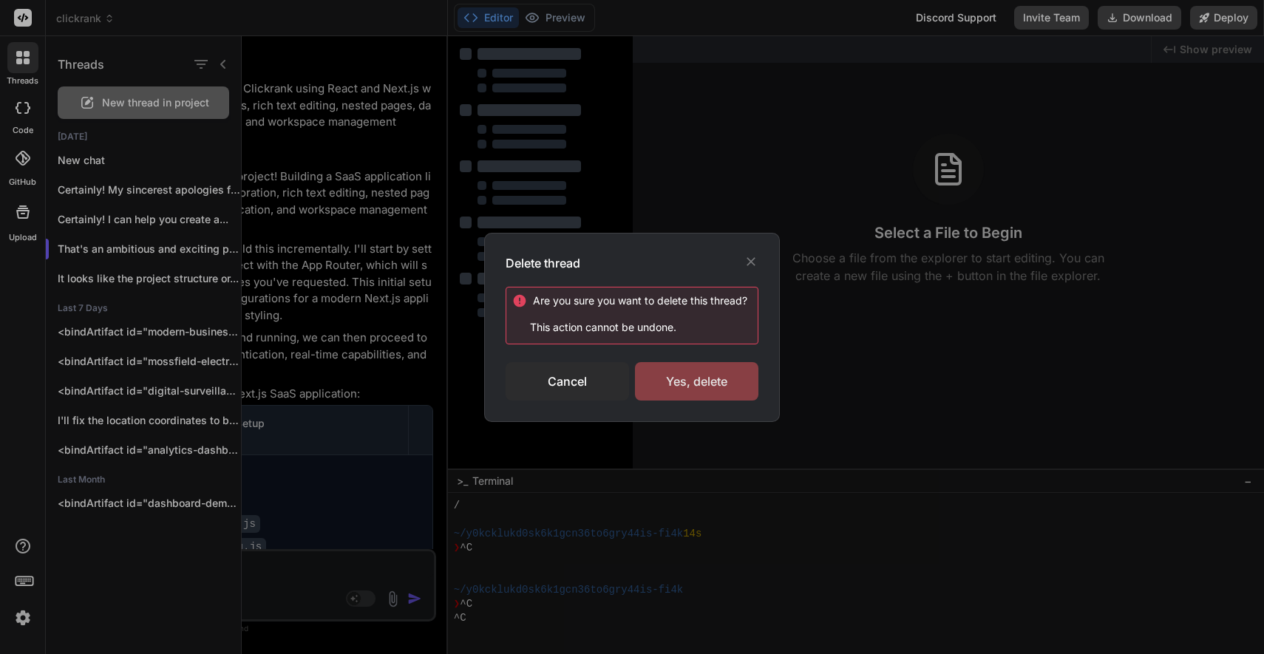
click at [687, 381] on div "Yes, delete" at bounding box center [696, 381] width 123 height 38
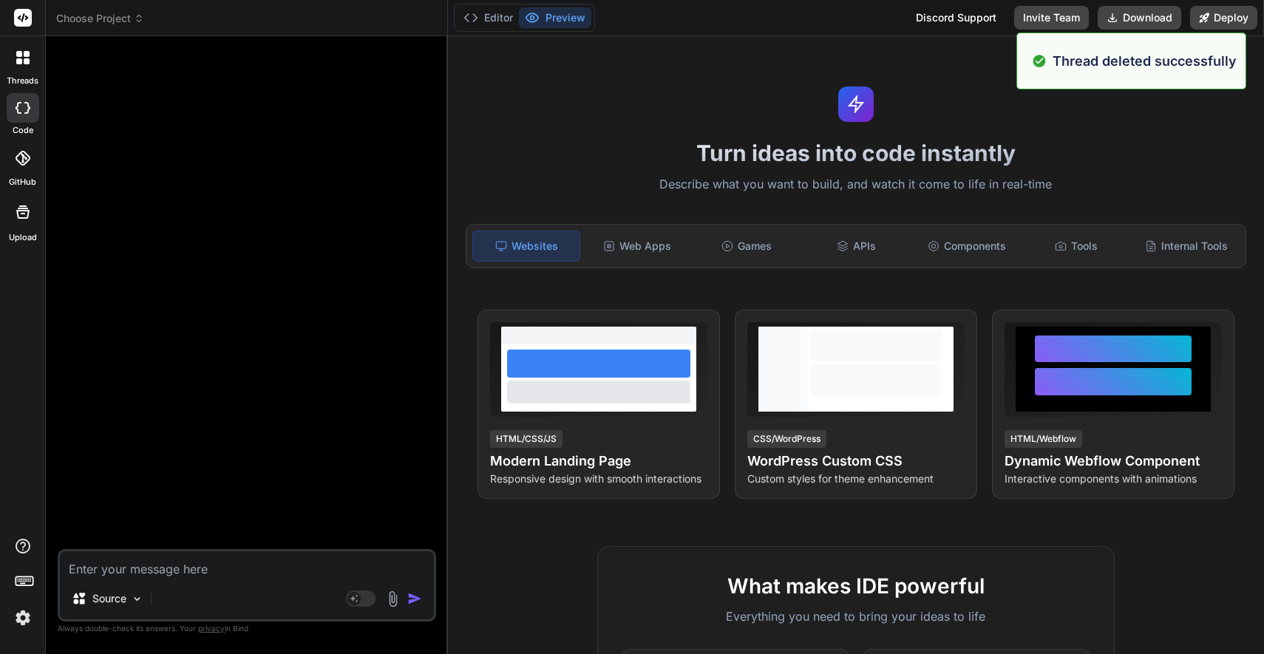
click at [18, 107] on icon at bounding box center [23, 108] width 15 height 12
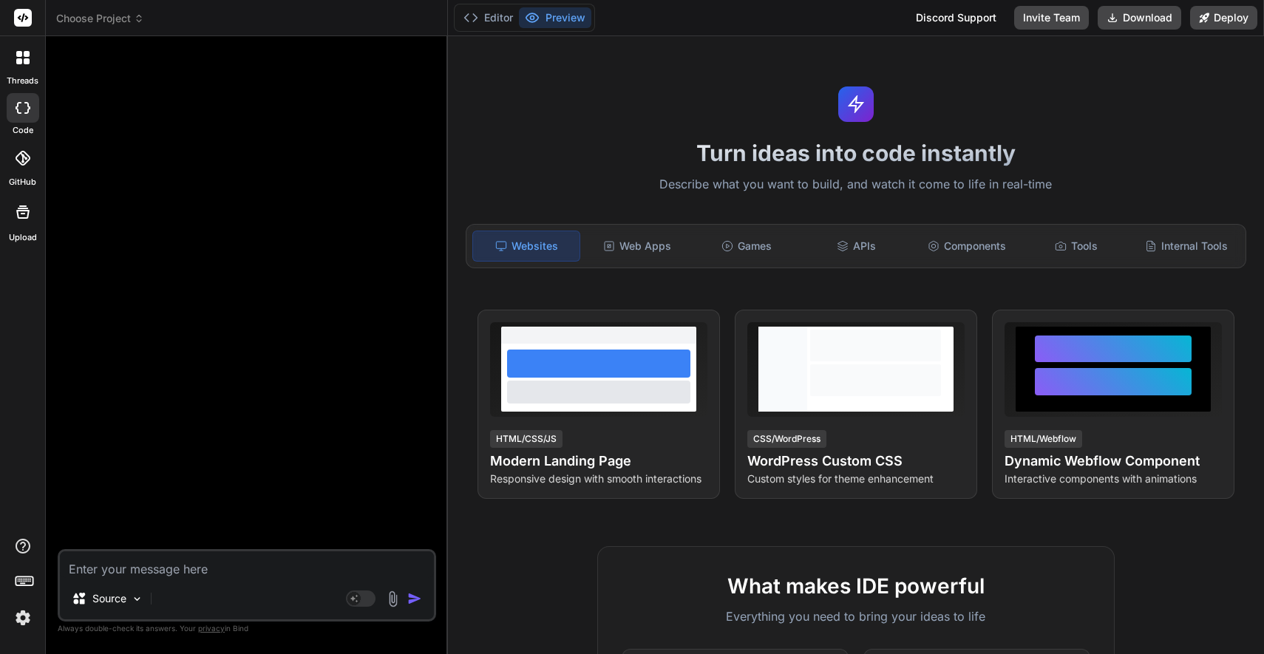
click at [21, 108] on icon at bounding box center [23, 108] width 15 height 12
click at [21, 55] on icon at bounding box center [22, 57] width 13 height 13
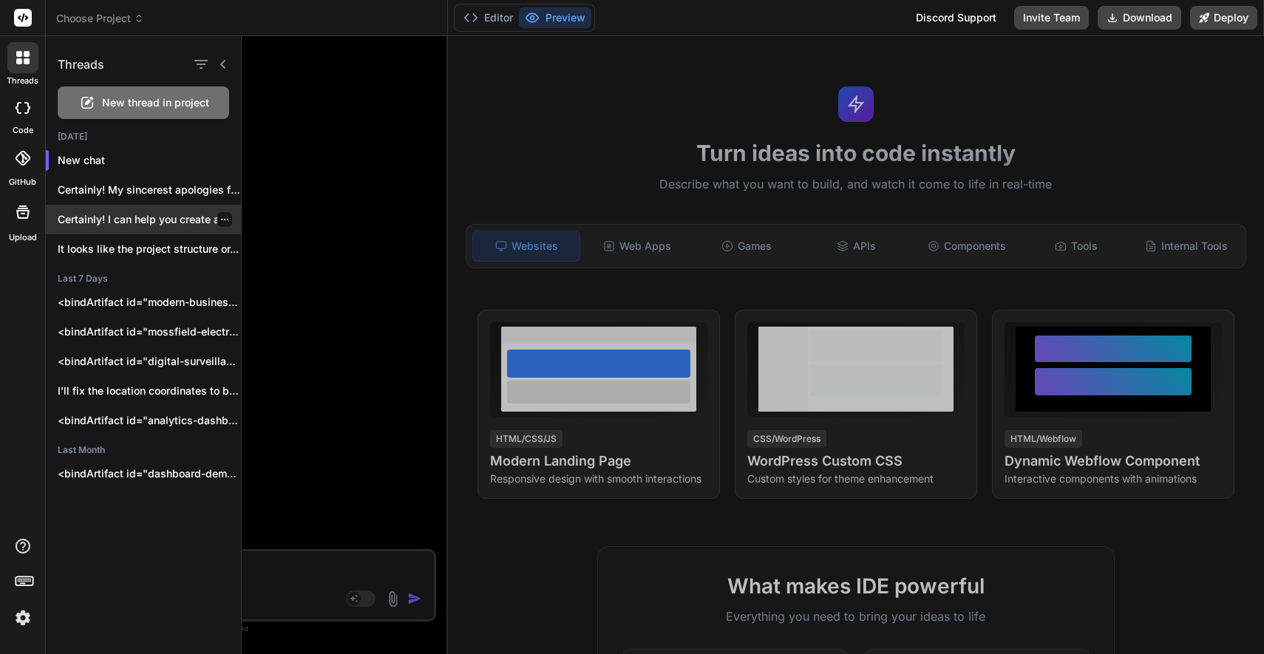
click at [118, 217] on p "Certainly! I can help you create a..." at bounding box center [149, 219] width 183 height 15
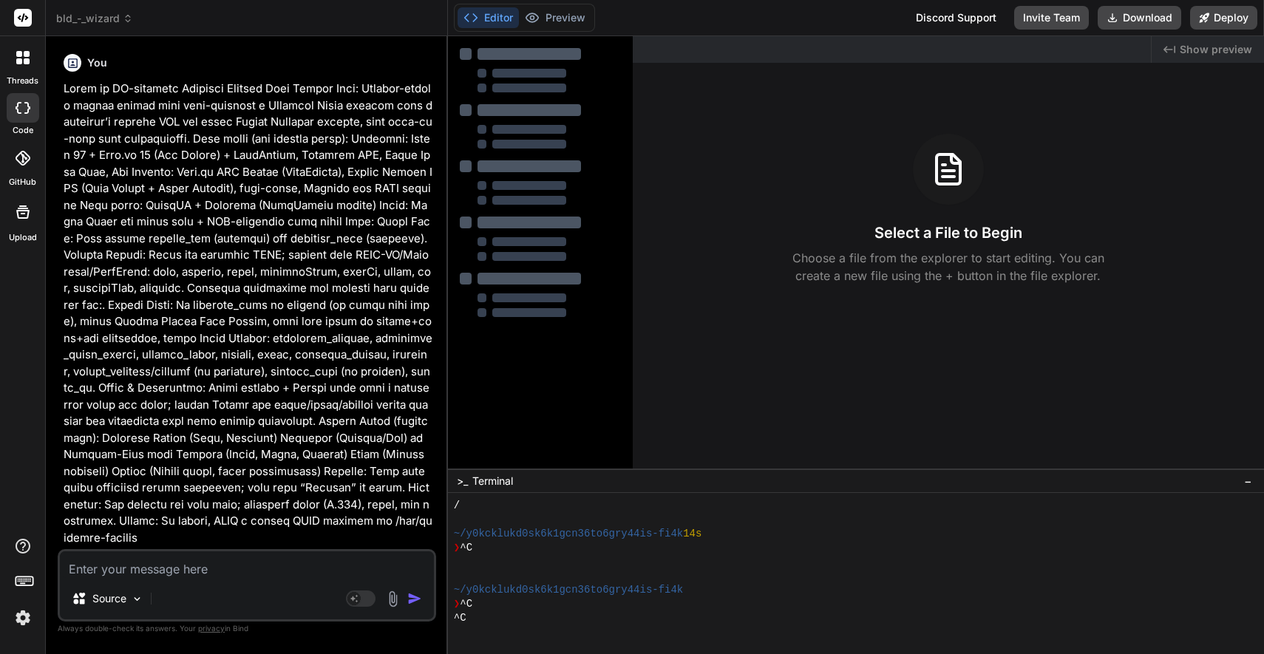
click at [26, 55] on icon at bounding box center [27, 54] width 6 height 6
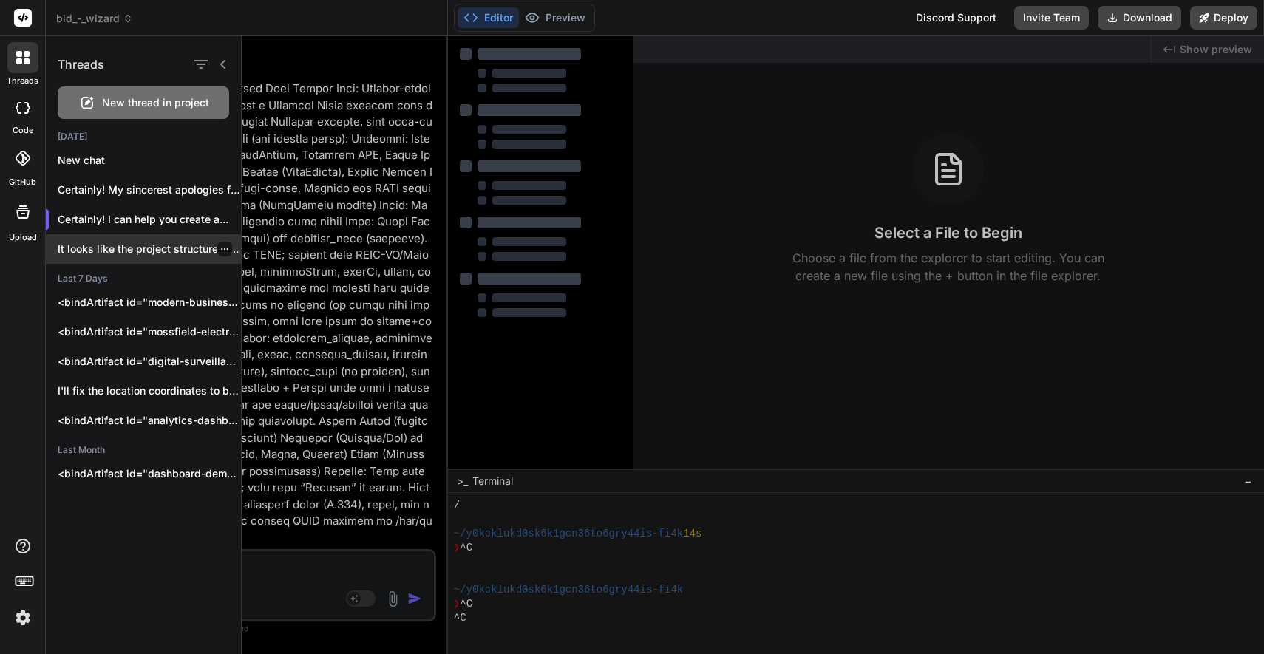
click at [103, 251] on p "It looks like the project structure or..." at bounding box center [149, 249] width 183 height 15
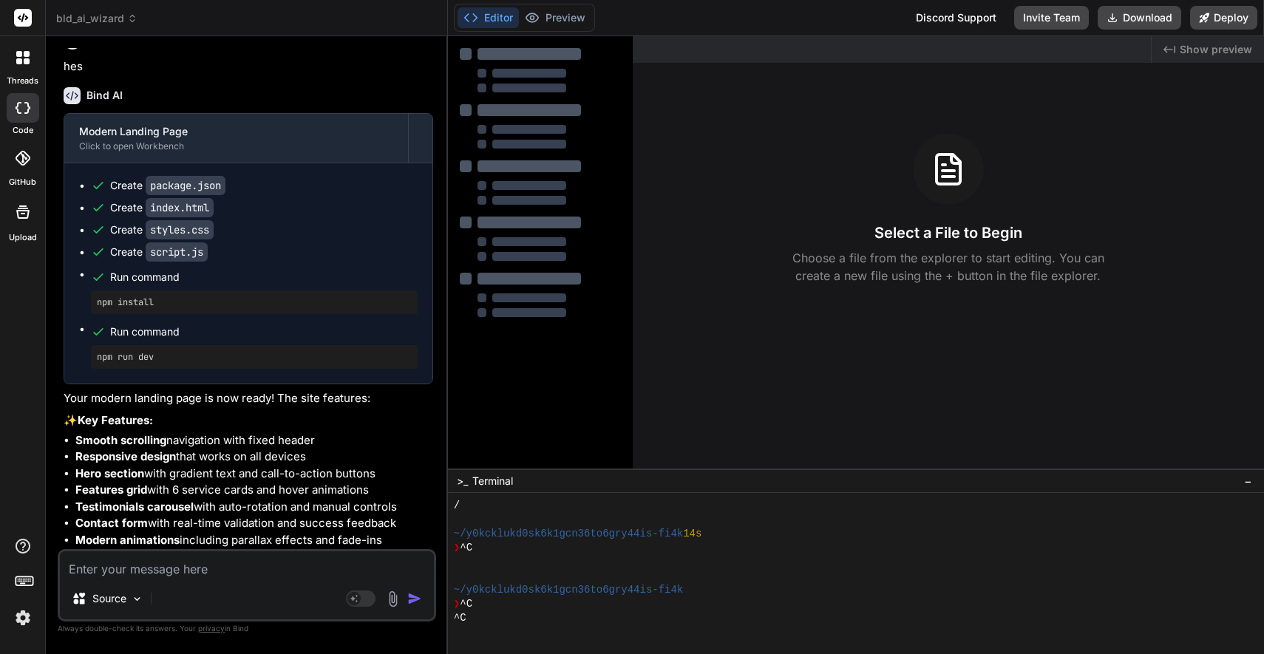
scroll to position [382, 0]
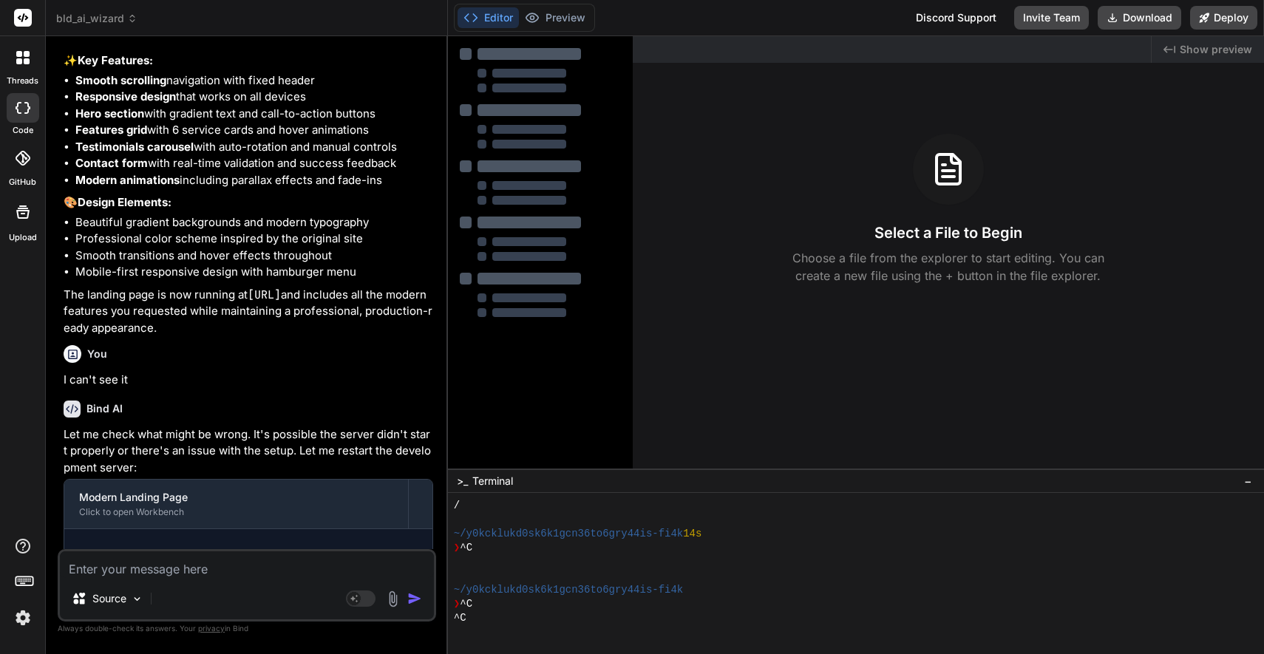
click at [24, 58] on icon at bounding box center [27, 61] width 6 height 6
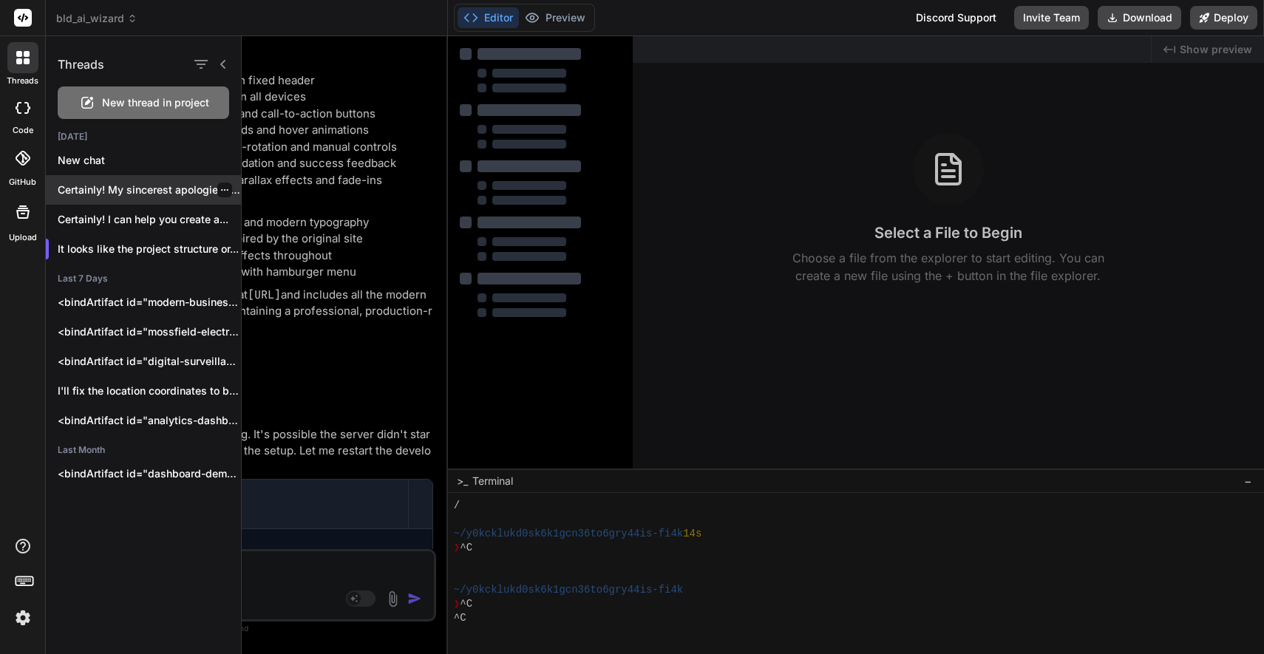
click at [128, 186] on p "Certainly! My sincerest apologies for the previous..." at bounding box center [149, 190] width 183 height 15
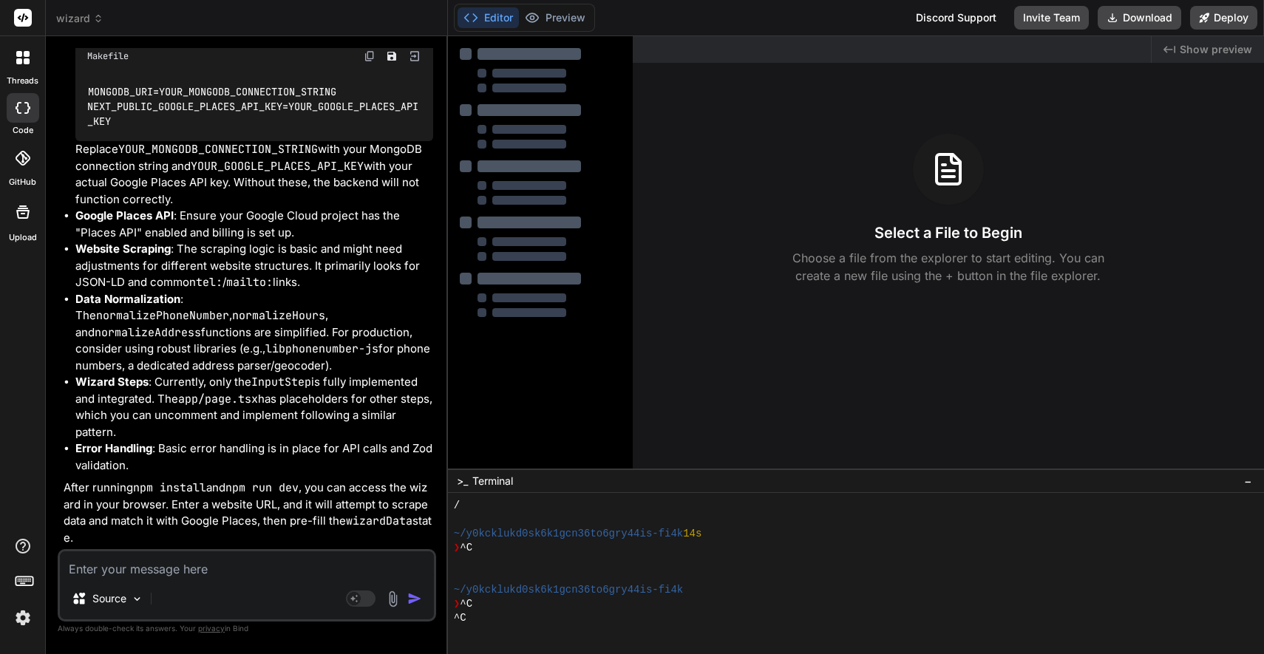
scroll to position [1871, 0]
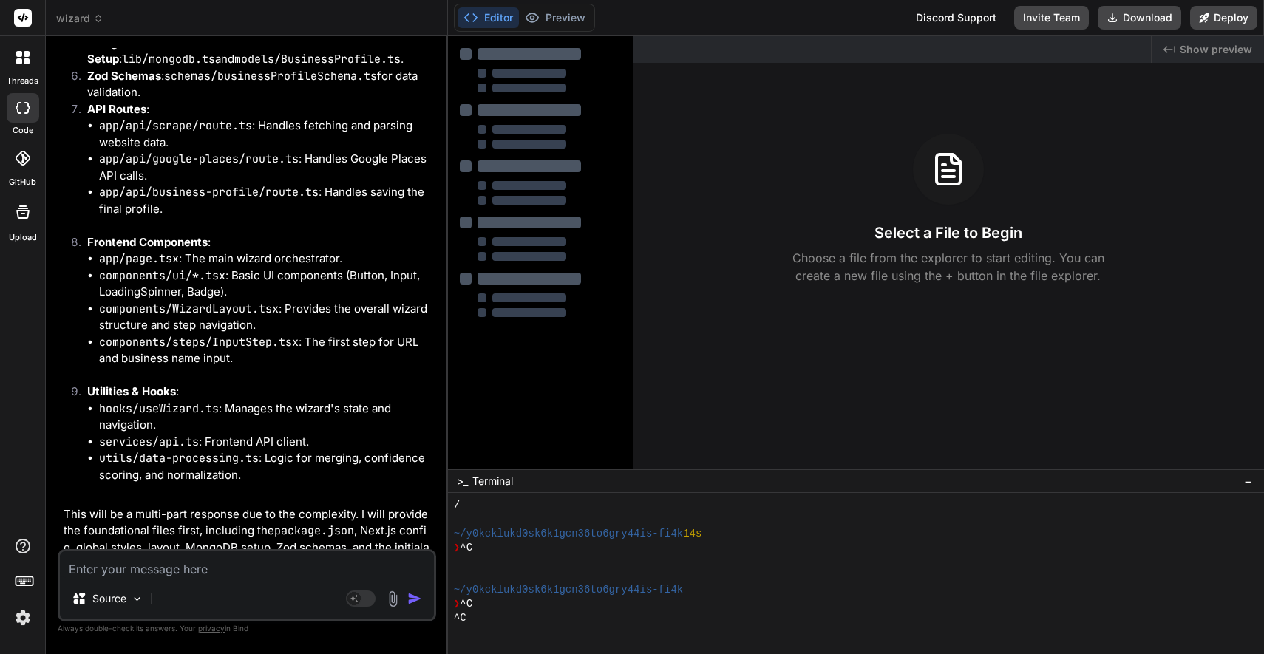
click at [22, 55] on icon at bounding box center [22, 57] width 13 height 13
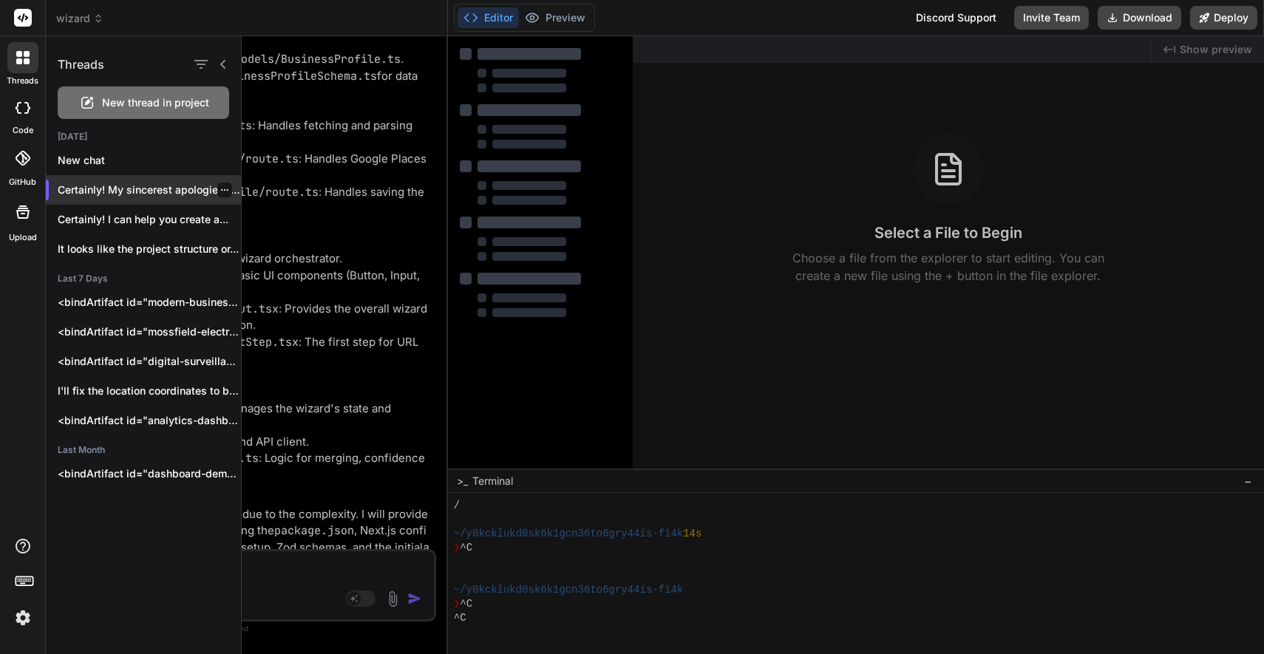
click at [221, 186] on icon "button" at bounding box center [224, 190] width 9 height 9
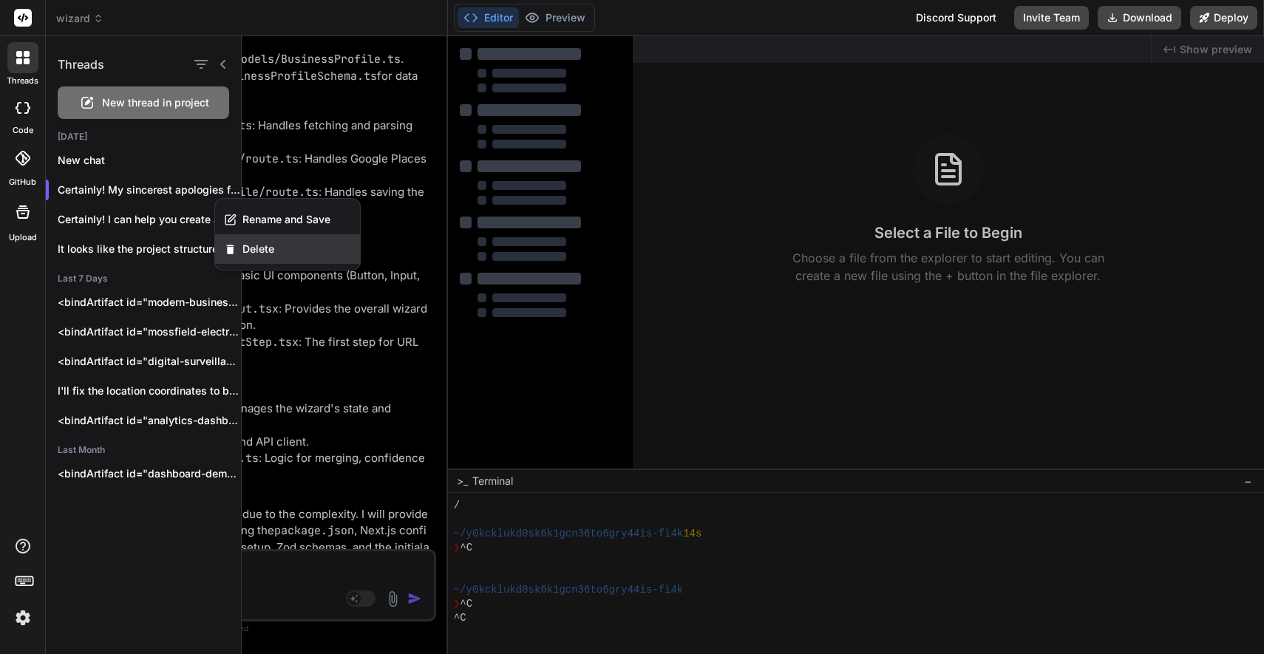
click at [253, 248] on span "Delete" at bounding box center [258, 249] width 32 height 15
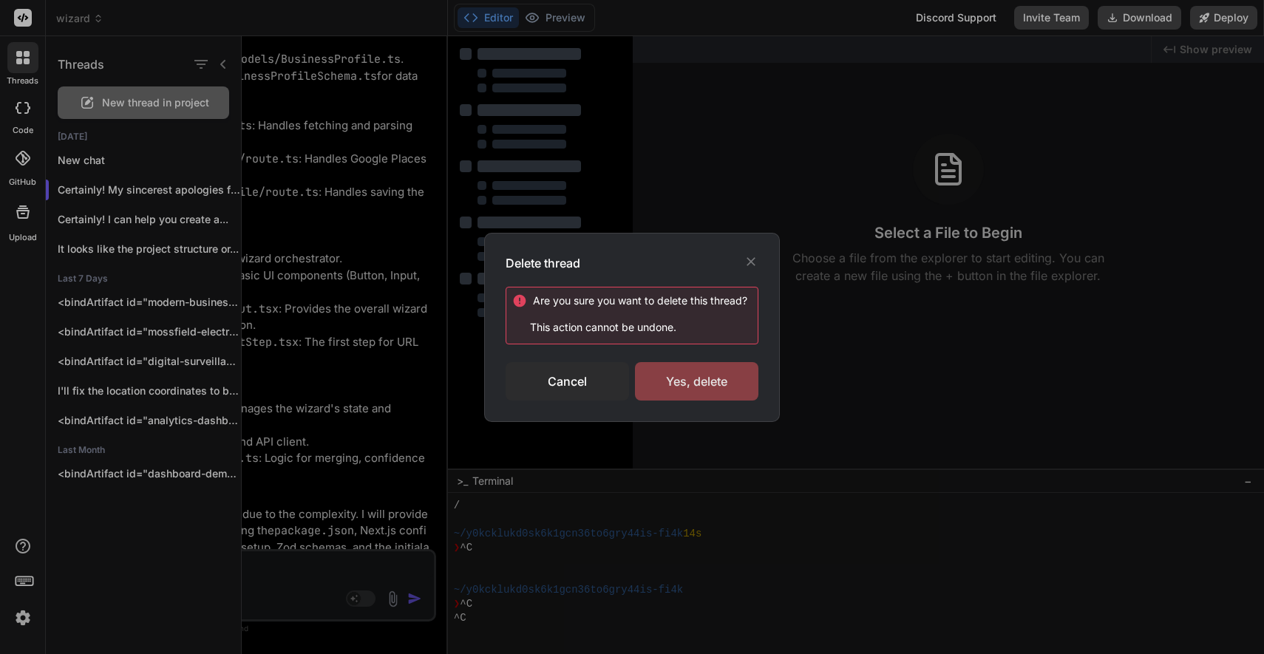
click at [668, 372] on div "Yes, delete" at bounding box center [696, 381] width 123 height 38
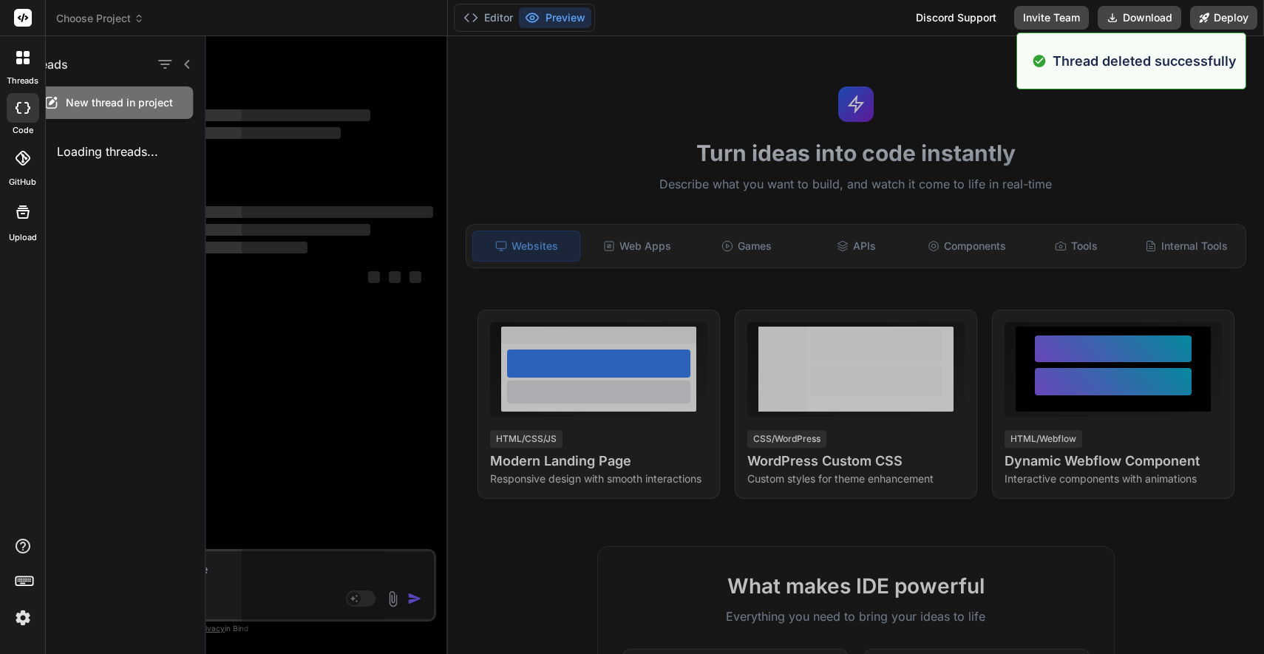
scroll to position [0, 0]
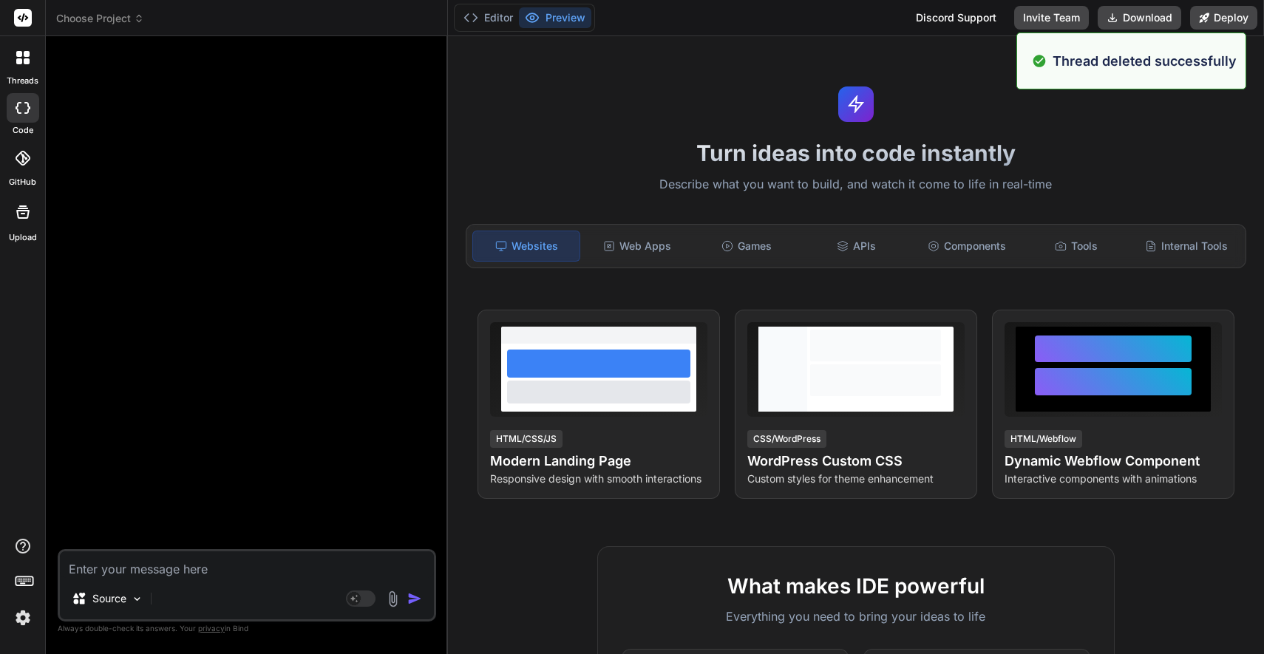
click at [20, 56] on icon at bounding box center [19, 54] width 6 height 6
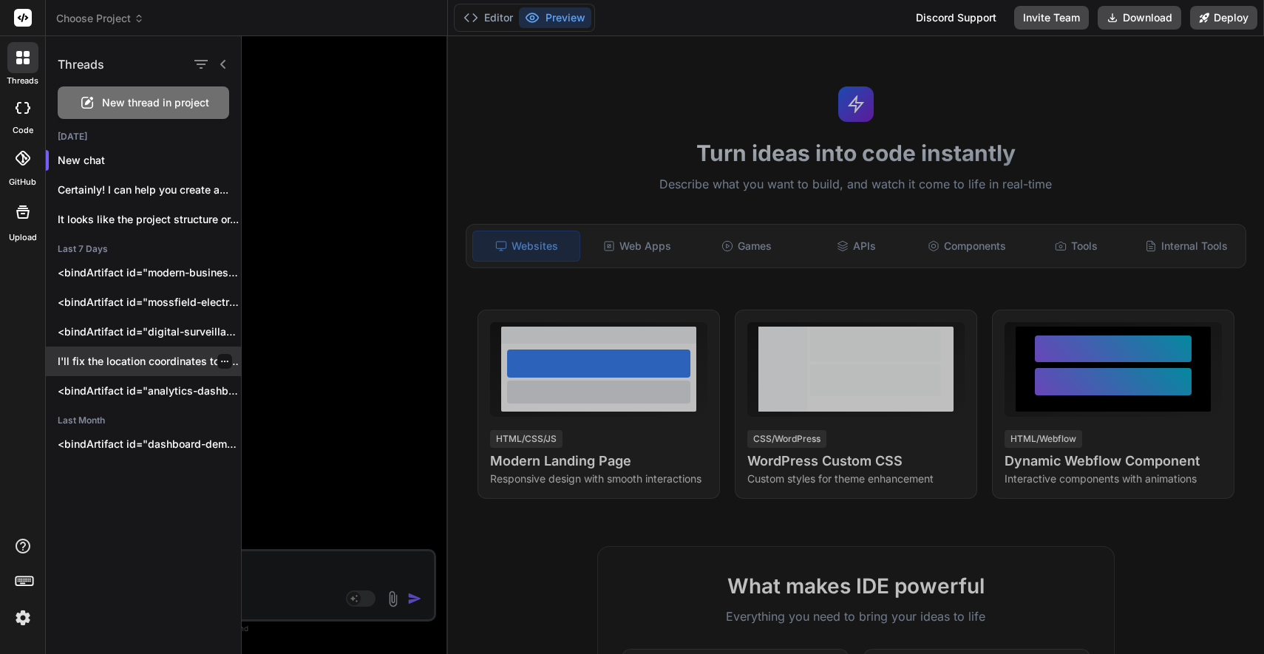
click at [124, 362] on p "I'll fix the location coordinates to be..." at bounding box center [149, 361] width 183 height 15
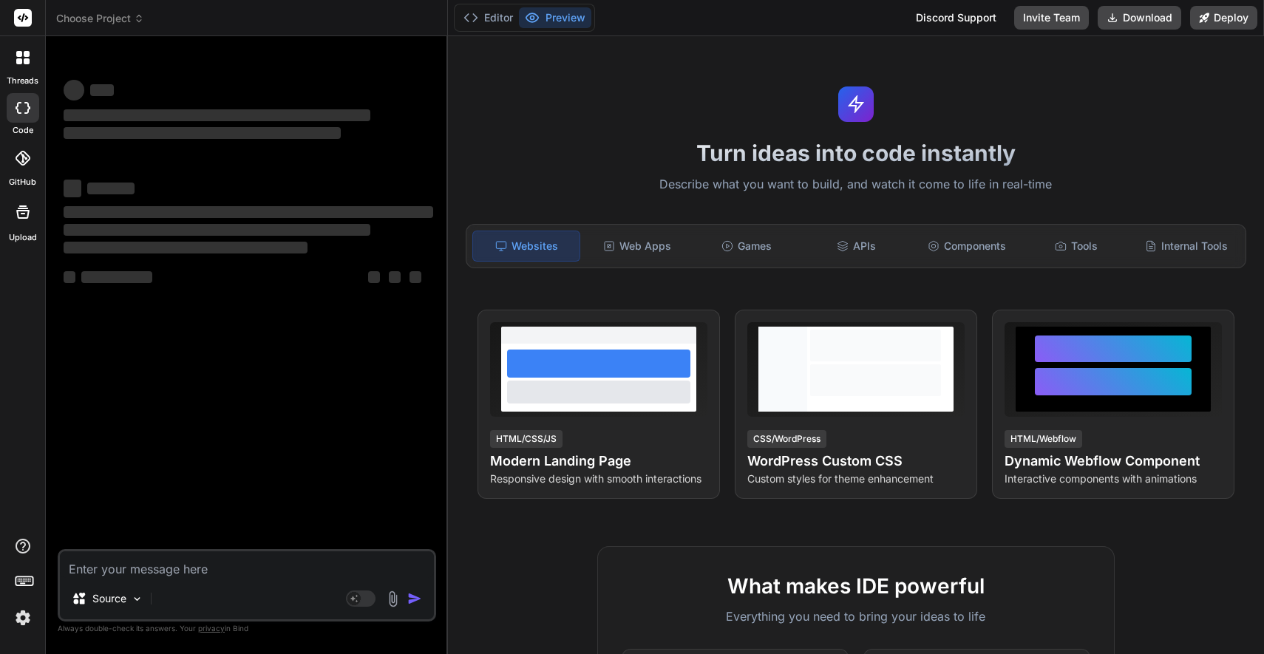
click at [21, 57] on icon at bounding box center [22, 57] width 13 height 13
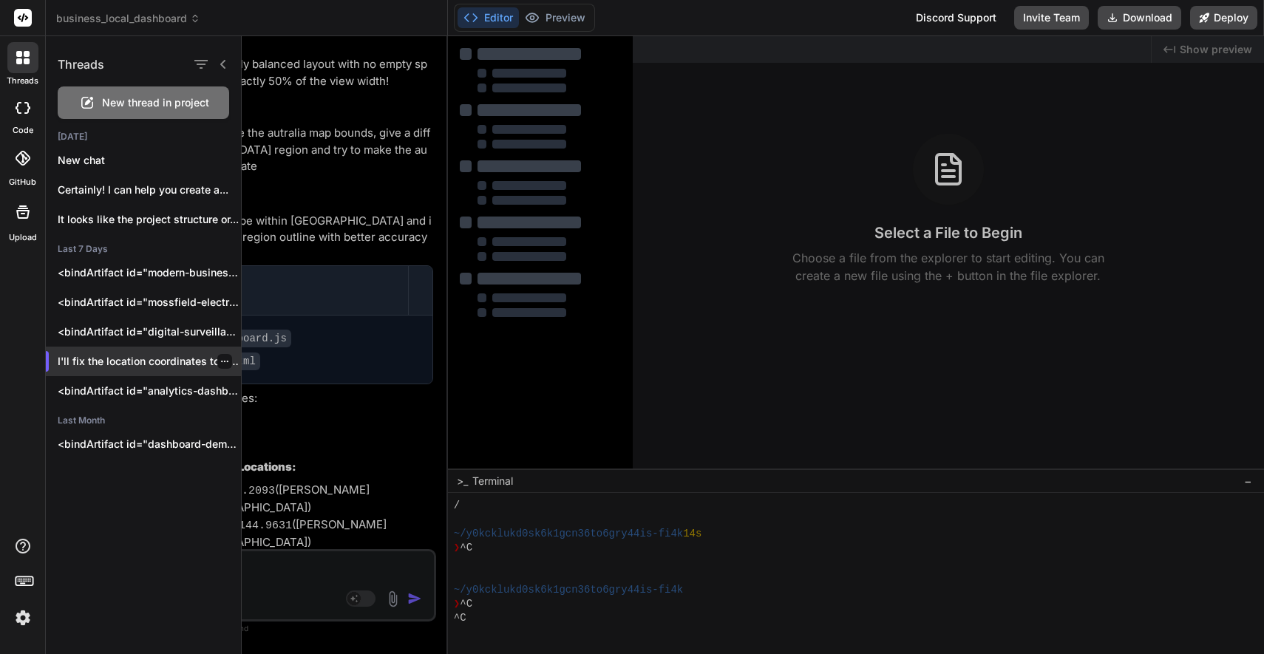
scroll to position [3921, 0]
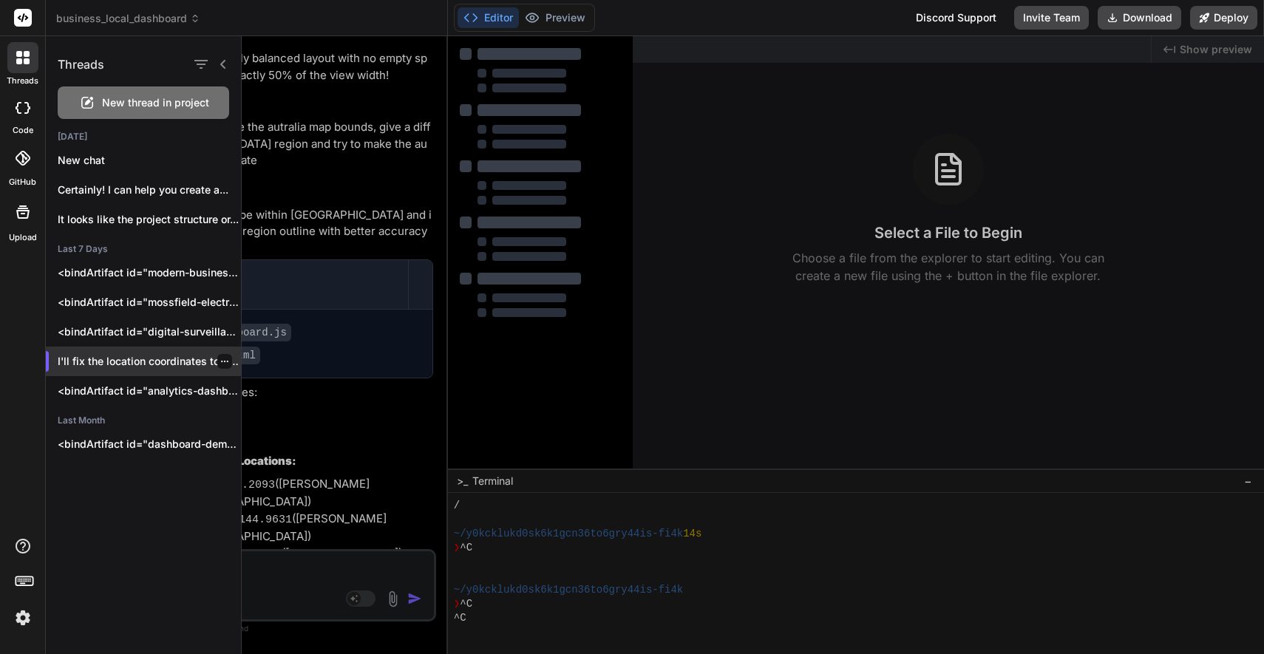
click at [220, 358] on icon "button" at bounding box center [224, 361] width 9 height 9
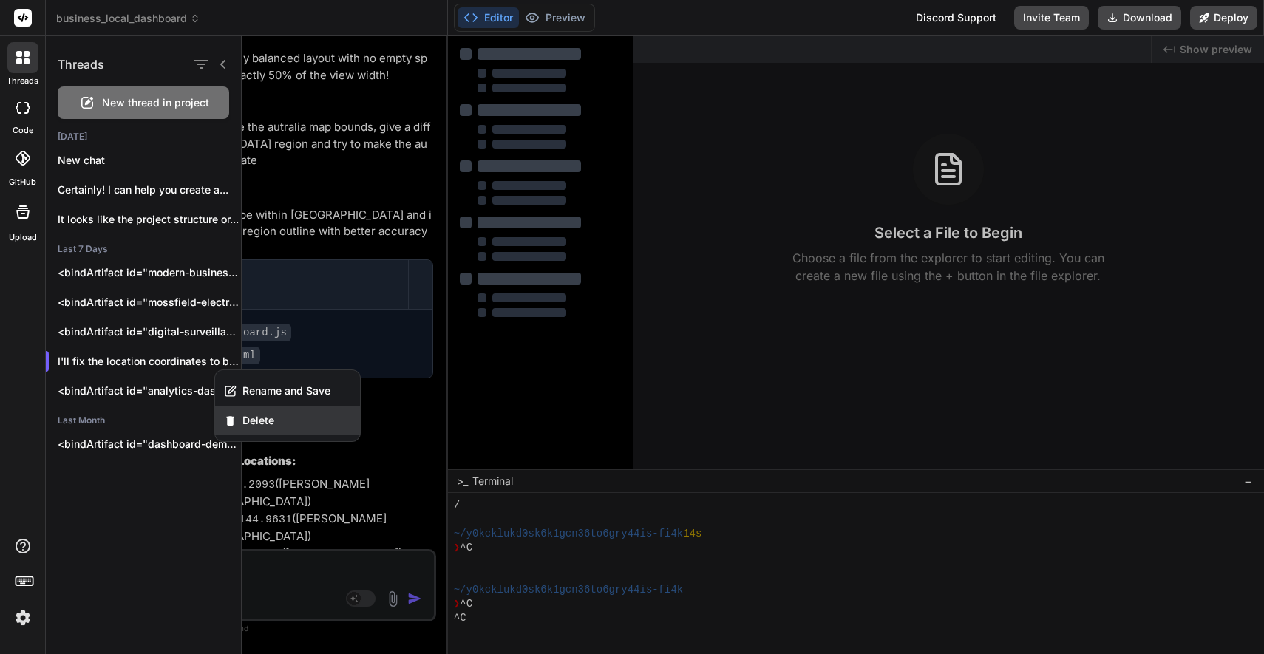
click at [255, 416] on span "Delete" at bounding box center [258, 420] width 32 height 15
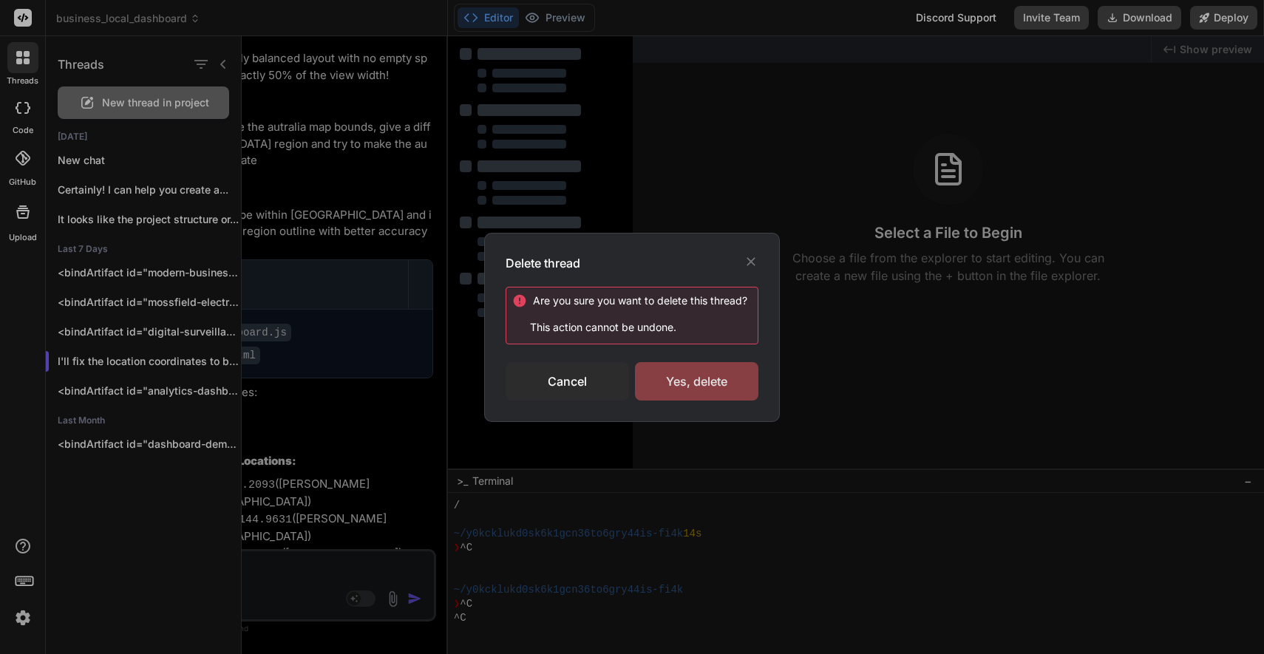
click at [697, 382] on div "Yes, delete" at bounding box center [696, 381] width 123 height 38
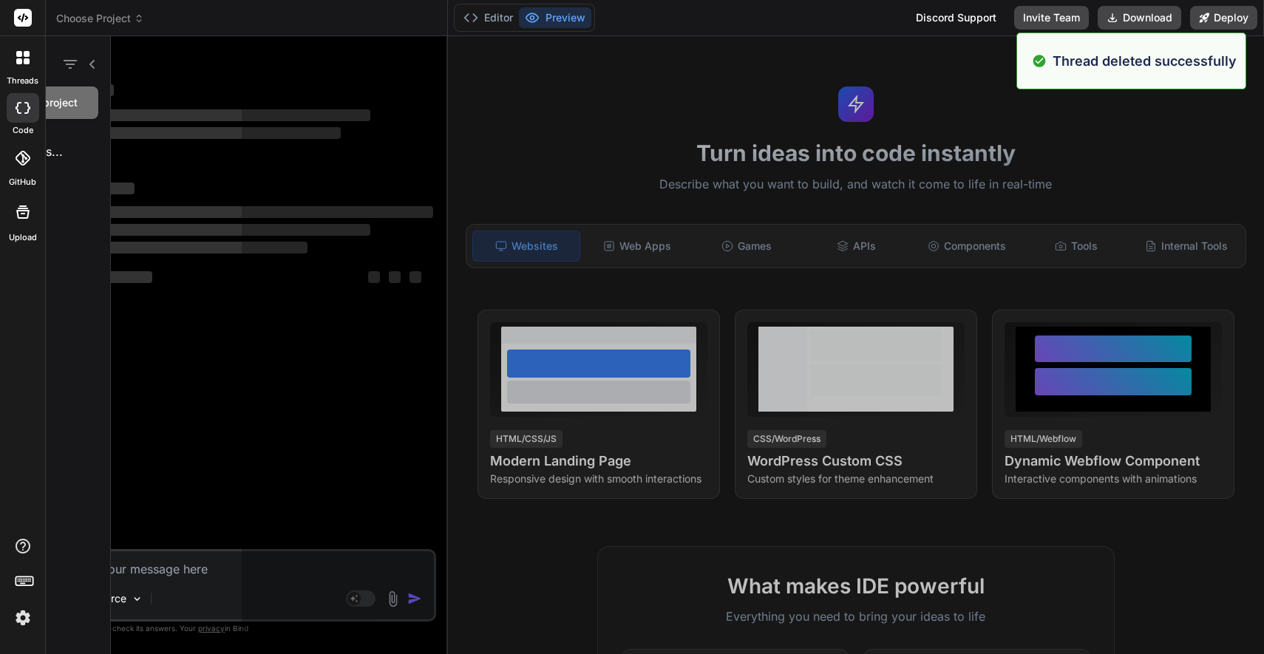
scroll to position [0, 0]
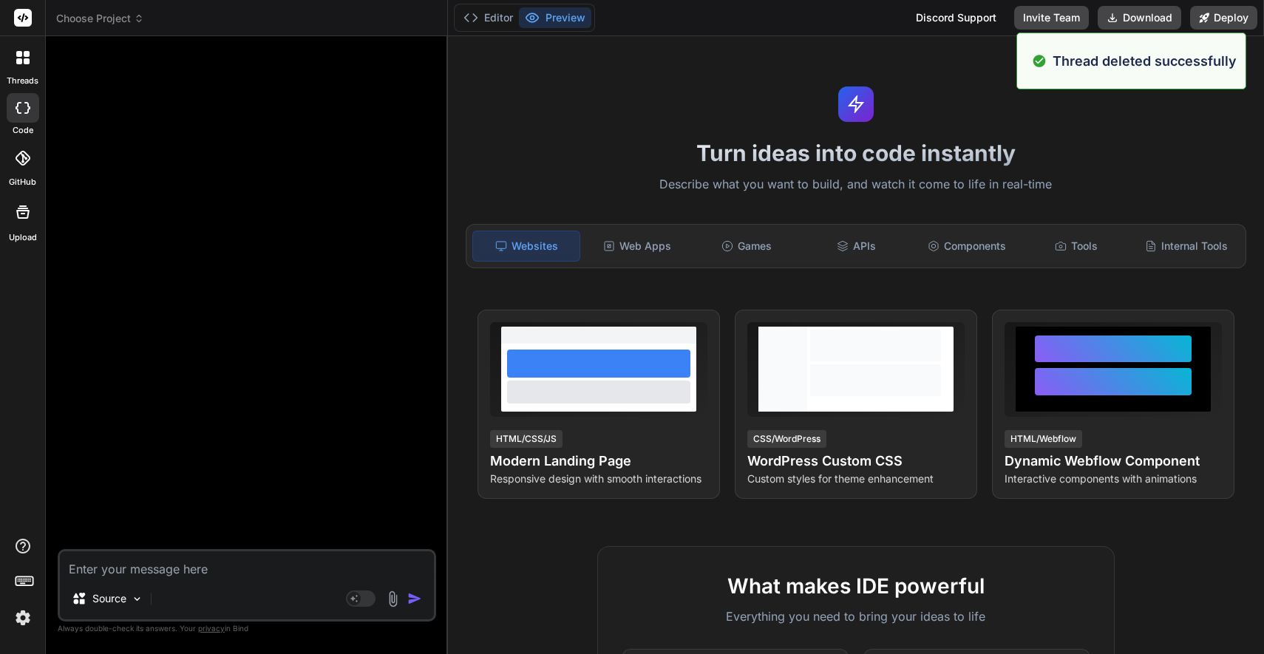
click at [24, 56] on icon at bounding box center [27, 54] width 6 height 6
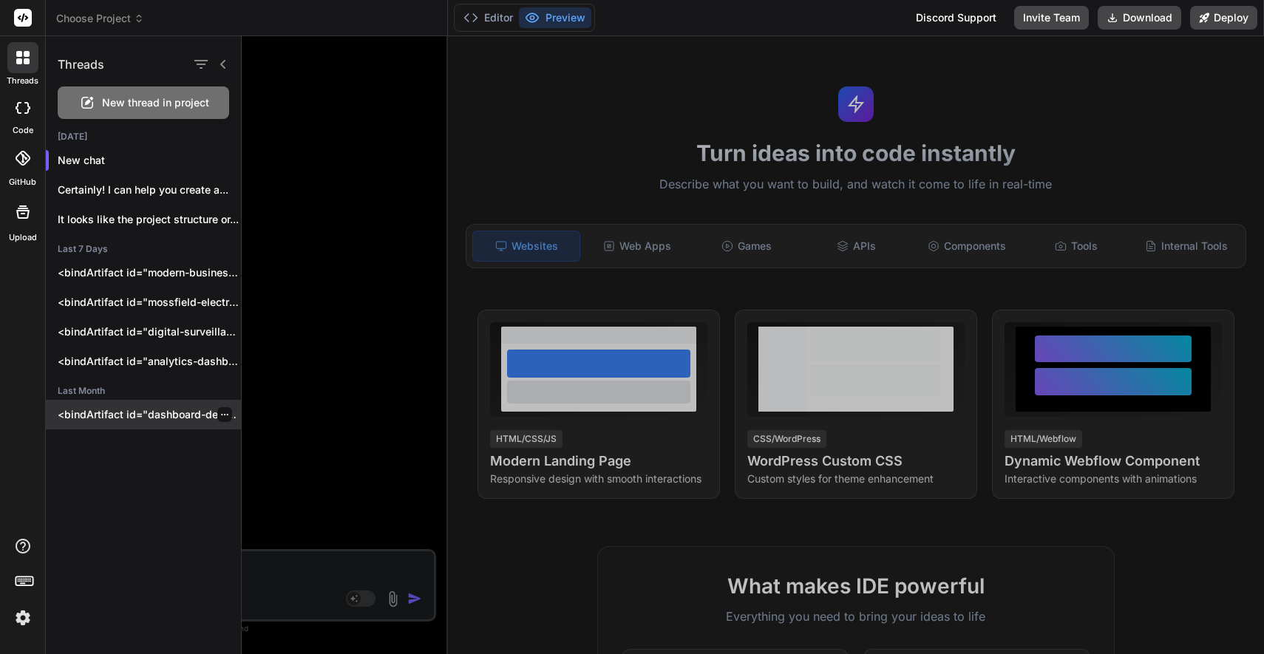
click at [137, 414] on p "<bindArtifact id="dashboard-demo-preview" title="Dashboard Demo Preview"> <bind…" at bounding box center [149, 414] width 183 height 15
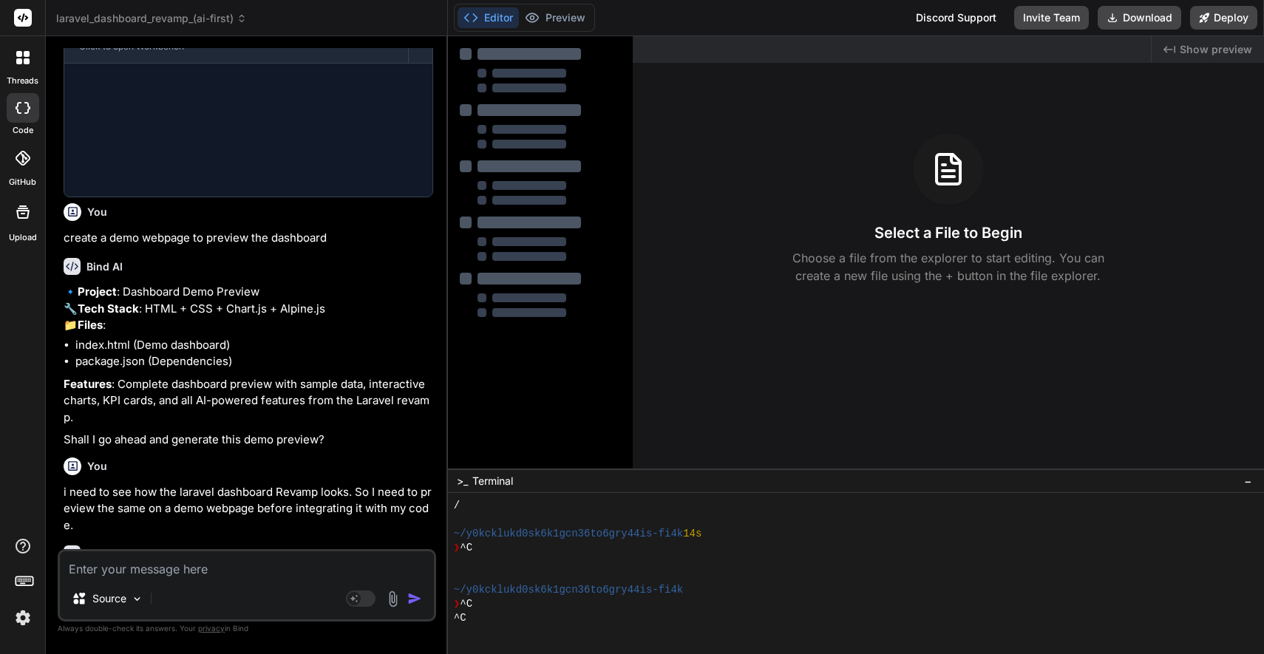
scroll to position [577, 0]
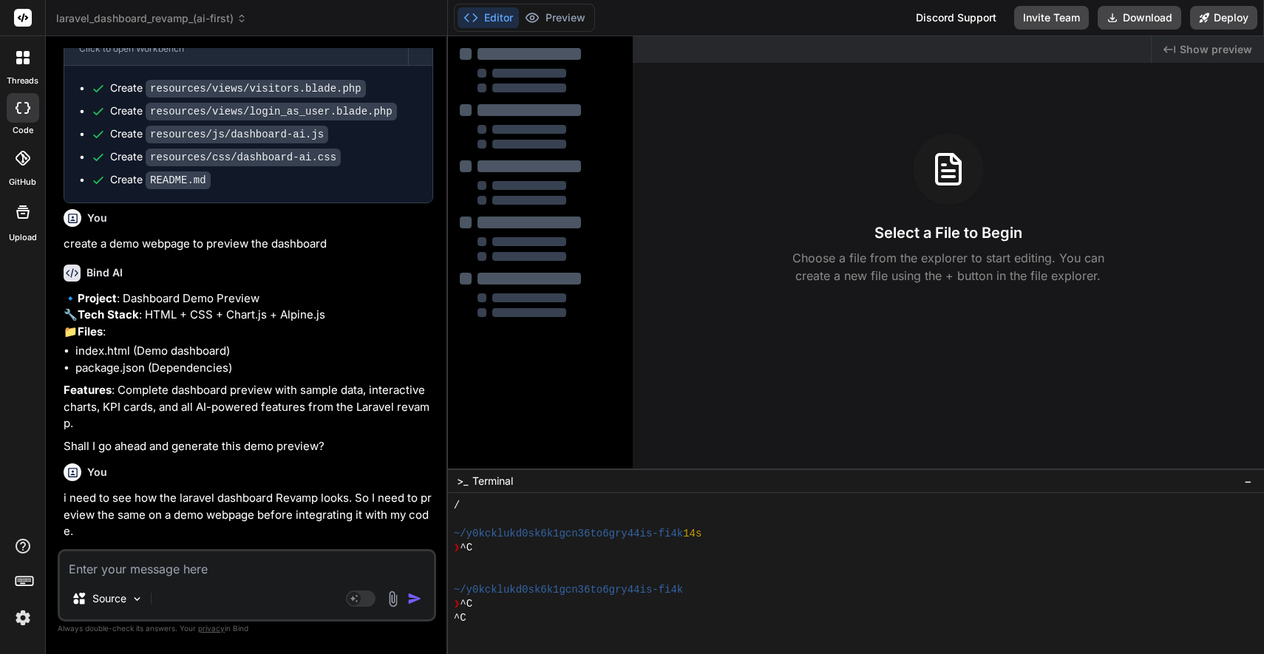
click at [18, 58] on icon at bounding box center [22, 57] width 13 height 13
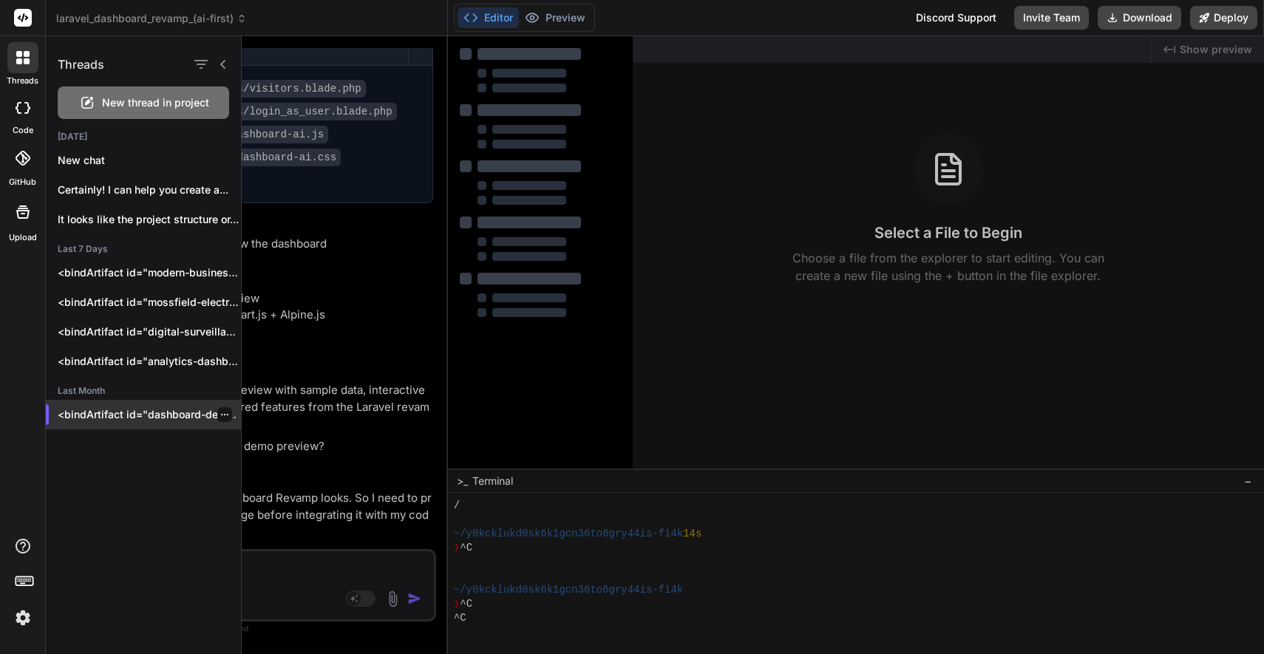
click at [220, 412] on icon "button" at bounding box center [224, 414] width 9 height 9
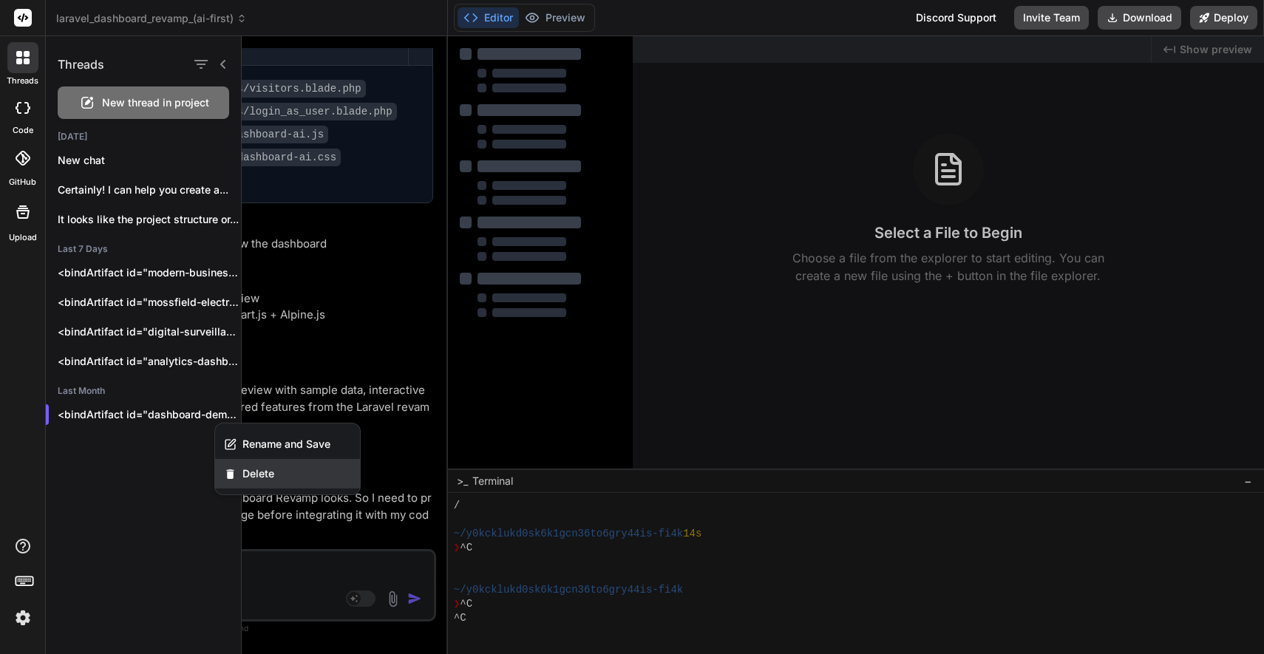
click at [258, 472] on span "Delete" at bounding box center [258, 473] width 32 height 15
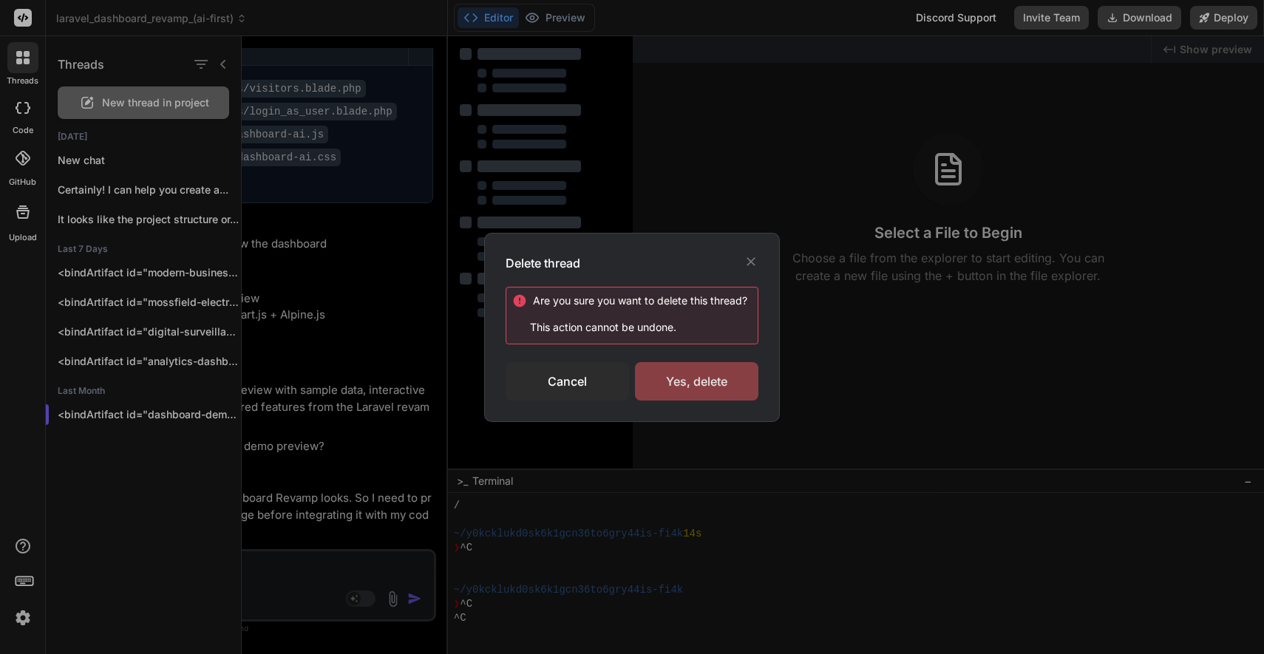
click at [698, 379] on div "Yes, delete" at bounding box center [696, 381] width 123 height 38
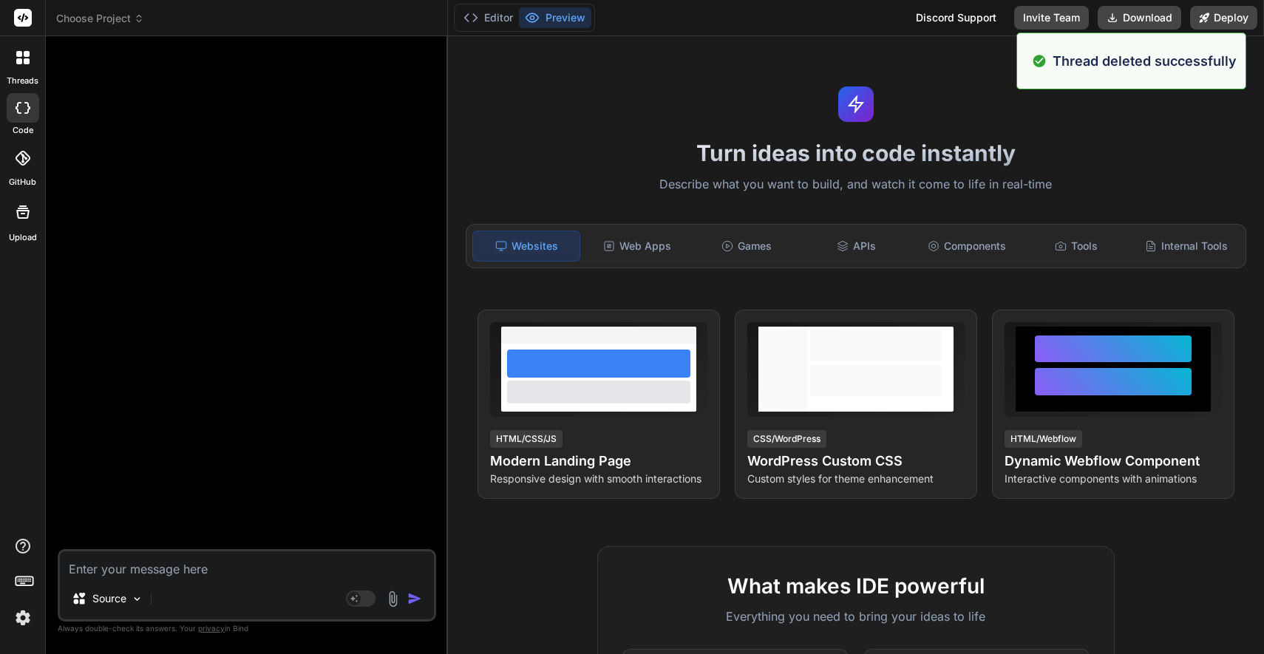
click at [25, 55] on icon at bounding box center [27, 54] width 6 height 6
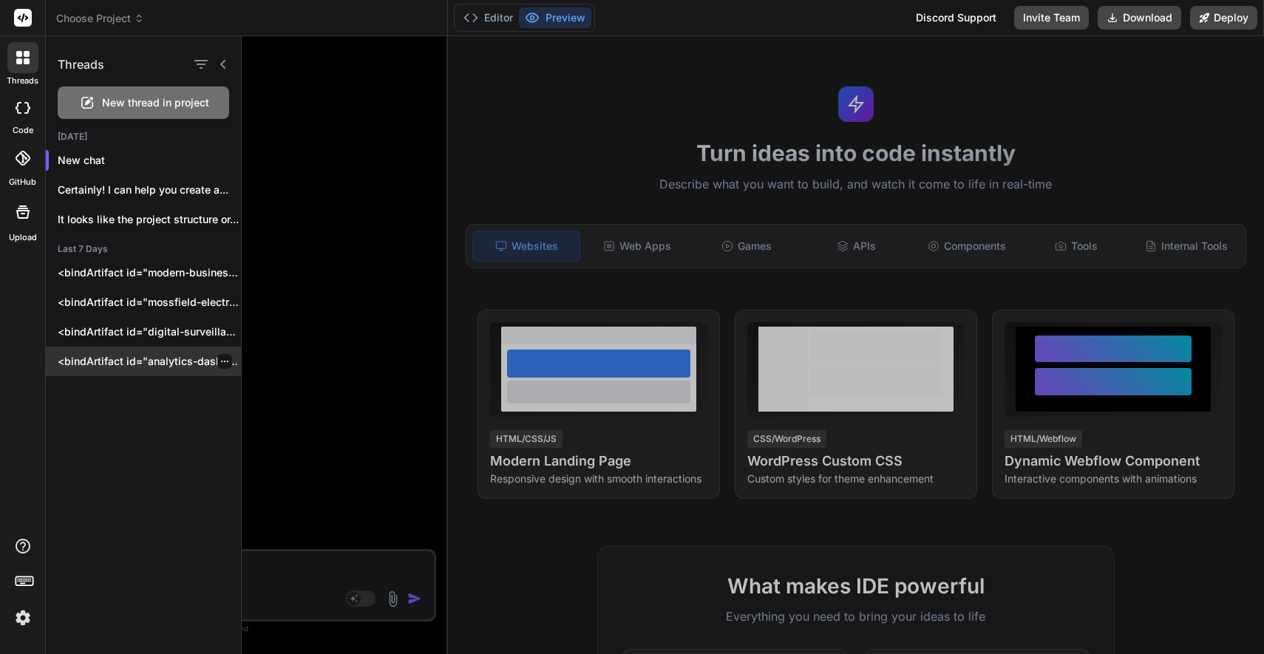
click at [159, 361] on p "<bindArtifact id="analytics-dashboard" title="Analytics Dashboard"> <bindAction…" at bounding box center [149, 361] width 183 height 15
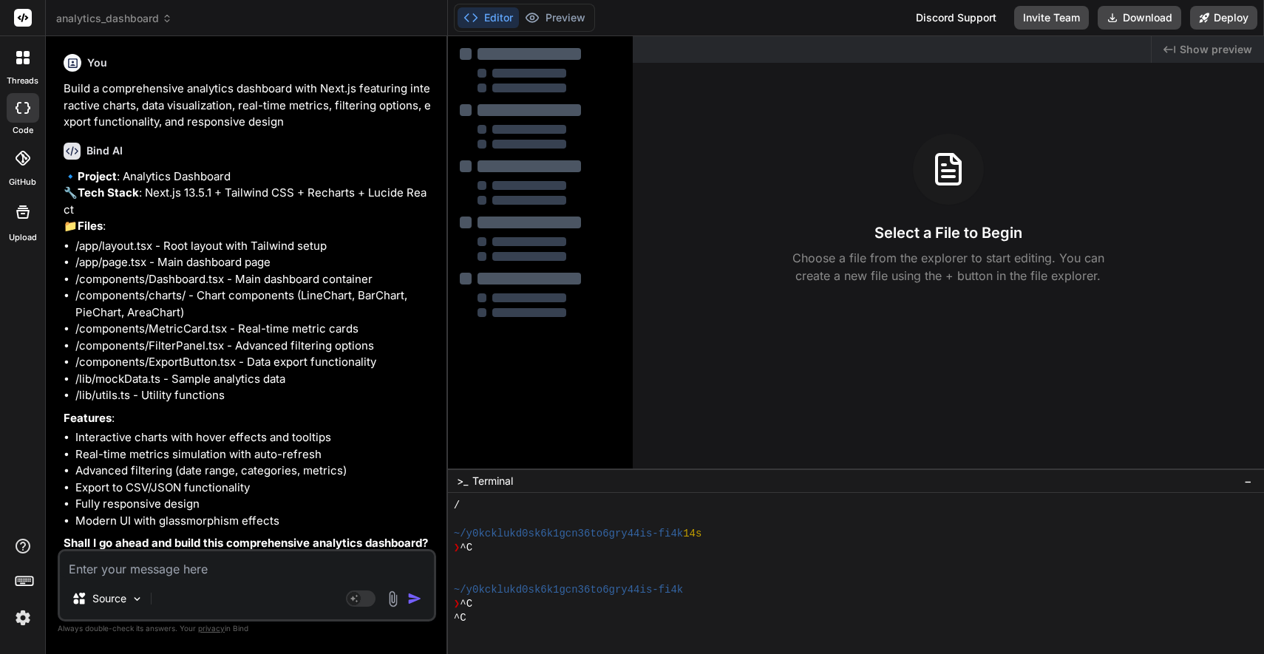
click at [21, 52] on icon at bounding box center [19, 54] width 6 height 6
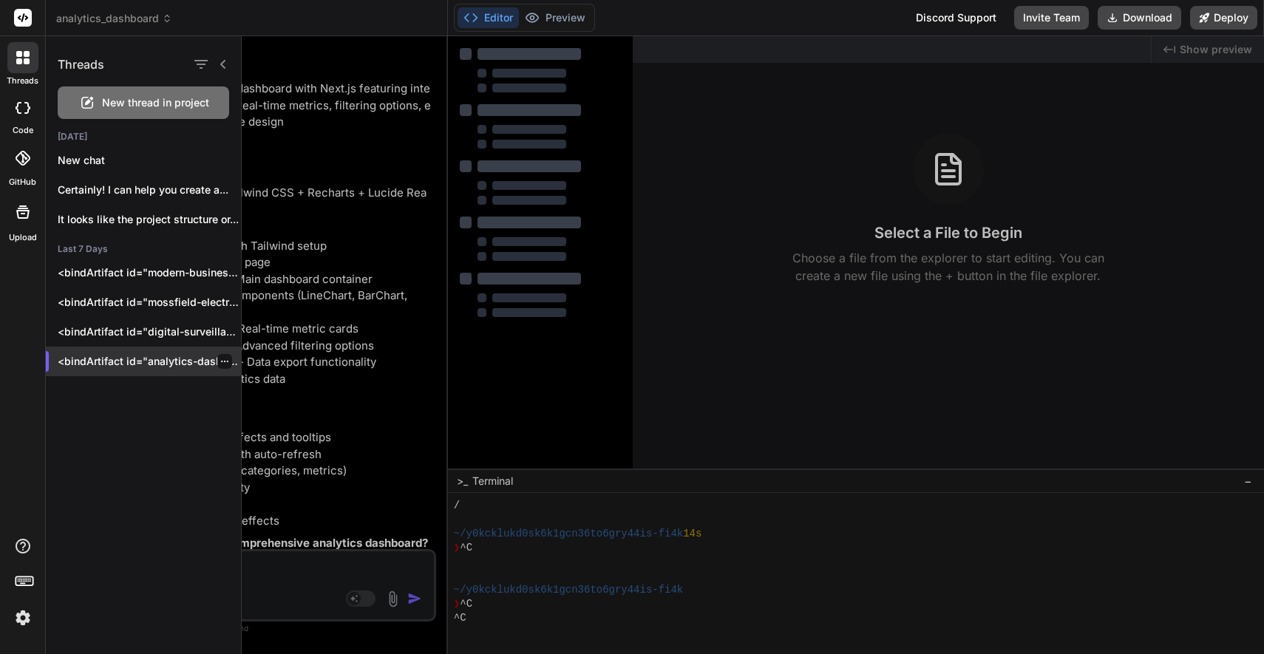
click at [221, 361] on icon "button" at bounding box center [224, 361] width 7 height 1
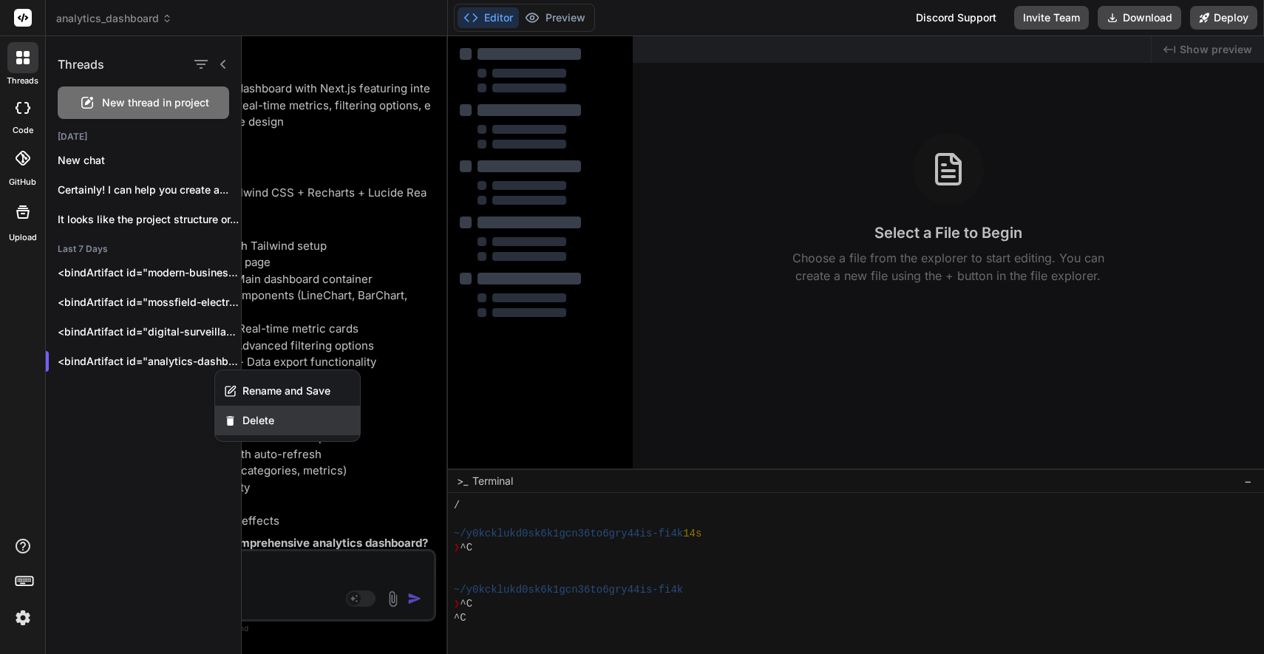
click at [260, 423] on span "Delete" at bounding box center [258, 420] width 32 height 15
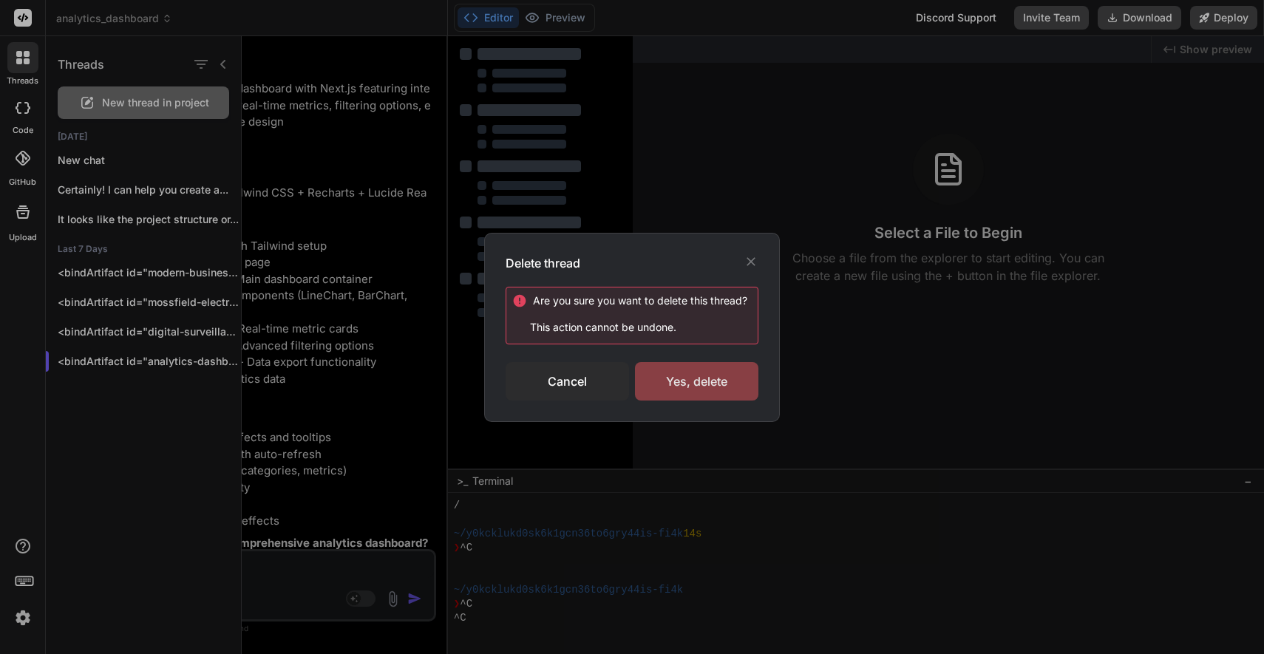
click at [712, 383] on div "Yes, delete" at bounding box center [696, 381] width 123 height 38
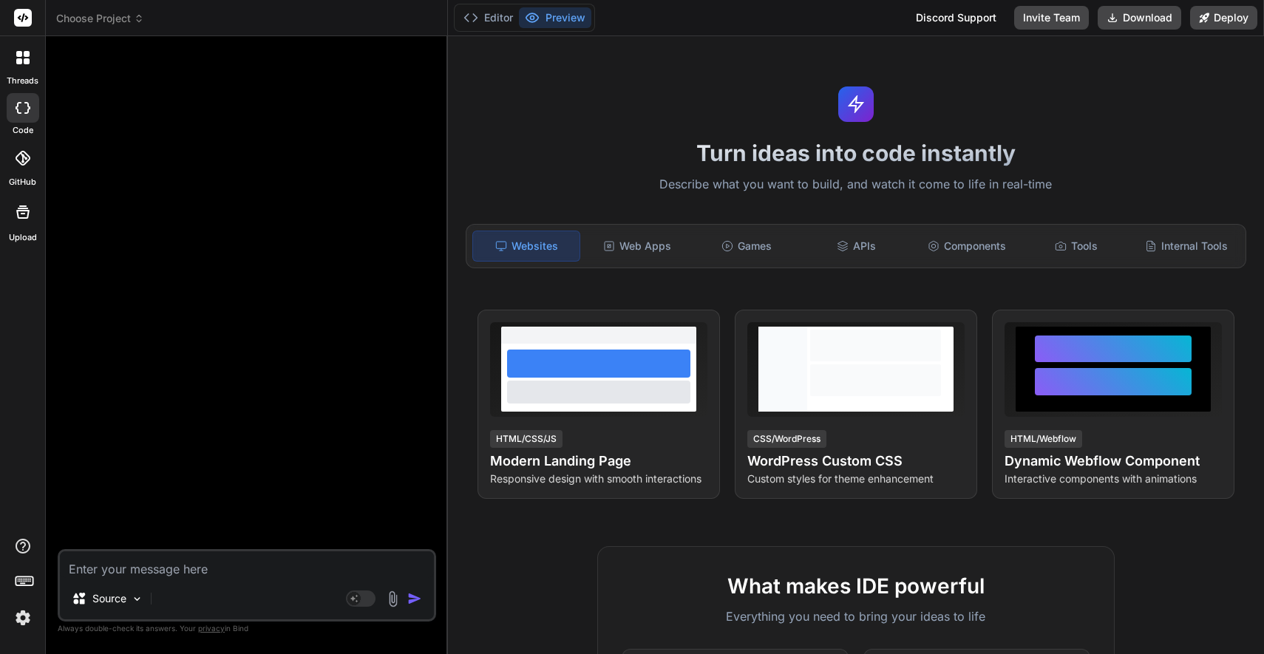
click at [21, 55] on icon at bounding box center [19, 54] width 6 height 6
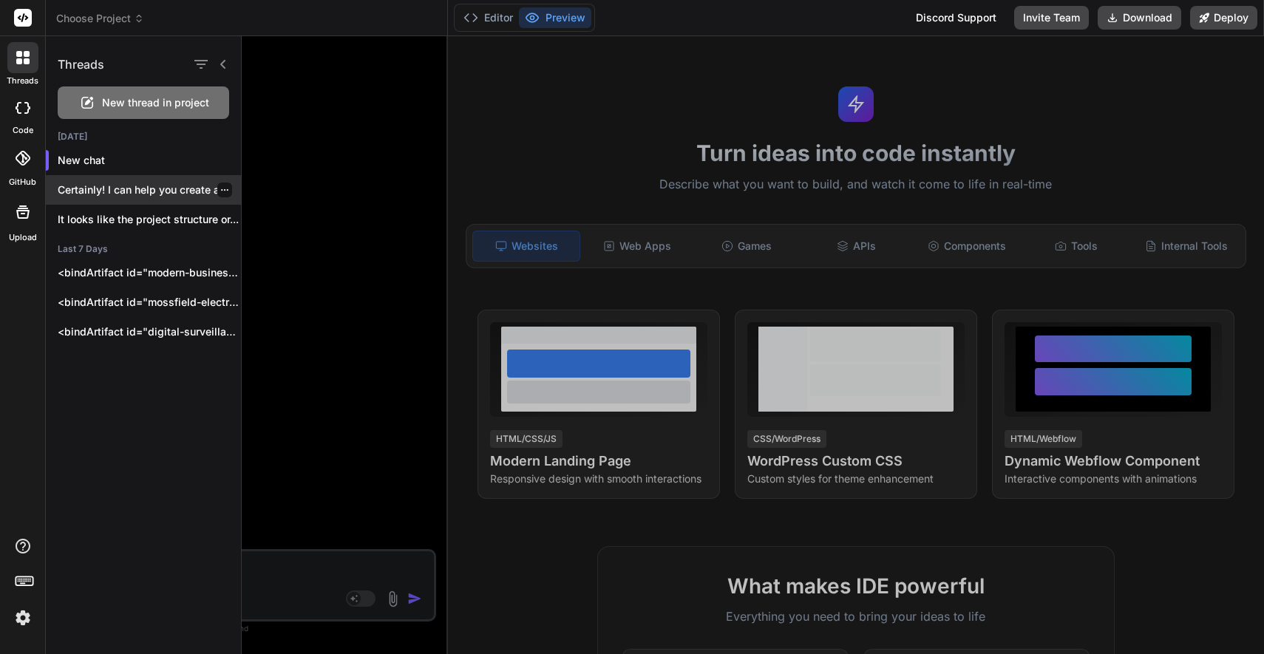
click at [151, 189] on p "Certainly! I can help you create a..." at bounding box center [149, 190] width 183 height 15
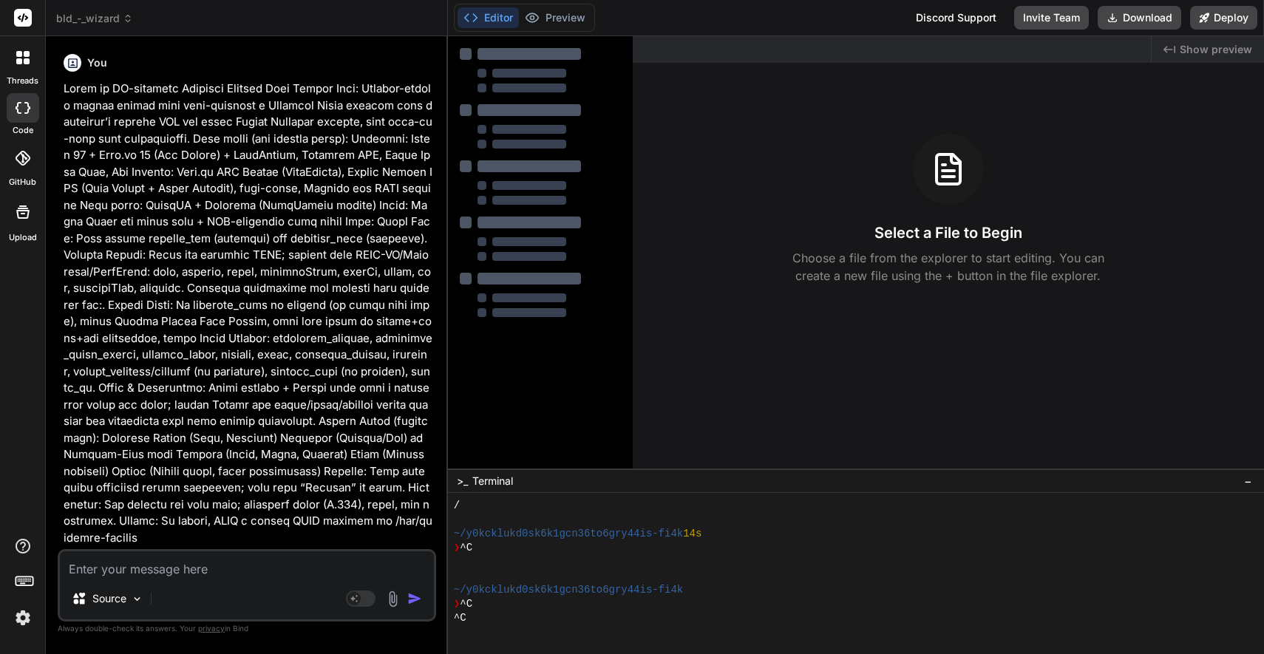
click at [23, 57] on icon at bounding box center [22, 57] width 13 height 13
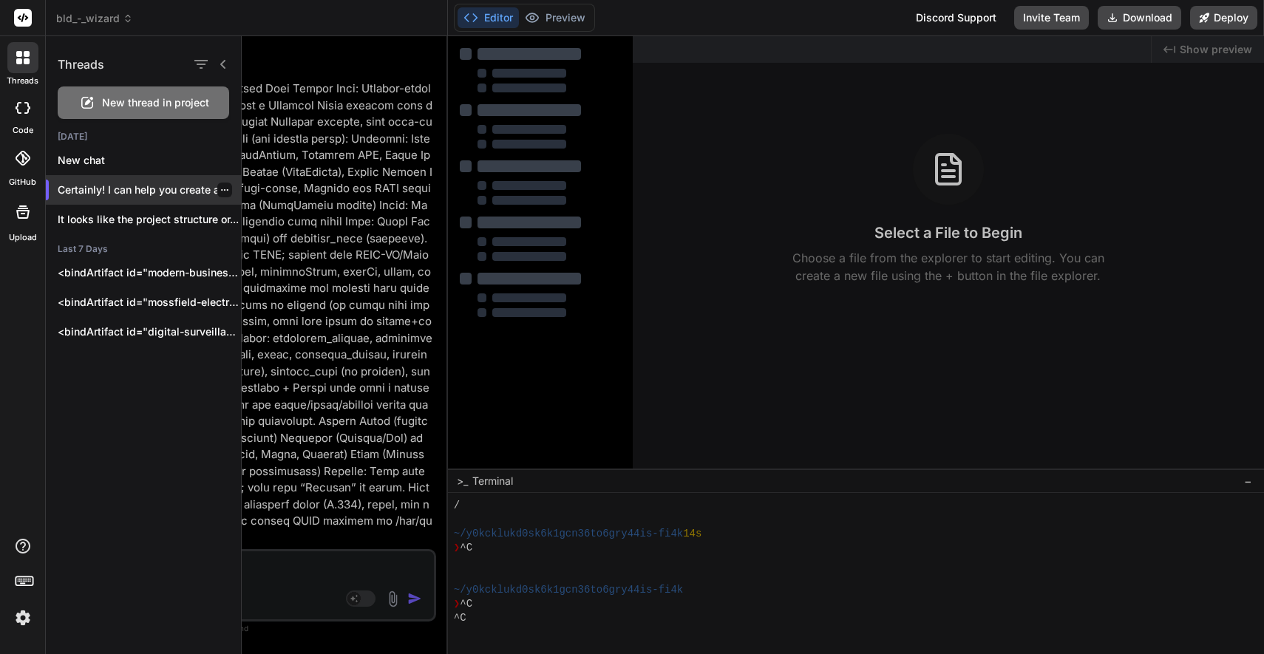
click at [154, 185] on p "Certainly! I can help you create a..." at bounding box center [149, 190] width 183 height 15
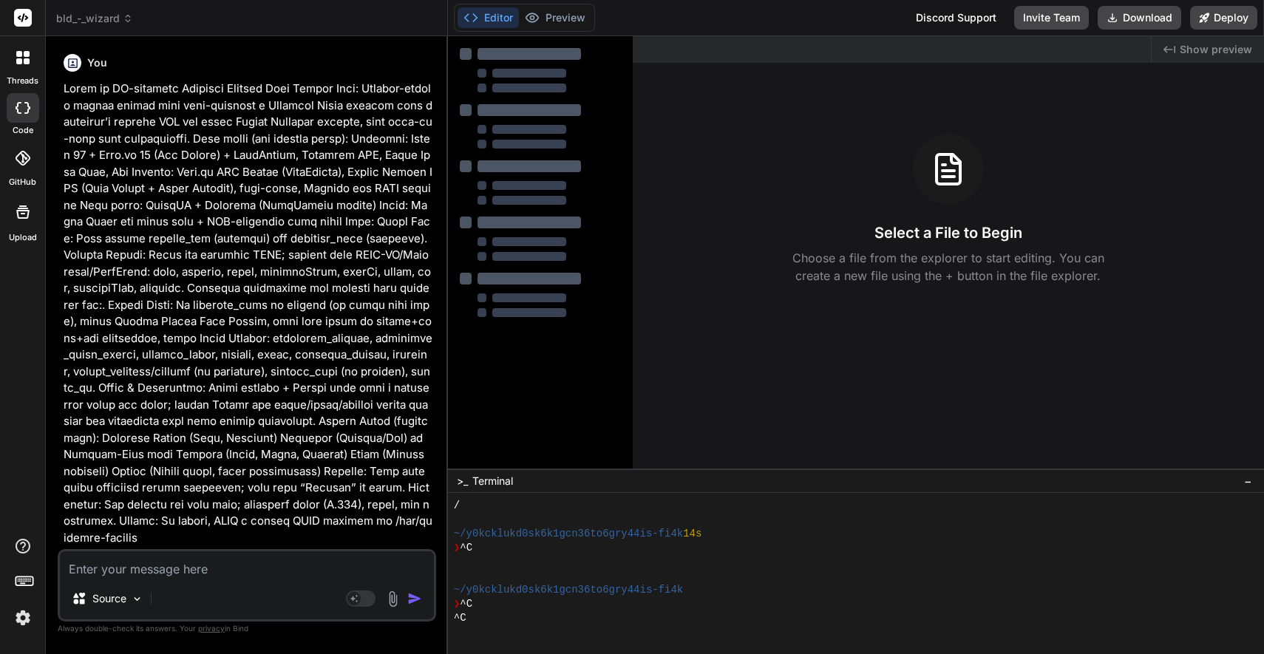
click at [22, 51] on icon at bounding box center [22, 57] width 13 height 13
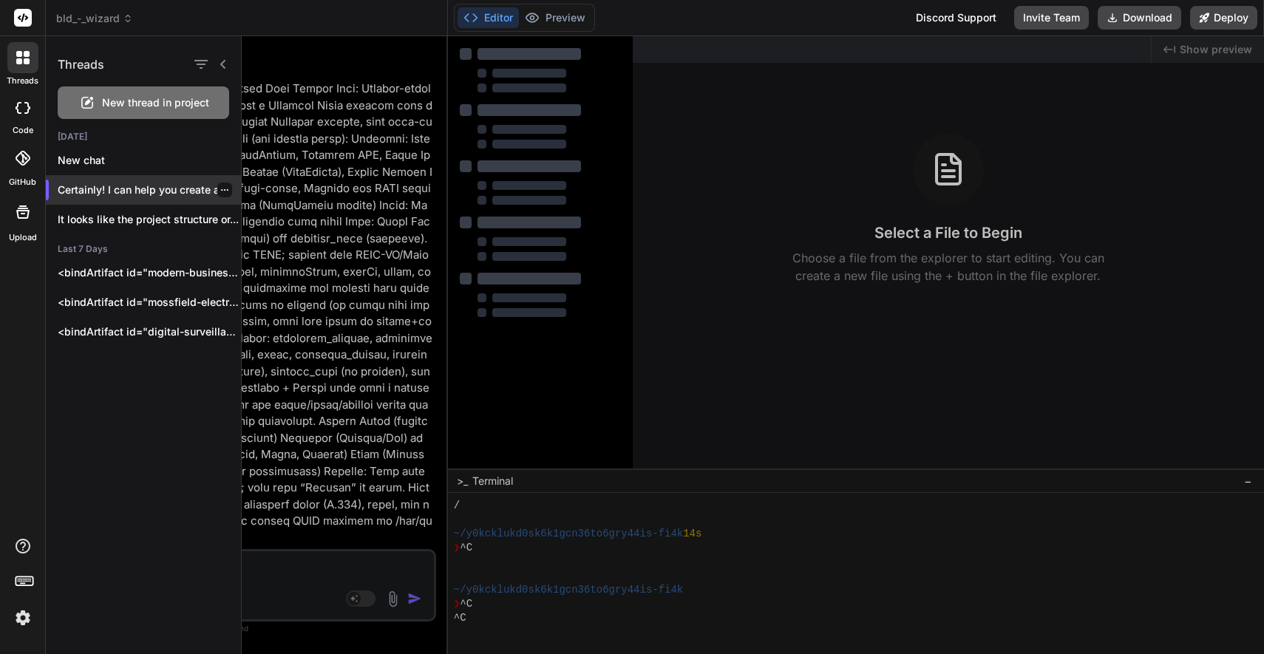
click at [220, 187] on icon "button" at bounding box center [224, 190] width 9 height 9
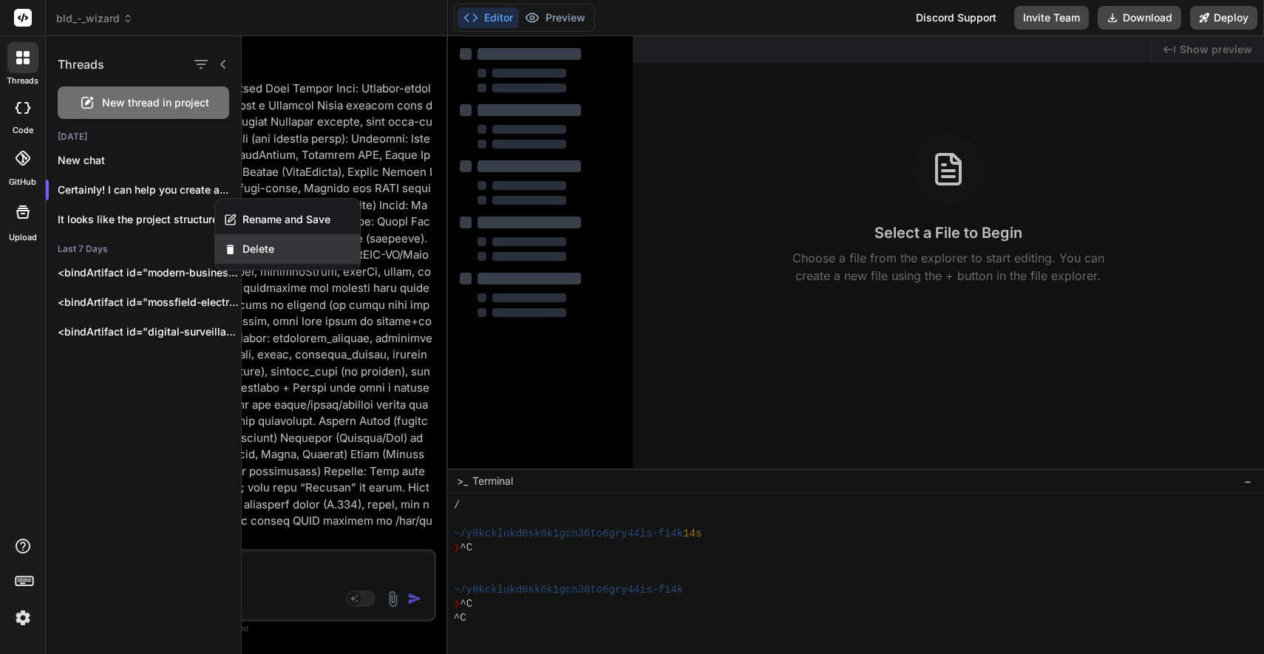
click at [265, 248] on span "Delete" at bounding box center [258, 249] width 32 height 15
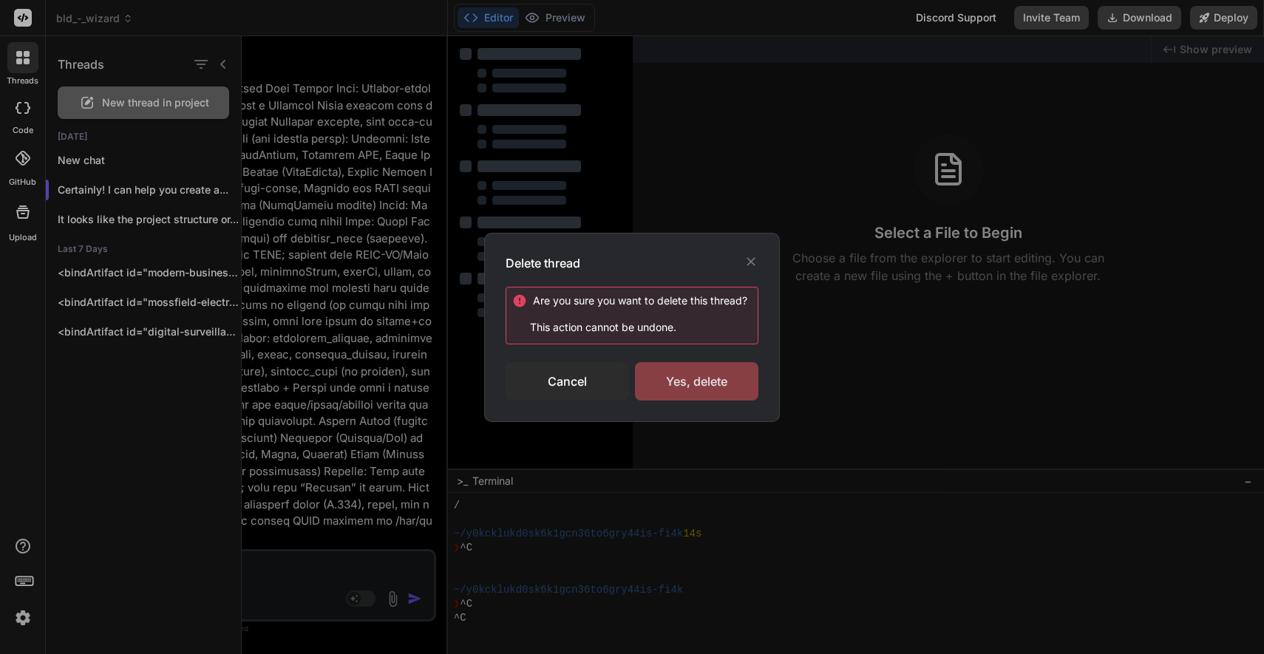
click at [695, 374] on div "Yes, delete" at bounding box center [696, 381] width 123 height 38
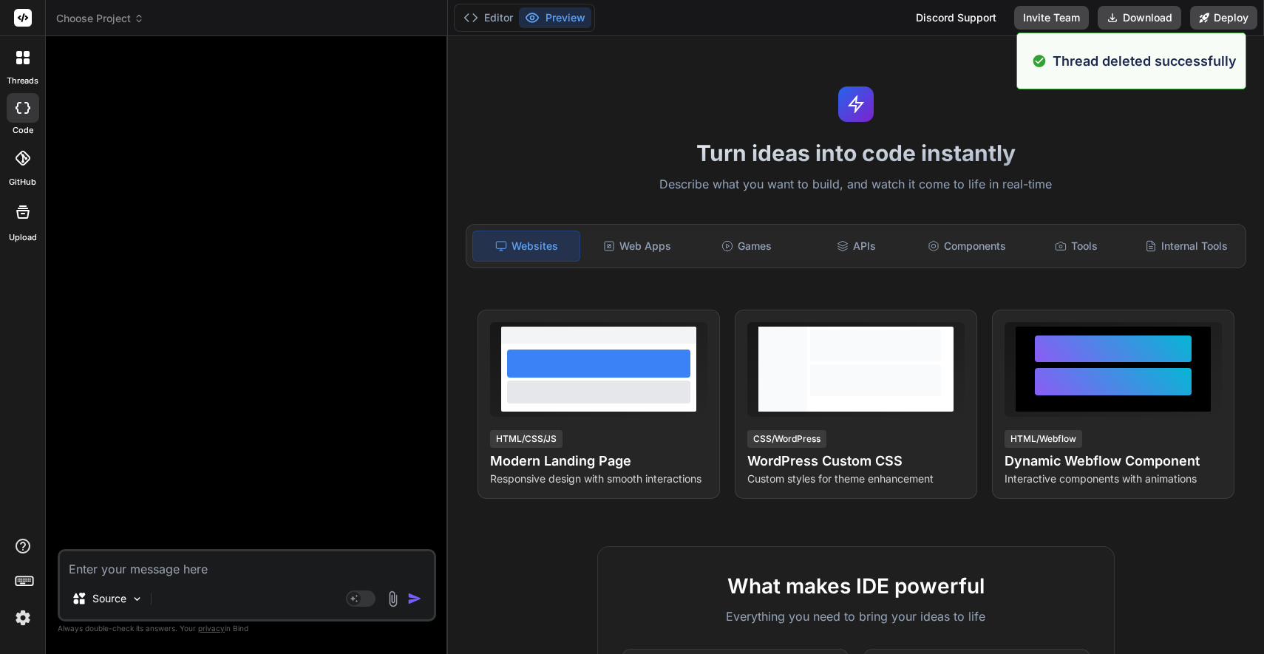
click at [20, 52] on icon at bounding box center [19, 54] width 6 height 6
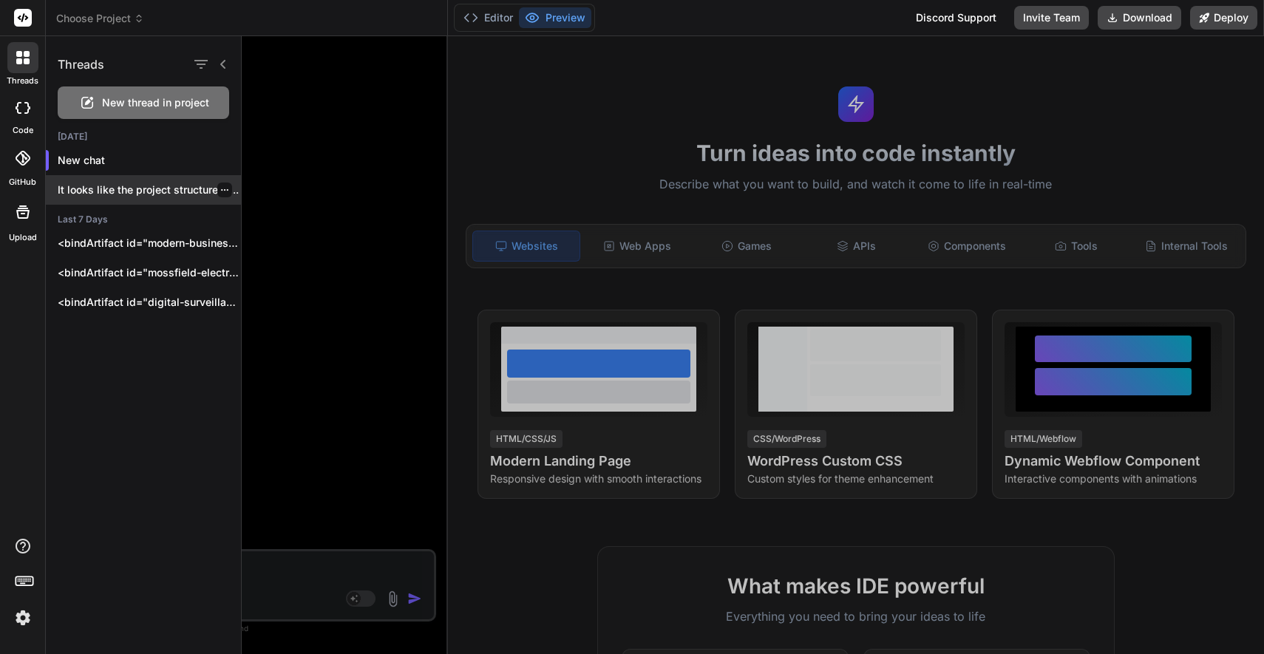
click at [158, 184] on p "It looks like the project structure or..." at bounding box center [149, 190] width 183 height 15
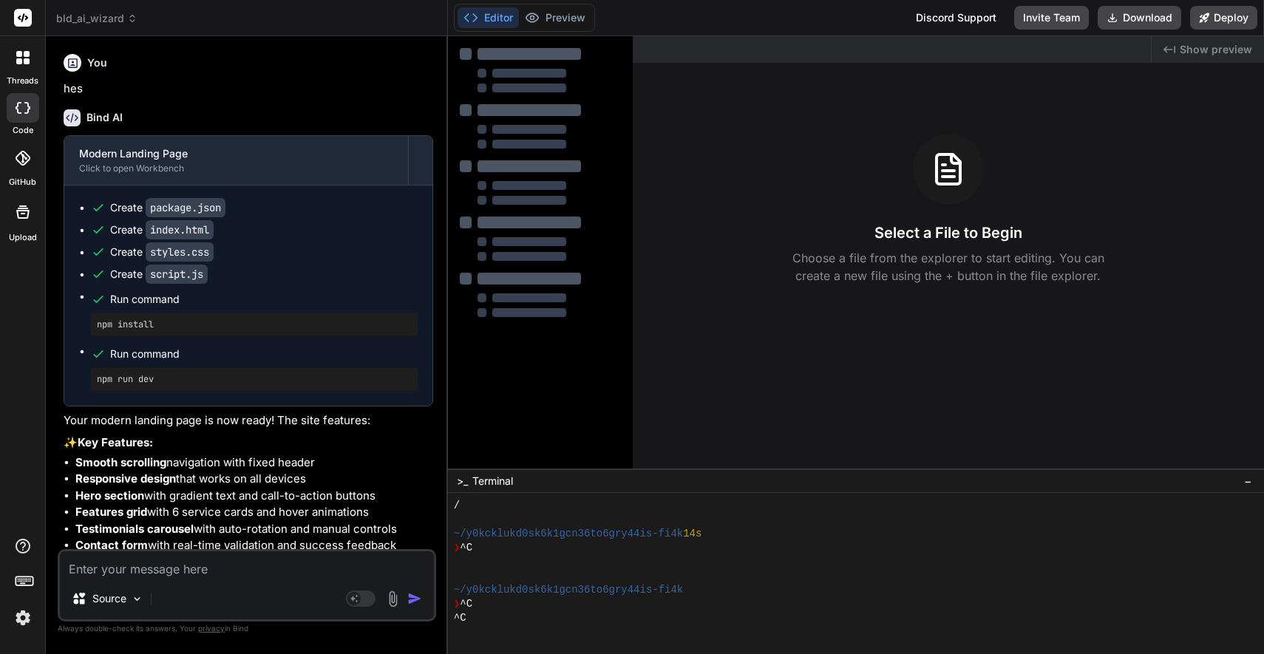
click at [18, 55] on icon at bounding box center [19, 54] width 6 height 6
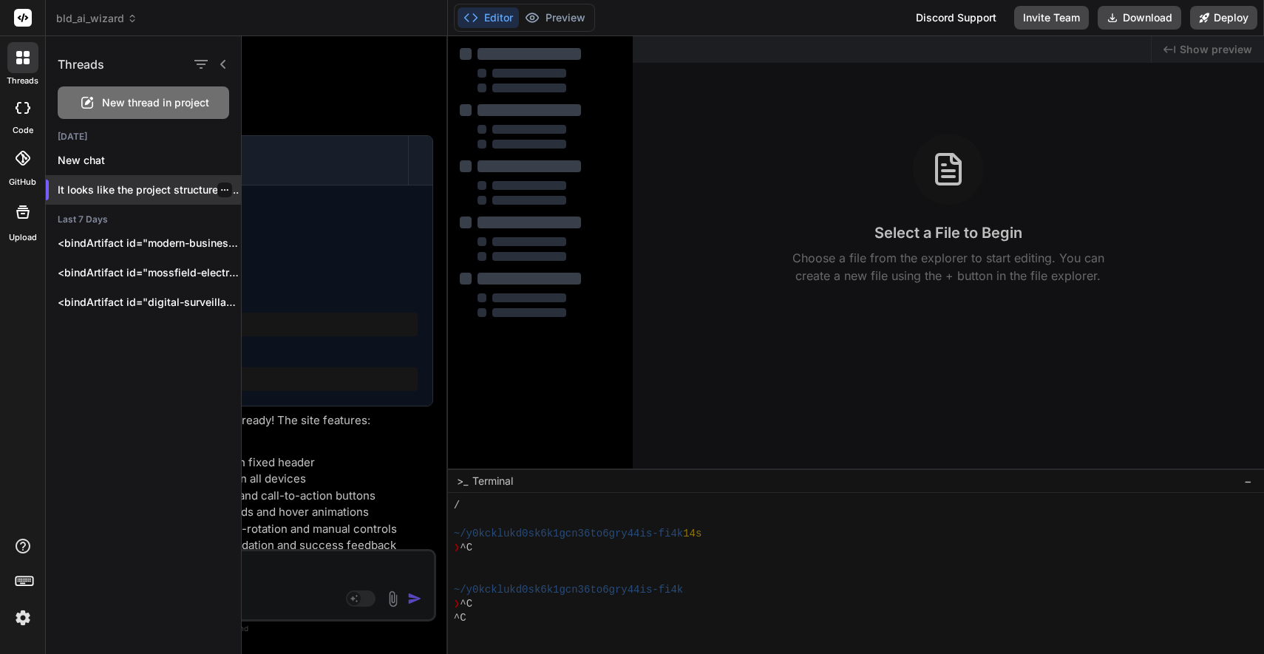
click at [220, 188] on icon "button" at bounding box center [224, 190] width 9 height 9
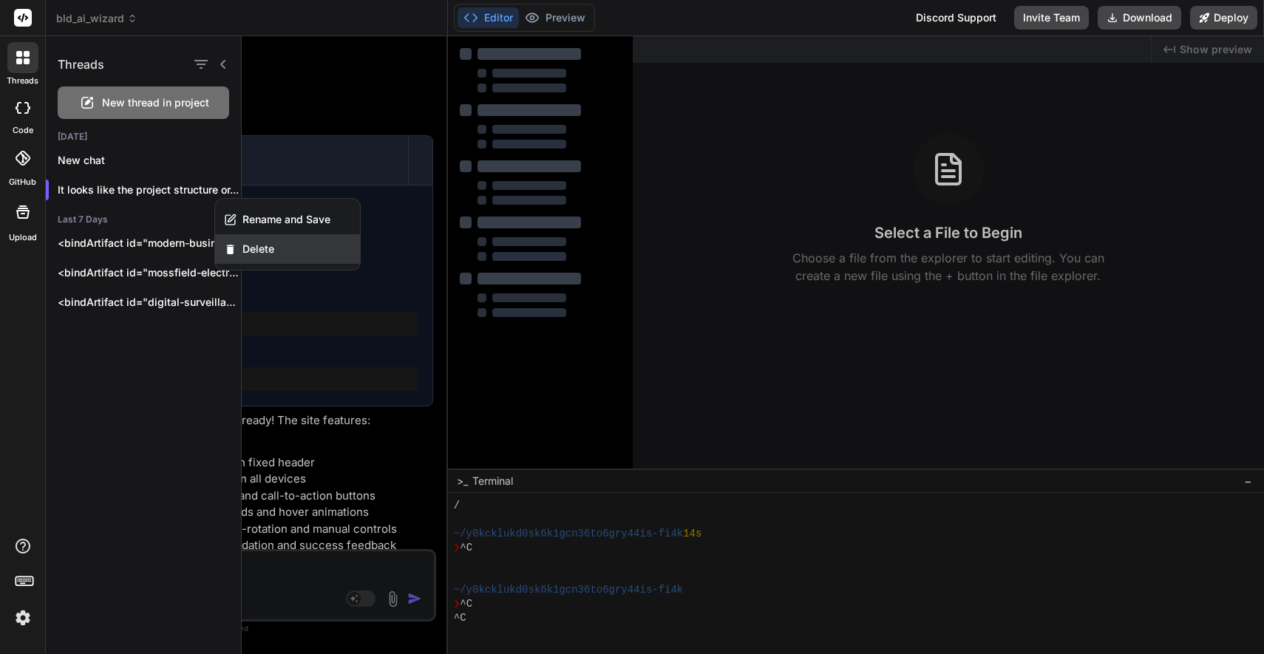
click at [256, 245] on span "Delete" at bounding box center [258, 249] width 32 height 15
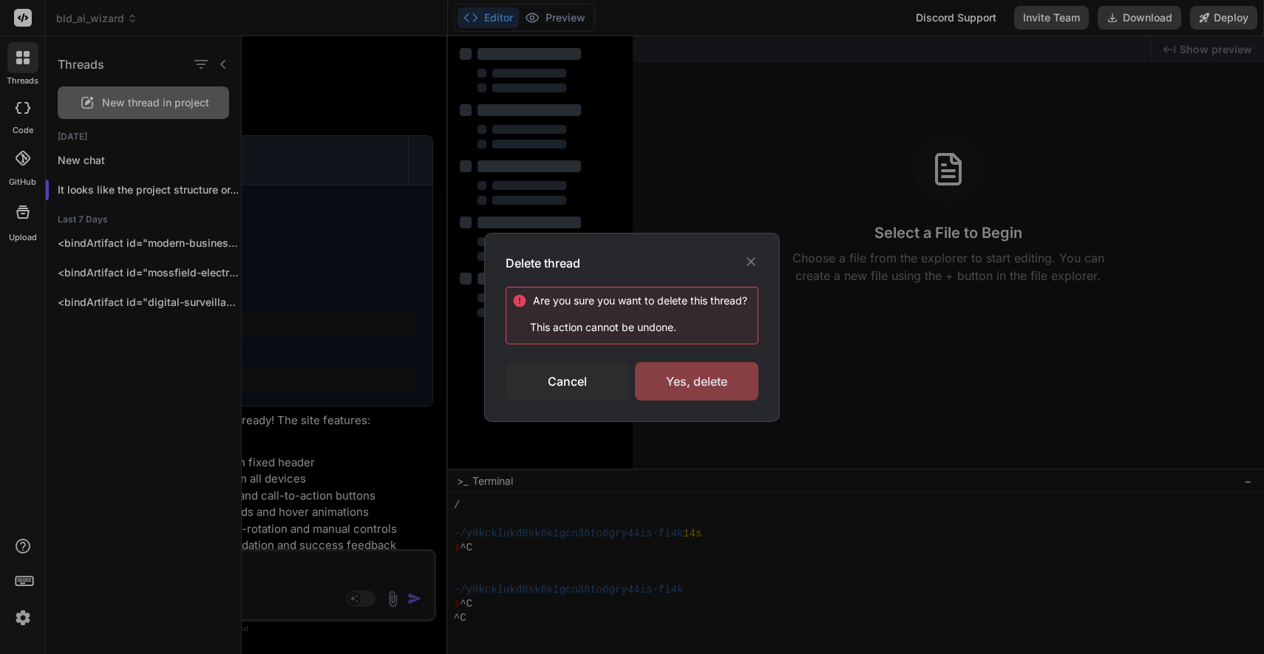
click at [710, 374] on div "Yes, delete" at bounding box center [696, 381] width 123 height 38
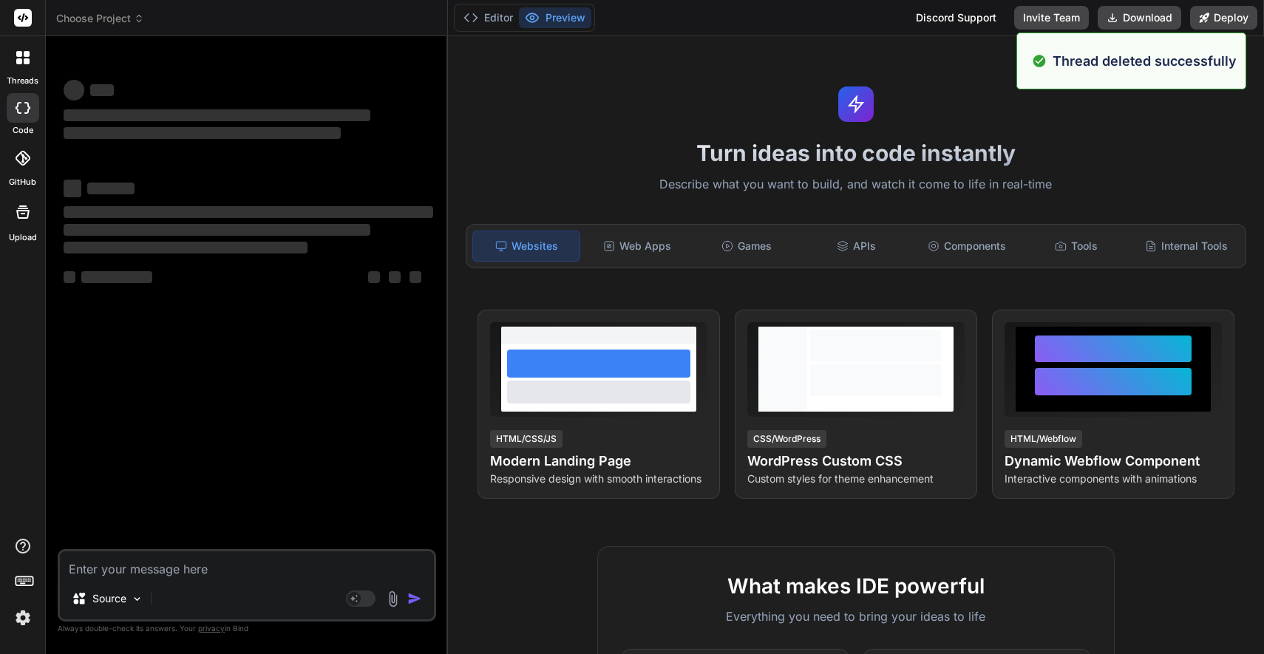
type textarea "x"
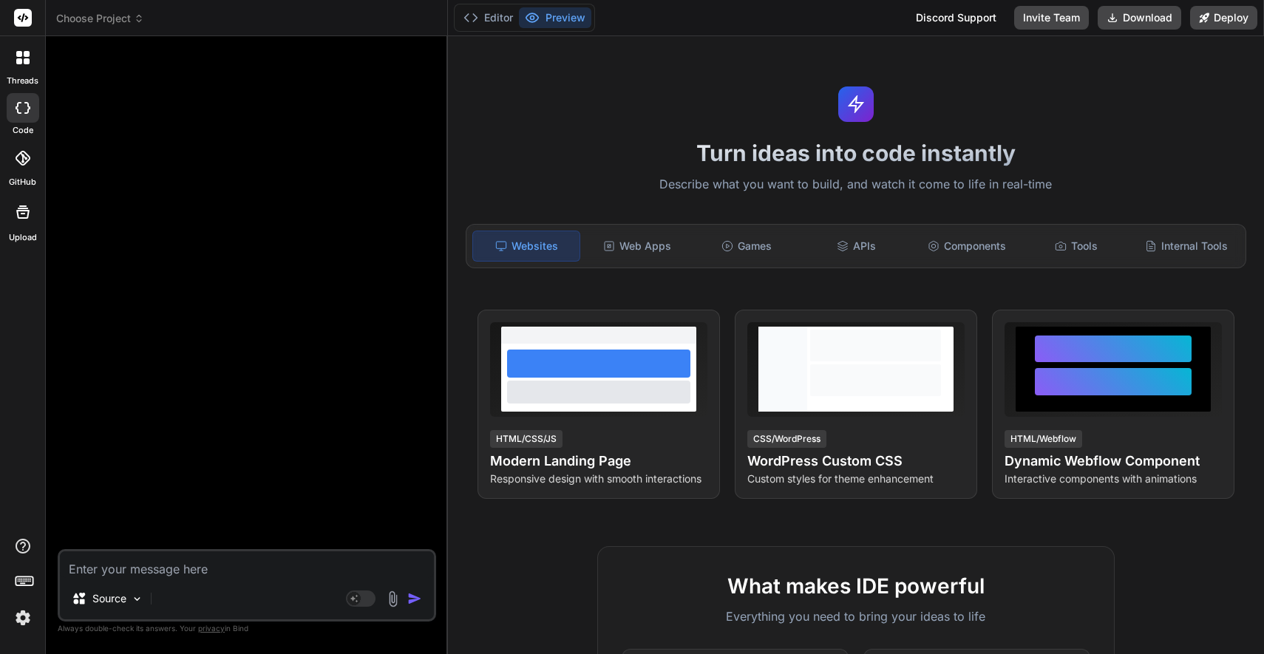
click at [91, 16] on span "Choose Project" at bounding box center [100, 18] width 88 height 15
click at [135, 17] on icon at bounding box center [139, 18] width 10 height 10
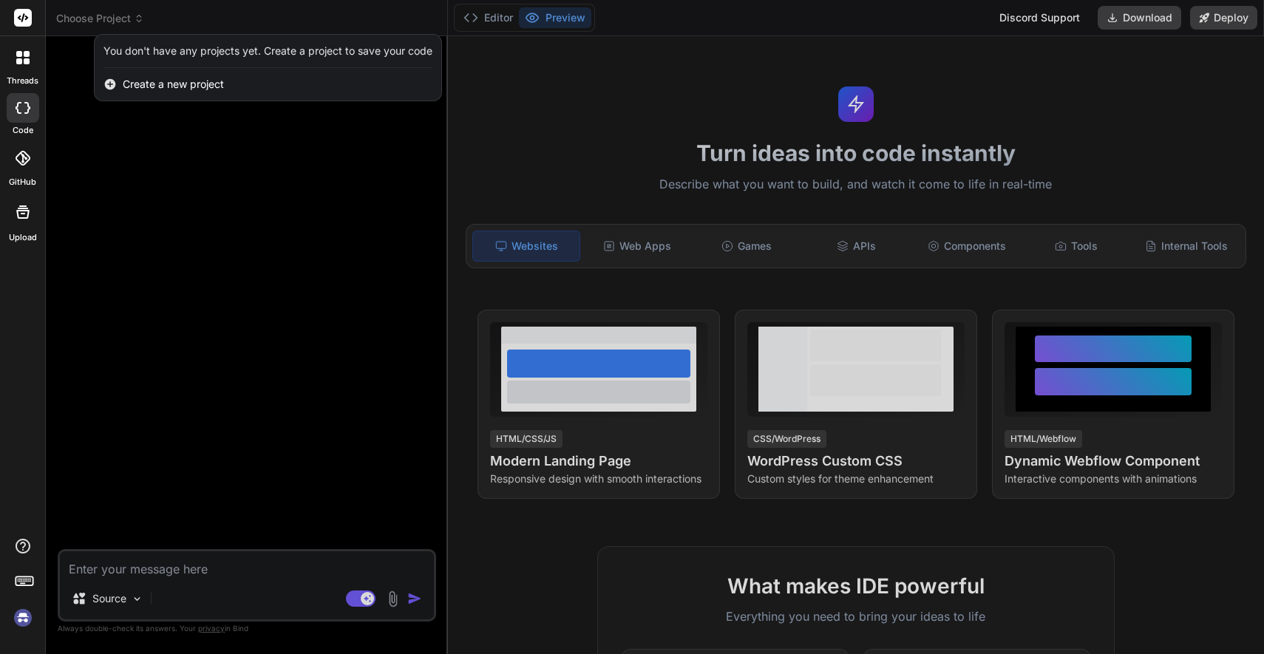
type textarea "x"
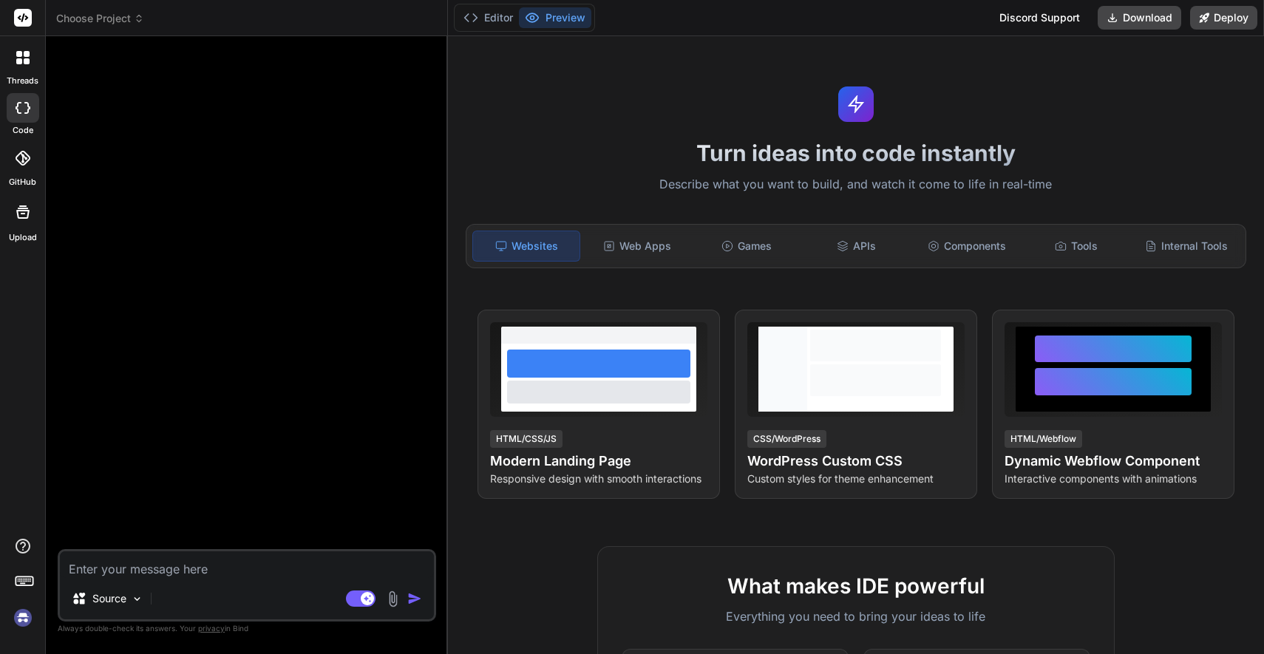
click at [116, 15] on span "Choose Project" at bounding box center [100, 18] width 88 height 15
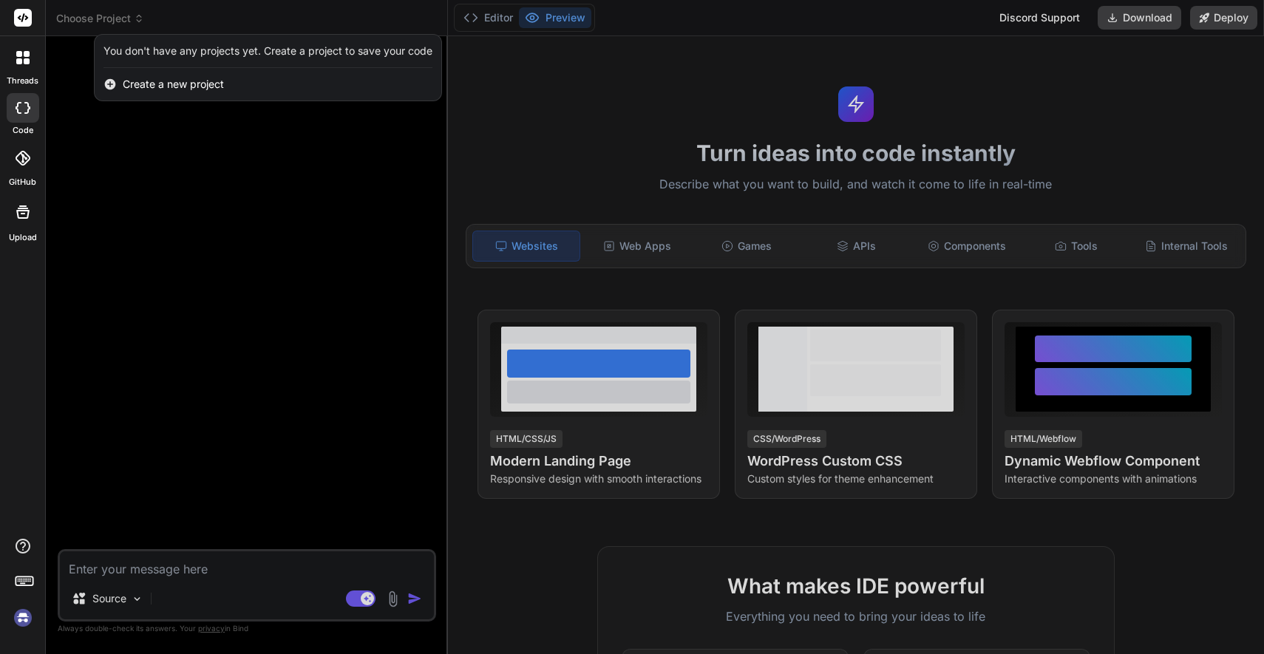
click at [268, 177] on div at bounding box center [632, 327] width 1264 height 654
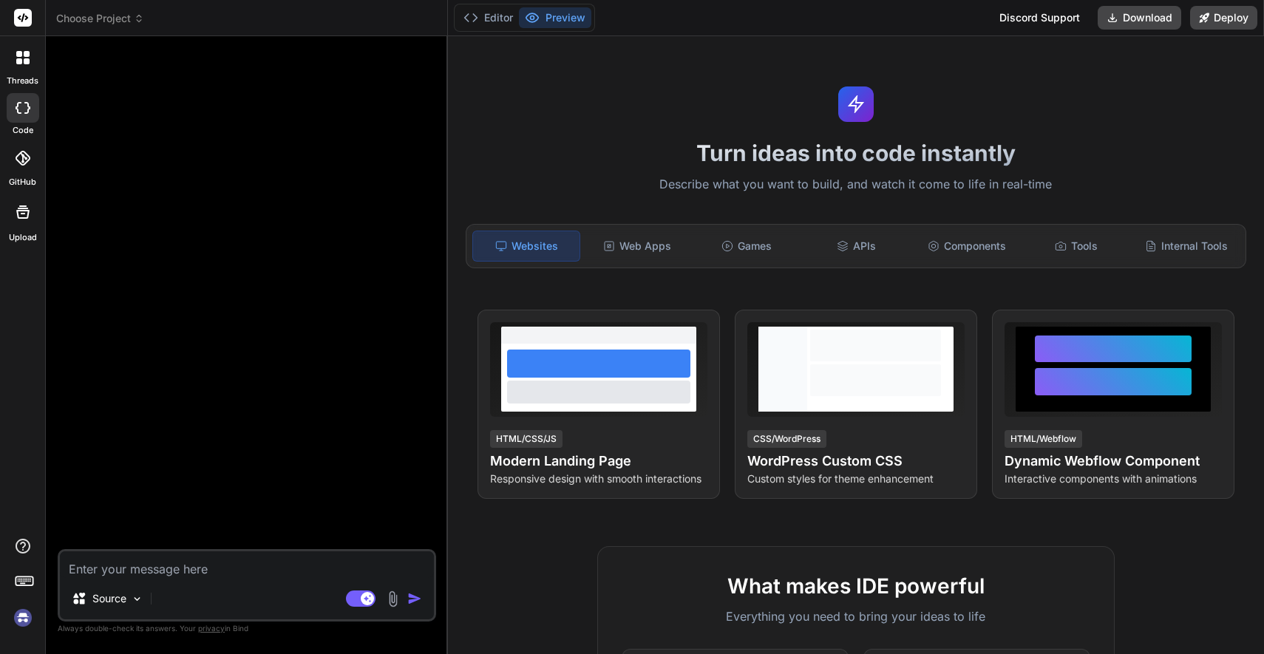
click at [27, 55] on icon at bounding box center [27, 54] width 6 height 6
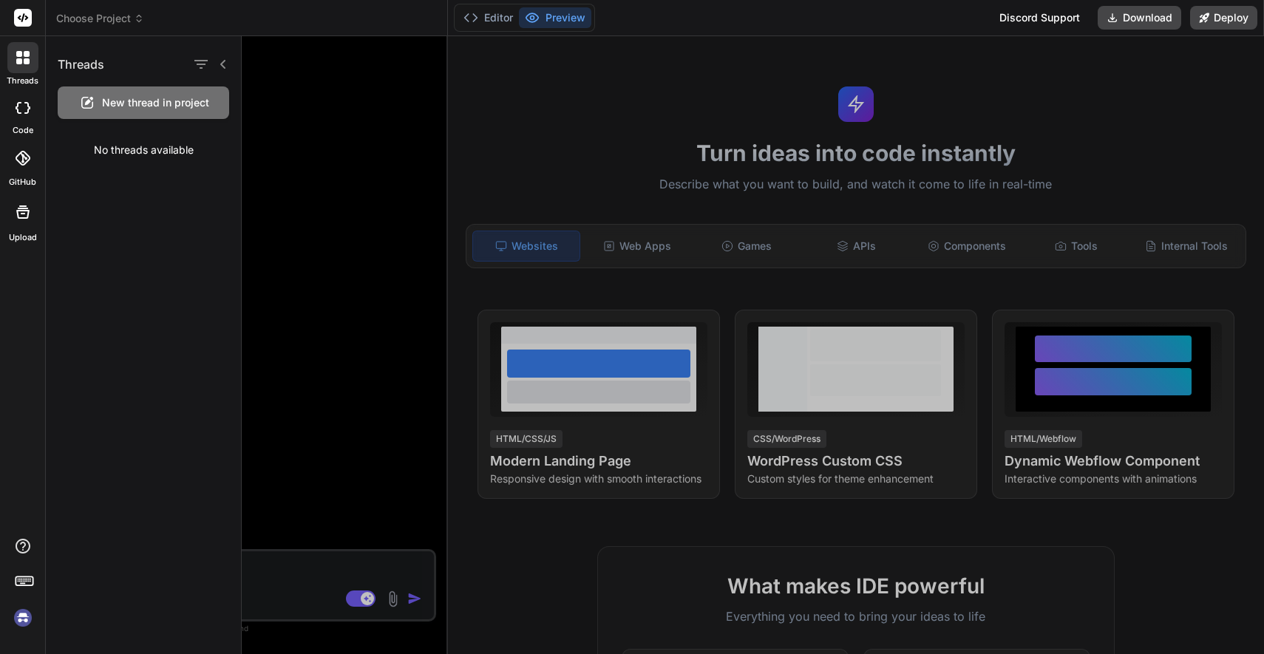
click at [18, 54] on icon at bounding box center [19, 54] width 6 height 6
click at [109, 17] on span "Choose Project" at bounding box center [100, 18] width 88 height 15
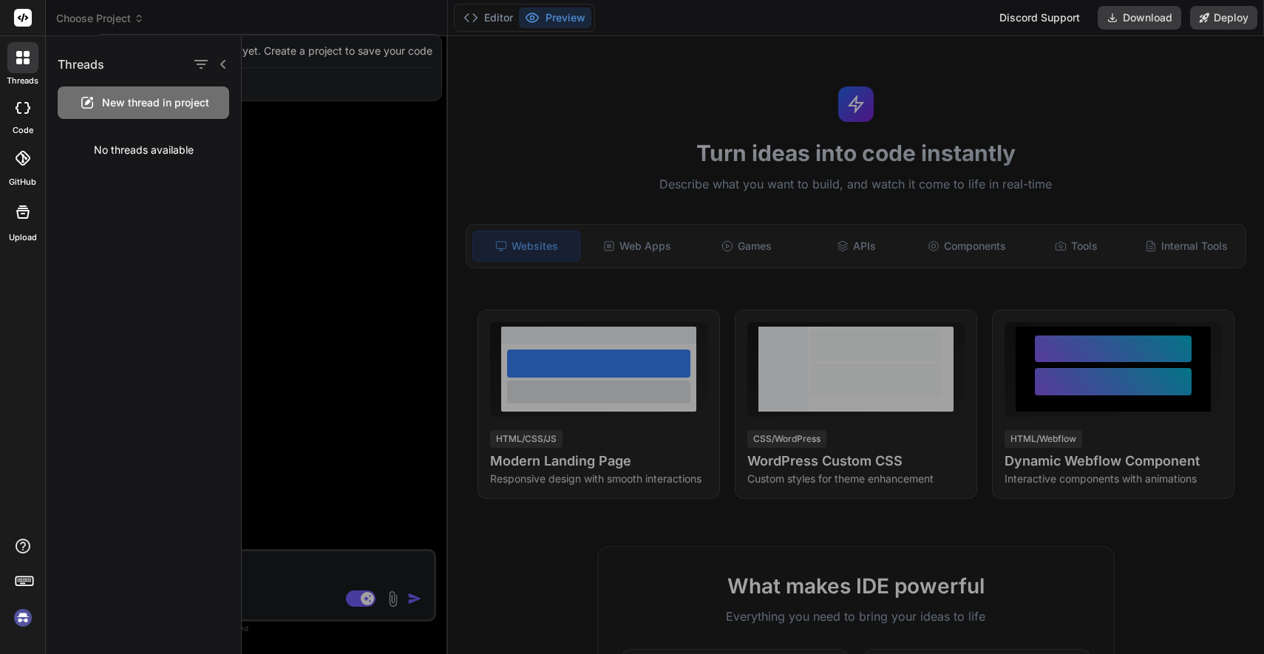
click at [337, 194] on div at bounding box center [753, 345] width 1022 height 618
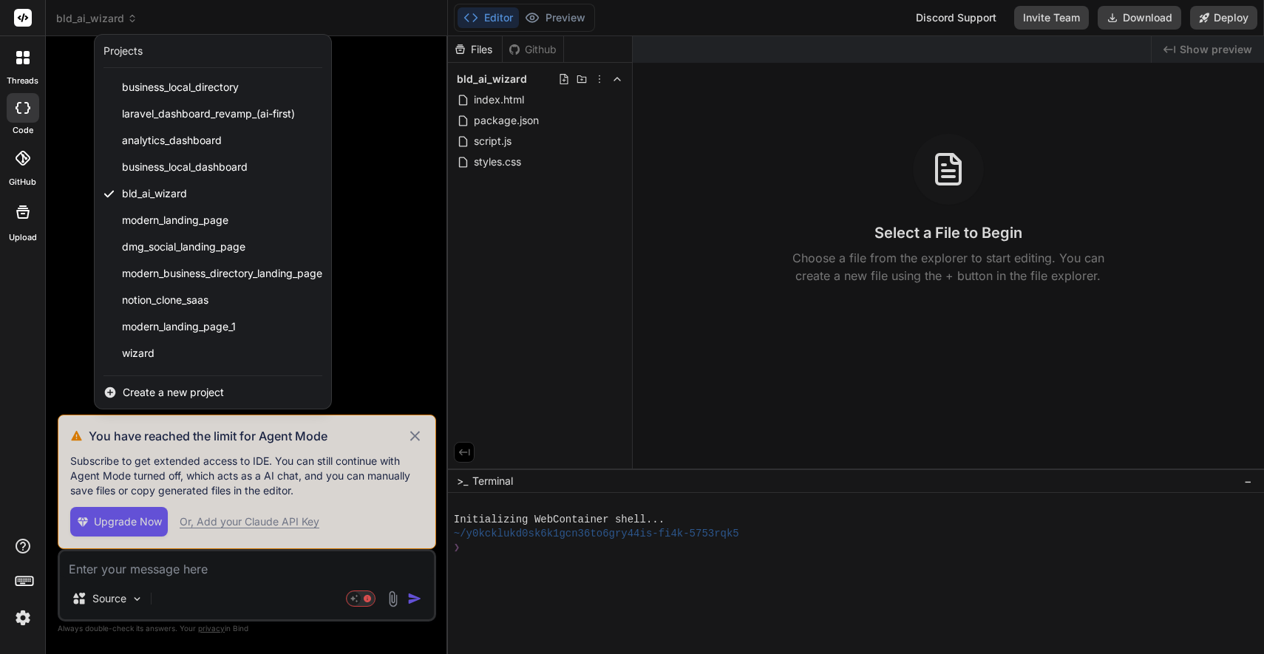
click at [412, 438] on div at bounding box center [632, 327] width 1264 height 654
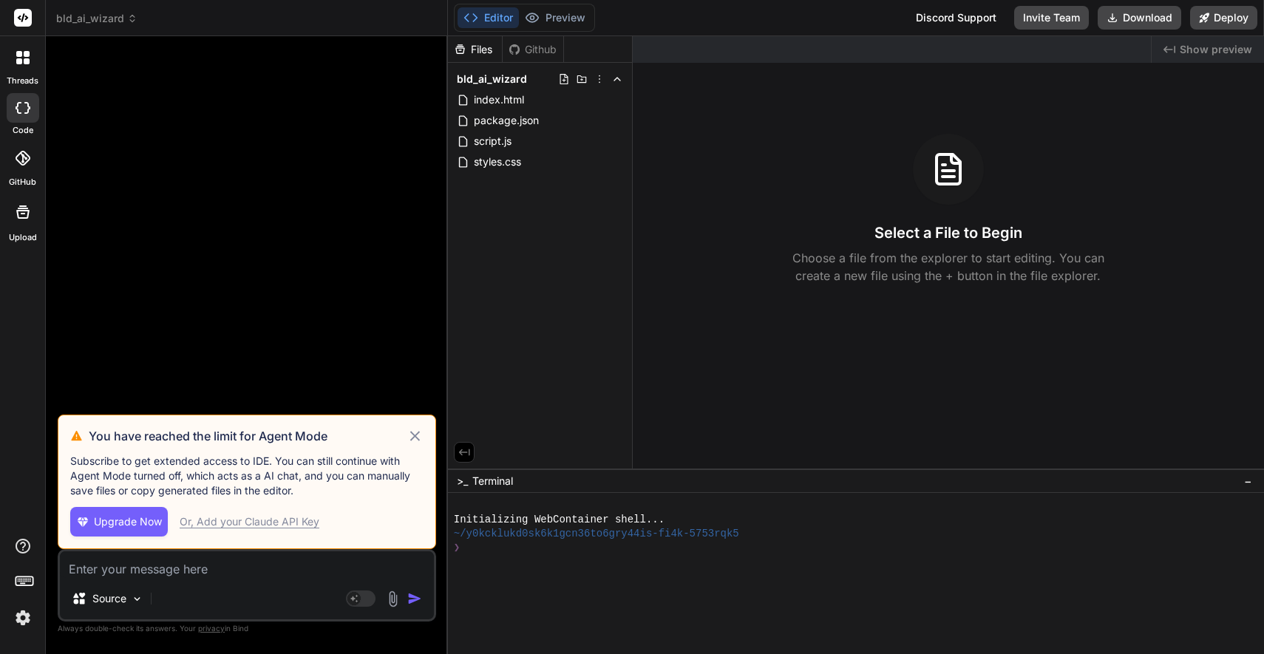
click at [415, 433] on icon at bounding box center [414, 436] width 17 height 18
type textarea "x"
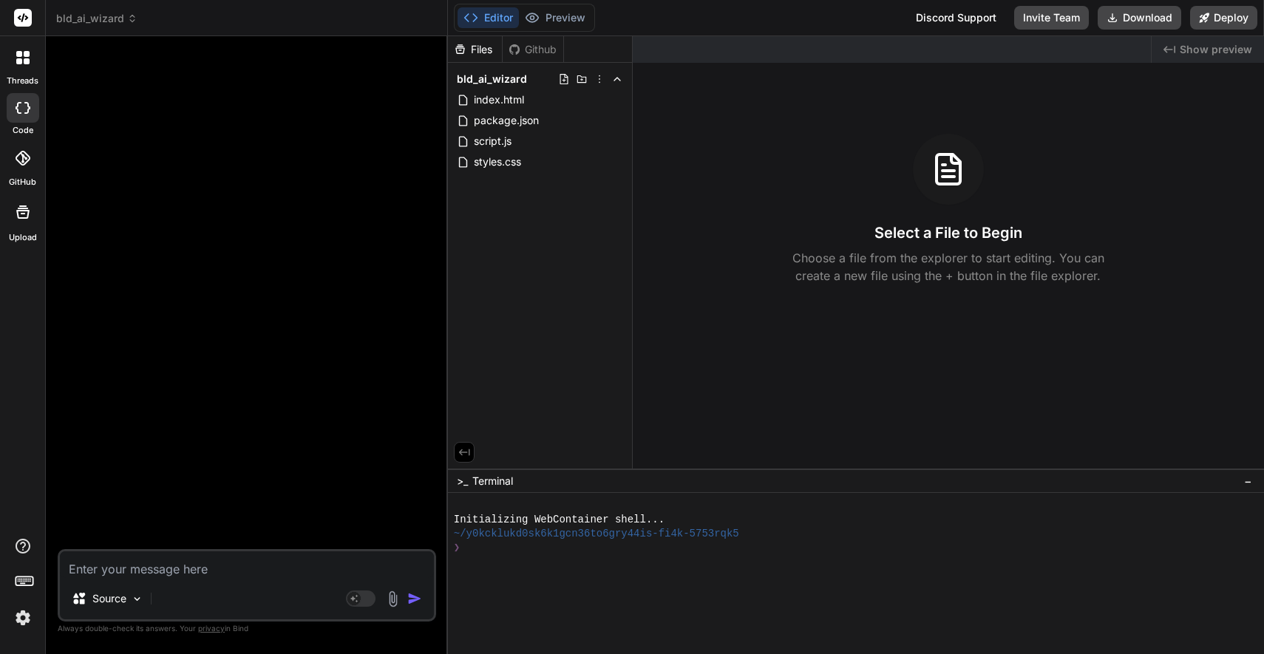
click at [95, 13] on span "bld_ai_wizard" at bounding box center [96, 18] width 81 height 15
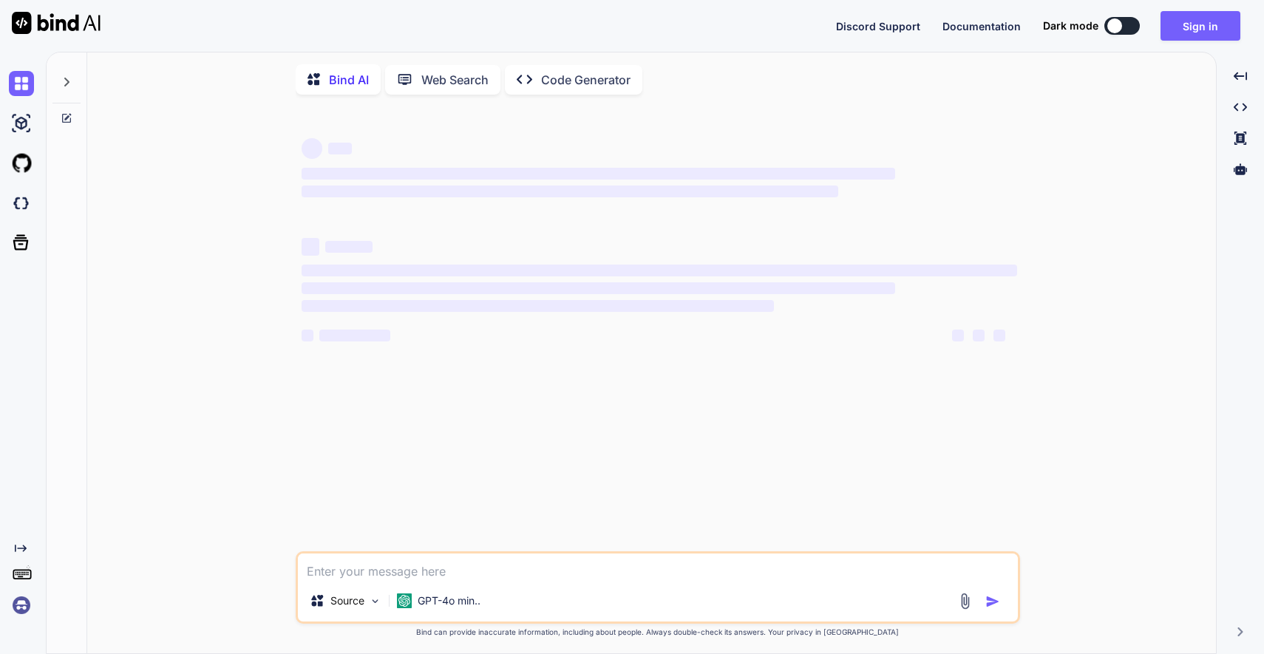
type textarea "x"
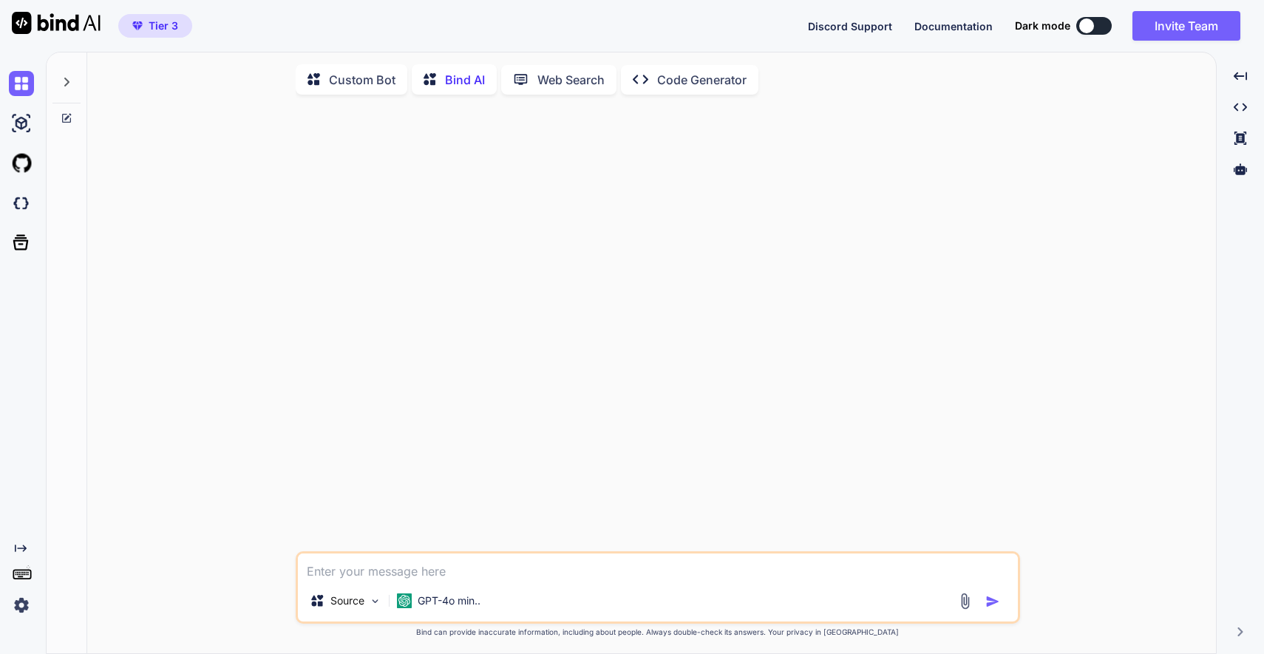
click at [452, 76] on p "Bind AI" at bounding box center [465, 80] width 40 height 18
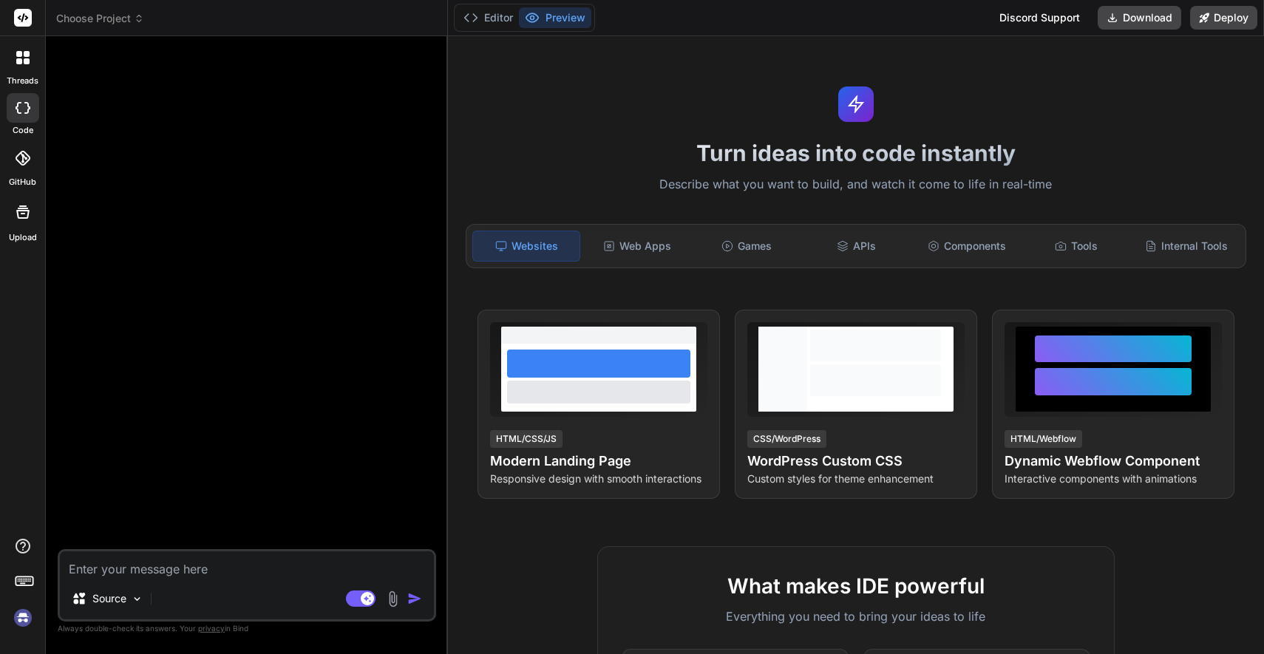
click at [118, 19] on span "Choose Project" at bounding box center [100, 18] width 88 height 15
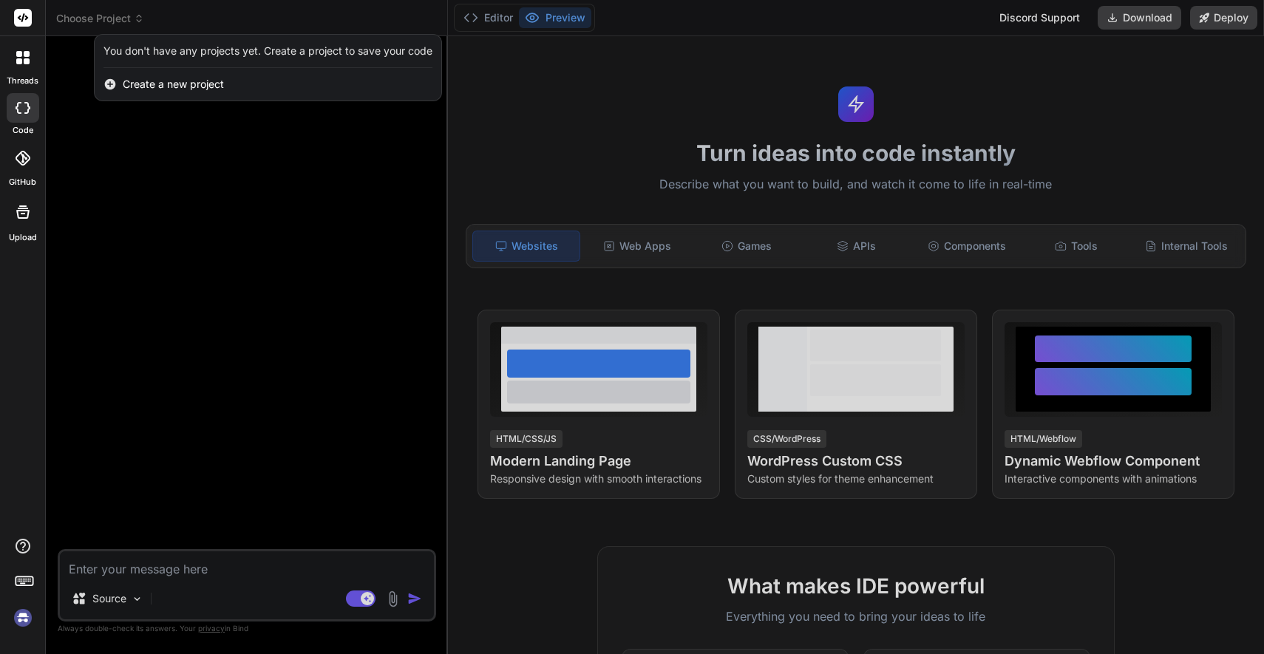
click at [540, 134] on div at bounding box center [632, 327] width 1264 height 654
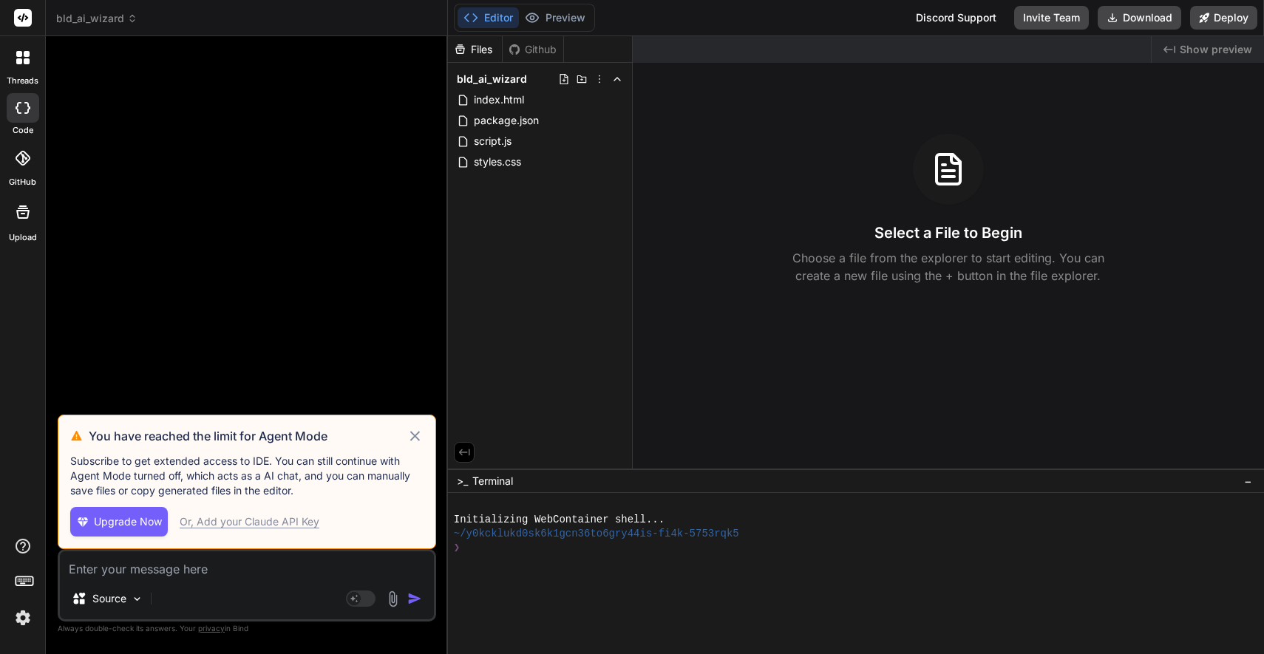
click at [414, 433] on icon at bounding box center [414, 436] width 17 height 18
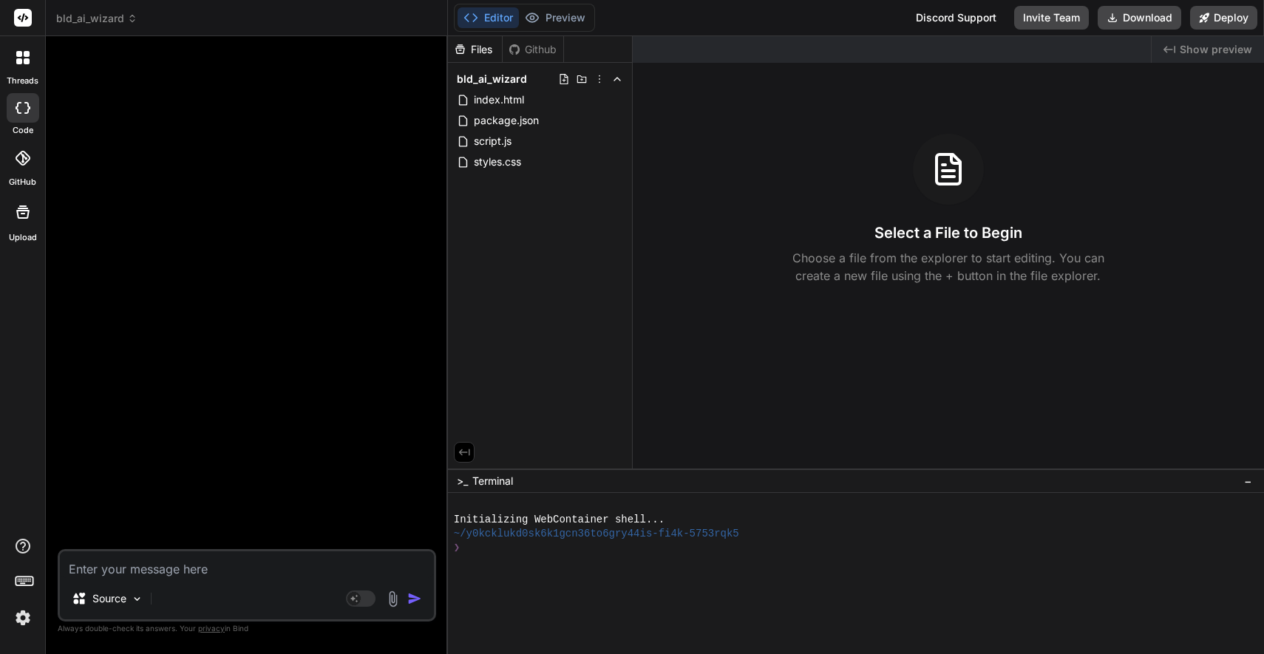
click at [1199, 45] on span "Show preview" at bounding box center [1216, 49] width 72 height 15
click at [84, 22] on span "bld_ai_wizard" at bounding box center [96, 18] width 81 height 15
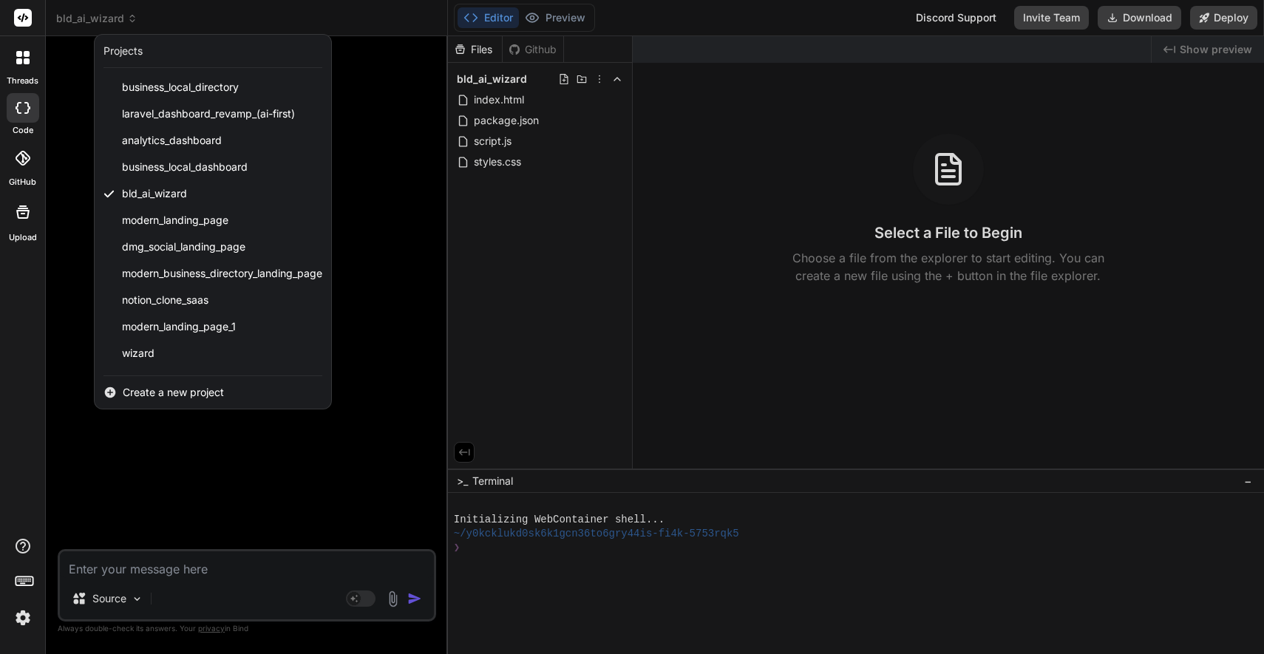
type textarea "x"
